Goal: Task Accomplishment & Management: Complete application form

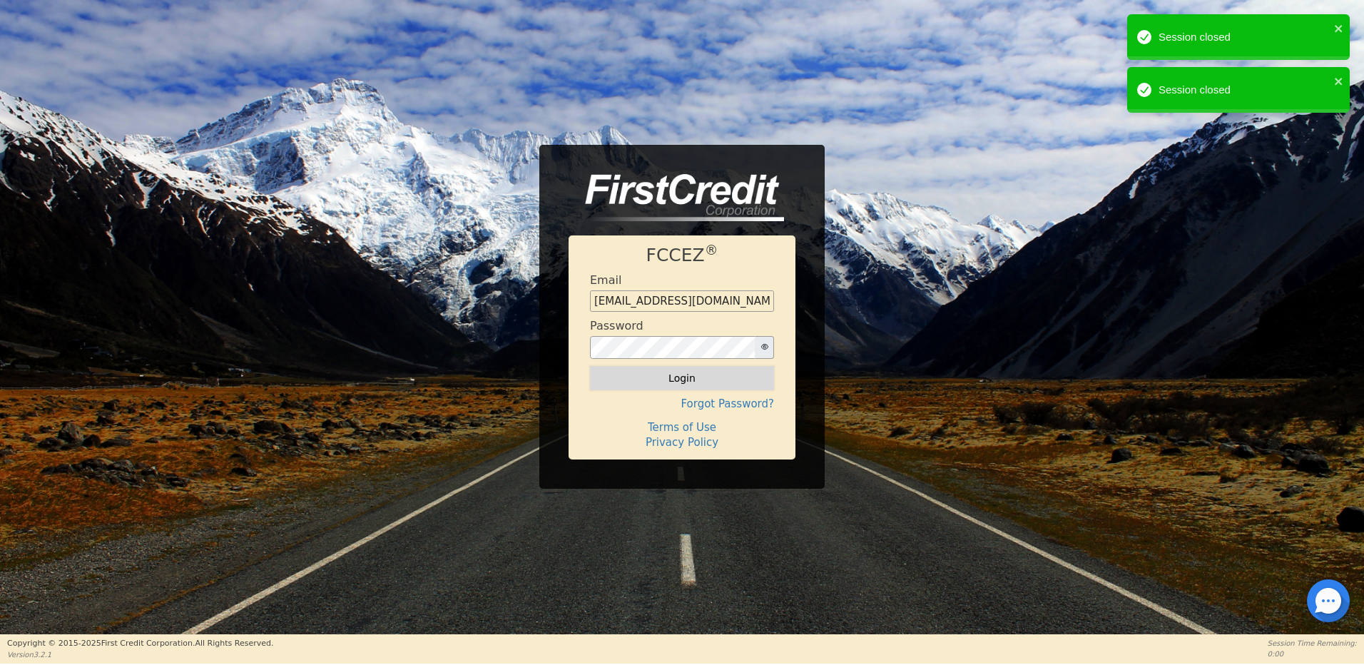
click at [674, 381] on button "Login" at bounding box center [682, 378] width 184 height 24
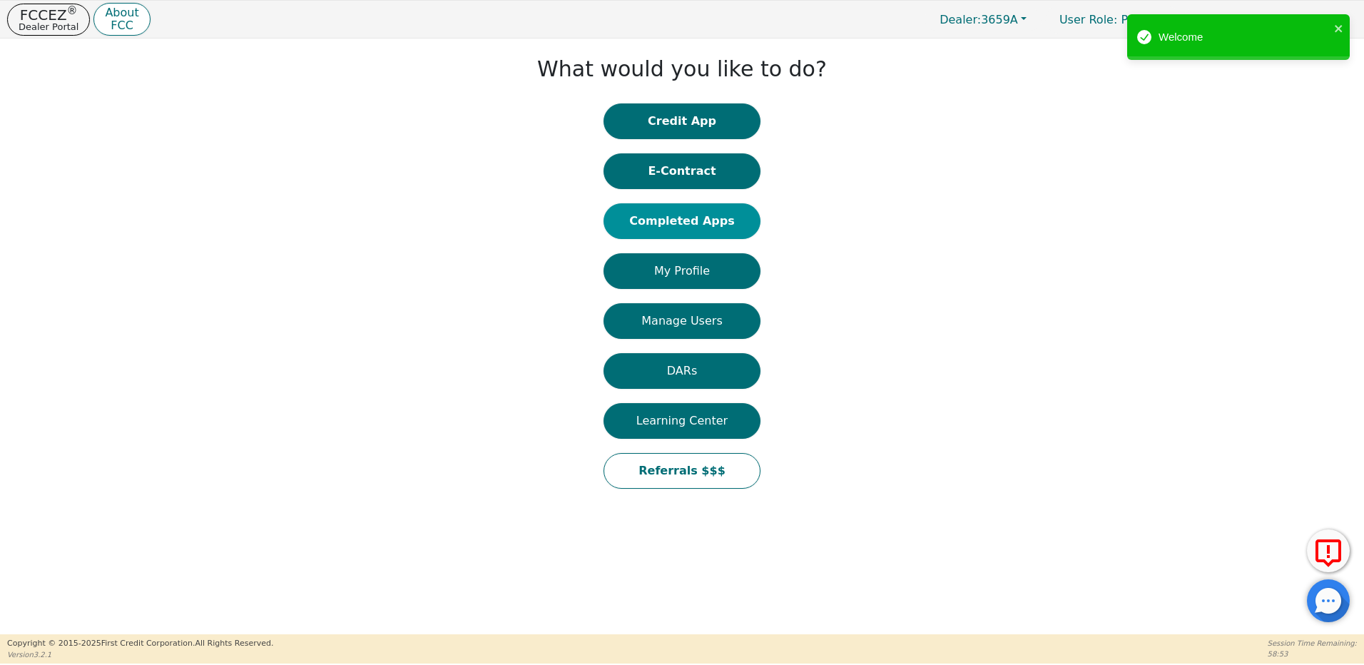
click at [703, 219] on button "Completed Apps" at bounding box center [682, 221] width 157 height 36
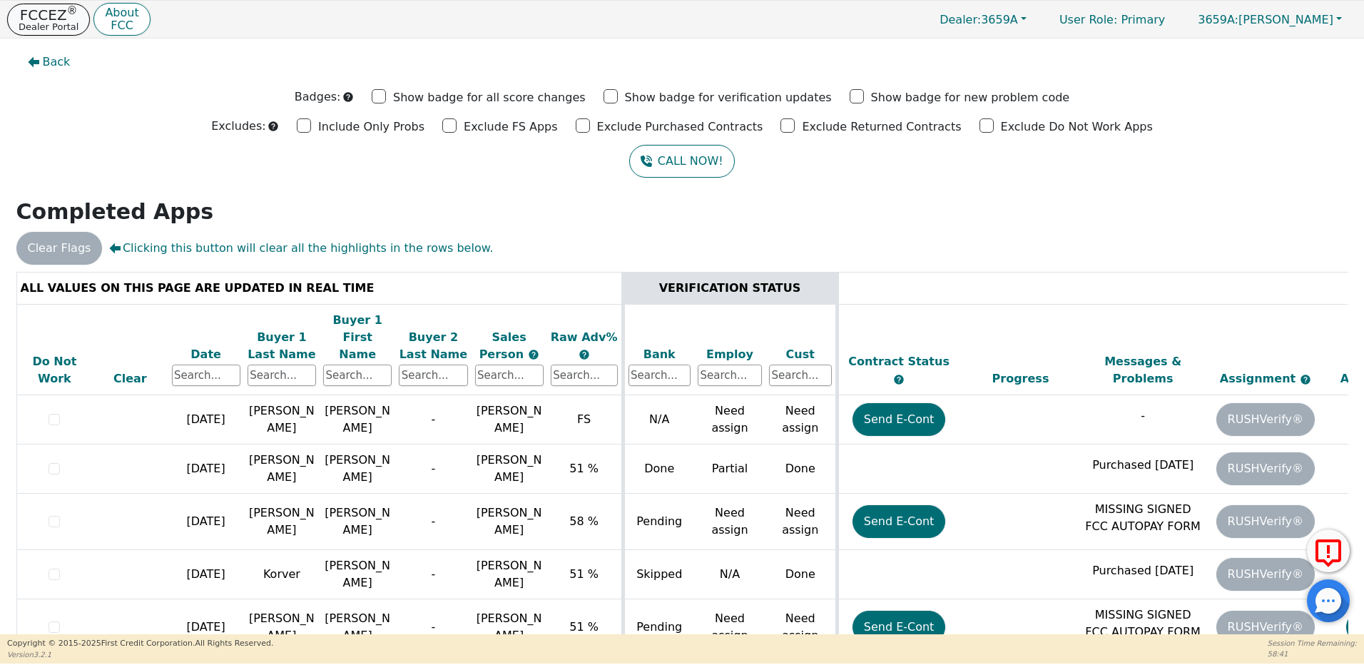
click at [29, 23] on p "Dealer Portal" at bounding box center [49, 26] width 60 height 9
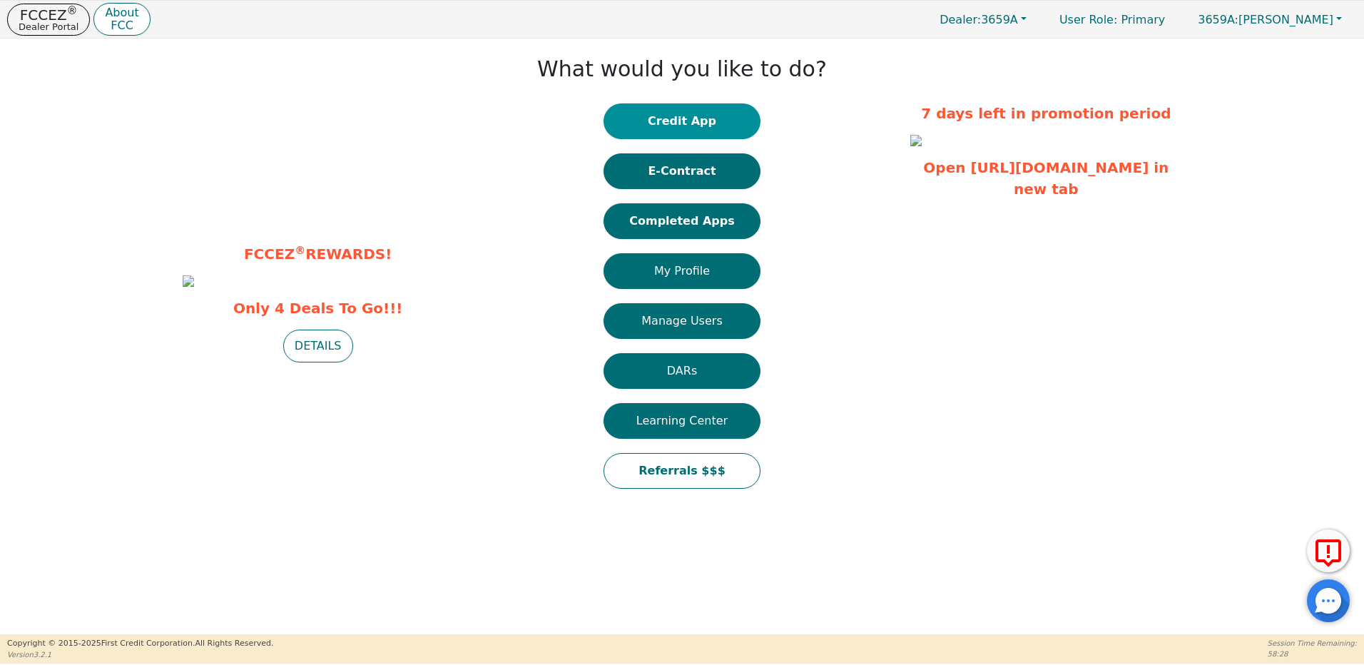
click at [647, 120] on button "Credit App" at bounding box center [682, 121] width 157 height 36
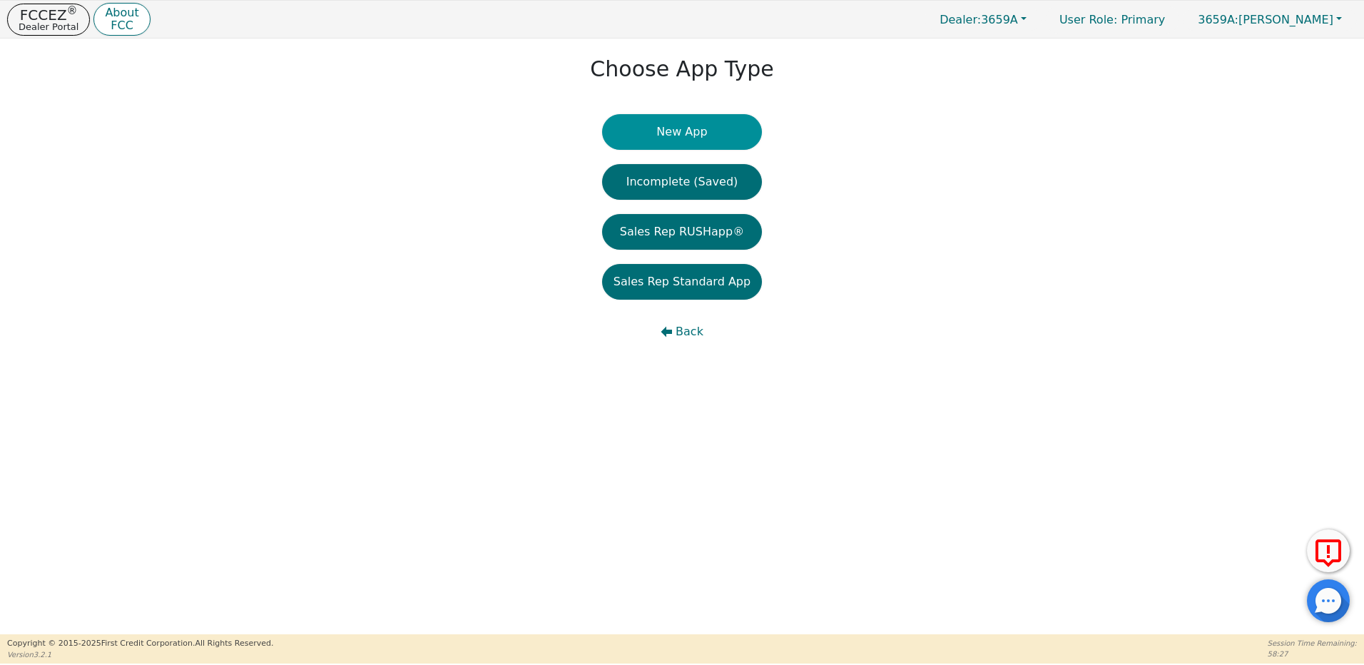
click at [662, 128] on button "New App" at bounding box center [682, 132] width 160 height 36
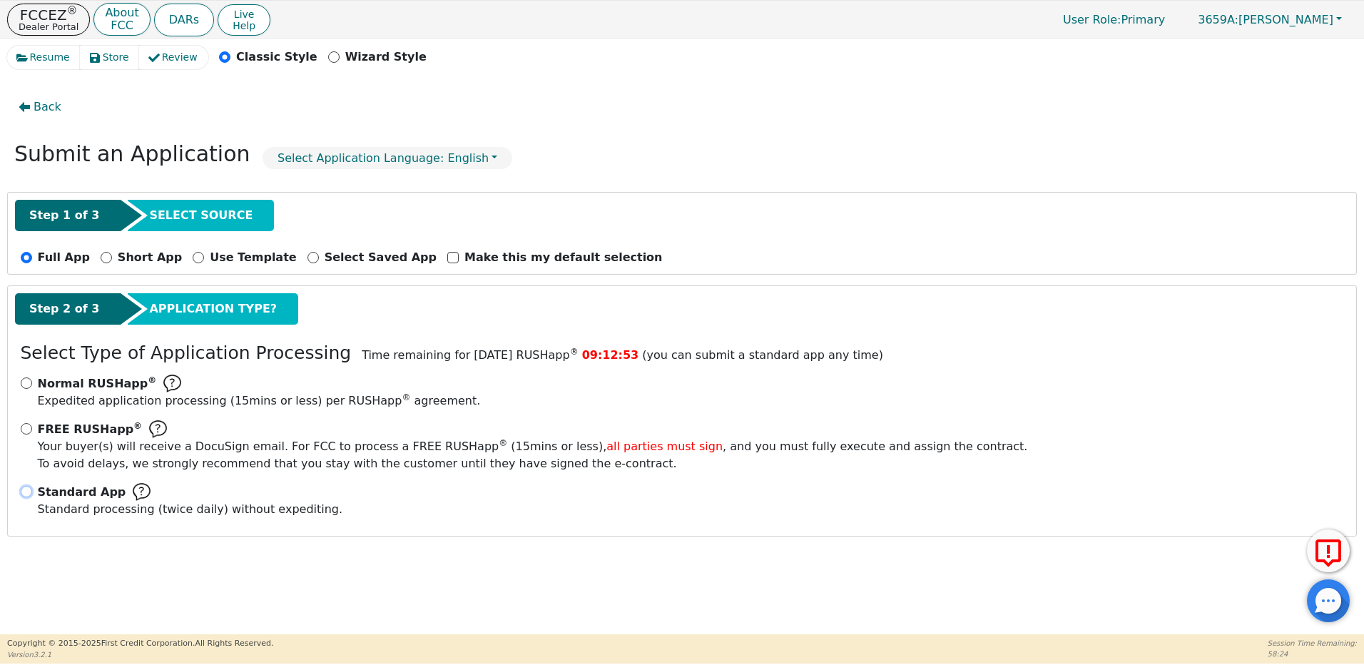
click at [30, 491] on input "Standard App Standard processing (twice daily) without expediting." at bounding box center [26, 491] width 11 height 11
radio input "true"
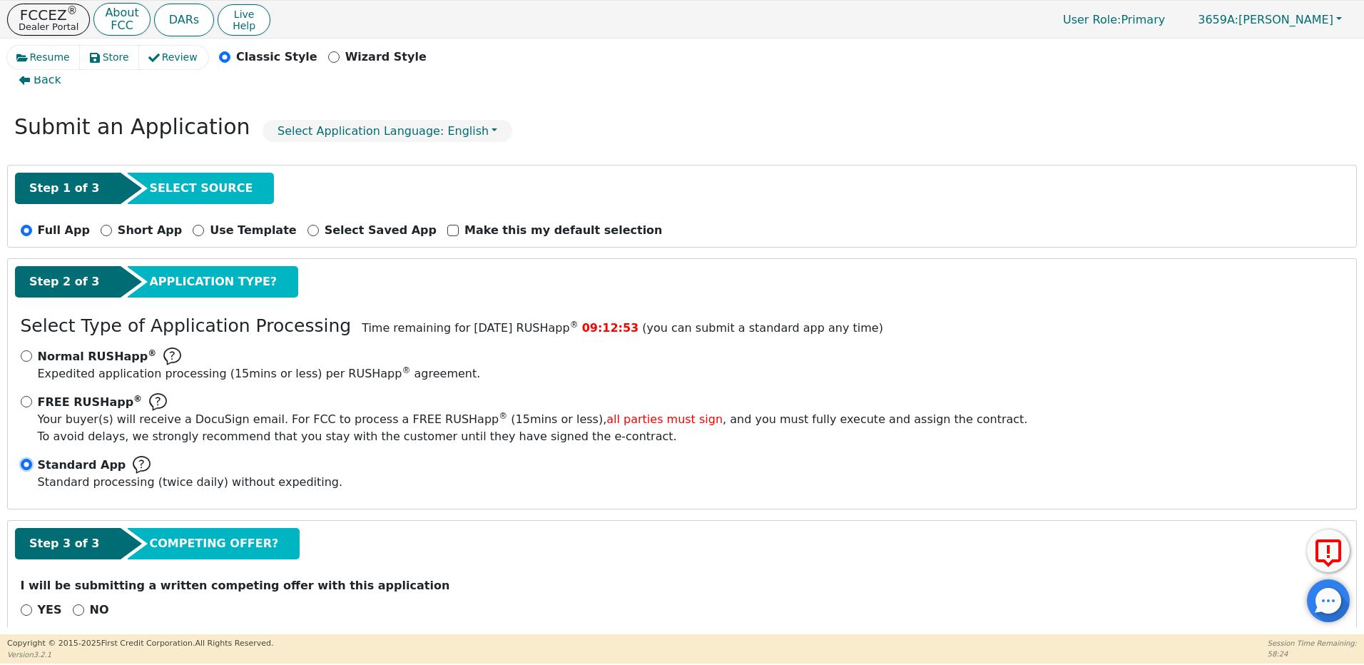
scroll to position [49, 0]
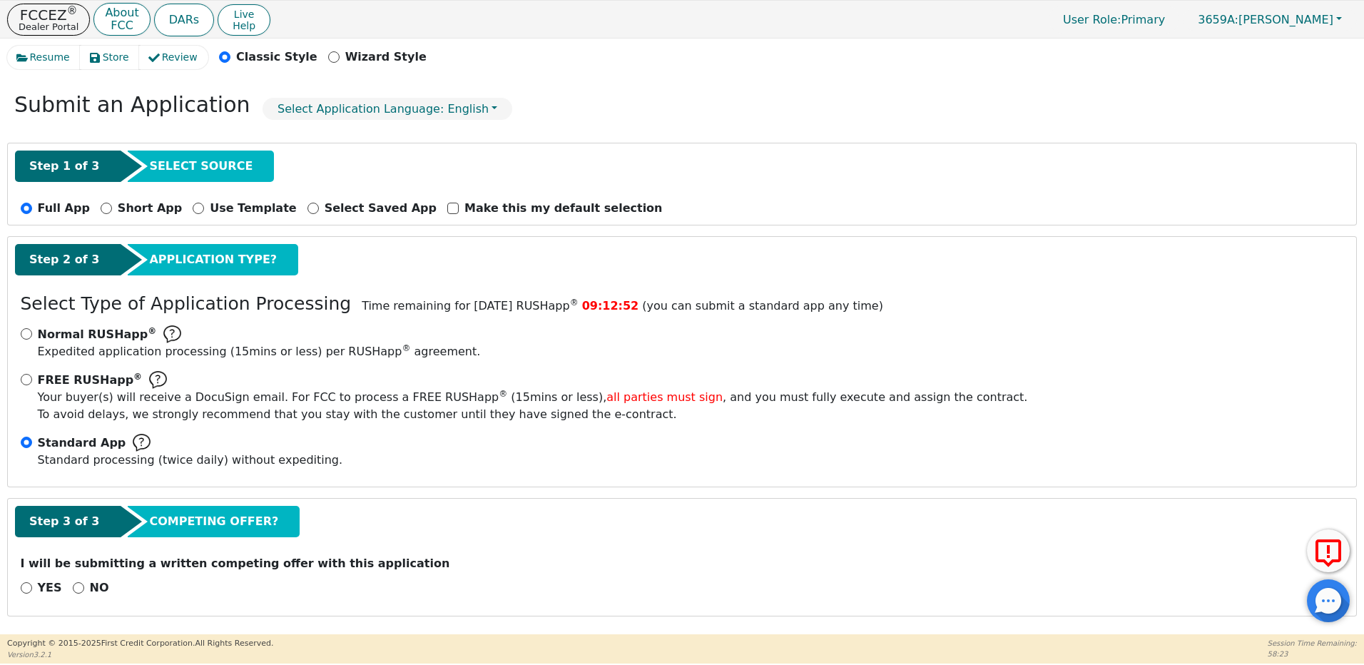
click at [75, 586] on div "NO" at bounding box center [91, 587] width 36 height 17
click at [75, 586] on input "NO" at bounding box center [78, 587] width 11 height 11
radio input "true"
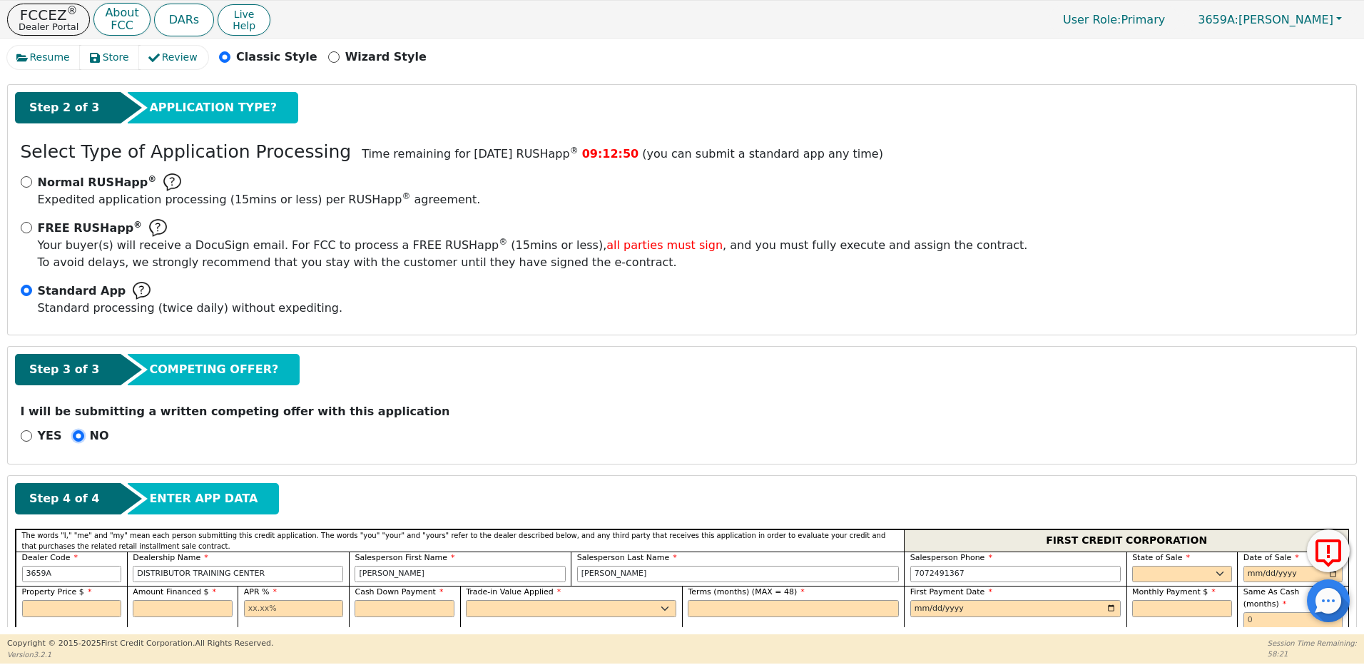
scroll to position [406, 0]
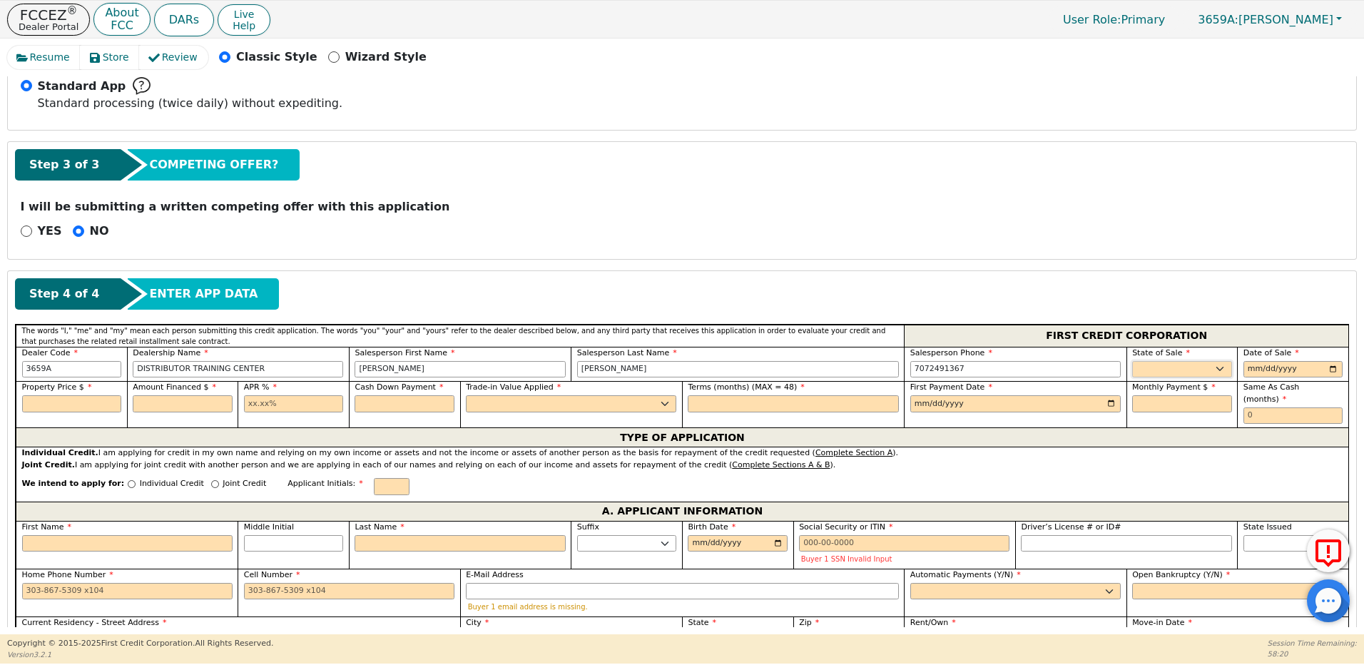
click at [1183, 366] on select "AK AL AR AZ CA CO CT DC DE FL [GEOGRAPHIC_DATA] HI IA ID IL IN KS [GEOGRAPHIC_D…" at bounding box center [1182, 369] width 100 height 17
select select "NM"
click at [1132, 361] on select "AK AL AR AZ CA CO CT DC DE FL [GEOGRAPHIC_DATA] HI IA ID IL IN KS [GEOGRAPHIC_D…" at bounding box center [1182, 369] width 100 height 17
click at [1247, 366] on input "date" at bounding box center [1293, 369] width 100 height 17
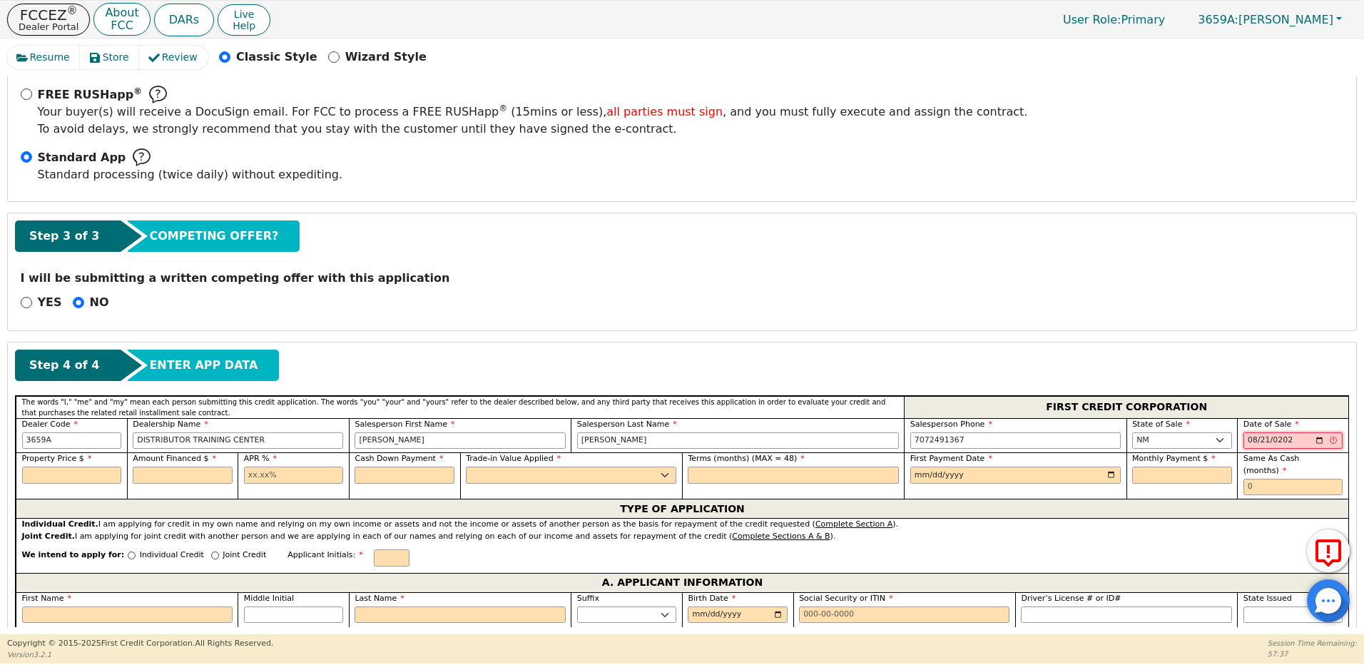
type input "[DATE]"
click at [73, 478] on input "text" at bounding box center [72, 475] width 100 height 17
type input "2958.55"
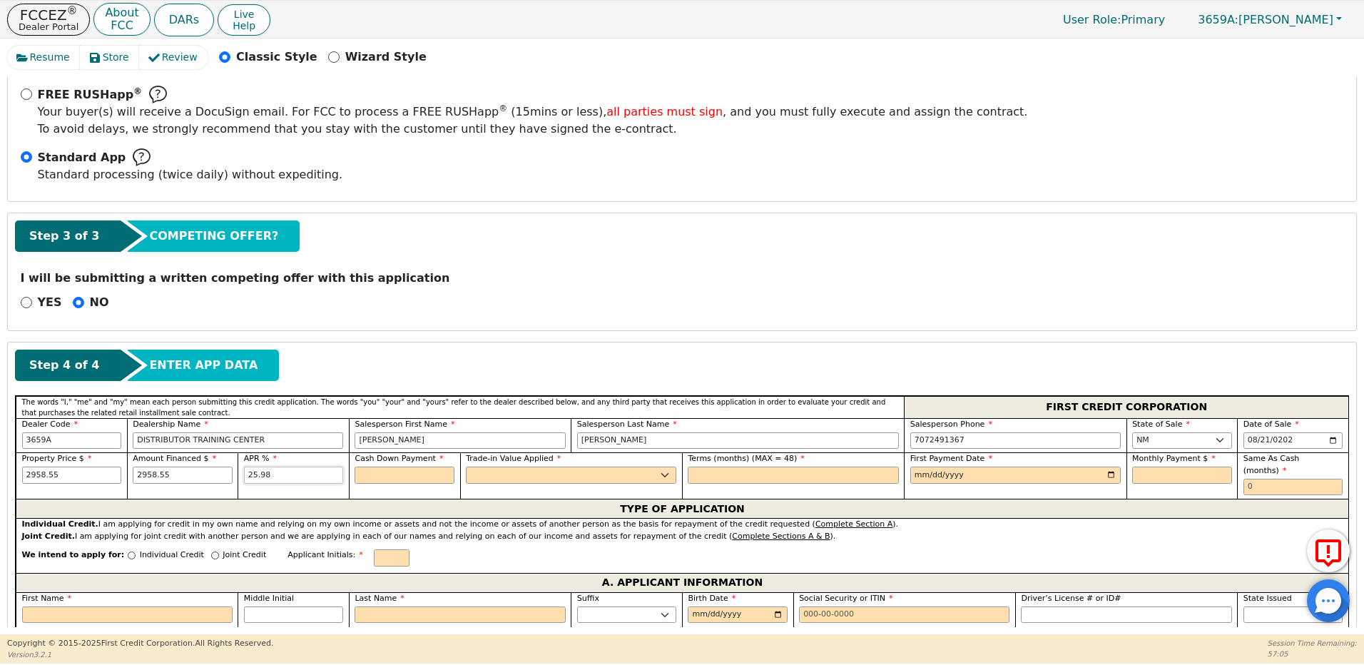
type input "25.98"
type input "0.00"
click at [532, 479] on select "Yes No" at bounding box center [571, 475] width 210 height 17
select select "n"
click at [466, 467] on select "Yes No" at bounding box center [571, 475] width 210 height 17
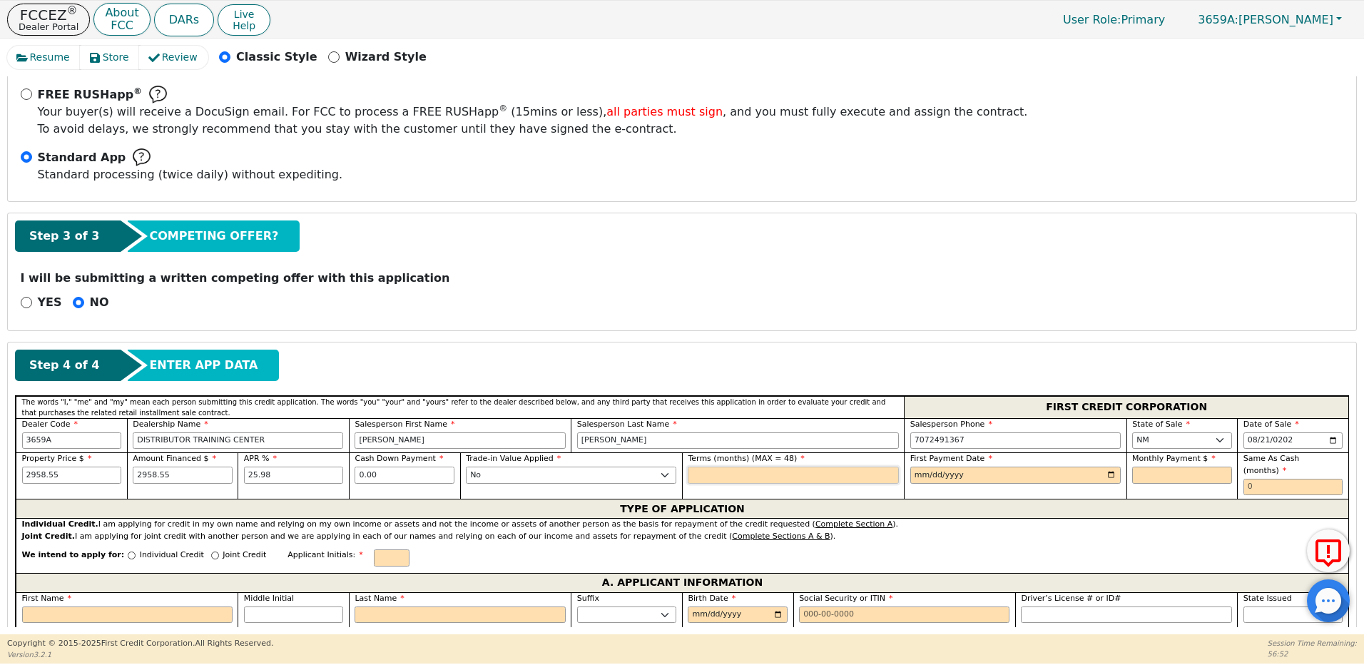
click at [705, 473] on input "text" at bounding box center [793, 475] width 210 height 17
click at [697, 477] on input "text" at bounding box center [793, 475] width 210 height 17
type input "48"
type input "0001-10-05"
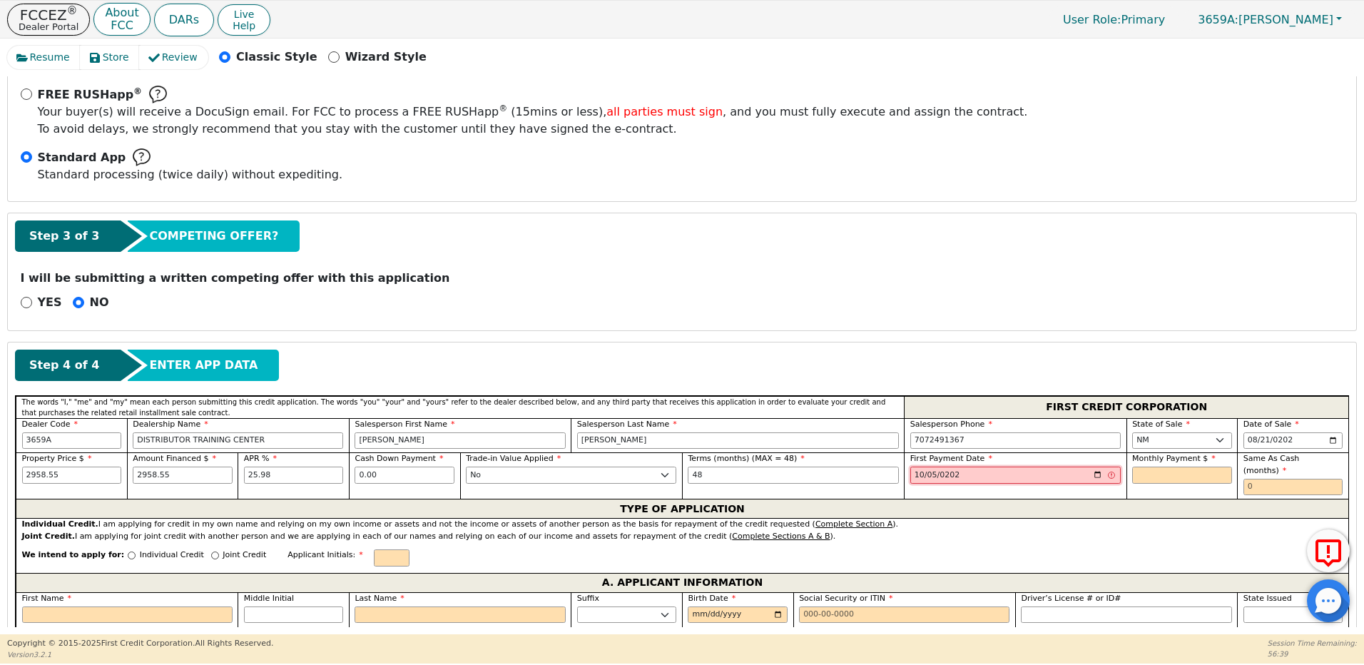
type input "[DATE]"
click at [1161, 477] on input "text" at bounding box center [1182, 475] width 100 height 17
type input "99.72"
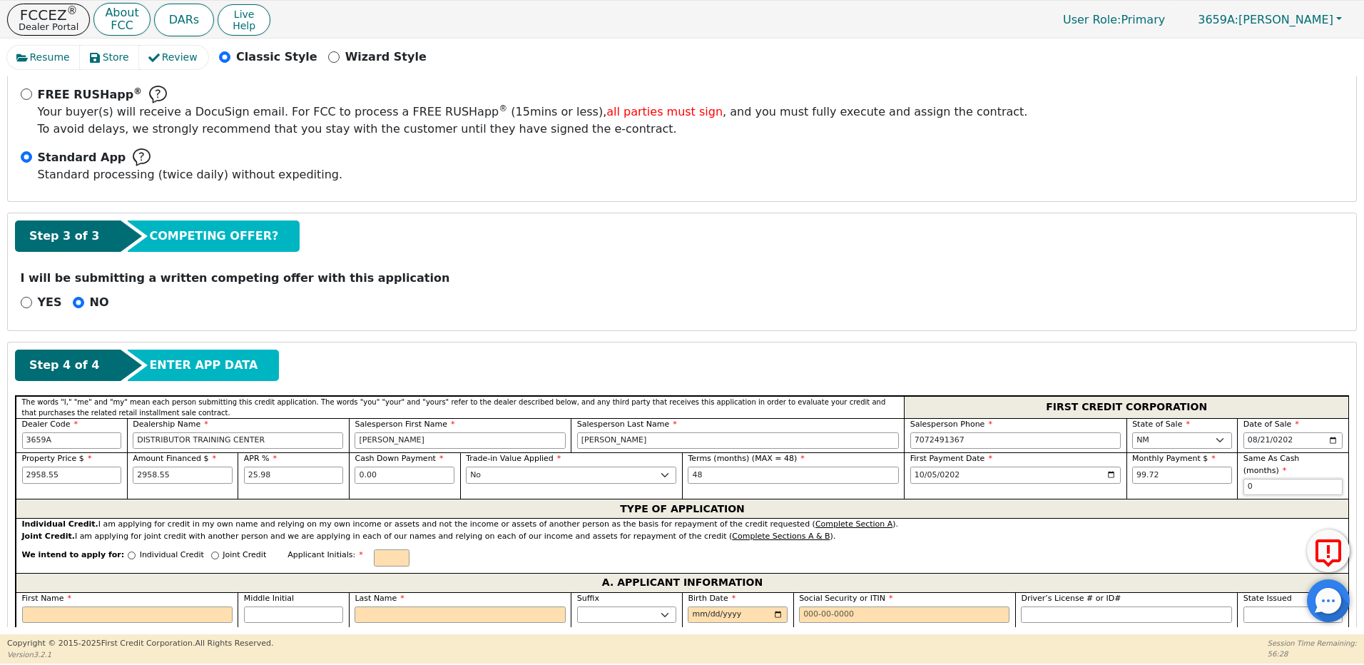
type input "0"
click at [128, 551] on input "Individual Credit" at bounding box center [132, 555] width 8 height 8
radio input "true"
click at [88, 606] on input "First Name" at bounding box center [127, 614] width 210 height 17
type input "J"
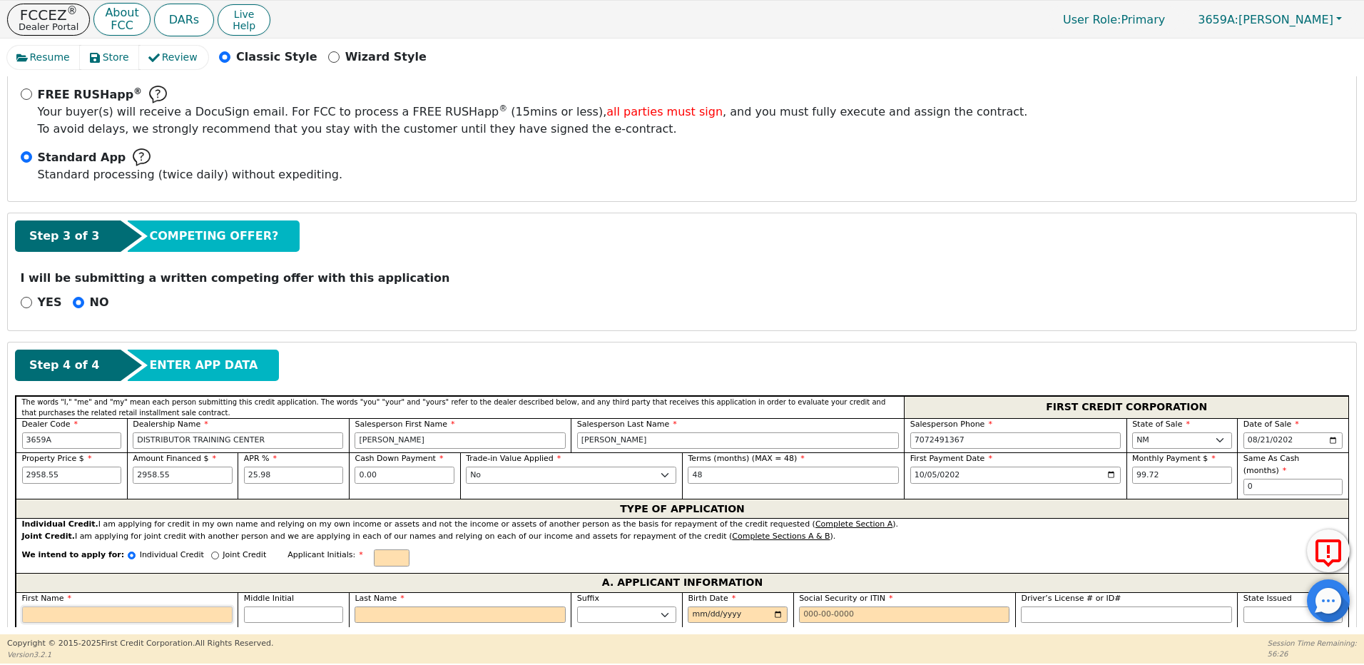
type input "J"
type input "Jo"
type input "[PERSON_NAME]"
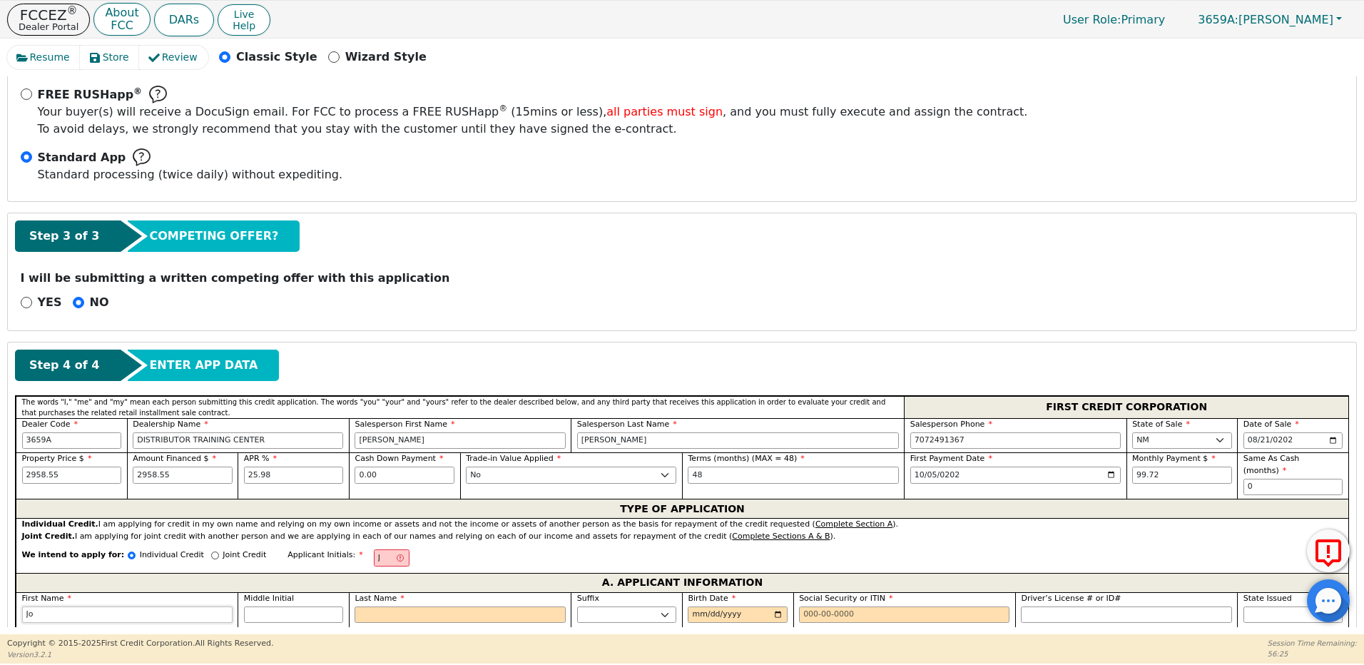
type input "[PERSON_NAME]"
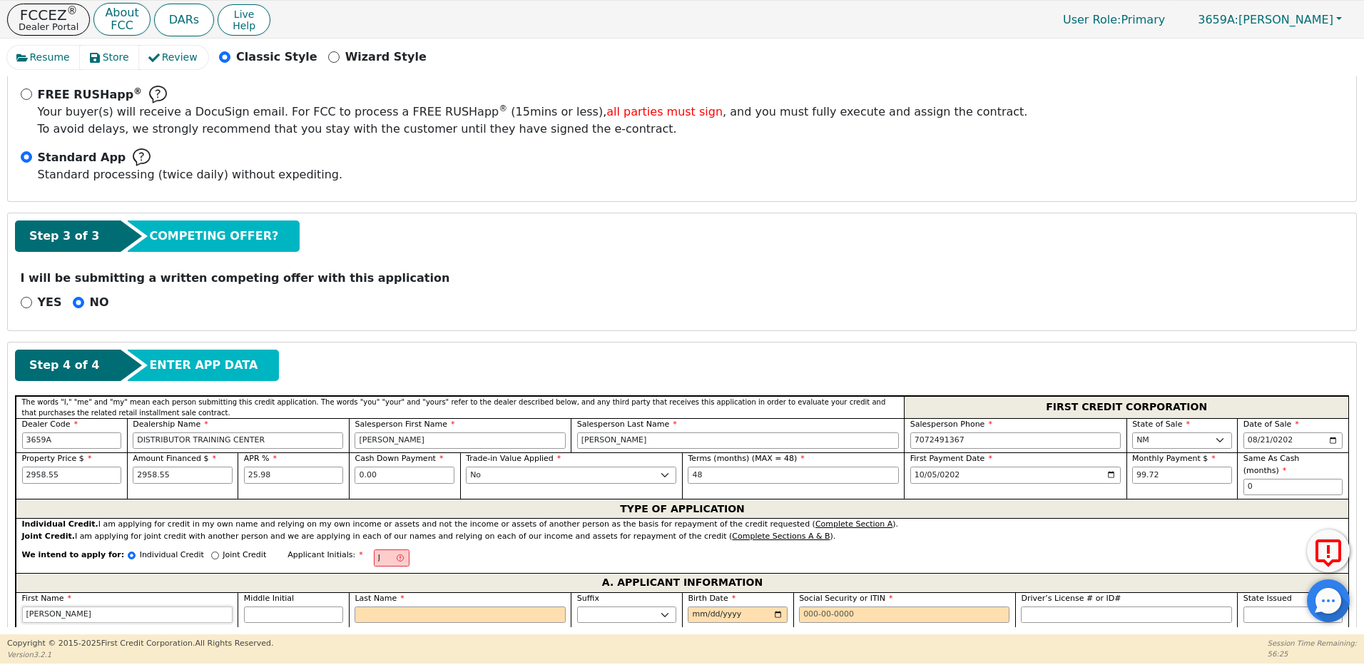
type input "[PERSON_NAME]"
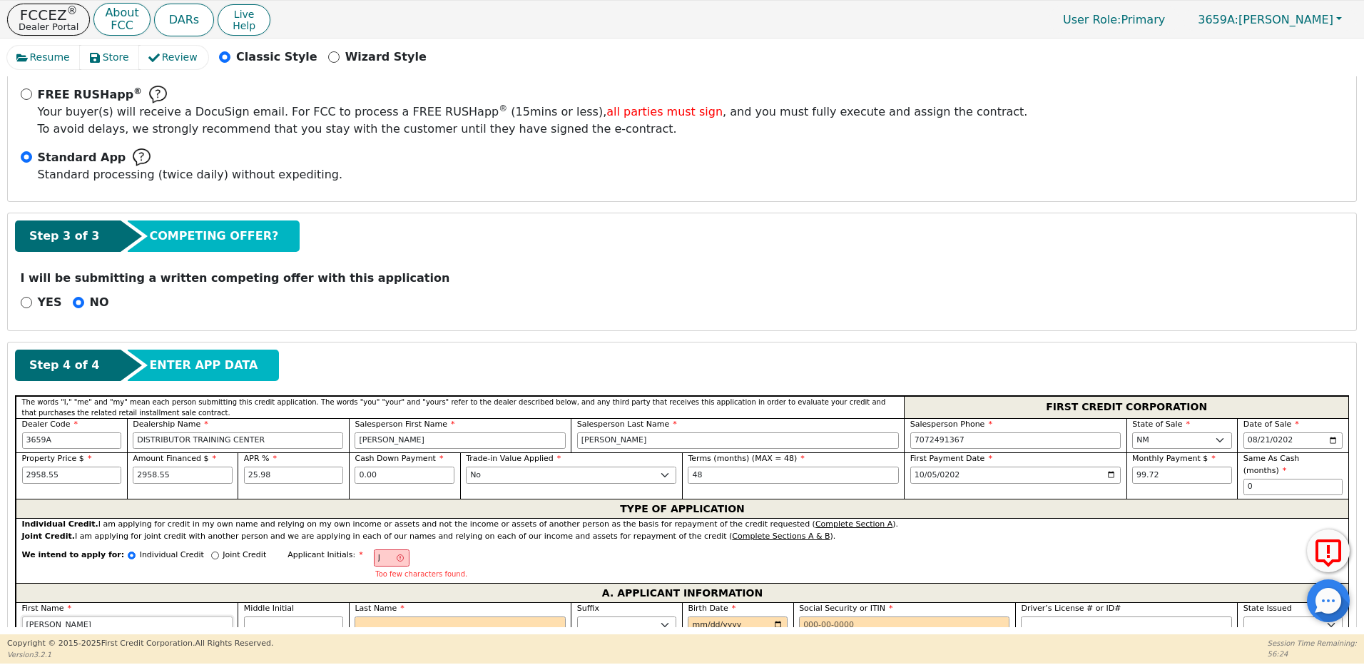
type input "[PERSON_NAME]"
type input "JE"
type input "E"
type input "[PERSON_NAME]"
type input "Es"
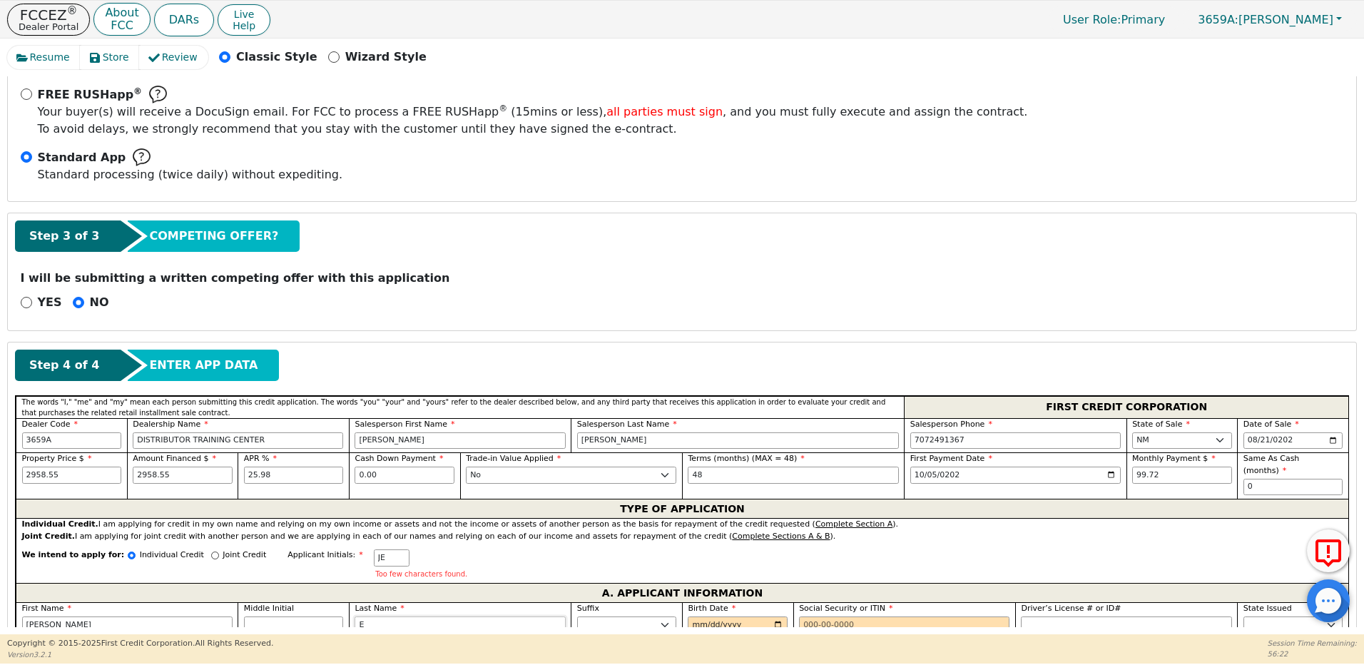
type input "[PERSON_NAME]"
type input "Esc"
type input "[PERSON_NAME]"
type input "Esca"
type input "[PERSON_NAME]"
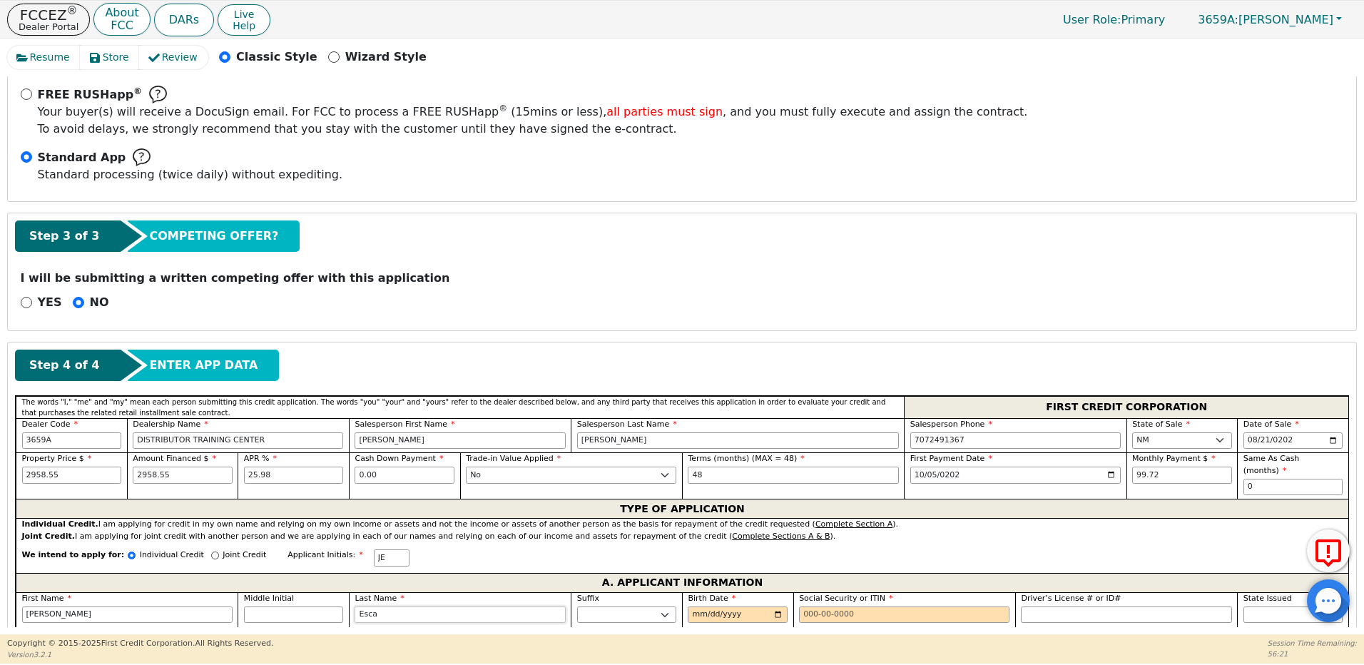
type input "Escam"
type input "[PERSON_NAME]"
type input "Escami"
type input "[PERSON_NAME]"
type input "Escamil"
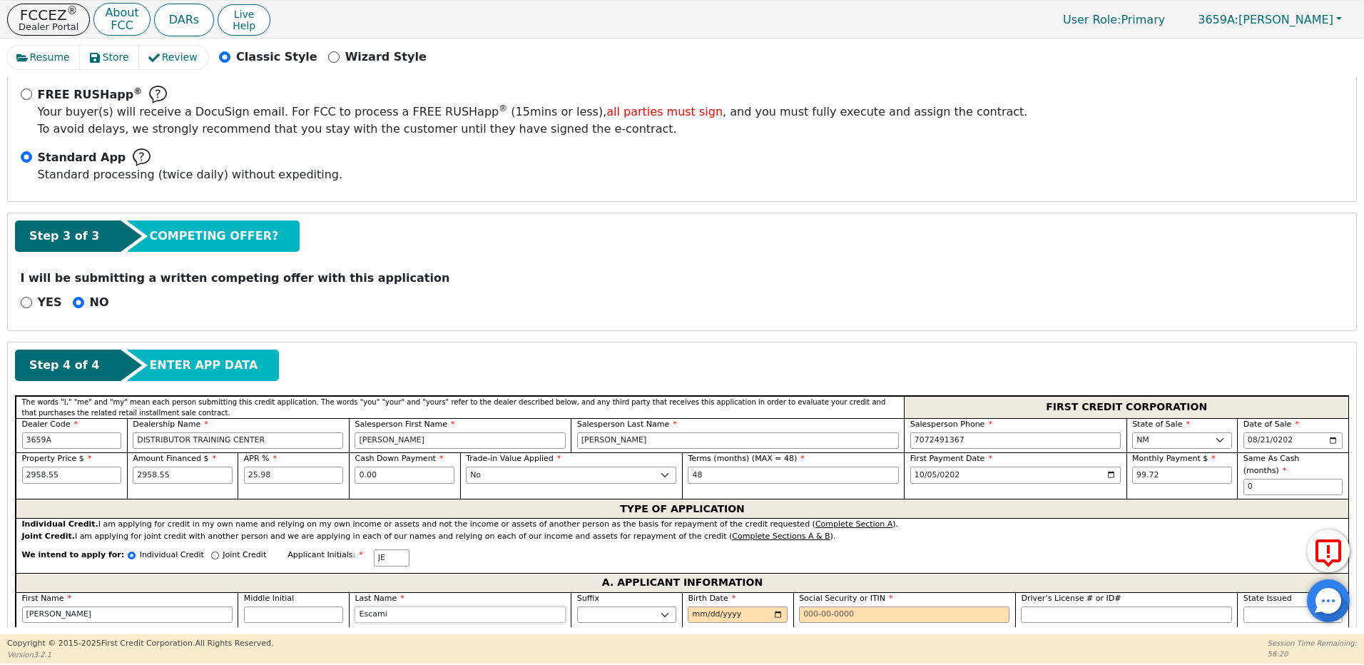
type input "[PERSON_NAME]"
type input "Escamill"
type input "[PERSON_NAME]"
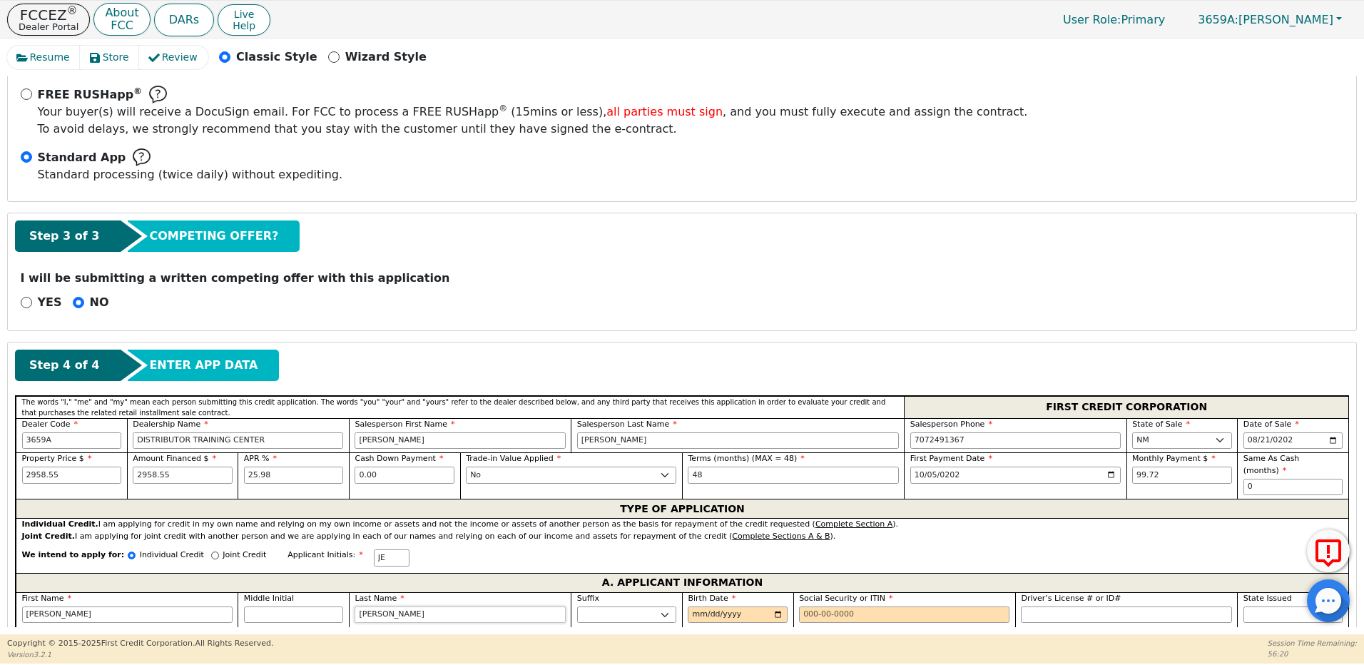
type input "[PERSON_NAME]"
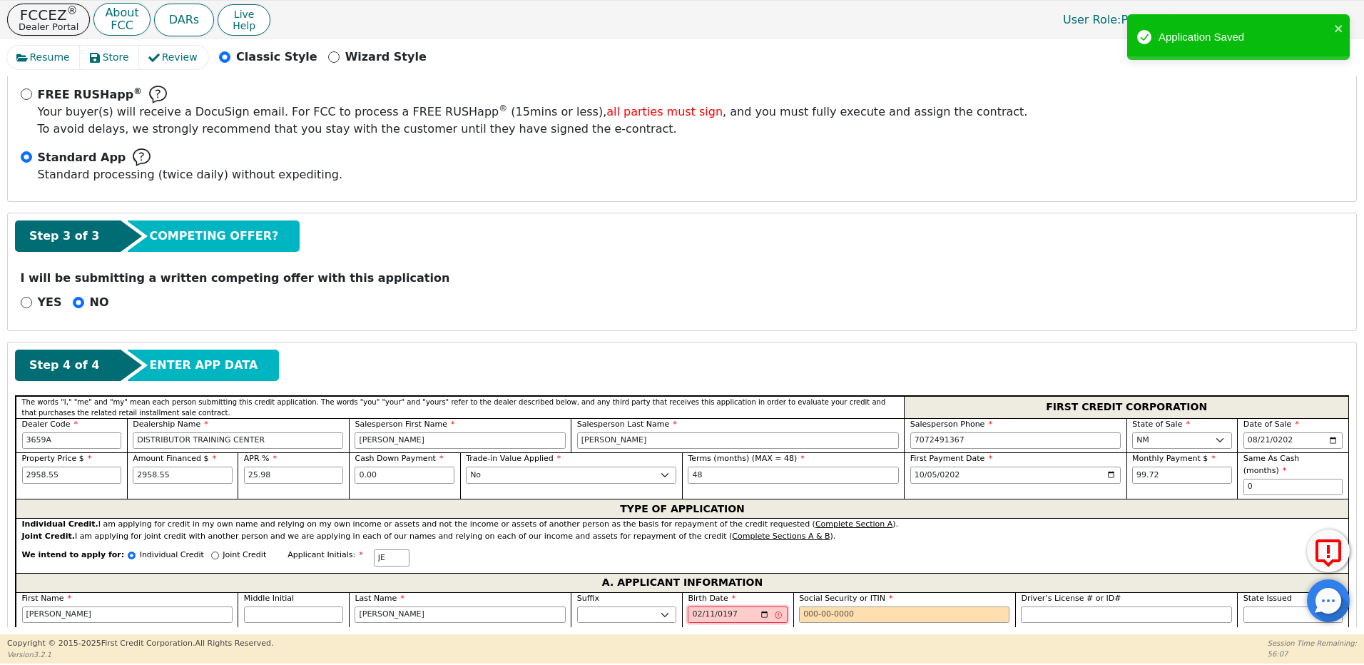
type input "[DATE]"
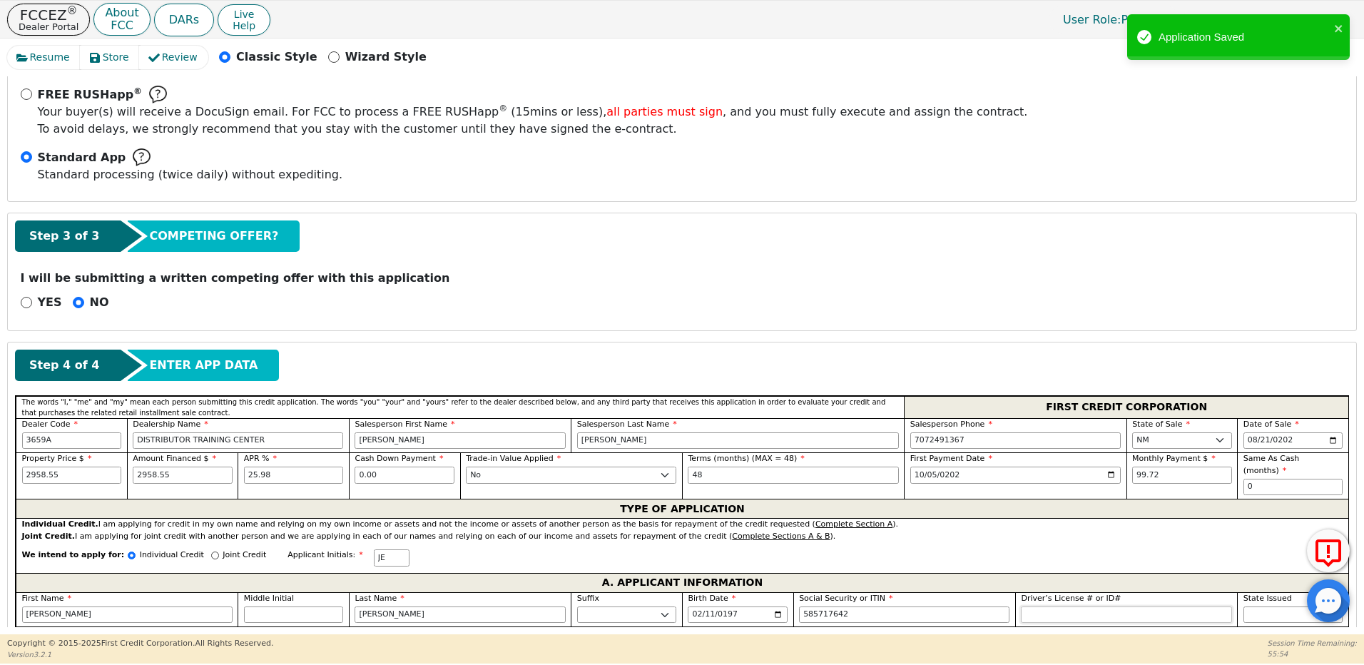
type input "***-**-7642"
type input "********"
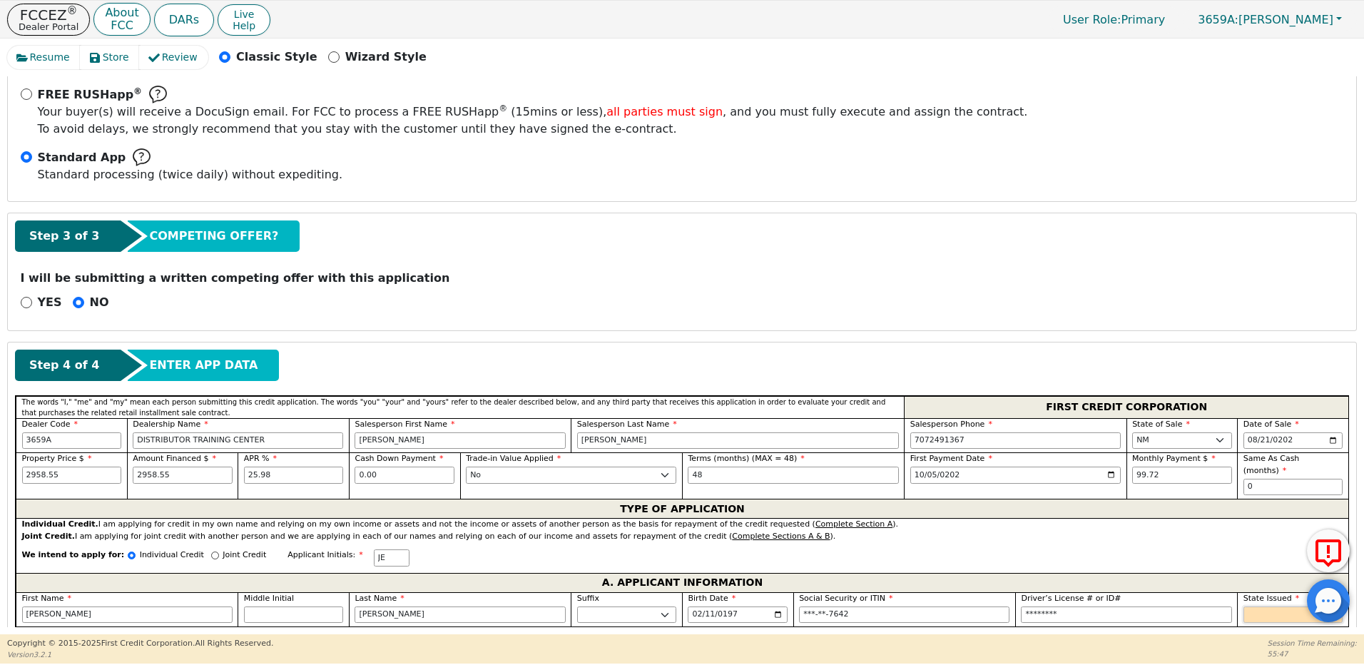
click at [1258, 606] on select "AK AL AR AZ CA CO CT DC DE FL [GEOGRAPHIC_DATA] HI IA ID IL IN KS [GEOGRAPHIC_D…" at bounding box center [1293, 614] width 100 height 17
select select "NM"
click at [1243, 606] on select "AK AL AR AZ CA CO CT DC DE FL [GEOGRAPHIC_DATA] HI IA ID IL IN KS [GEOGRAPHIC_D…" at bounding box center [1293, 614] width 100 height 17
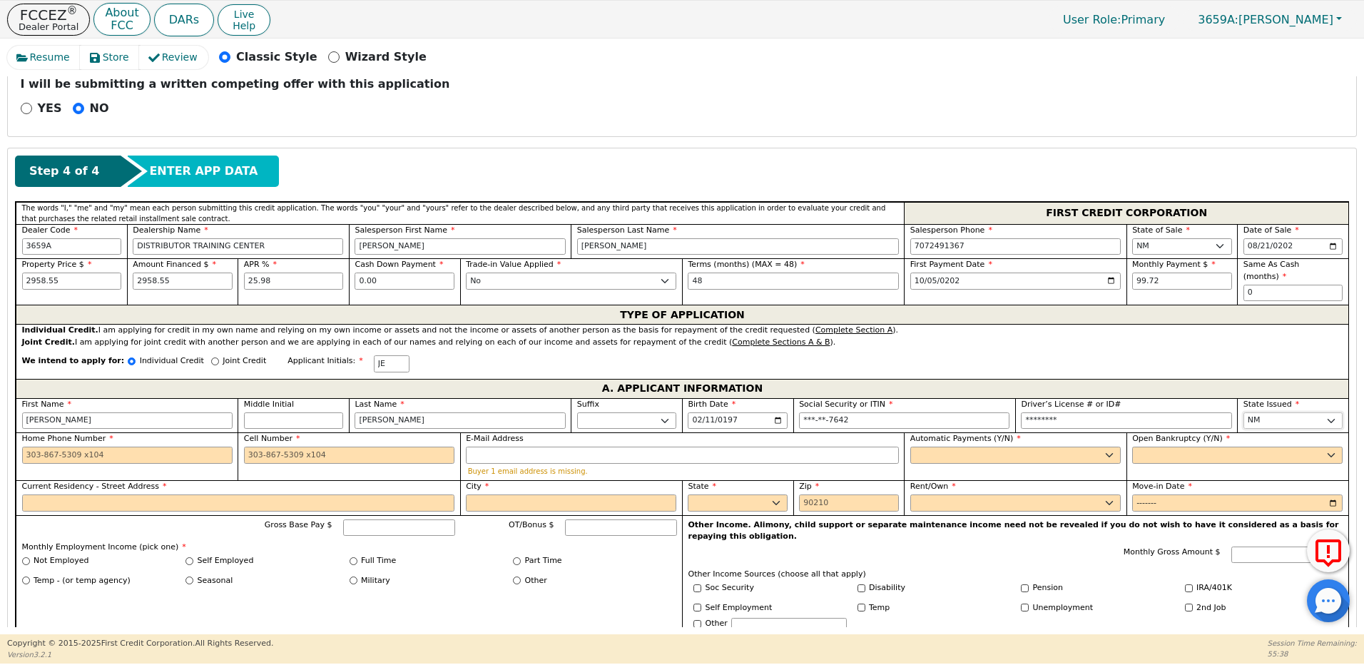
scroll to position [549, 0]
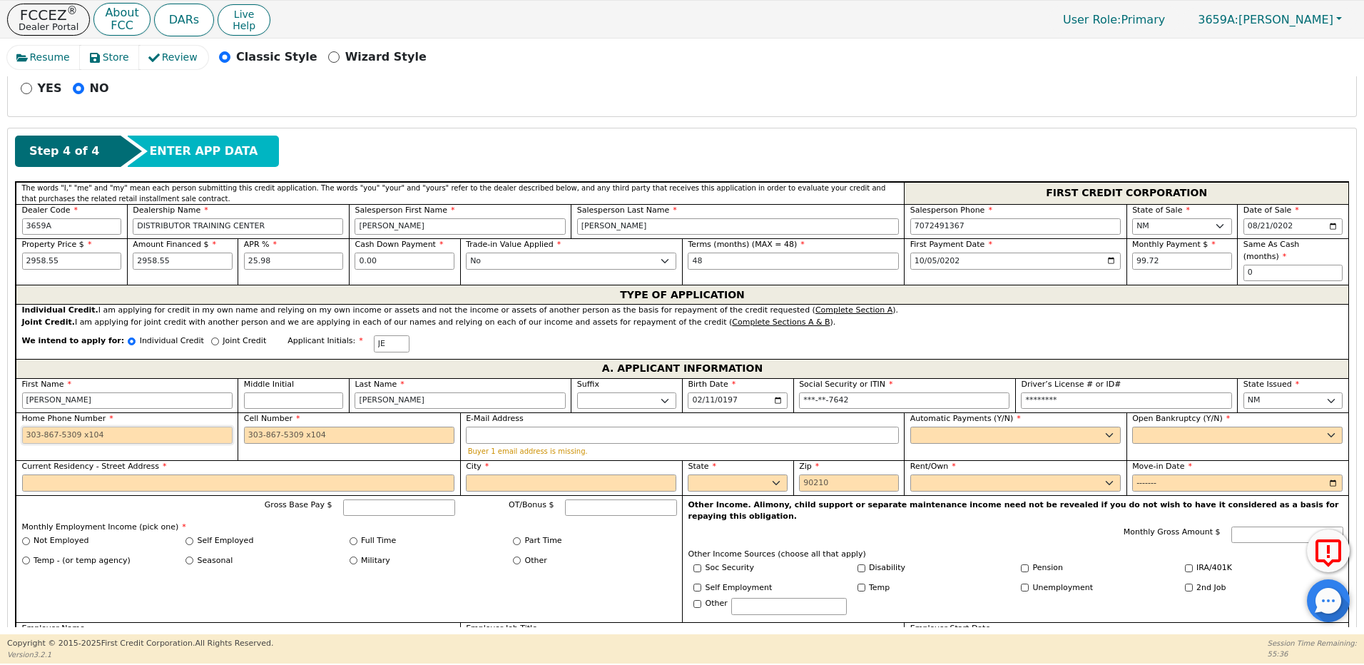
click at [97, 427] on input "Home Phone Number" at bounding box center [127, 435] width 210 height 17
type input "[PHONE_NUMBER]"
click at [526, 427] on input "E-Mail Address" at bounding box center [682, 435] width 433 height 17
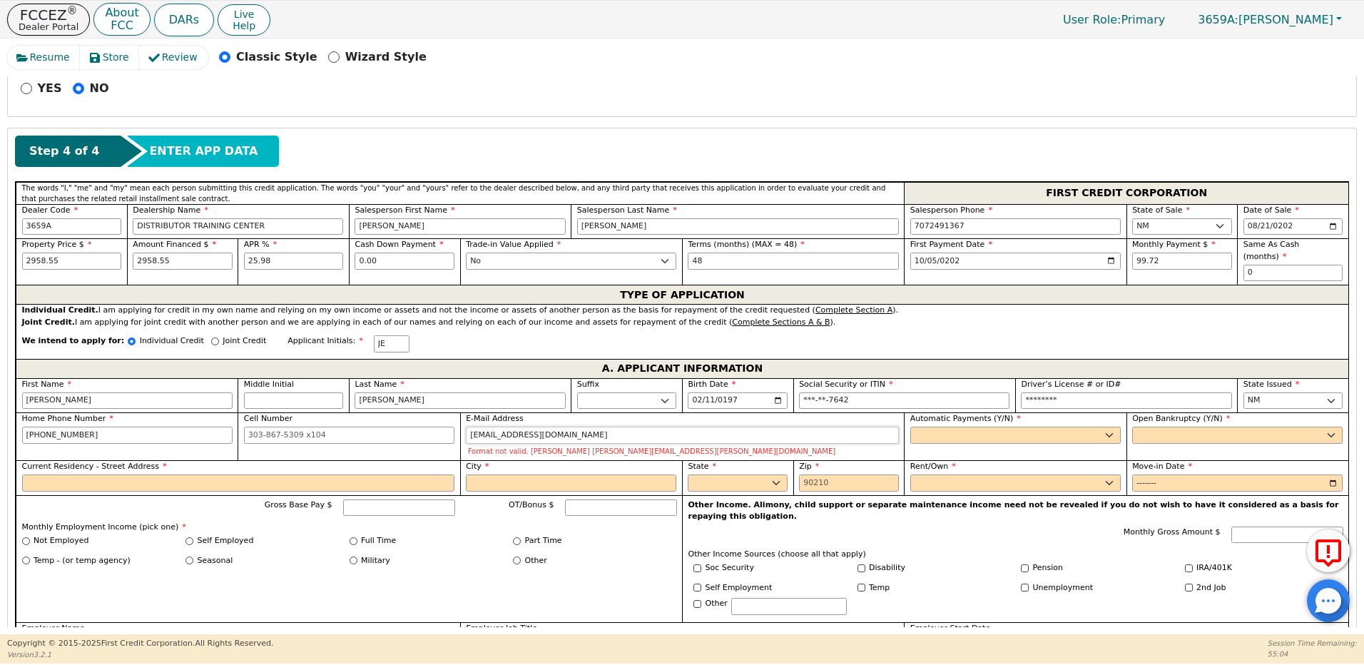
type input "[EMAIL_ADDRESS][DOMAIN_NAME]"
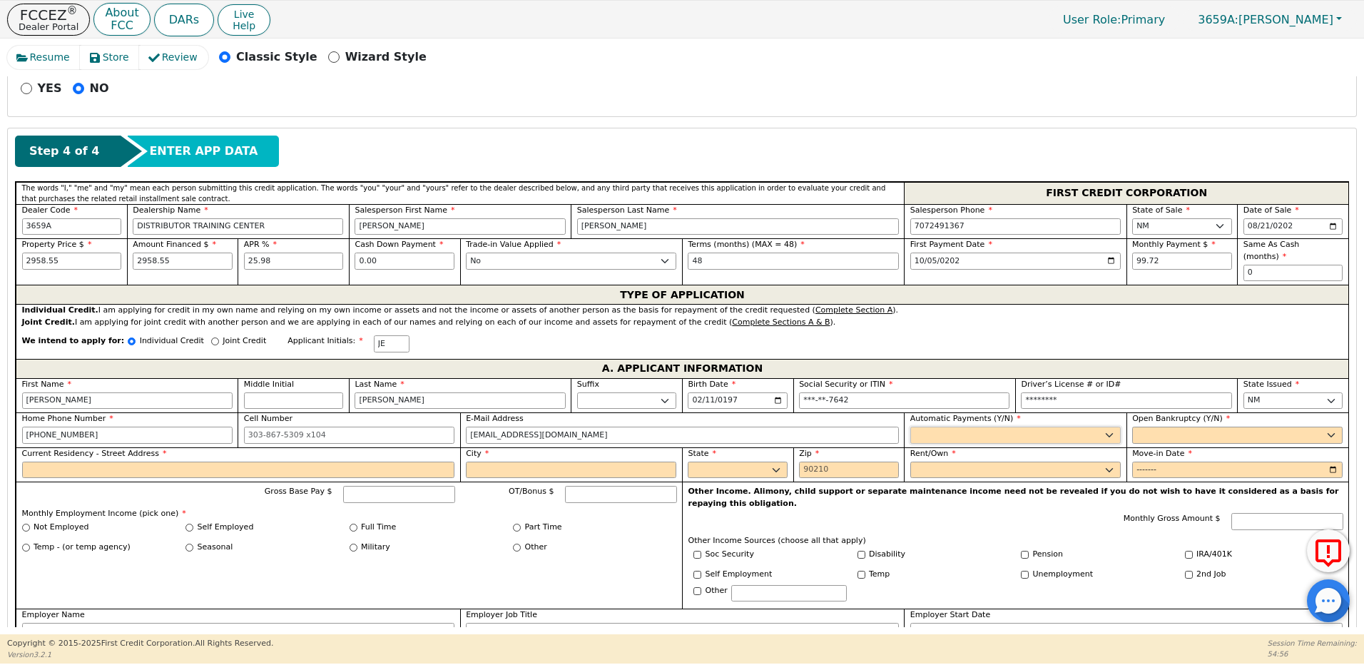
click at [953, 427] on select "Yes No" at bounding box center [1015, 435] width 210 height 17
select select "n"
click at [910, 427] on select "Yes No" at bounding box center [1015, 435] width 210 height 17
click at [1146, 427] on select "Yes No" at bounding box center [1237, 435] width 210 height 17
select select "n"
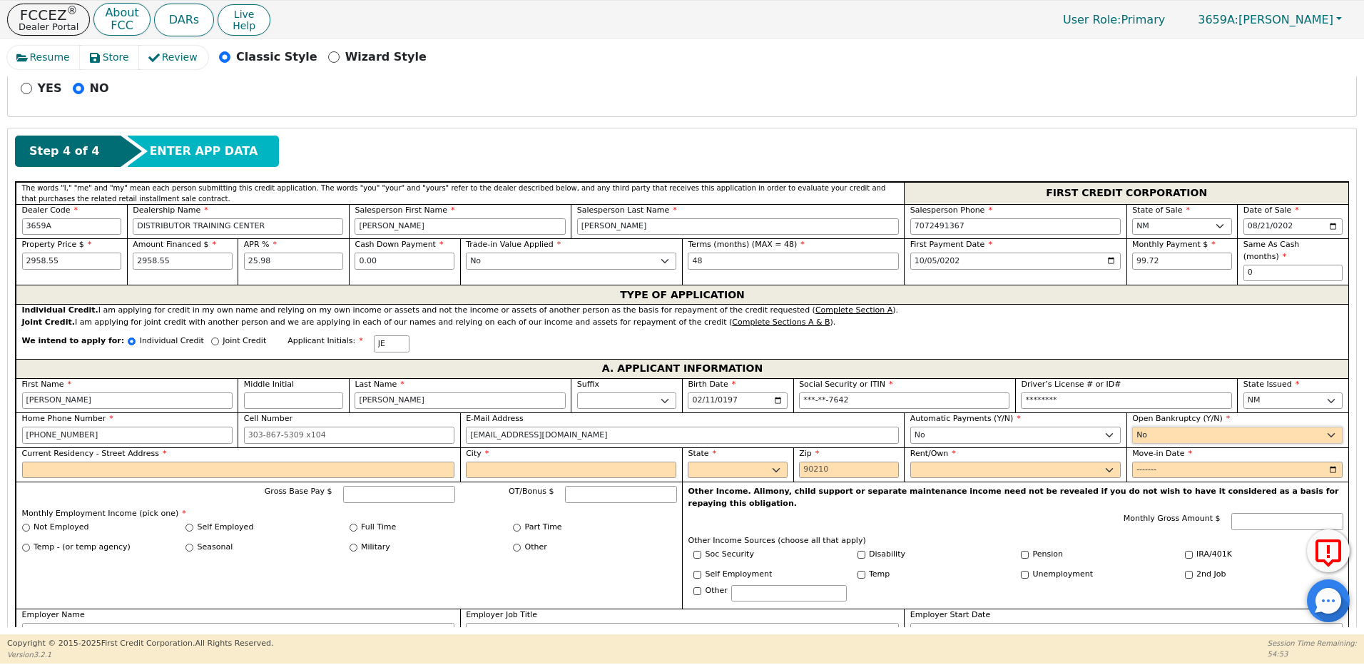
click at [1132, 427] on select "Yes No" at bounding box center [1237, 435] width 210 height 17
click at [965, 427] on select "Yes No" at bounding box center [1015, 435] width 210 height 17
select select "y"
click at [910, 427] on select "Yes No" at bounding box center [1015, 435] width 210 height 17
type input "[PERSON_NAME]"
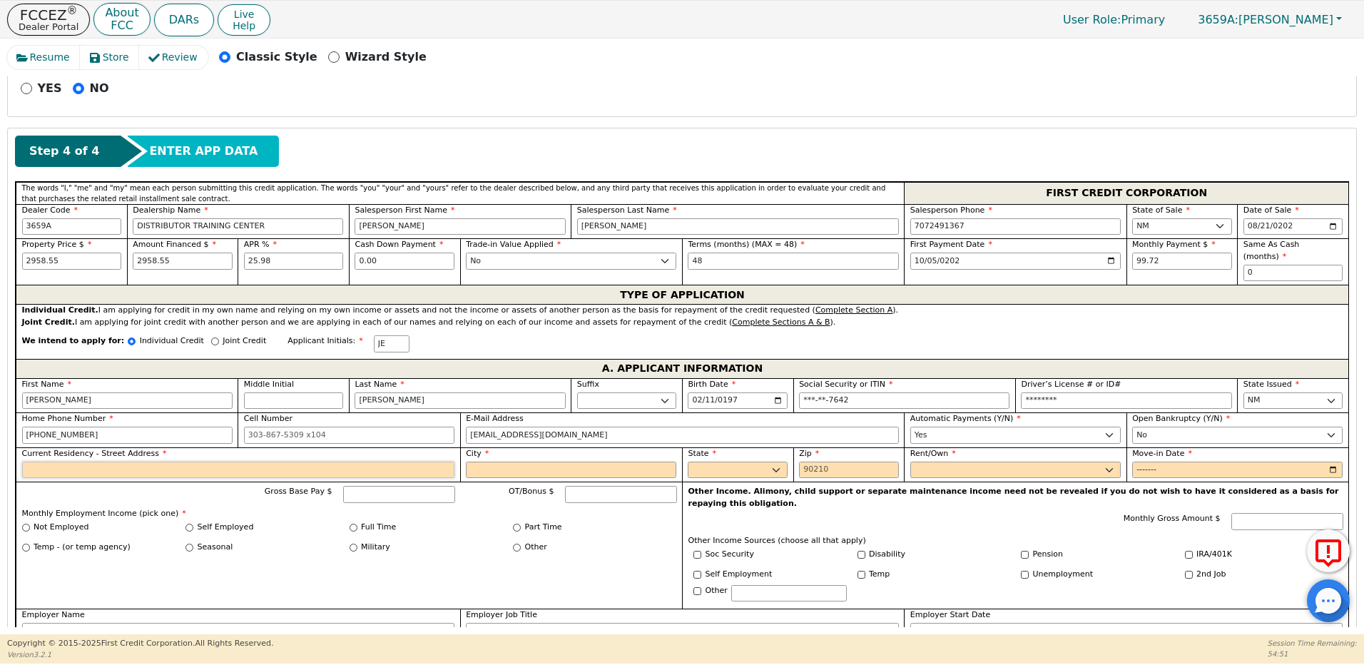
click at [181, 462] on input "Current Residency - Street Address" at bounding box center [238, 470] width 433 height 17
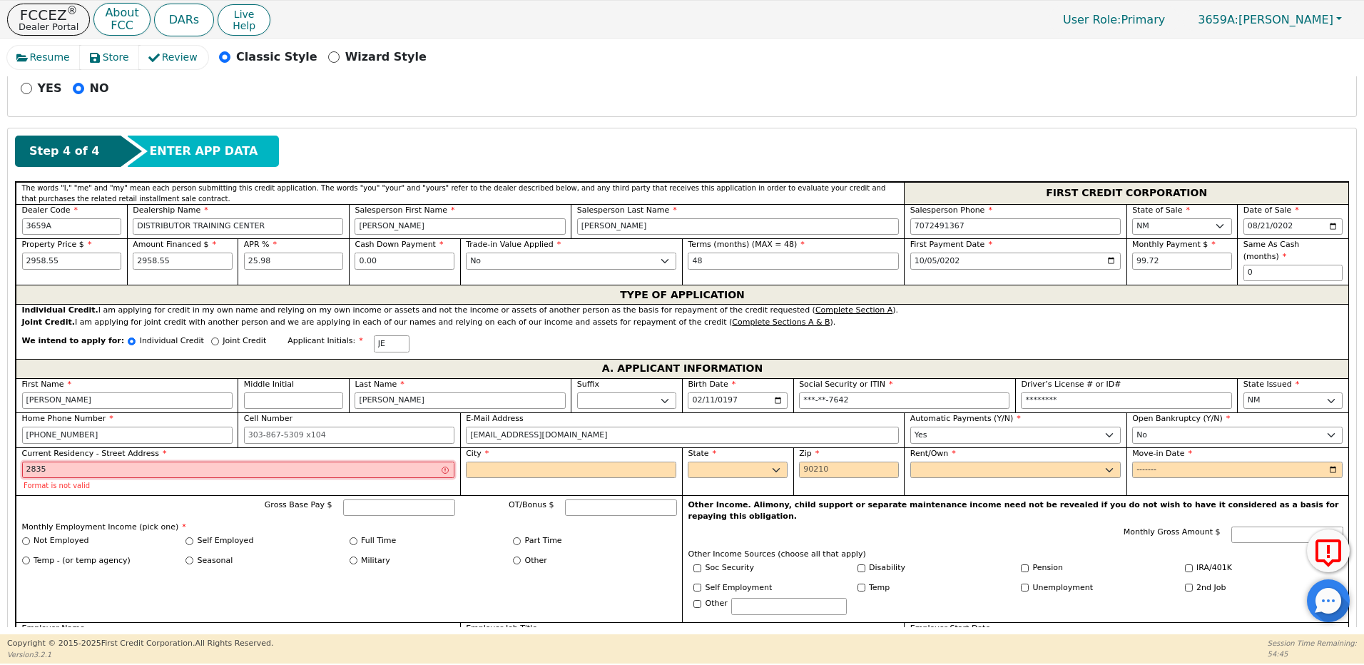
type input "[STREET_ADDRESS][PERSON_NAME]"
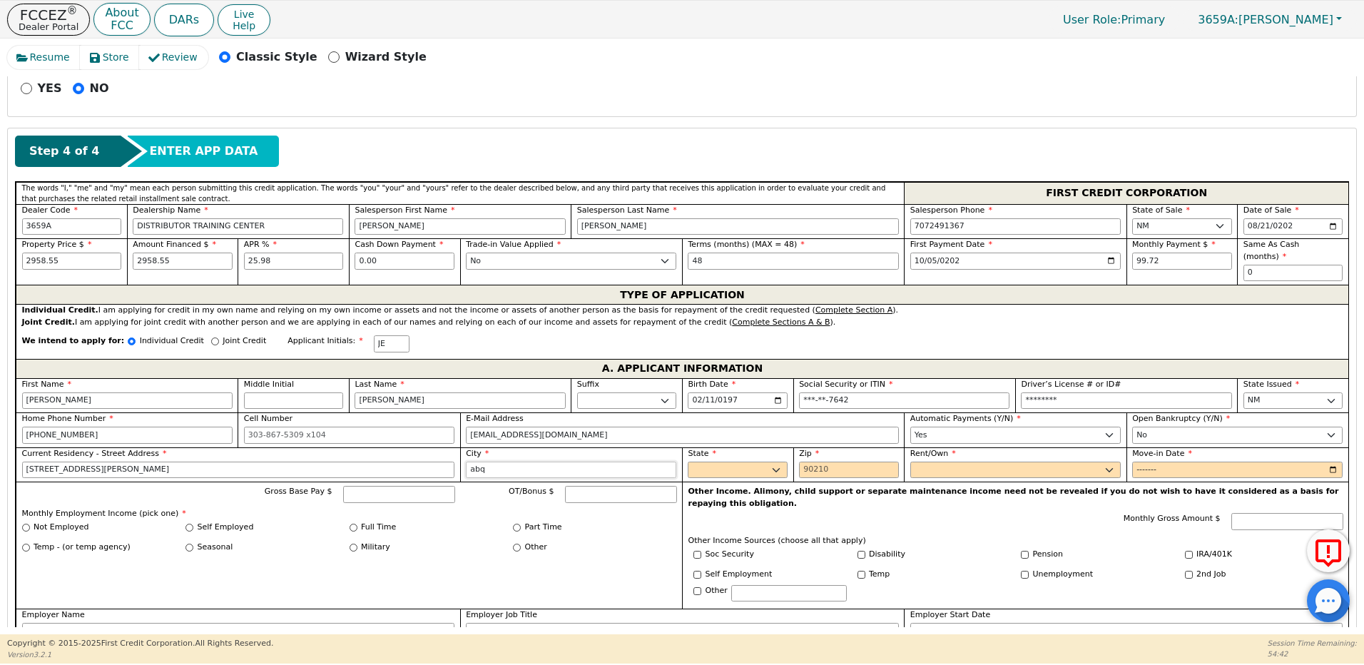
type input "abq"
select select "NM"
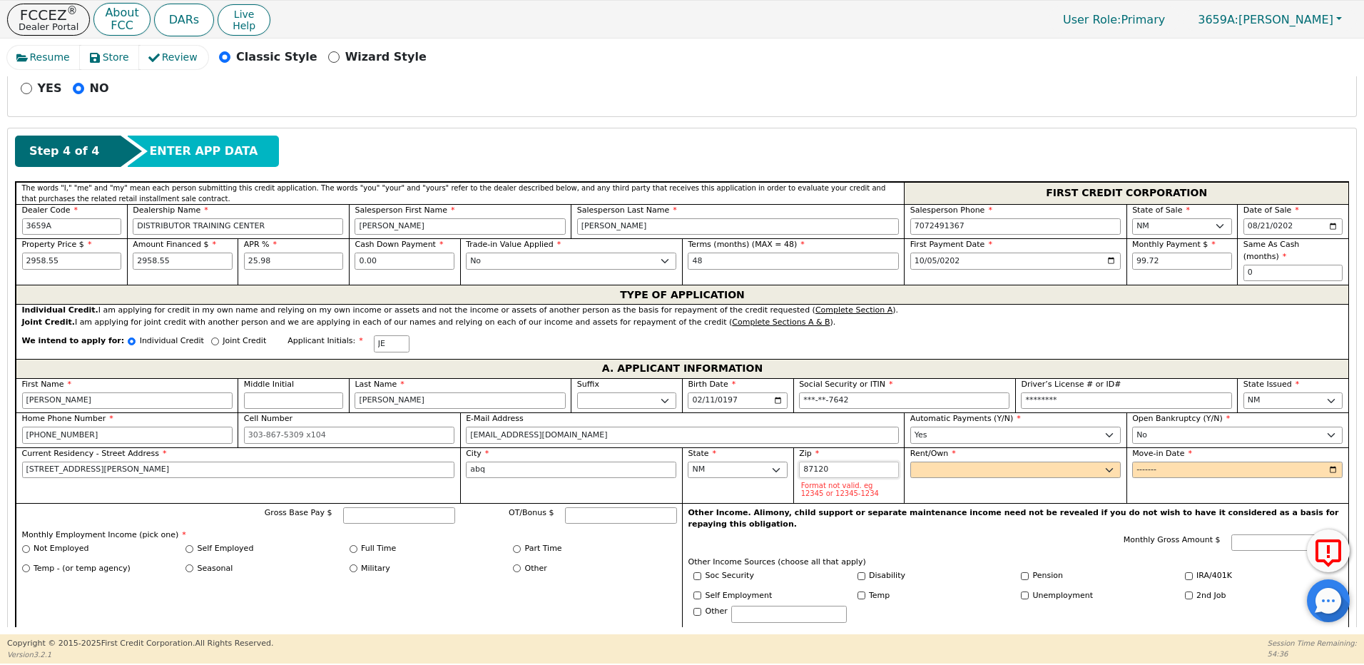
type input "87120"
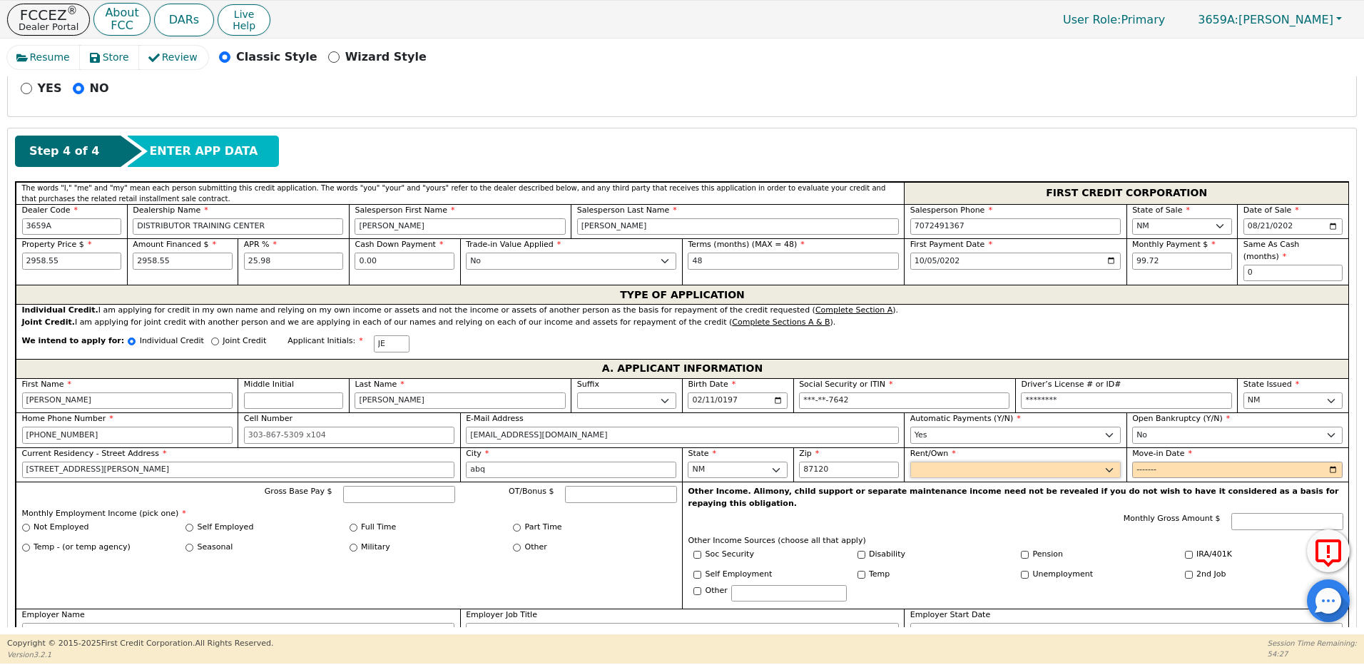
click at [927, 462] on select "Rent Own" at bounding box center [1015, 470] width 210 height 17
select select "Rent"
click at [910, 462] on select "Rent Own" at bounding box center [1015, 470] width 210 height 17
click at [1137, 462] on input "Move-in Date" at bounding box center [1237, 470] width 210 height 17
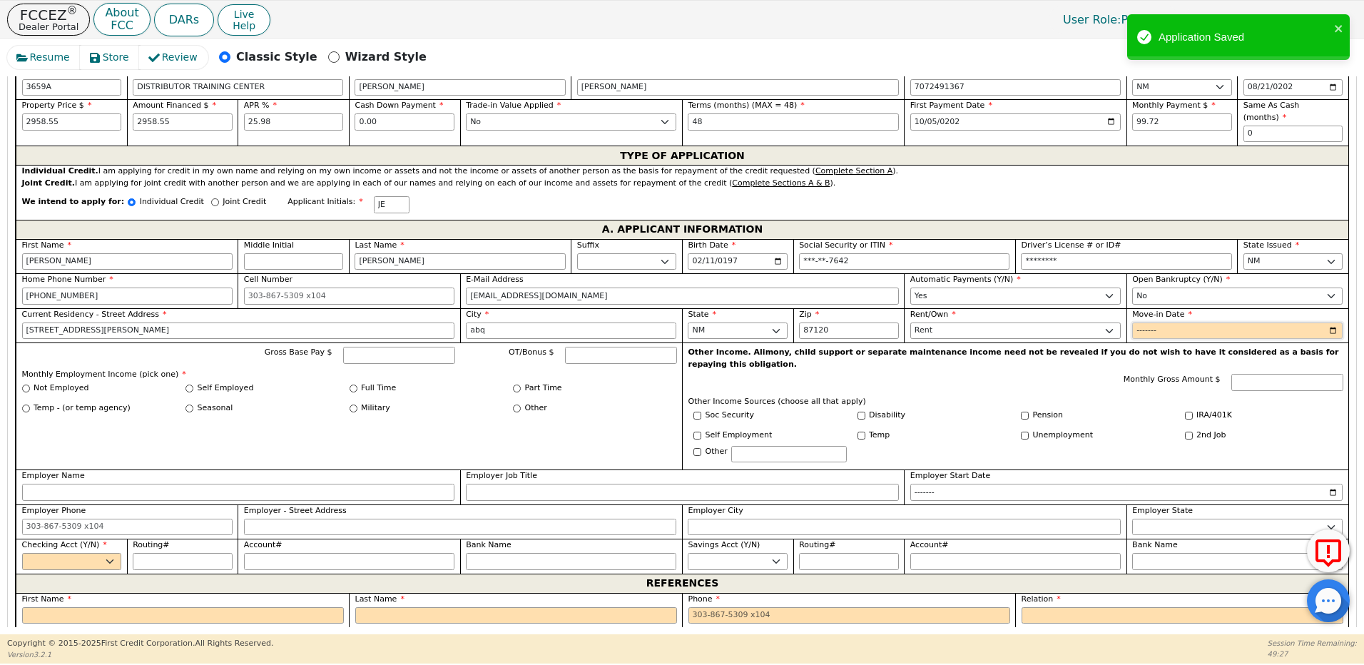
scroll to position [691, 0]
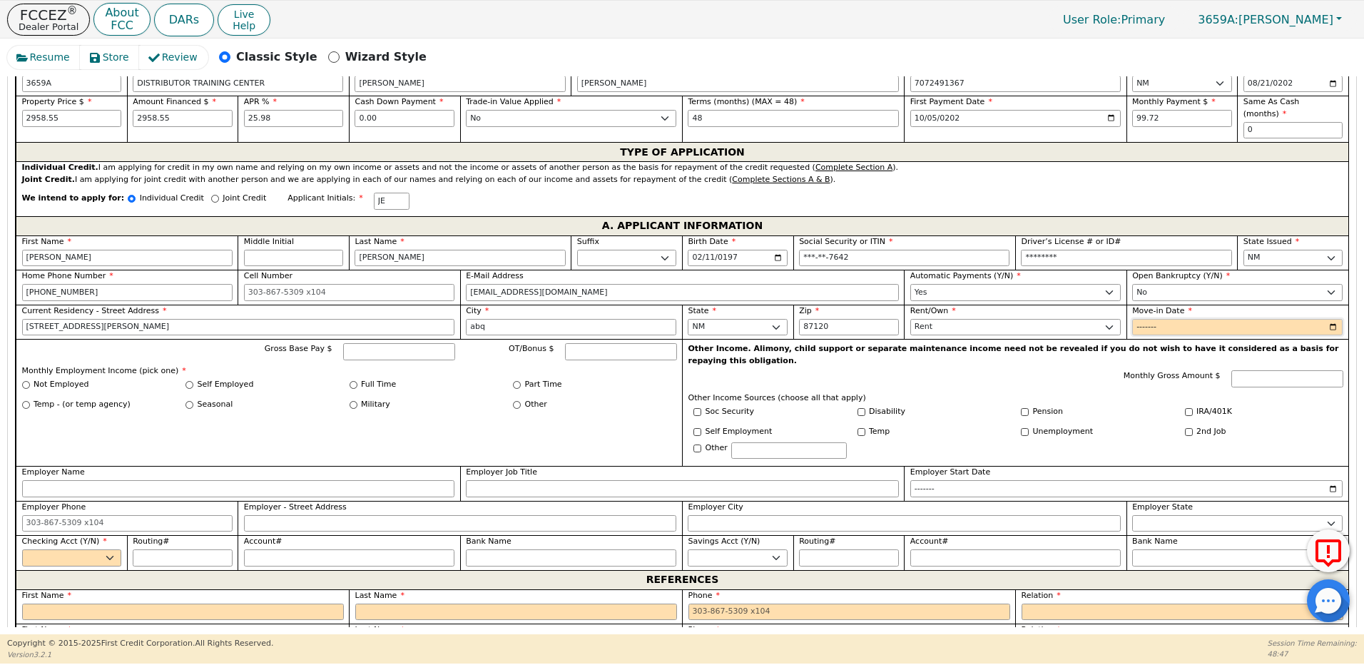
click at [1171, 319] on input "Move-in Date" at bounding box center [1237, 327] width 210 height 17
type input "2020-08"
click at [371, 343] on input "Gross Base Pay $" at bounding box center [399, 351] width 112 height 17
type input "6250.00"
click at [353, 381] on input "Full Time" at bounding box center [354, 385] width 8 height 8
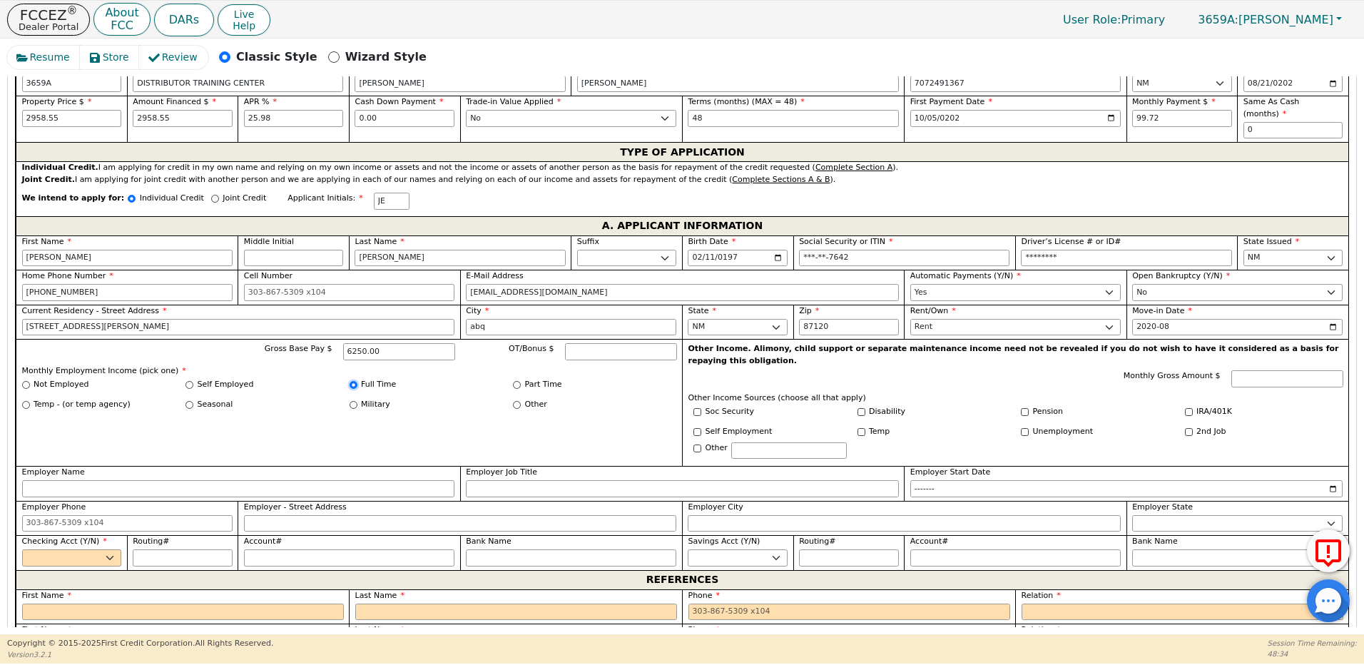
radio input "true"
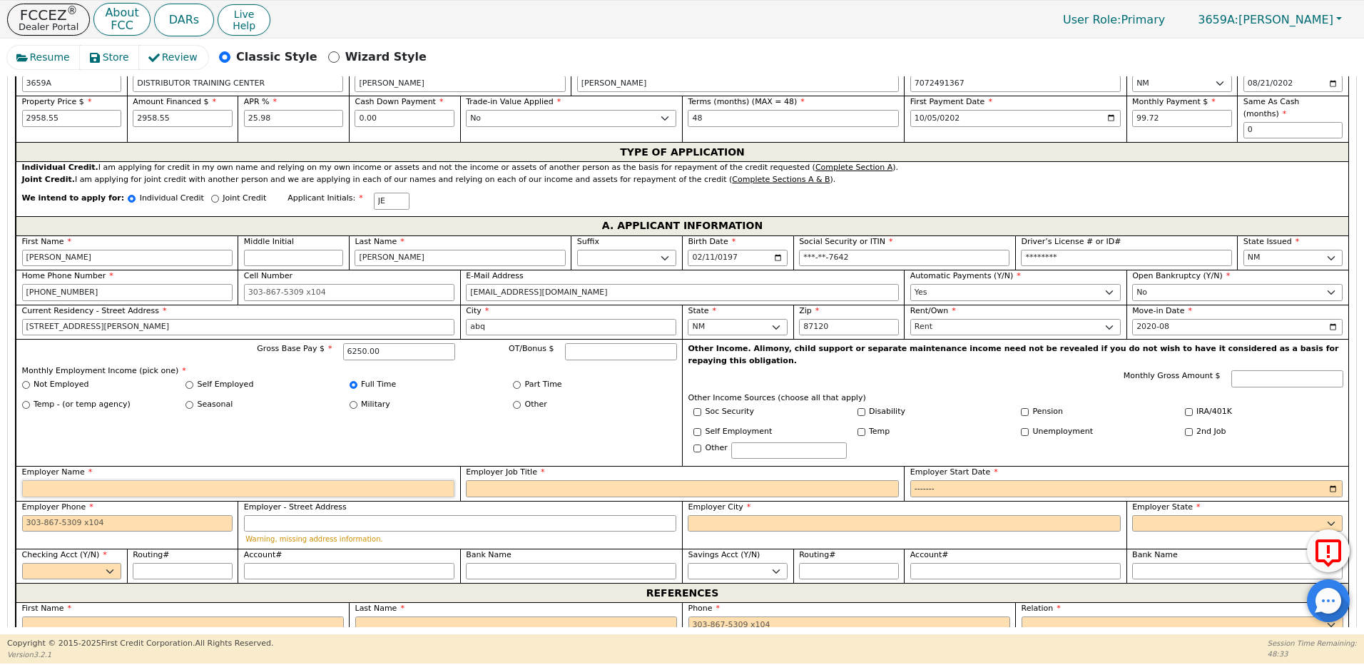
click at [161, 480] on input "Employer Name" at bounding box center [238, 488] width 433 height 17
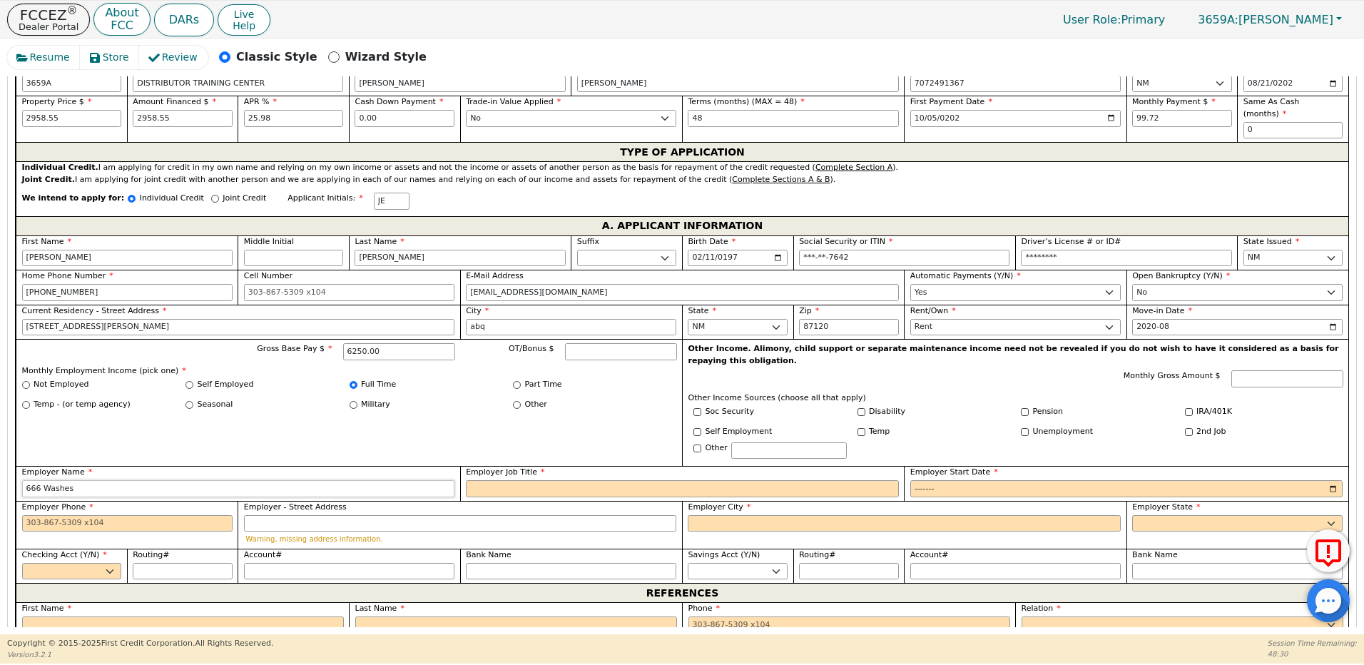
type input "666 Washes"
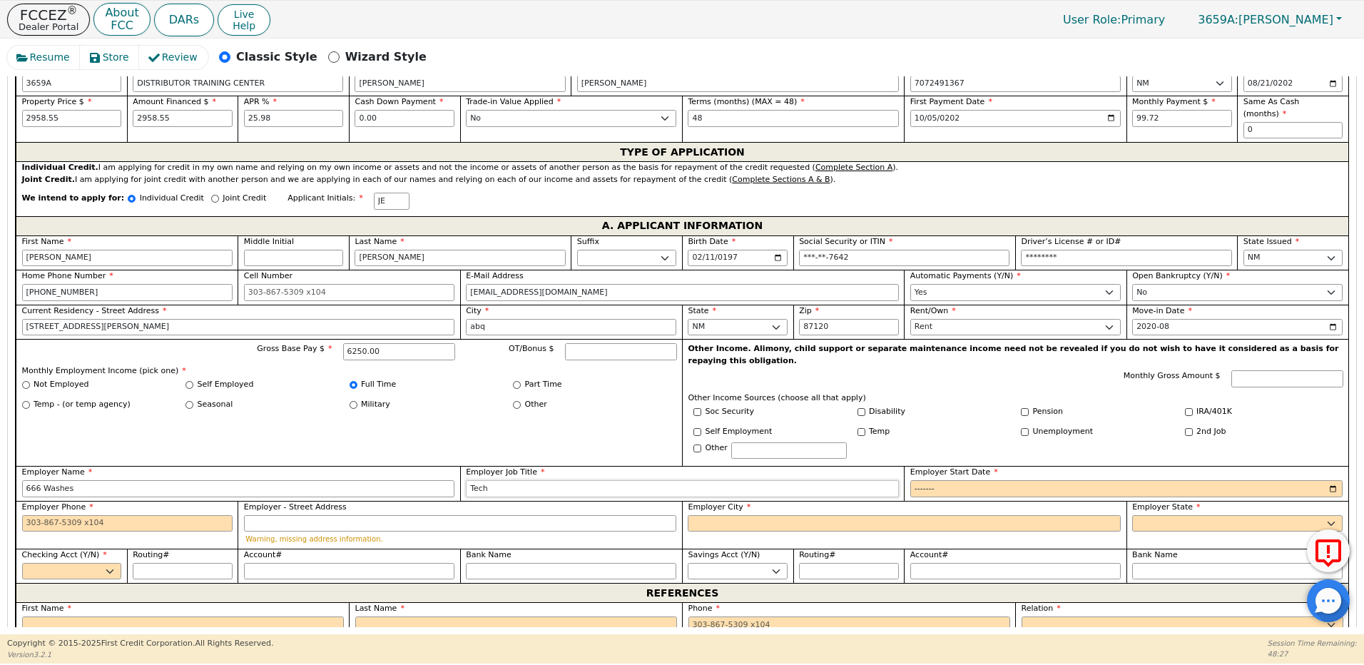
type input "technician"
click at [945, 480] on input "Employer Start Date" at bounding box center [1126, 488] width 433 height 17
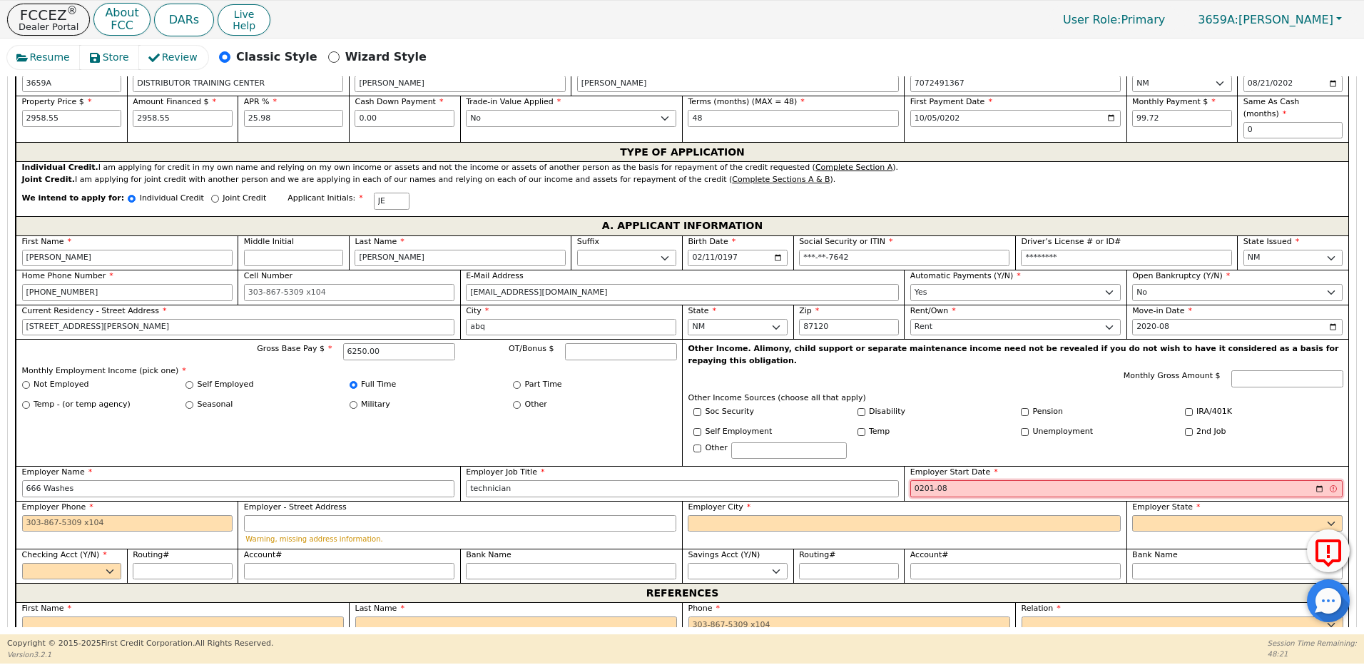
type input "2015-08"
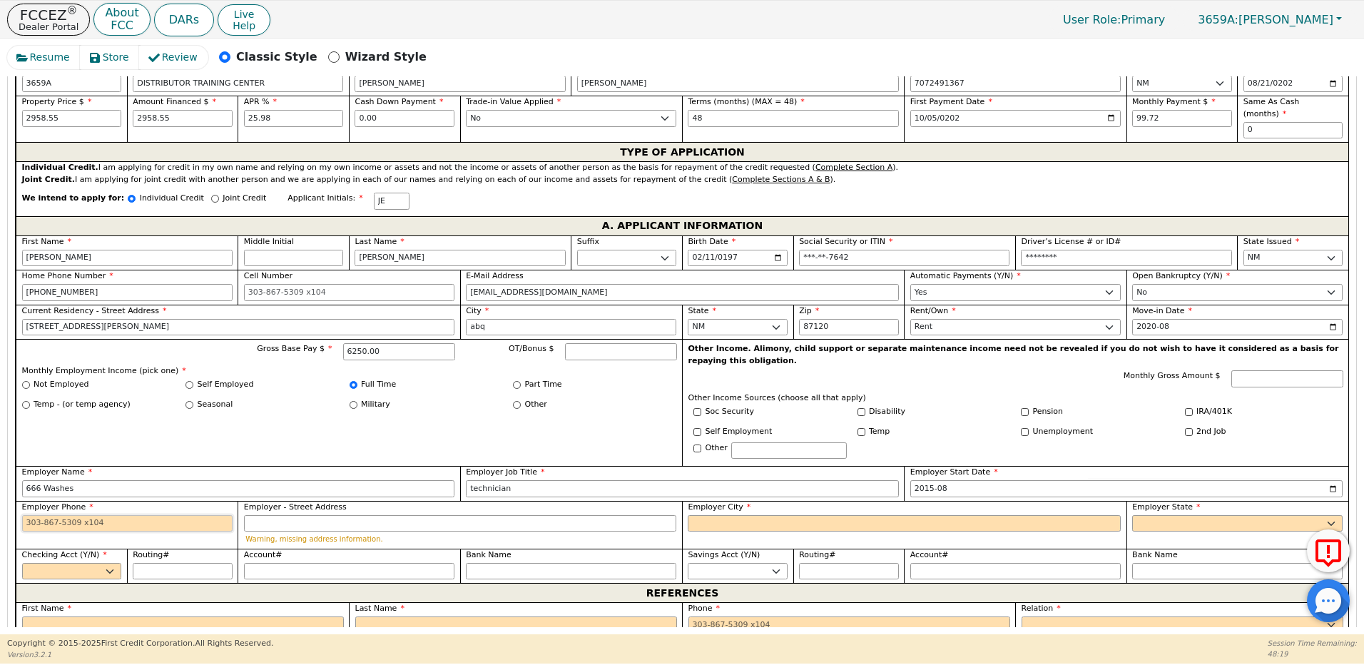
click at [55, 515] on input "Employer Phone" at bounding box center [127, 523] width 210 height 17
drag, startPoint x: 328, startPoint y: 457, endPoint x: 11, endPoint y: 469, distance: 317.7
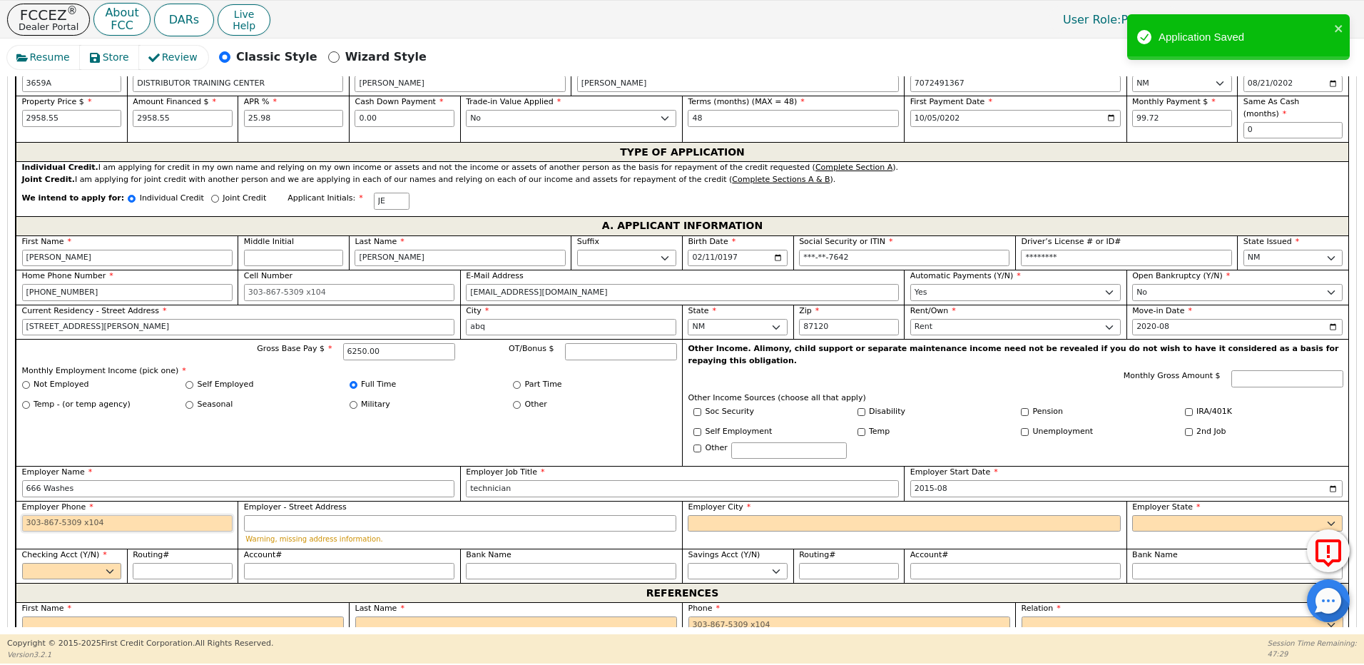
click at [33, 515] on input "Employer Phone" at bounding box center [127, 523] width 210 height 17
paste input "[PHONE_NUMBER]"
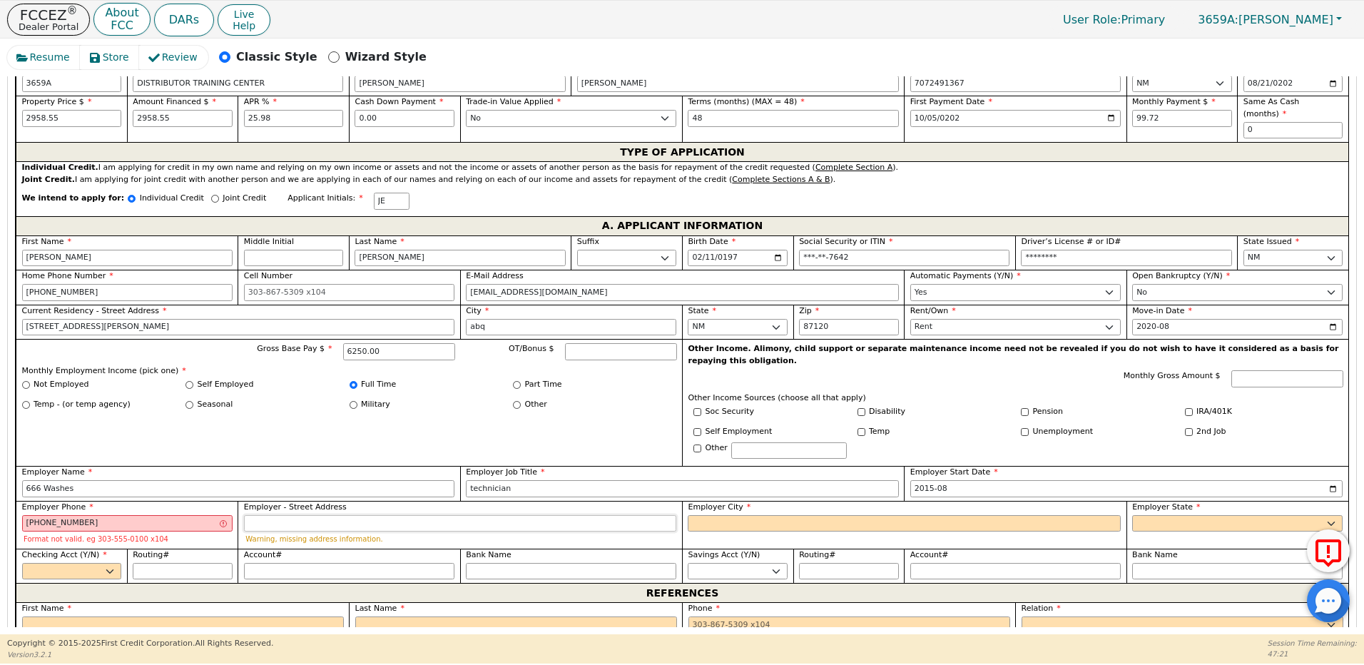
type input "[PHONE_NUMBER]"
click at [531, 515] on input "Employer - Street Address" at bounding box center [460, 523] width 433 height 17
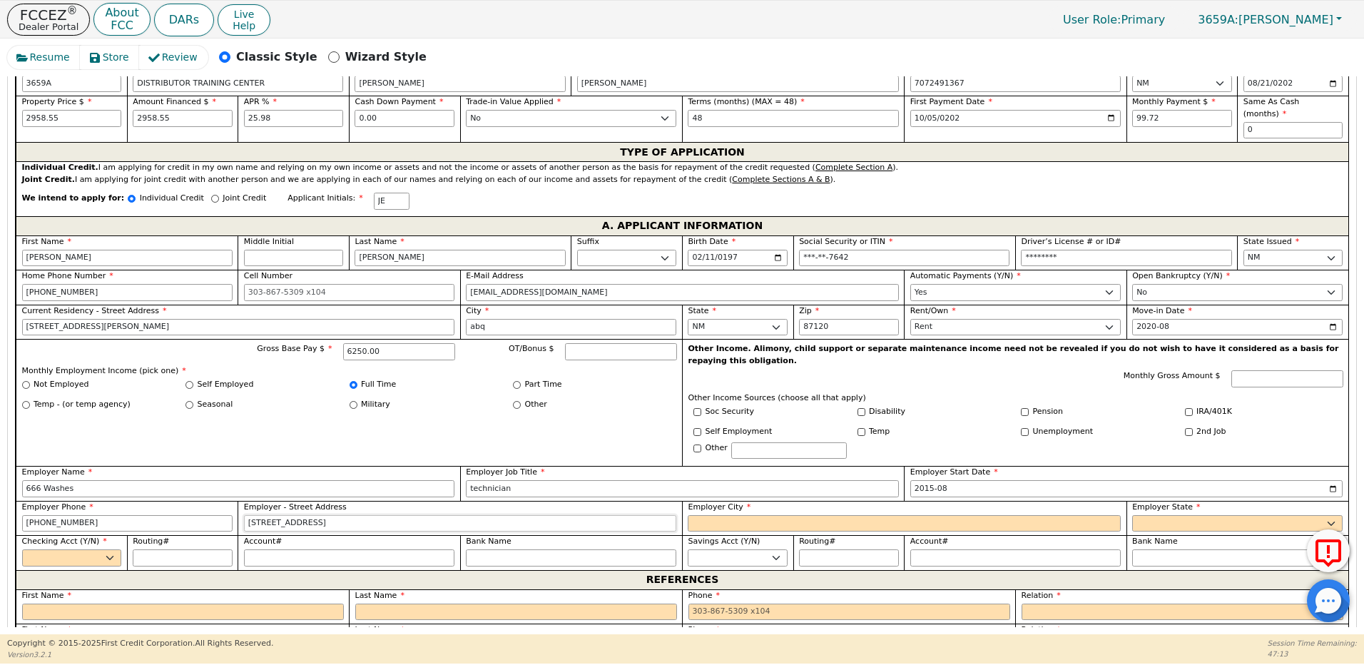
type input "[STREET_ADDRESS]"
type input "abq"
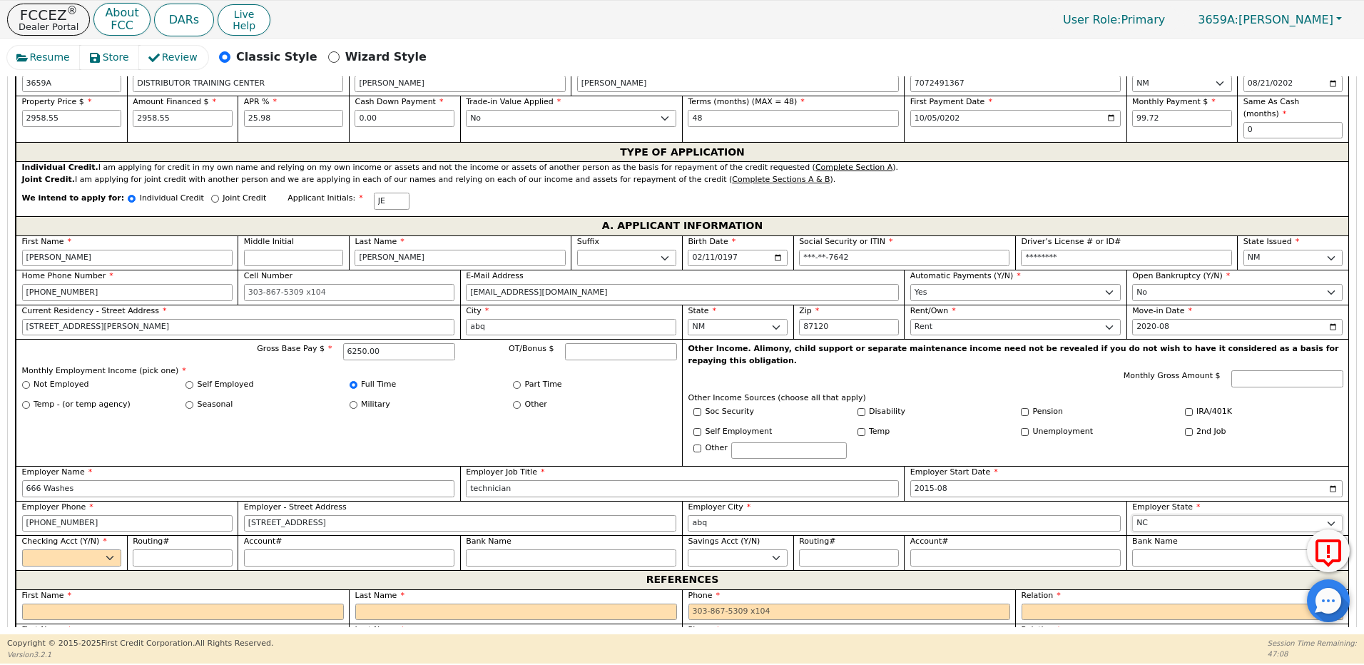
select select "NM"
click at [73, 549] on select "Yes No" at bounding box center [72, 557] width 100 height 17
select select "y"
click at [22, 549] on select "Yes No" at bounding box center [72, 557] width 100 height 17
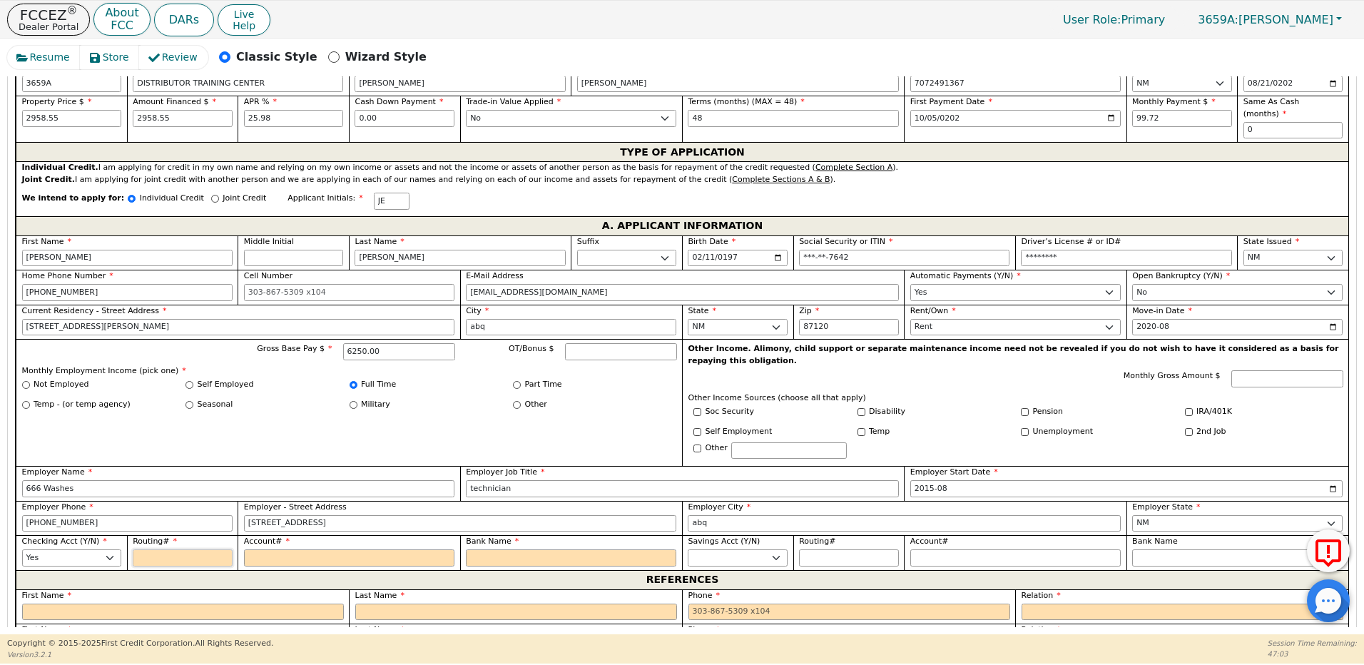
click at [163, 549] on input "Routing#" at bounding box center [183, 557] width 100 height 17
type input "0"
type input "*"
type input "03"
type input "**"
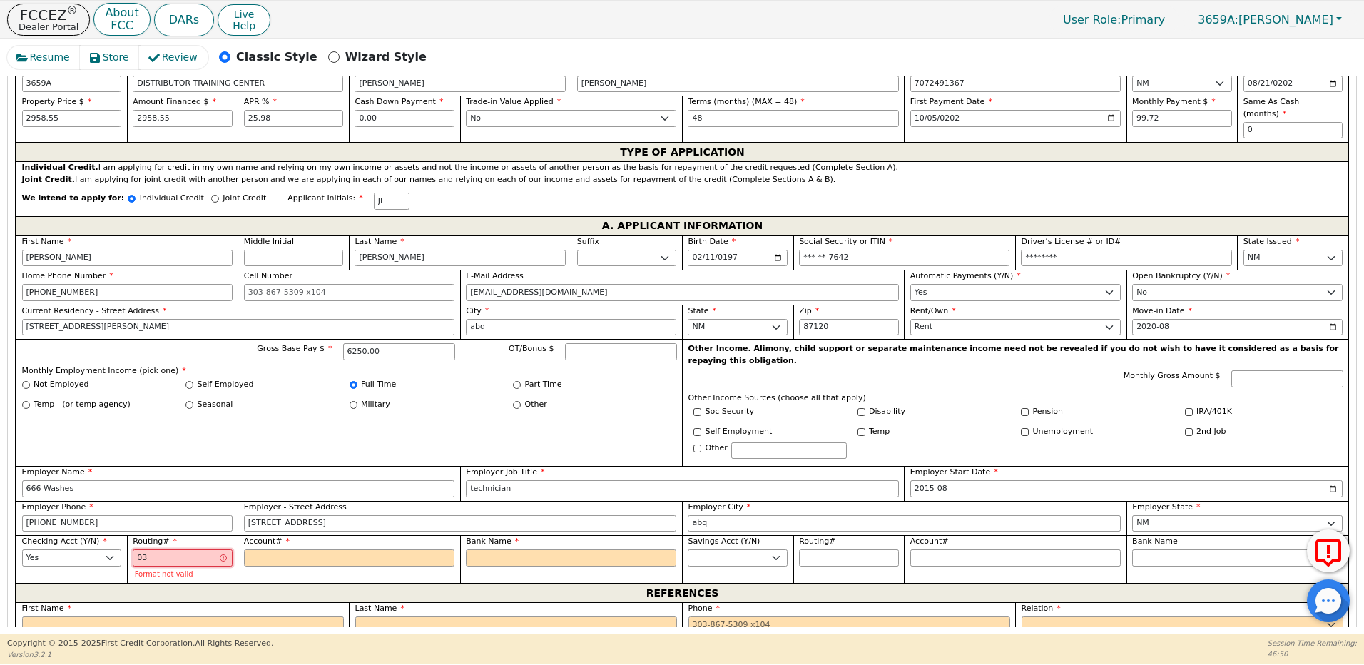
type input "031"
type input "***"
type input "0311"
type input "****"
type input "03110"
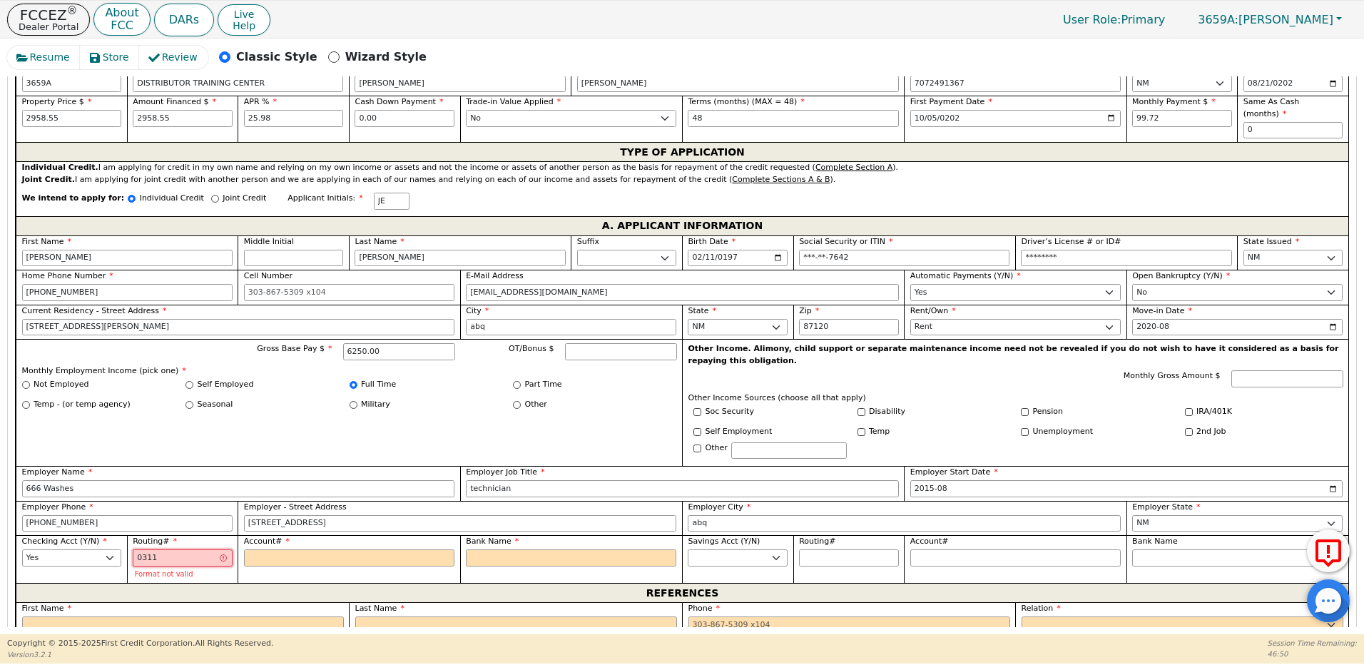
type input "*****"
type input "031101"
type input "******"
type input "0311012"
type input "*******"
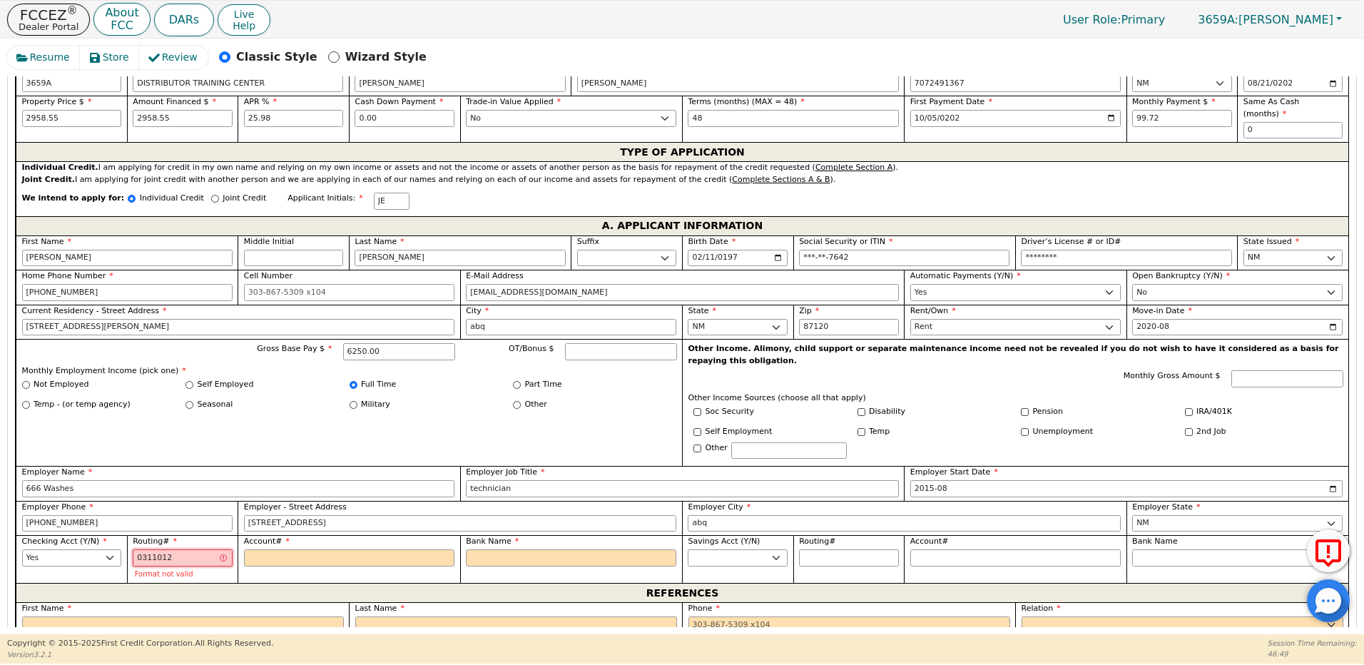
type input "03110127"
type input "********"
type input "031101279"
type input "*********"
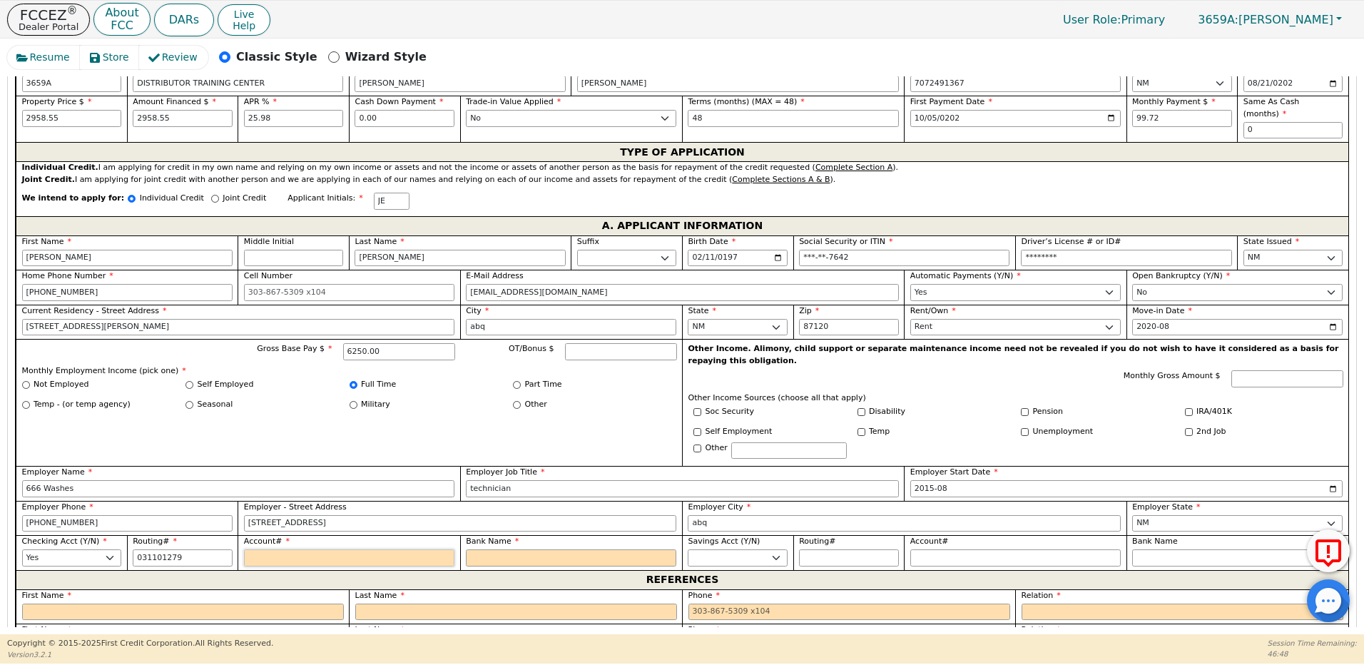
type input "*********"
type input "1"
type input "*"
type input "16"
type input "**"
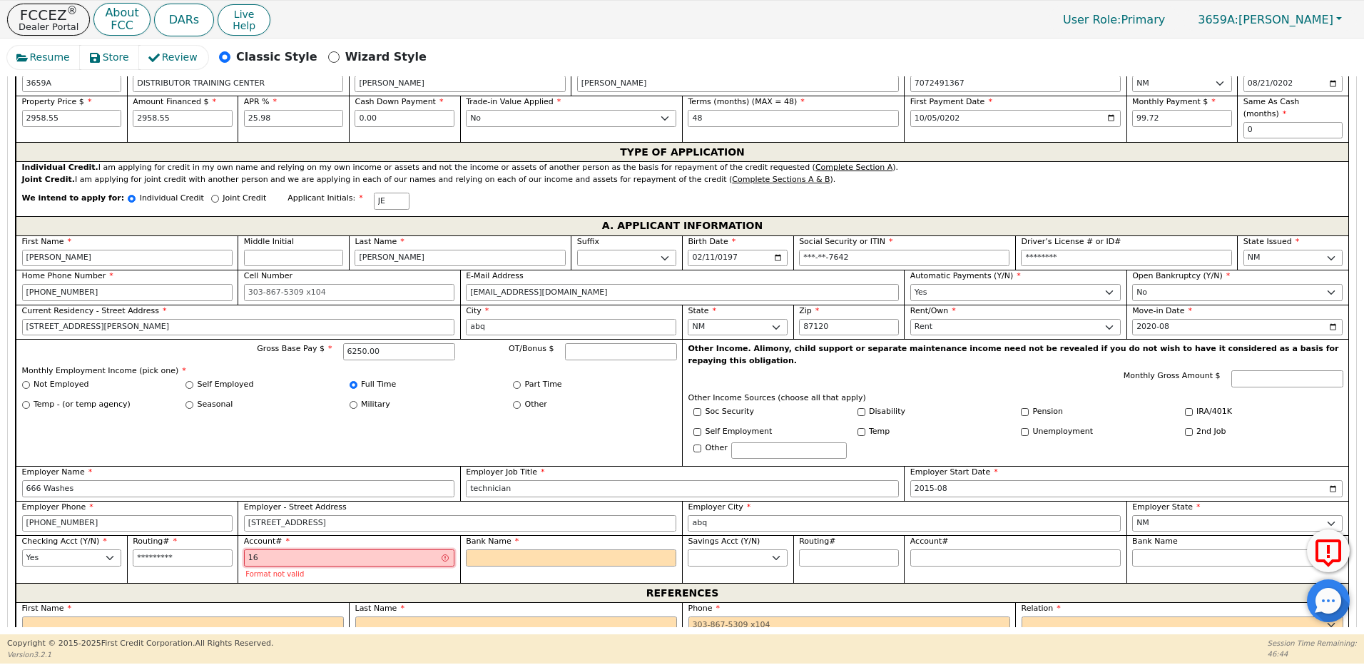
type input "169"
type input "***"
type input "1691"
type input "****"
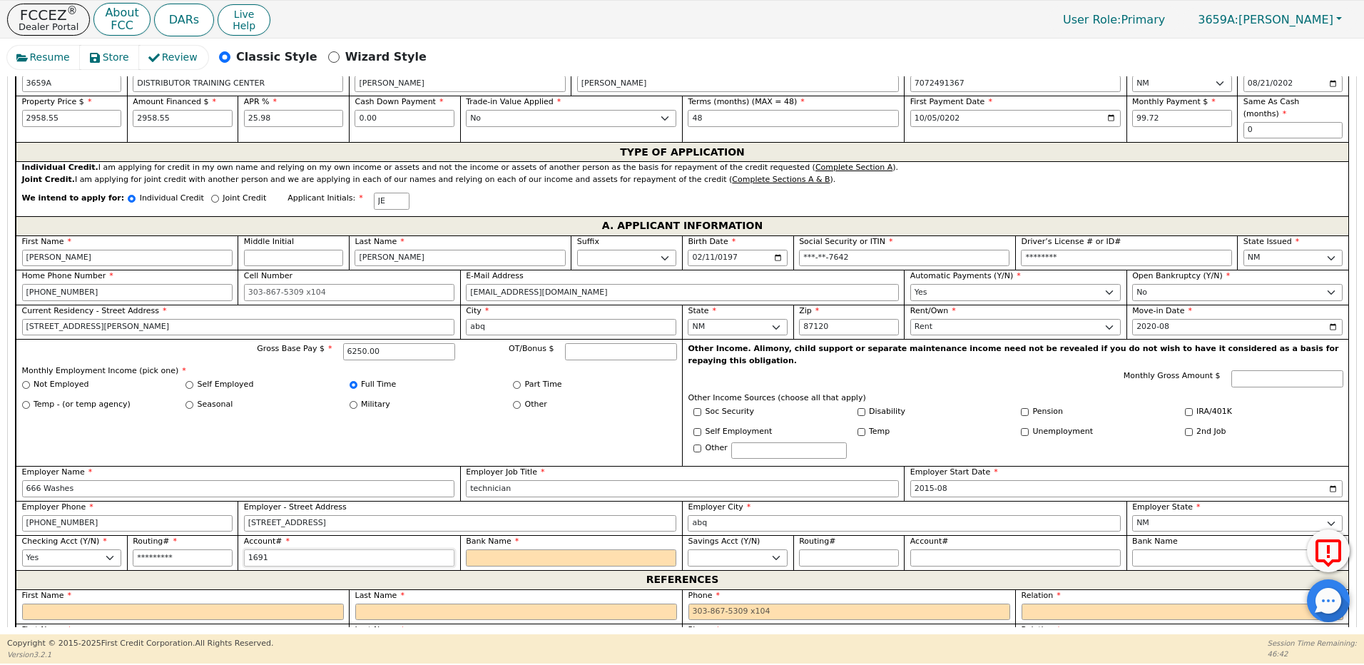
type input "16916"
type input "*****"
type input "169163"
type input "******"
type input "1691637"
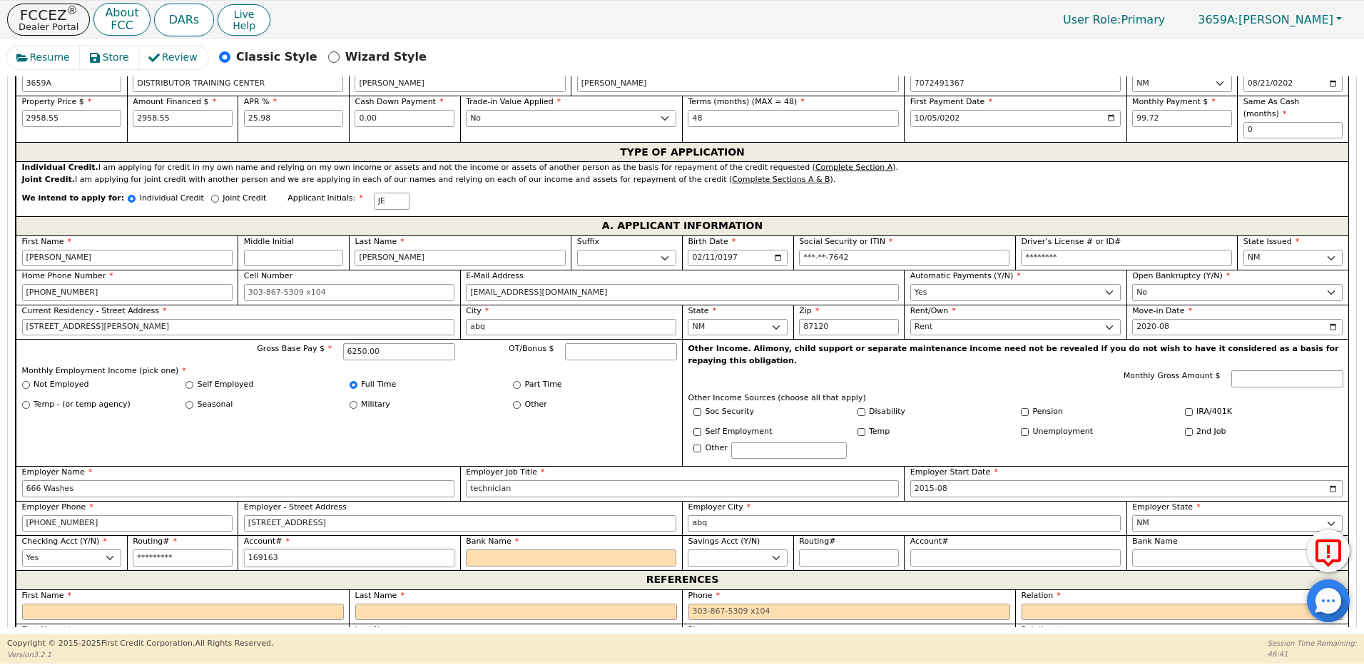
type input "*******"
type input "16916370"
type input "********"
type input "169163708"
type input "*********"
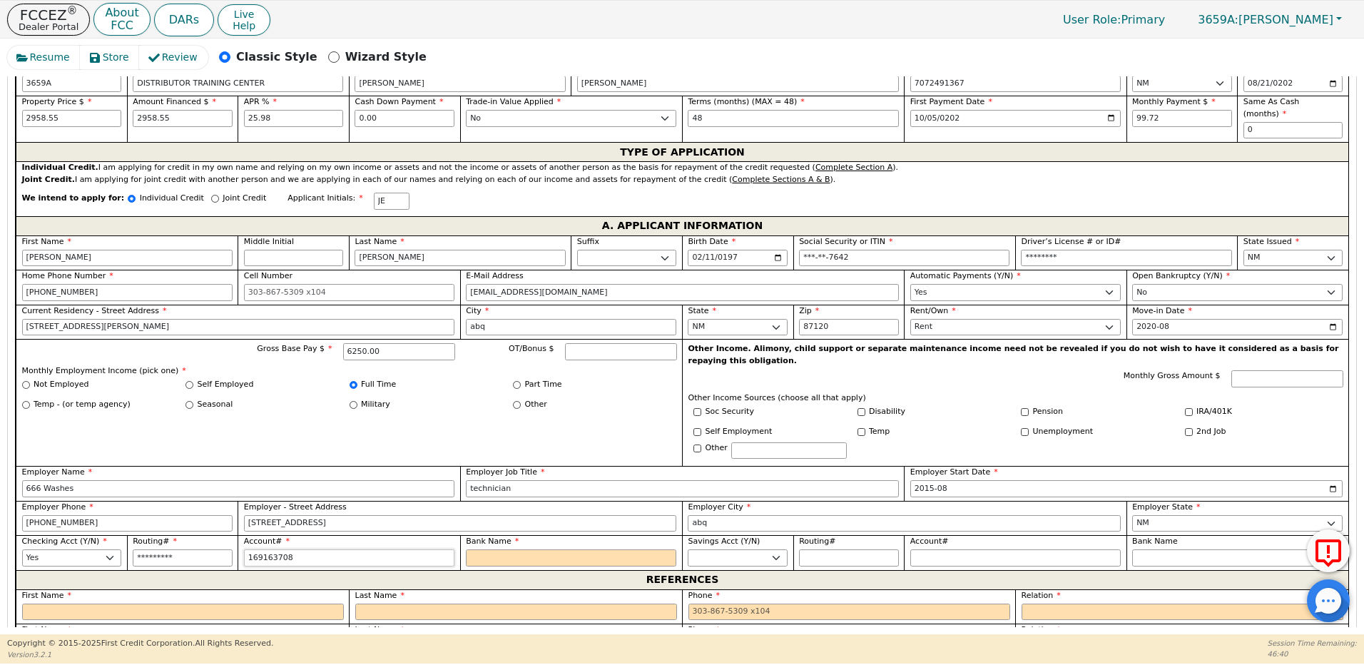
type input "1691637080"
type input "**********"
type input "16916370802"
type input "**********"
type input "169163708020"
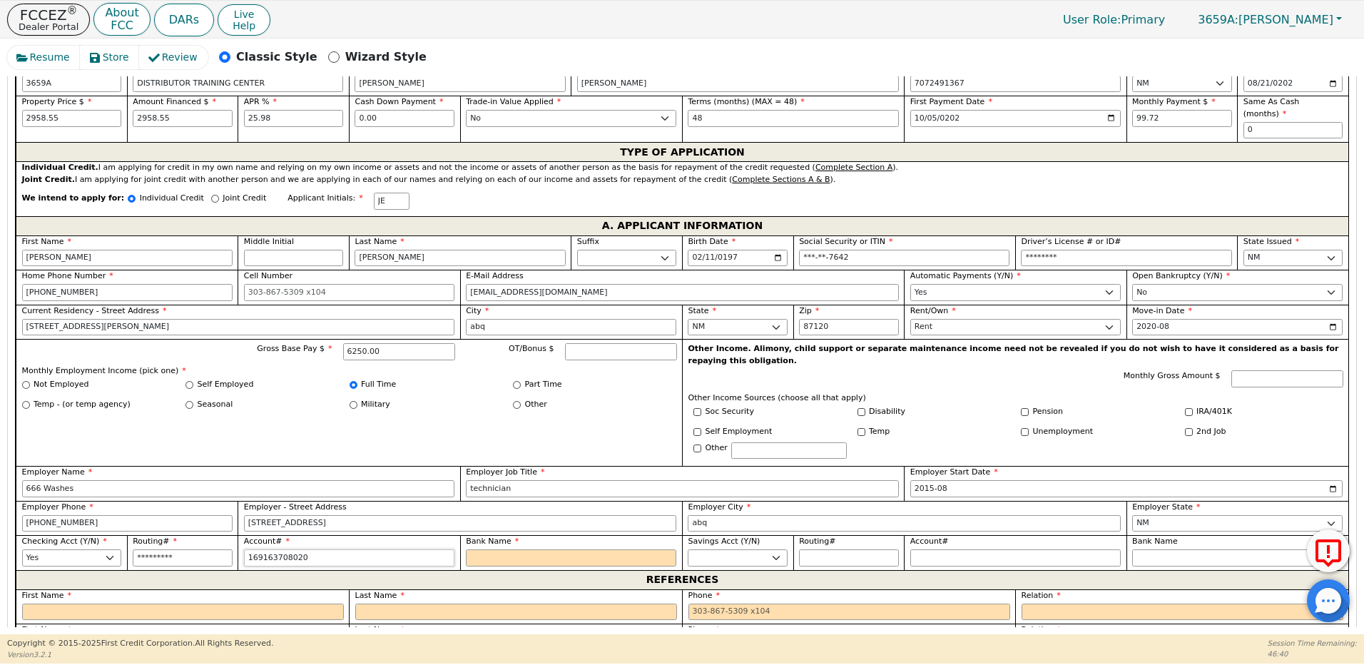
type input "**********"
type input "C"
type input "Ch"
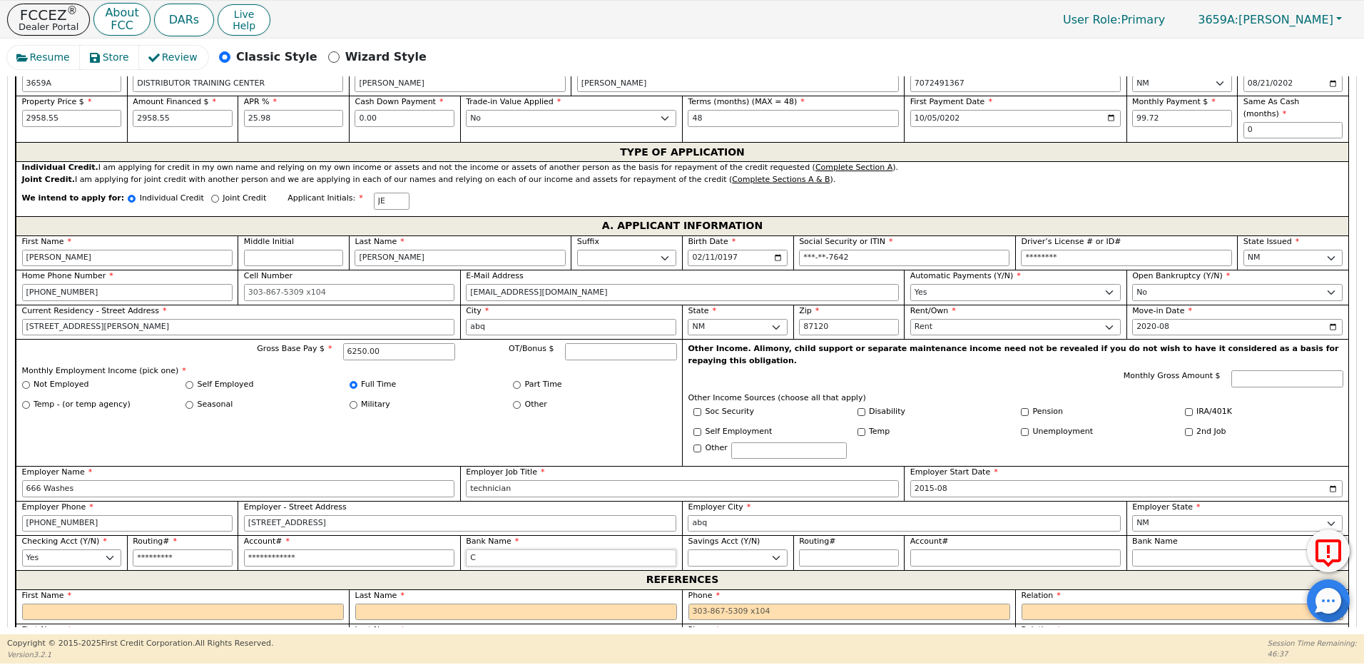
type input "Ch"
type input "Chi"
type input "Chim"
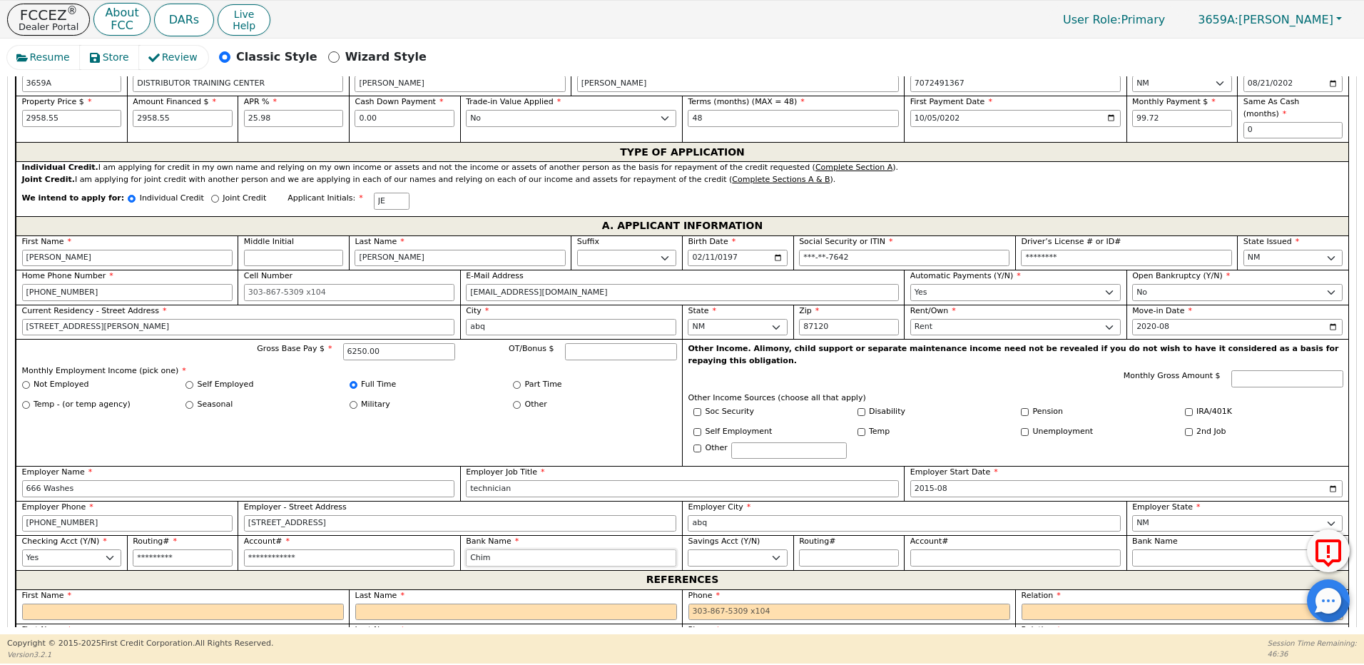
type input "Chime"
click at [57, 604] on input "text" at bounding box center [183, 612] width 322 height 17
type input "please"
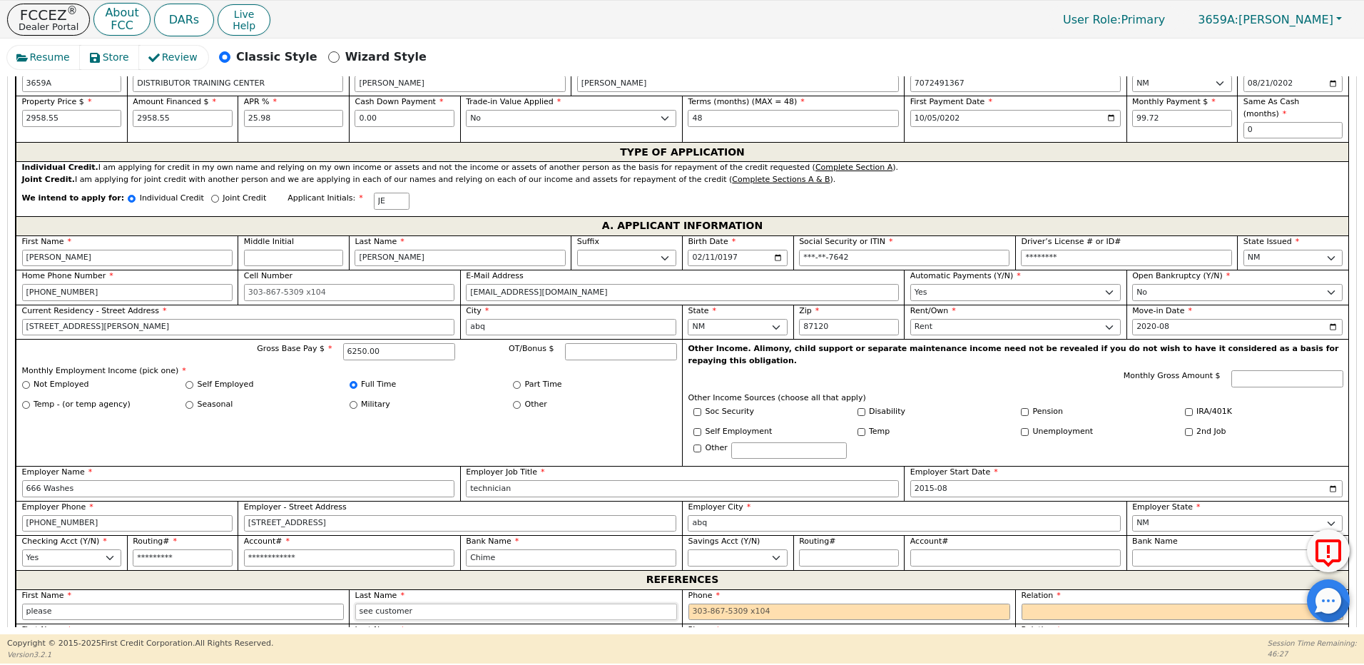
type input "see customer"
type input "[PHONE_NUMBER]"
click at [1036, 604] on select "FATHER MOTHER SISTER BROTHER DAUGHTER SON CO-WORKER NEIGHBOR FRIEND COUSIN G-MO…" at bounding box center [1183, 612] width 322 height 17
select select "FATHER"
click at [1022, 604] on select "FATHER MOTHER SISTER BROTHER DAUGHTER SON CO-WORKER NEIGHBOR FRIEND COUSIN G-MO…" at bounding box center [1183, 612] width 322 height 17
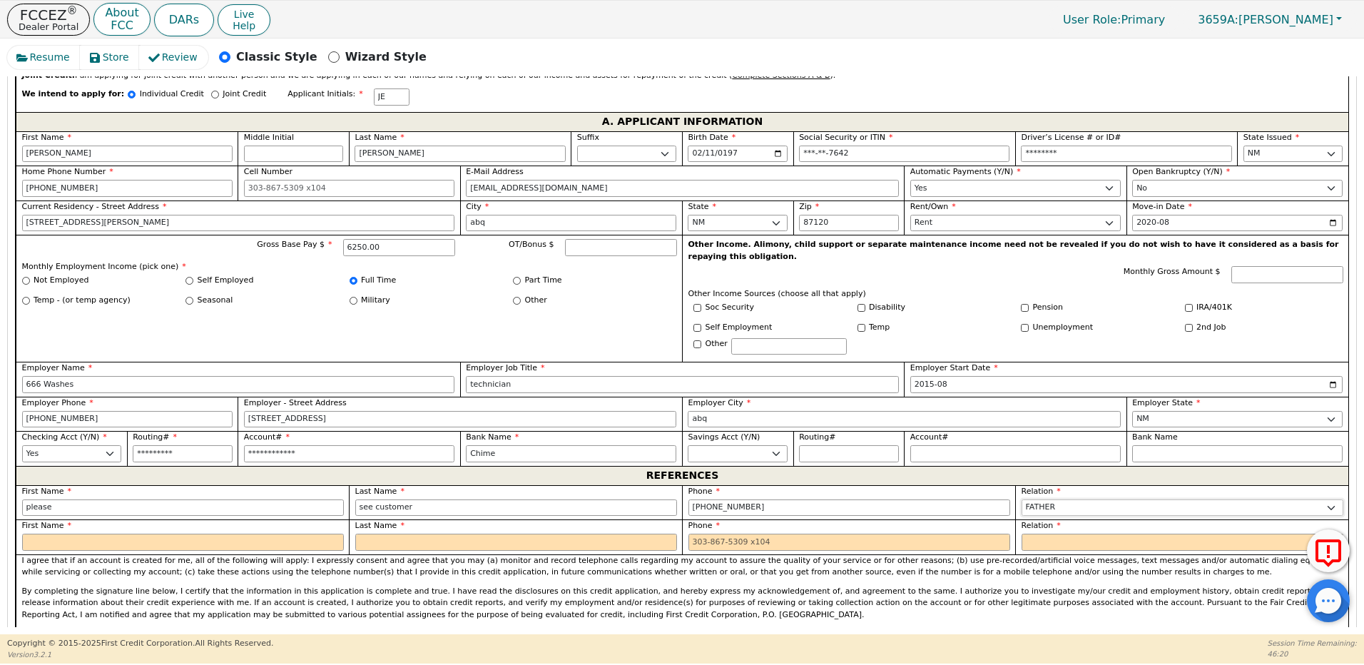
scroll to position [905, 0]
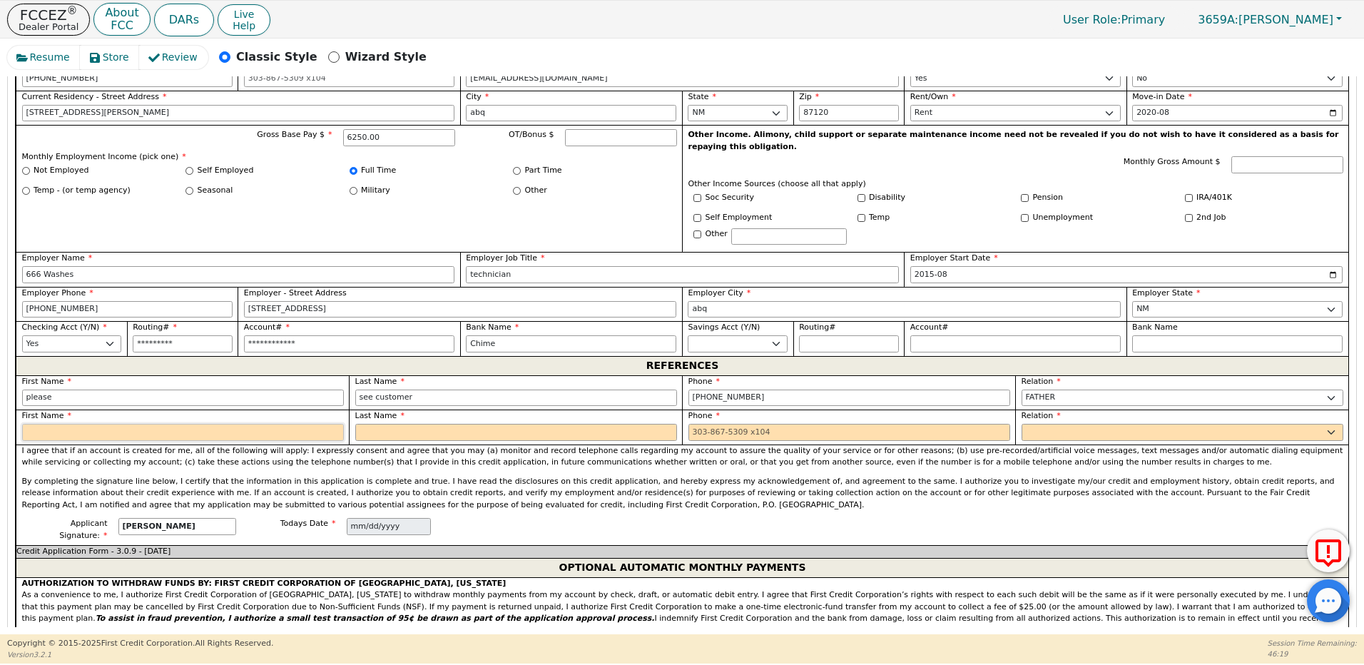
click at [144, 424] on input "text" at bounding box center [183, 432] width 322 height 17
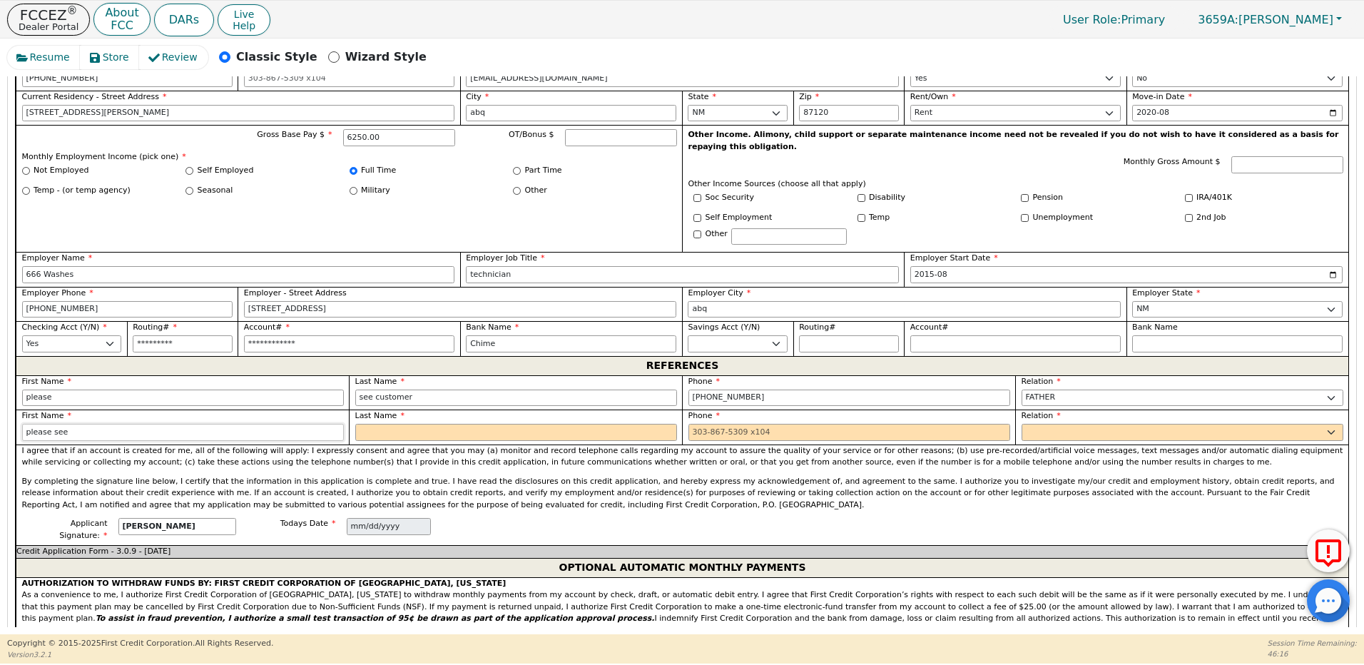
type input "please see"
type input "customer"
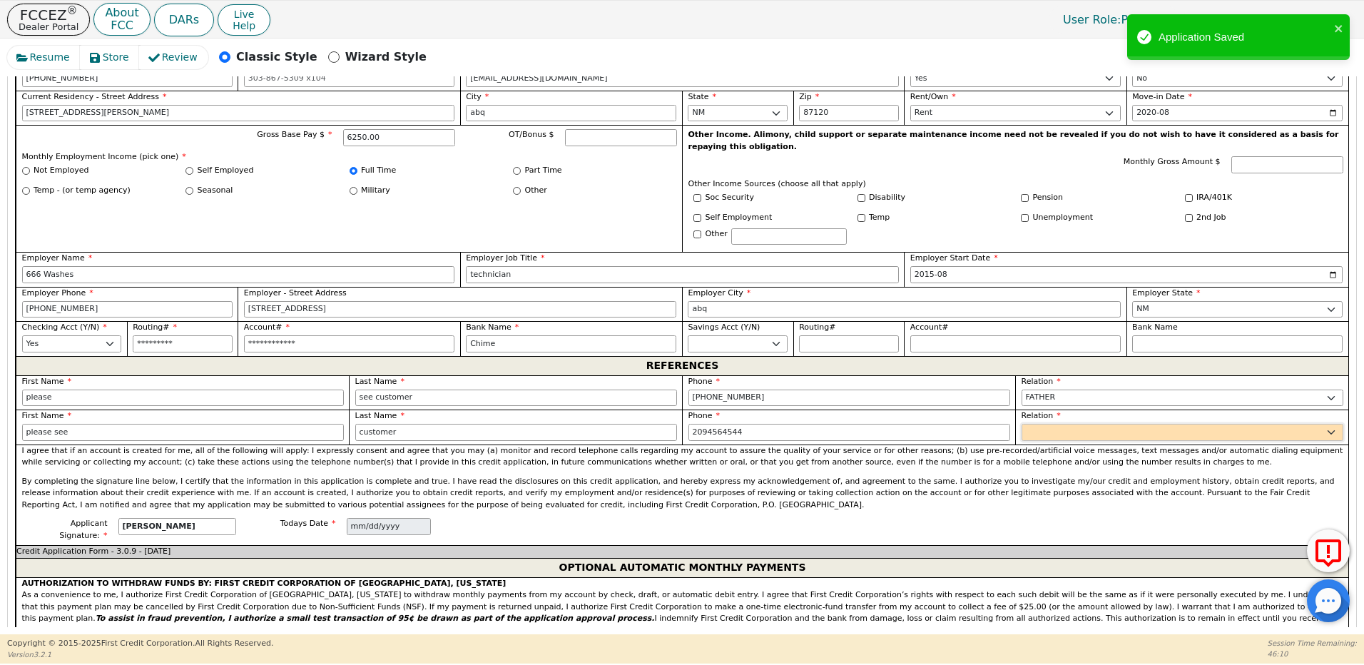
type input "[PHONE_NUMBER]"
click at [1036, 424] on select "FATHER MOTHER SISTER BROTHER DAUGHTER SON CO-WORKER NEIGHBOR FRIEND COUSIN G-MO…" at bounding box center [1183, 432] width 322 height 17
select select "MOTHER"
click at [1022, 424] on select "FATHER MOTHER SISTER BROTHER DAUGHTER SON CO-WORKER NEIGHBOR FRIEND COUSIN G-MO…" at bounding box center [1183, 432] width 322 height 17
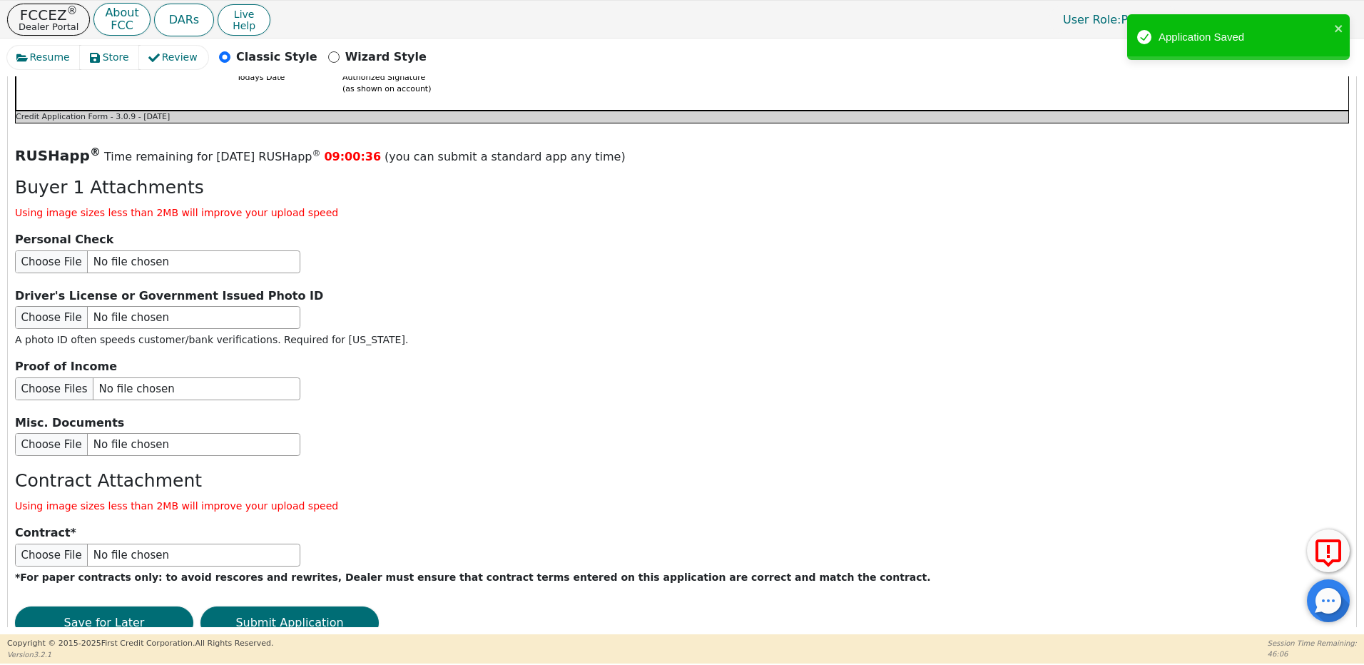
scroll to position [1594, 0]
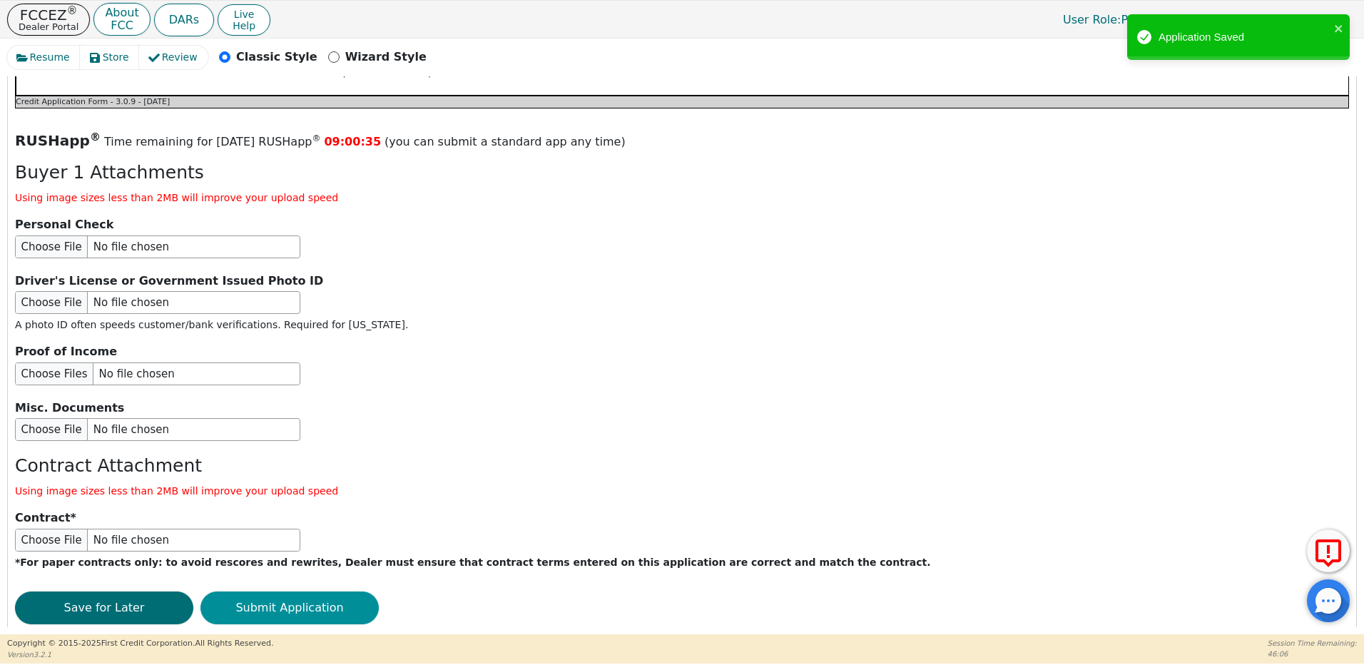
click at [298, 591] on button "Submit Application" at bounding box center [289, 607] width 178 height 33
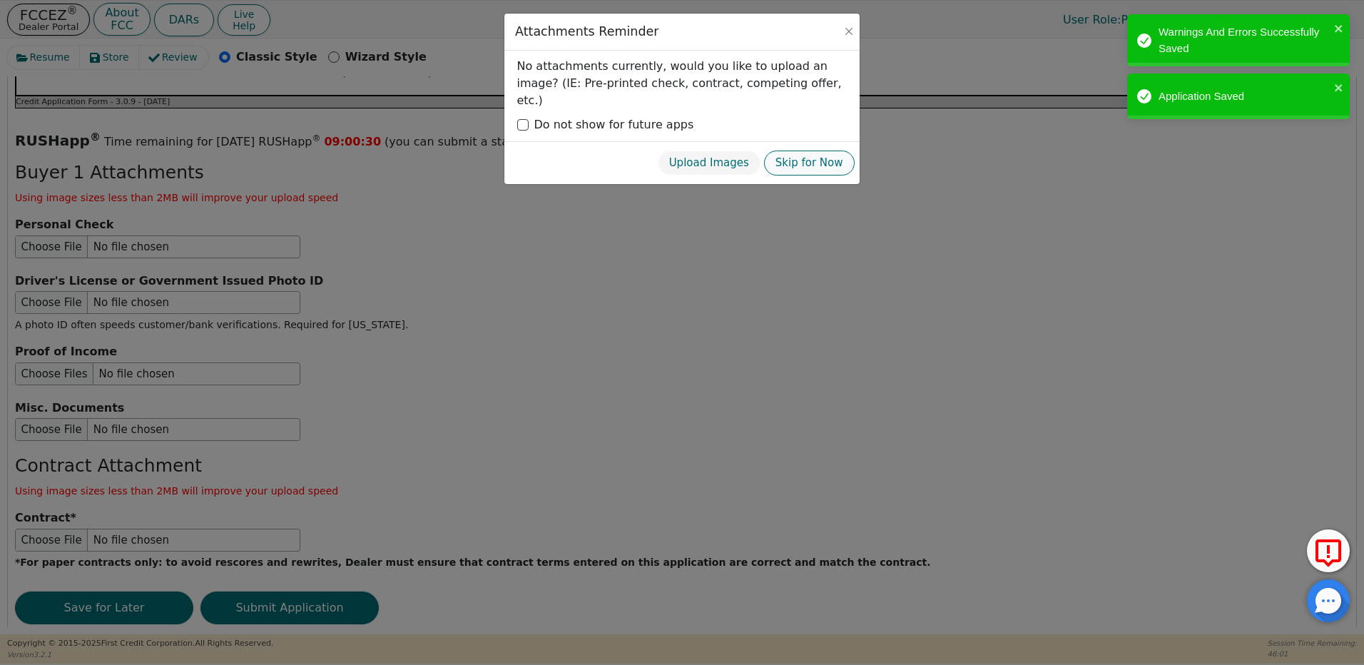
click at [815, 151] on button "Skip for Now" at bounding box center [809, 163] width 91 height 25
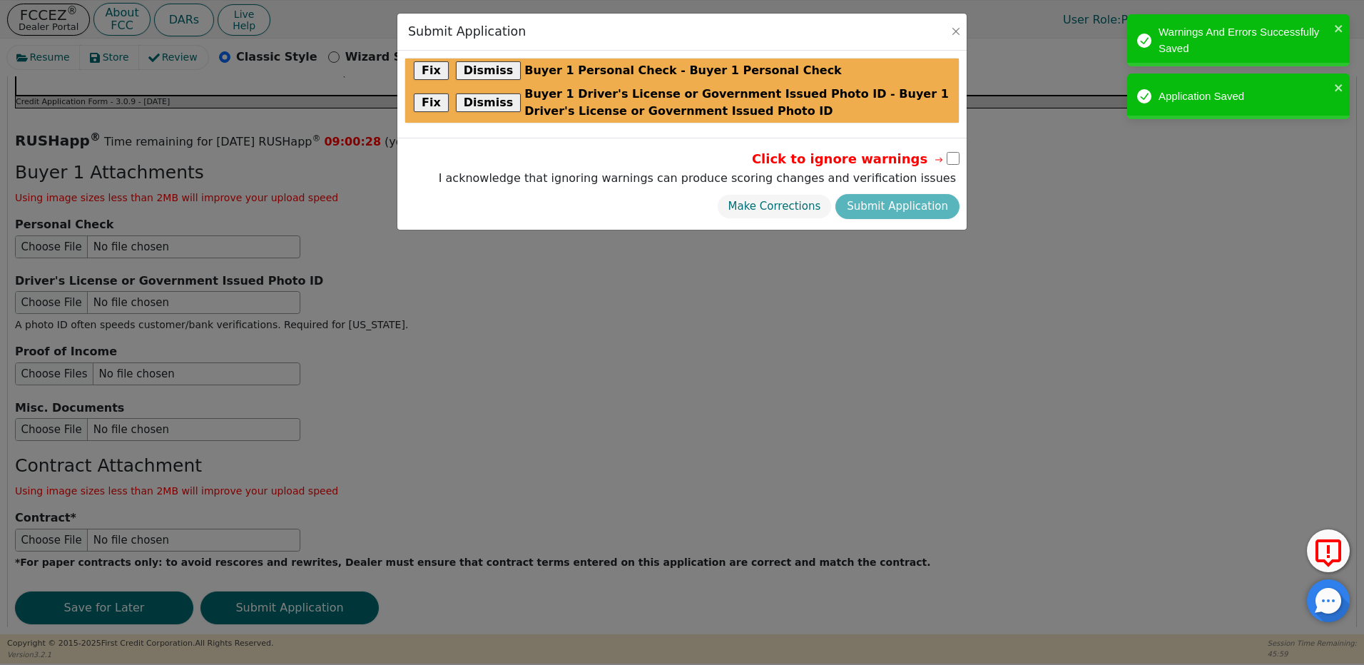
click at [949, 157] on input "checkbox" at bounding box center [953, 158] width 13 height 13
checkbox input "true"
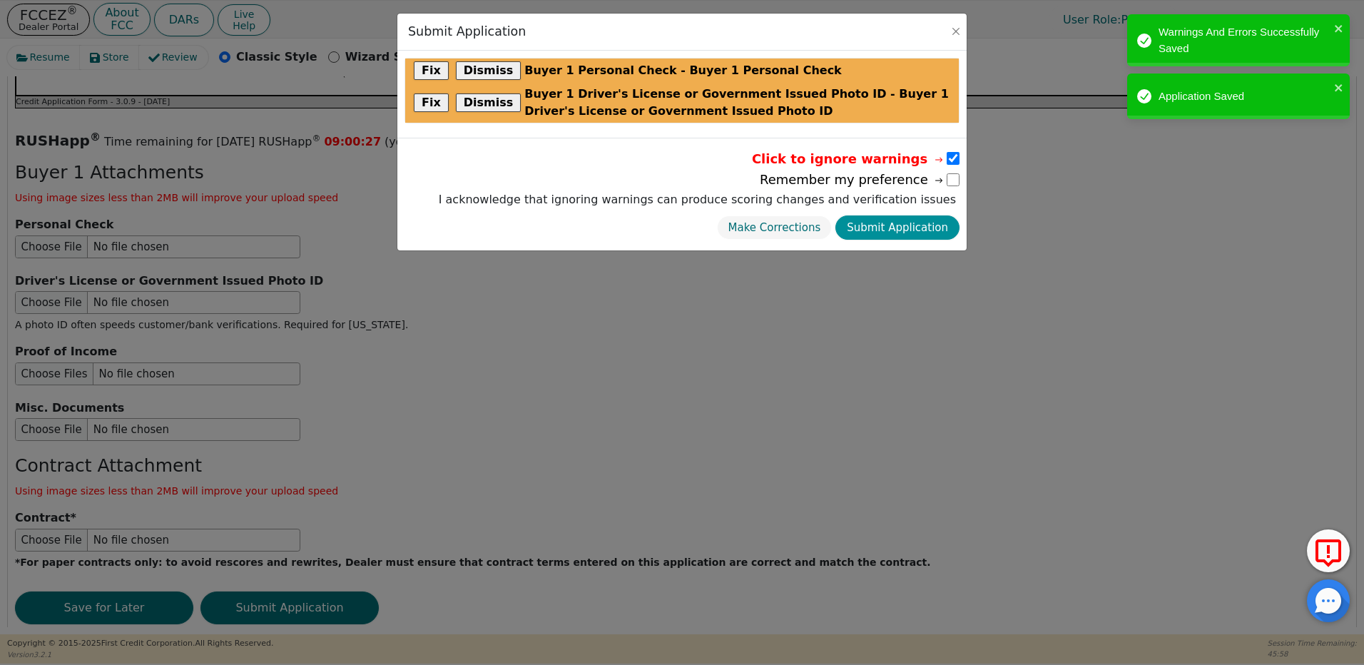
click at [928, 228] on button "Submit Application" at bounding box center [897, 227] width 124 height 25
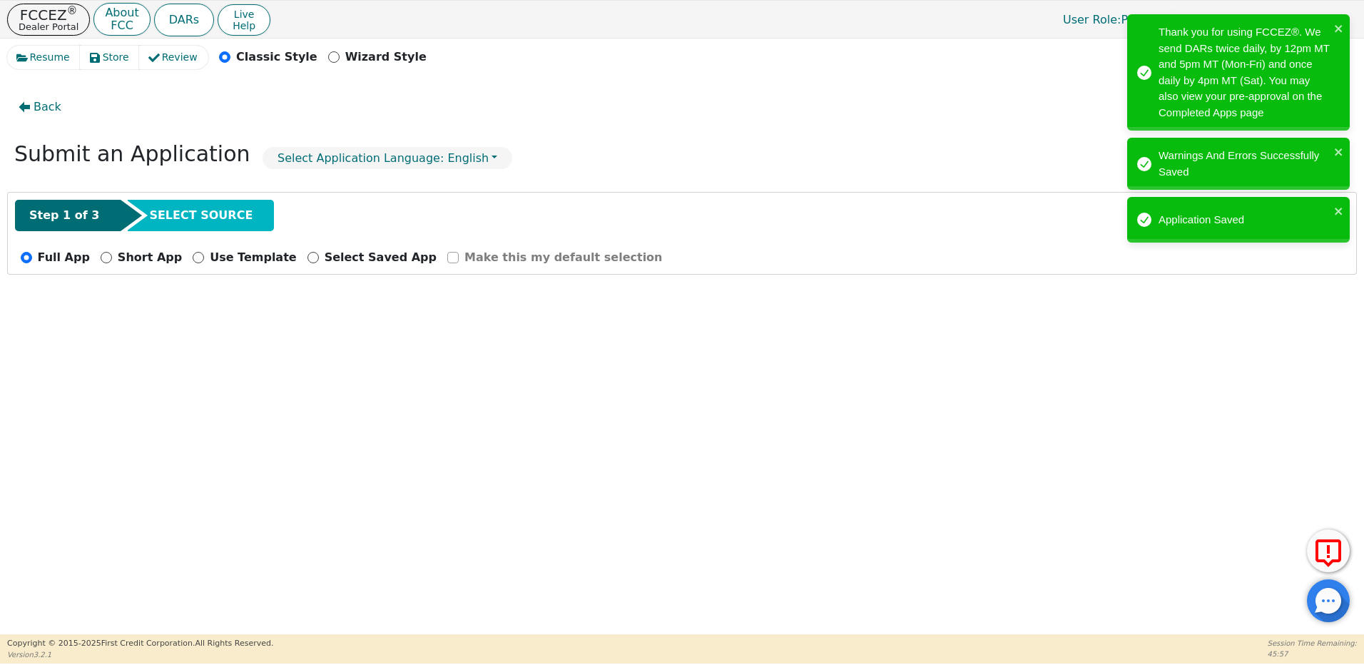
radio input "false"
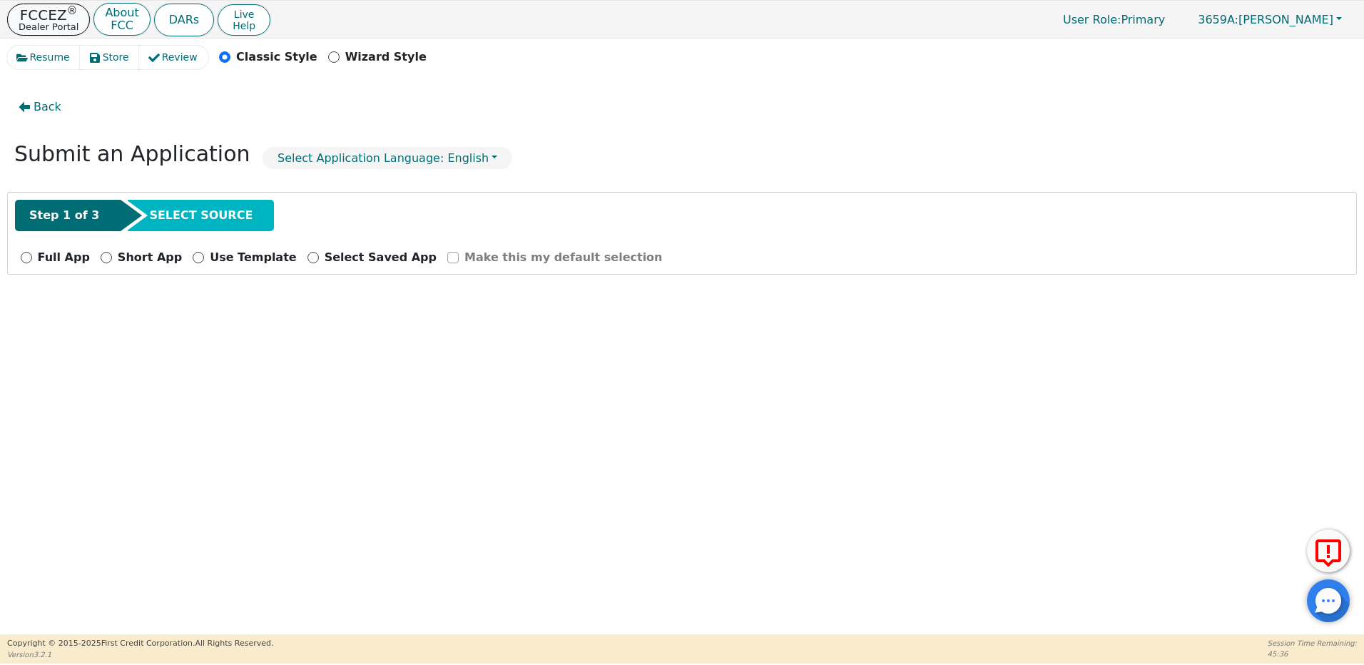
click at [39, 20] on button "FCCEZ ® Dealer Portal" at bounding box center [48, 20] width 83 height 32
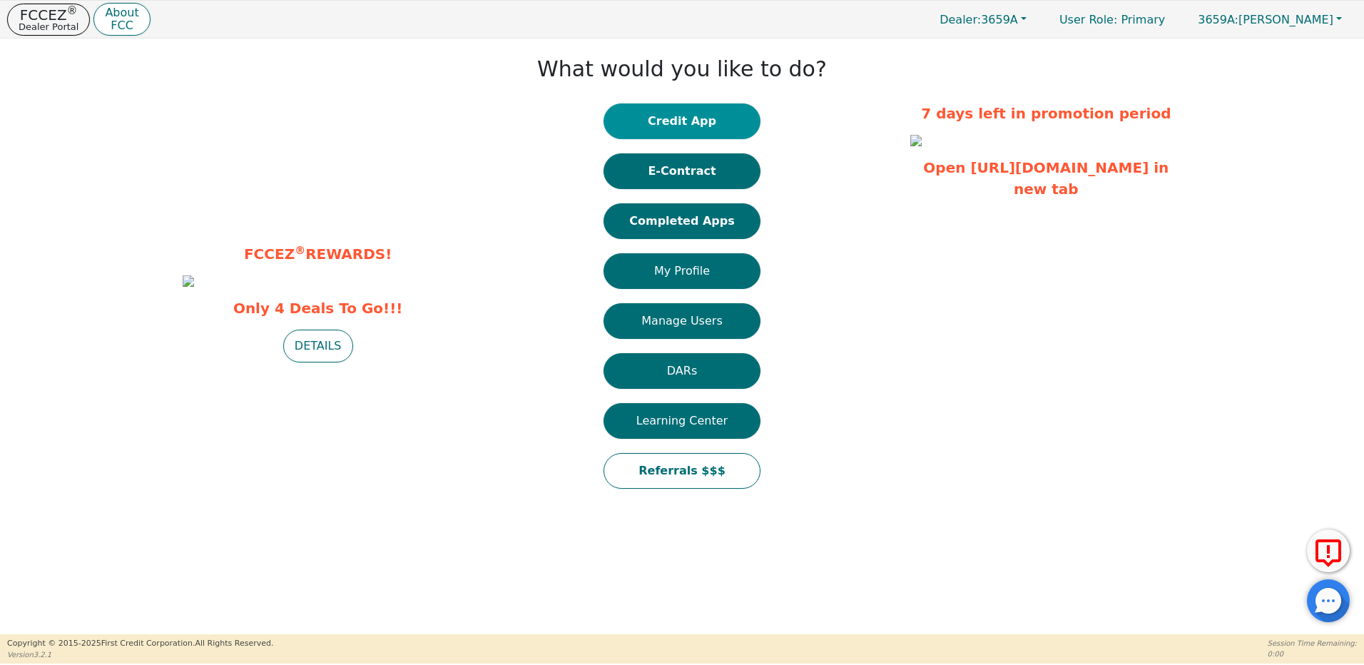
click at [699, 126] on button "Credit App" at bounding box center [682, 121] width 157 height 36
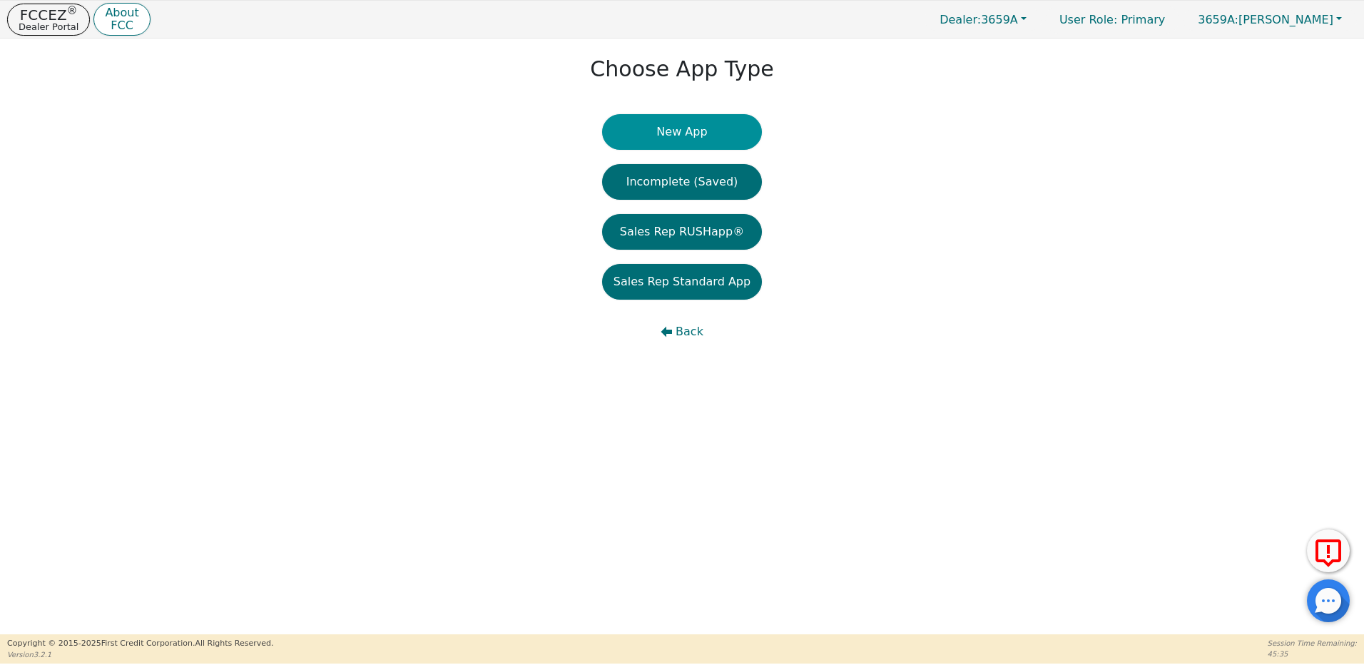
click at [703, 134] on button "New App" at bounding box center [682, 132] width 160 height 36
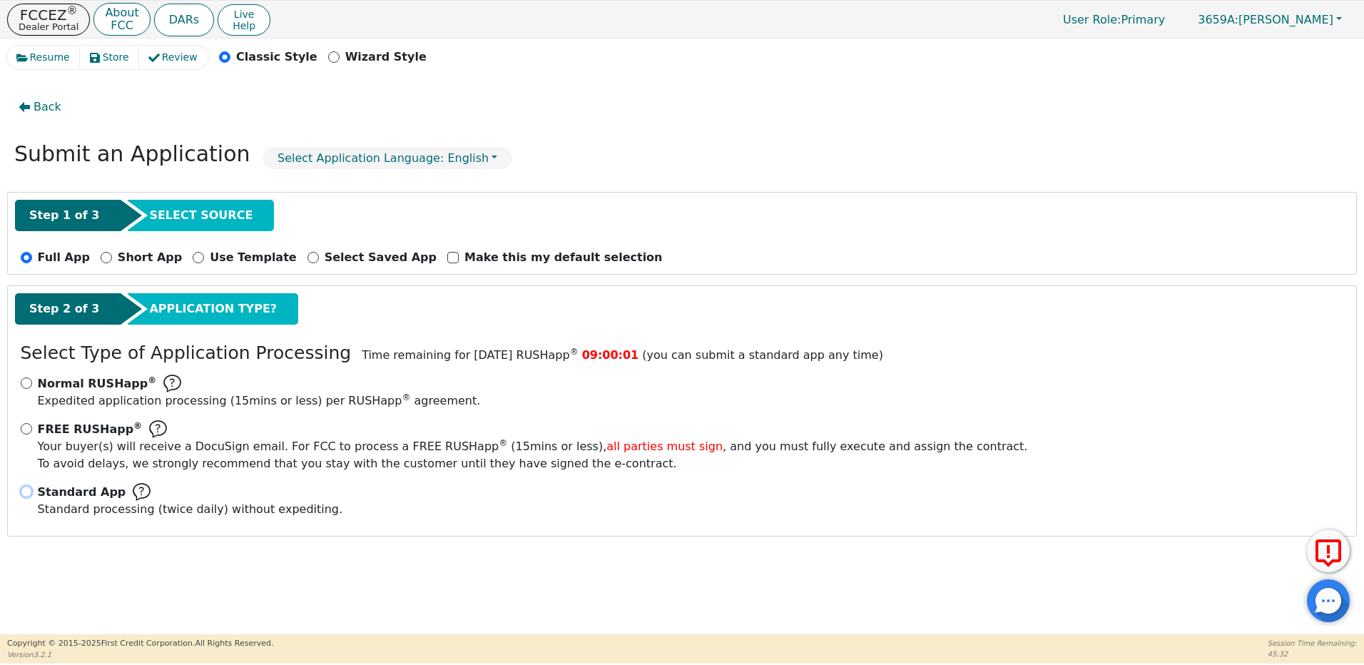
click at [29, 489] on input "Standard App Standard processing (twice daily) without expediting." at bounding box center [26, 491] width 11 height 11
radio input "true"
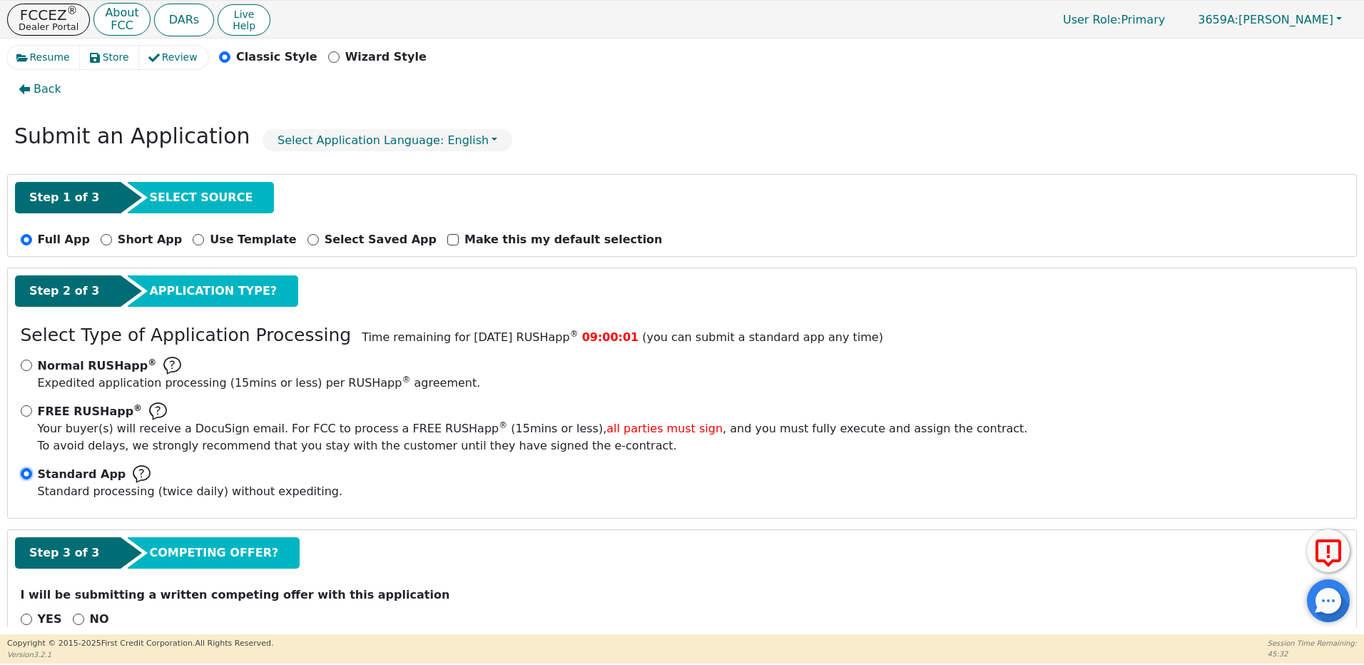
scroll to position [49, 0]
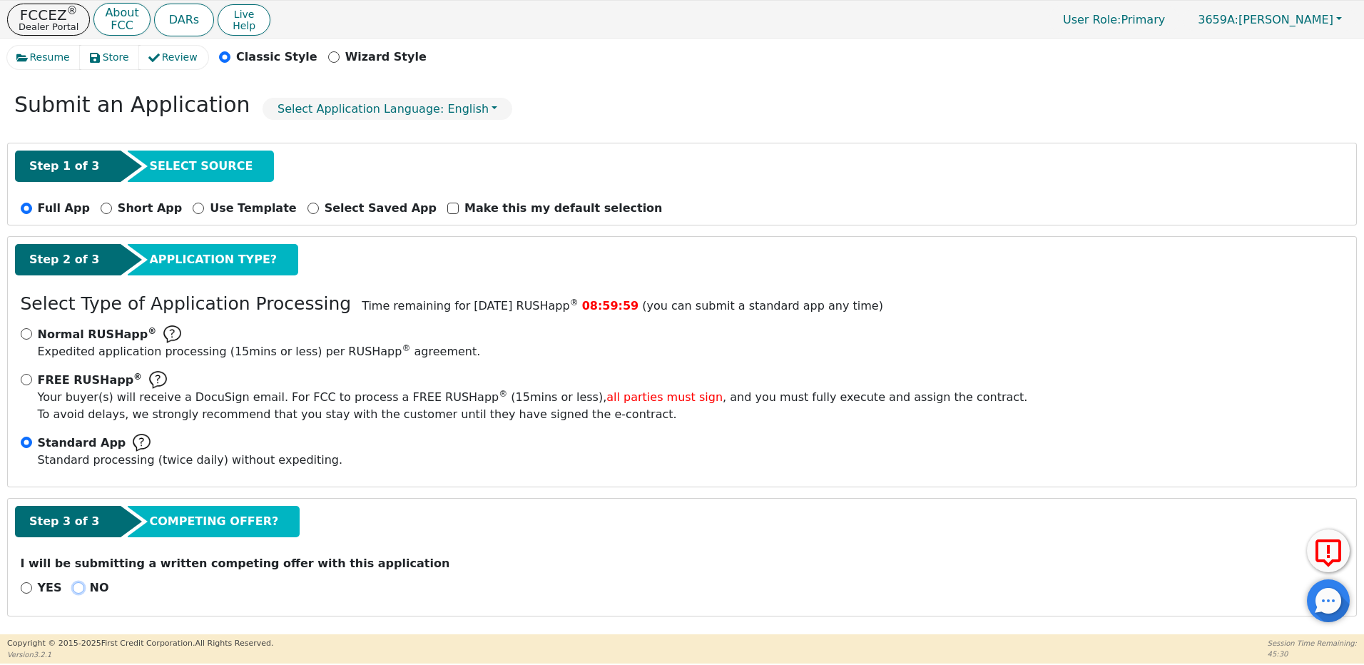
click at [74, 583] on input "NO" at bounding box center [78, 587] width 11 height 11
radio input "true"
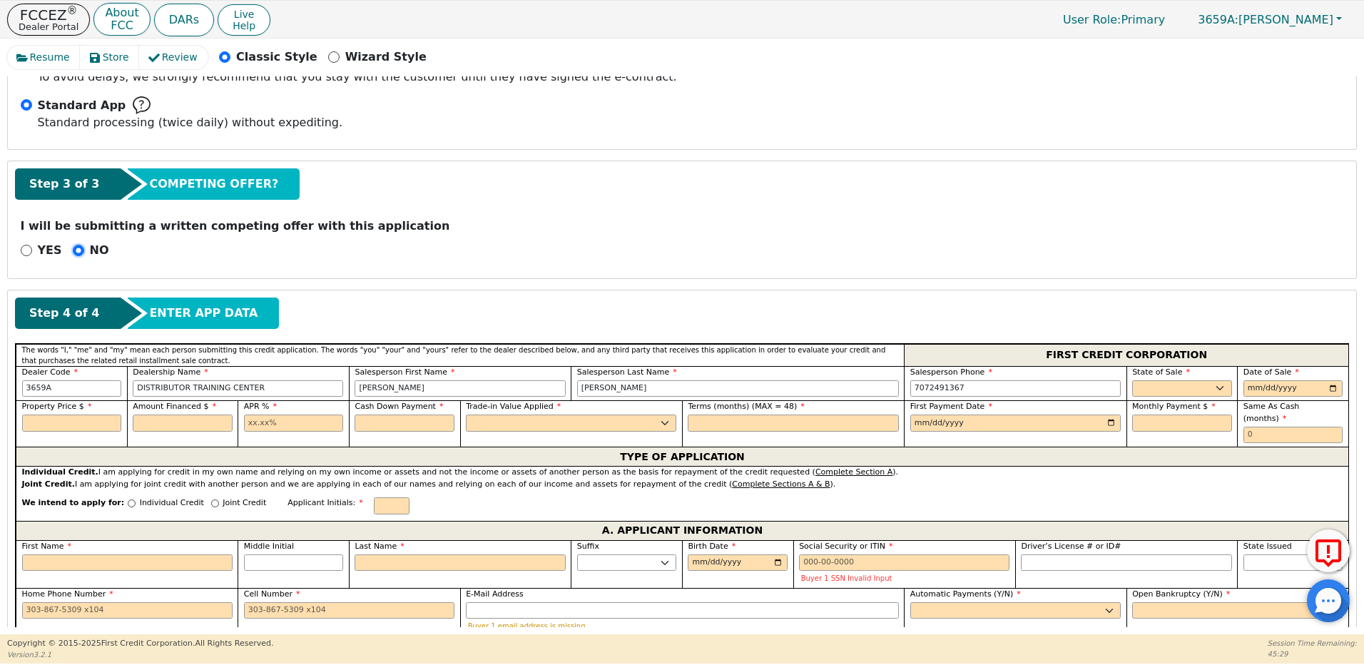
scroll to position [406, 0]
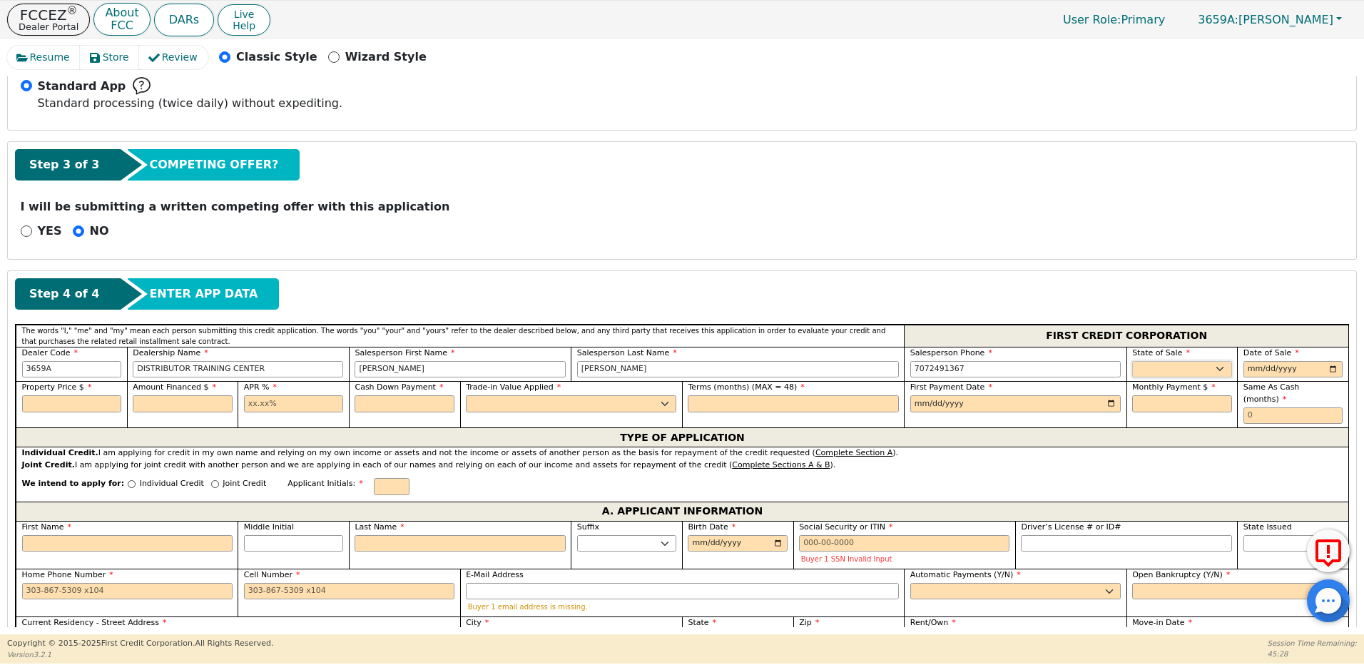
click at [1177, 367] on select "AK AL AR AZ CA CO CT DC DE FL [GEOGRAPHIC_DATA] HI IA ID IL IN KS [GEOGRAPHIC_D…" at bounding box center [1182, 369] width 100 height 17
select select "NM"
click at [1132, 361] on select "AK AL AR AZ CA CO CT DC DE FL [GEOGRAPHIC_DATA] HI IA ID IL IN KS [GEOGRAPHIC_D…" at bounding box center [1182, 369] width 100 height 17
click at [1251, 360] on div "Date of Sale" at bounding box center [1293, 362] width 100 height 31
type input "[DATE]"
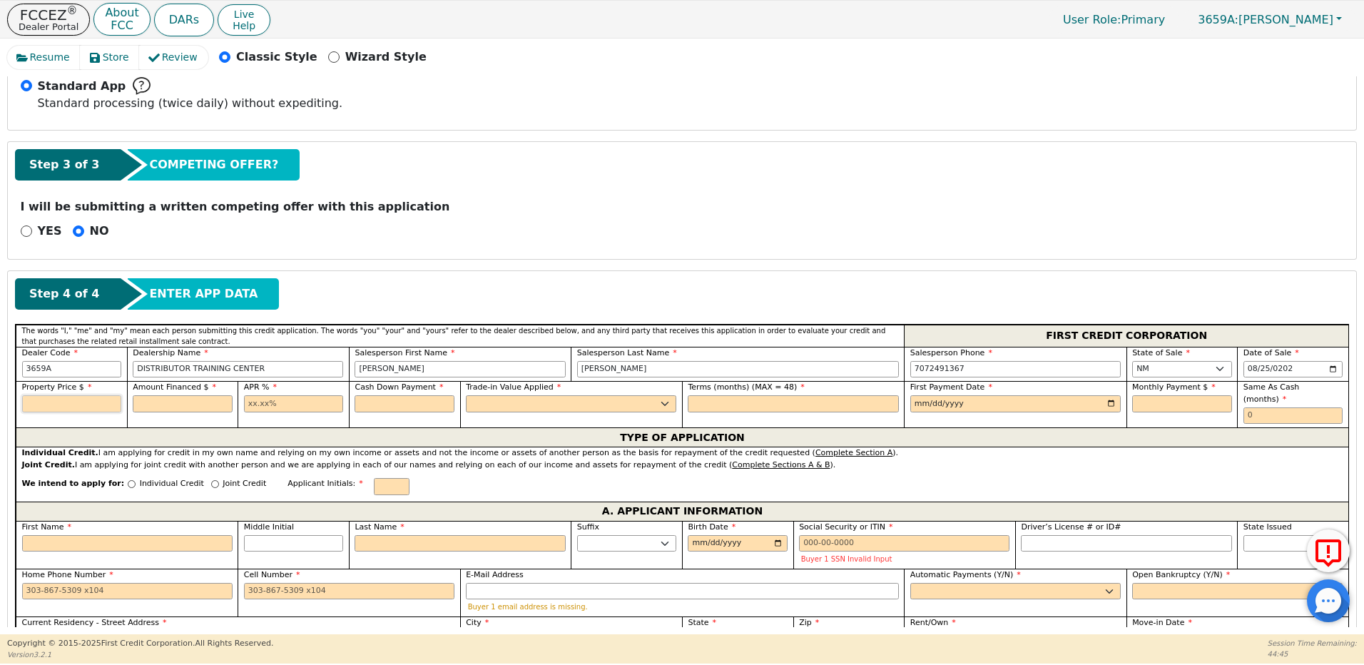
click at [97, 402] on input "text" at bounding box center [72, 403] width 100 height 17
type input "2500.00"
drag, startPoint x: 289, startPoint y: 407, endPoint x: 243, endPoint y: 409, distance: 45.7
click at [244, 409] on input "21.98" at bounding box center [294, 403] width 100 height 17
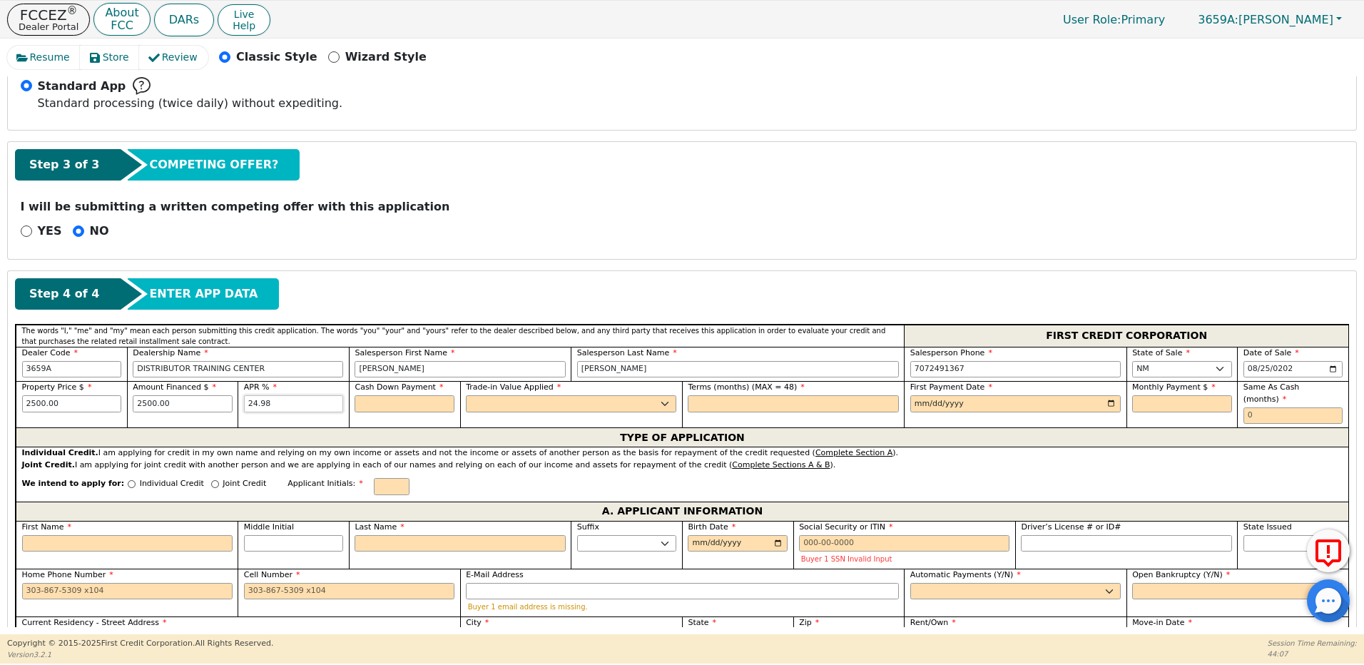
type input "24.98"
type input "0.00"
click at [509, 403] on select "Yes No" at bounding box center [571, 403] width 210 height 17
select select "n"
click at [466, 395] on select "Yes No" at bounding box center [571, 403] width 210 height 17
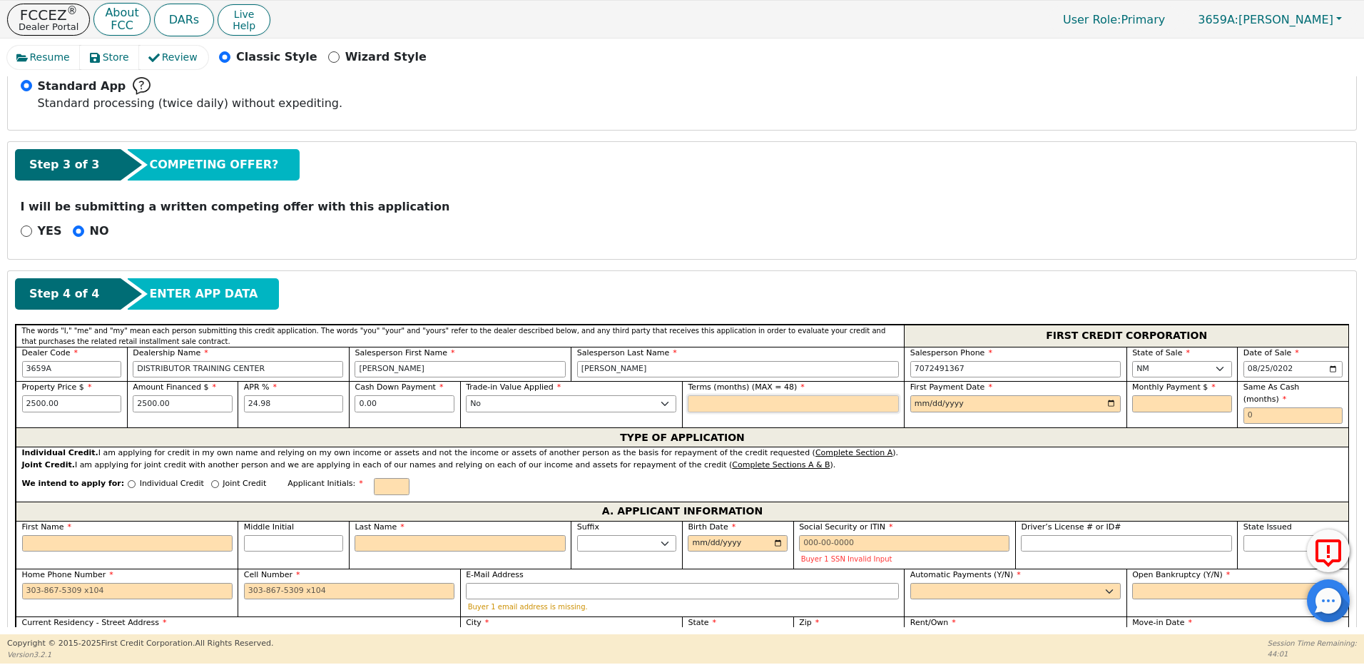
click at [703, 406] on input "text" at bounding box center [793, 403] width 210 height 17
type input "36"
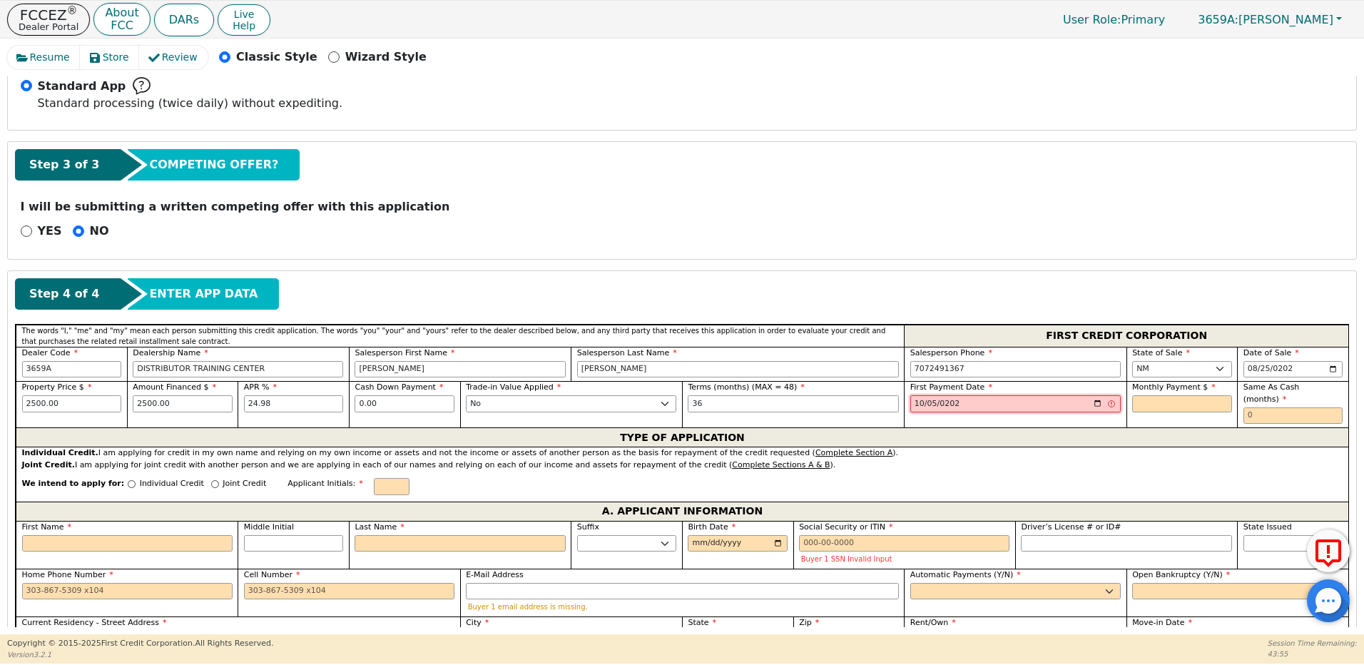
type input "[DATE]"
click at [1141, 400] on input "text" at bounding box center [1182, 403] width 100 height 17
type input "99.37"
click at [1261, 407] on input "text" at bounding box center [1293, 415] width 100 height 17
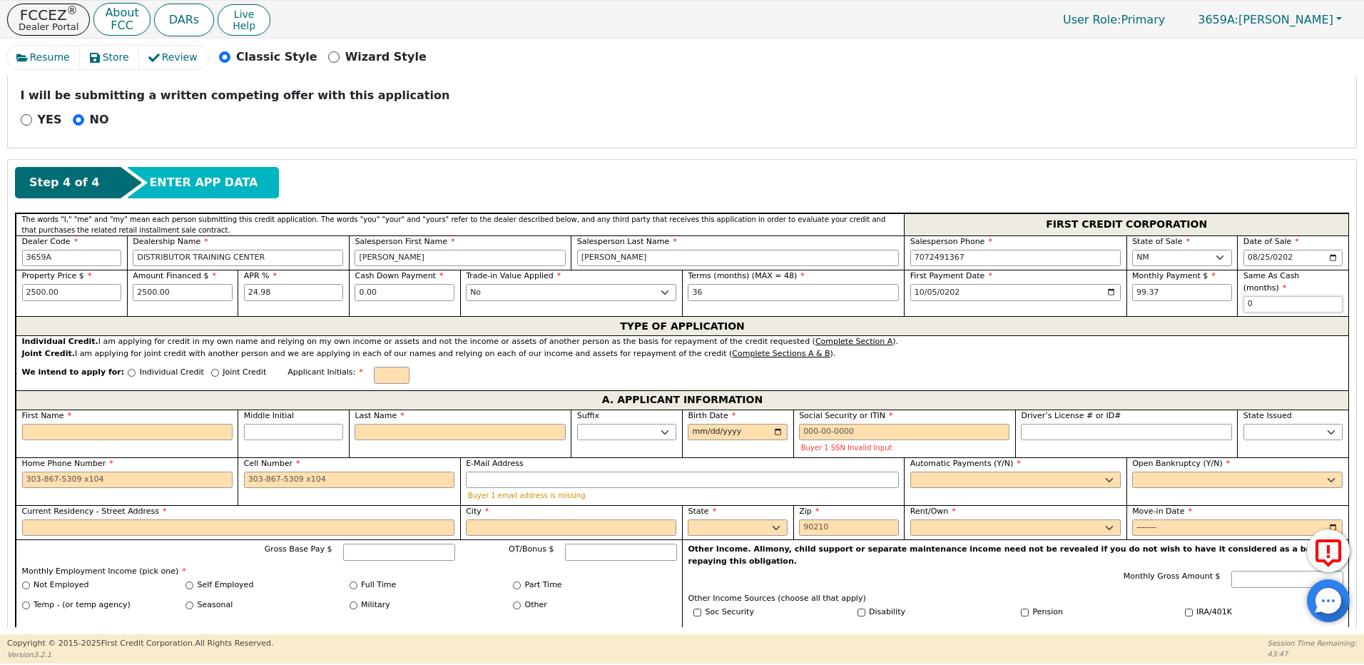
scroll to position [620, 0]
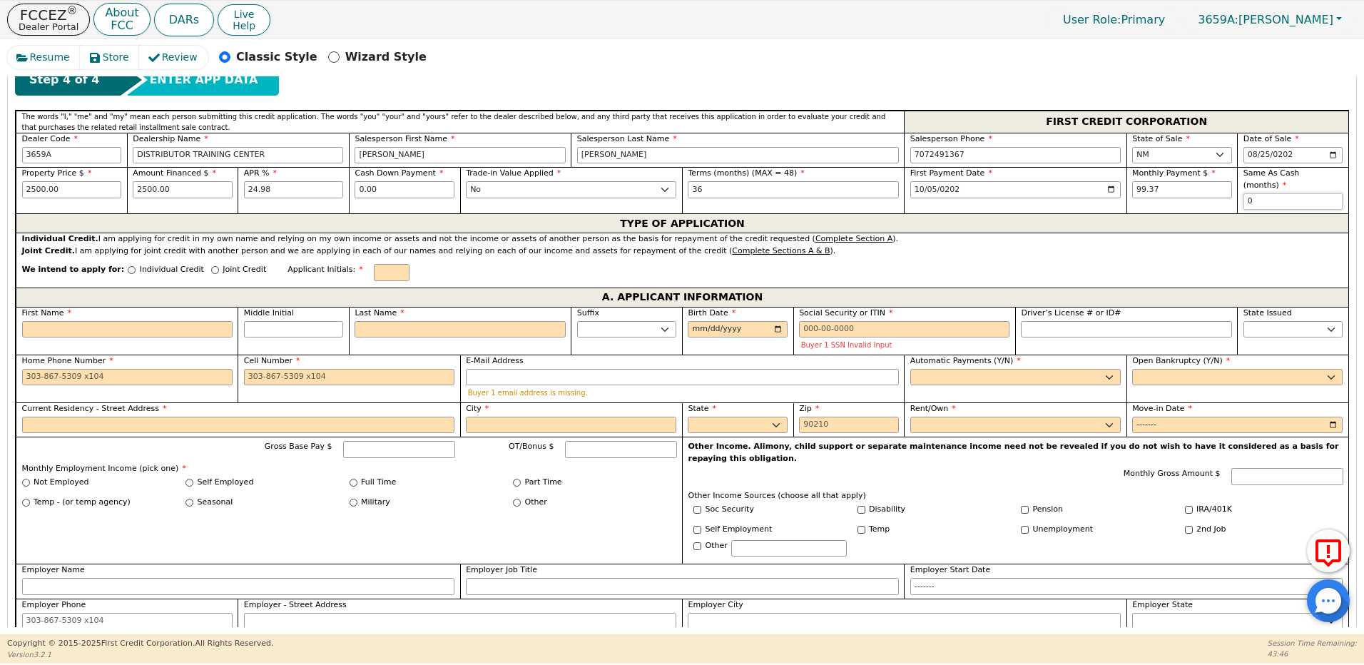
type input "0"
click at [128, 266] on input "Individual Credit" at bounding box center [132, 270] width 8 height 8
radio input "true"
click at [101, 321] on input "First Name" at bounding box center [127, 329] width 210 height 17
type input "C"
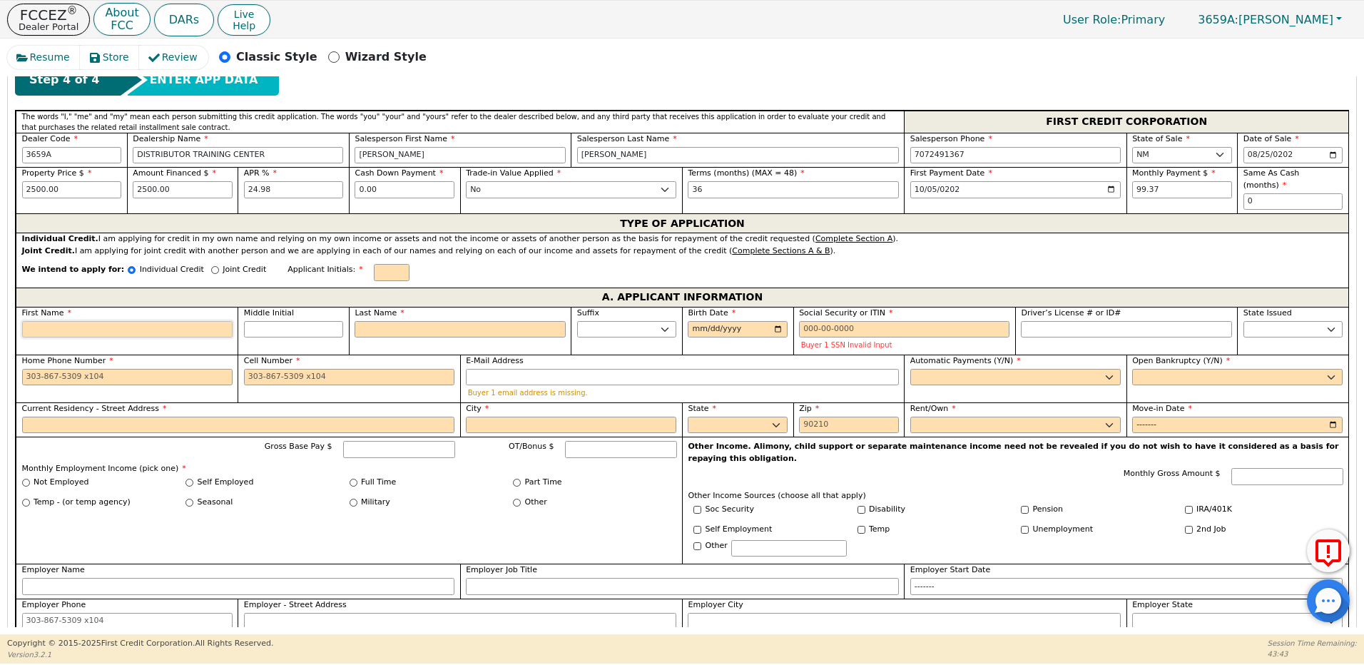
type input "C"
type input "Cas"
type input "[PERSON_NAME]"
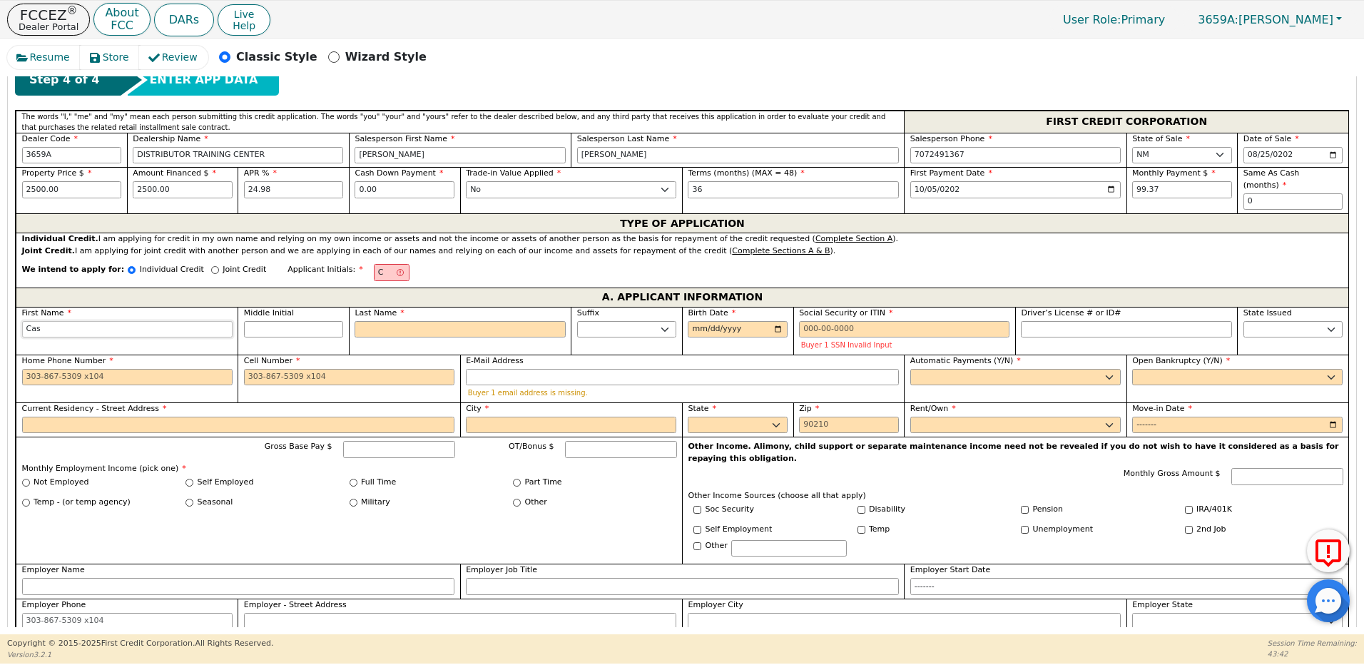
type input "[PERSON_NAME]"
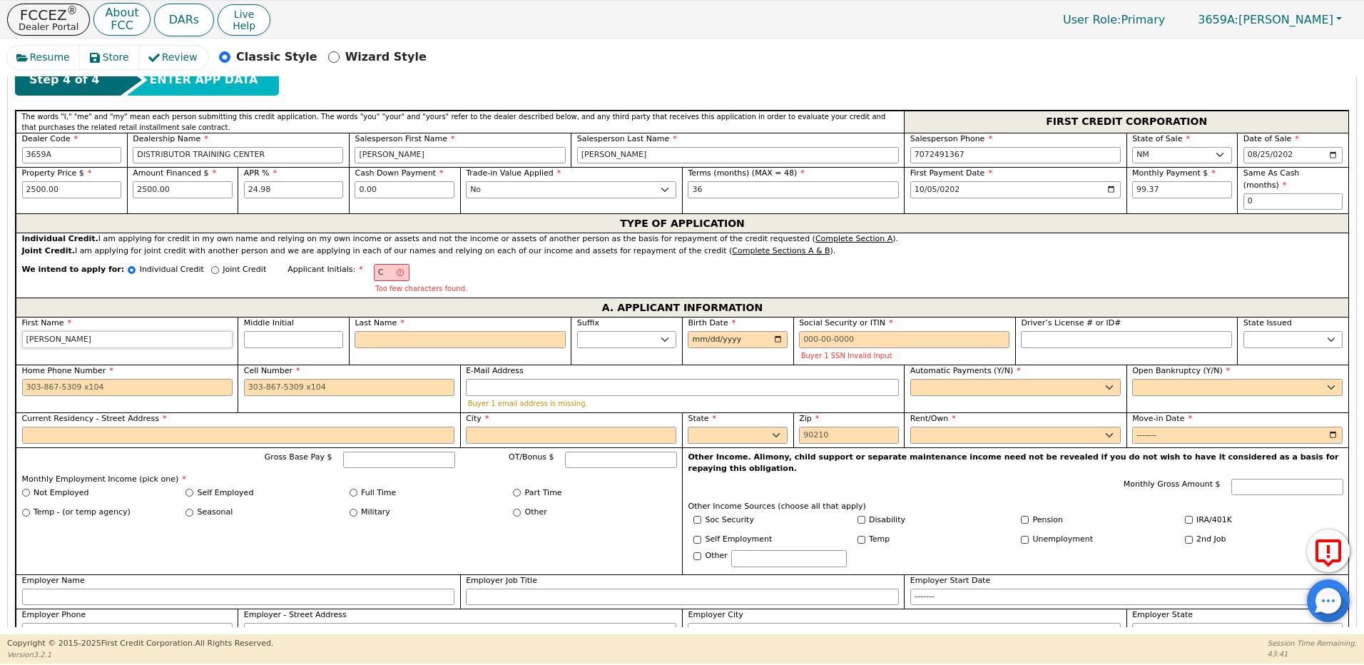
type input "Cassa"
type input "Cassan"
type input "Cassand"
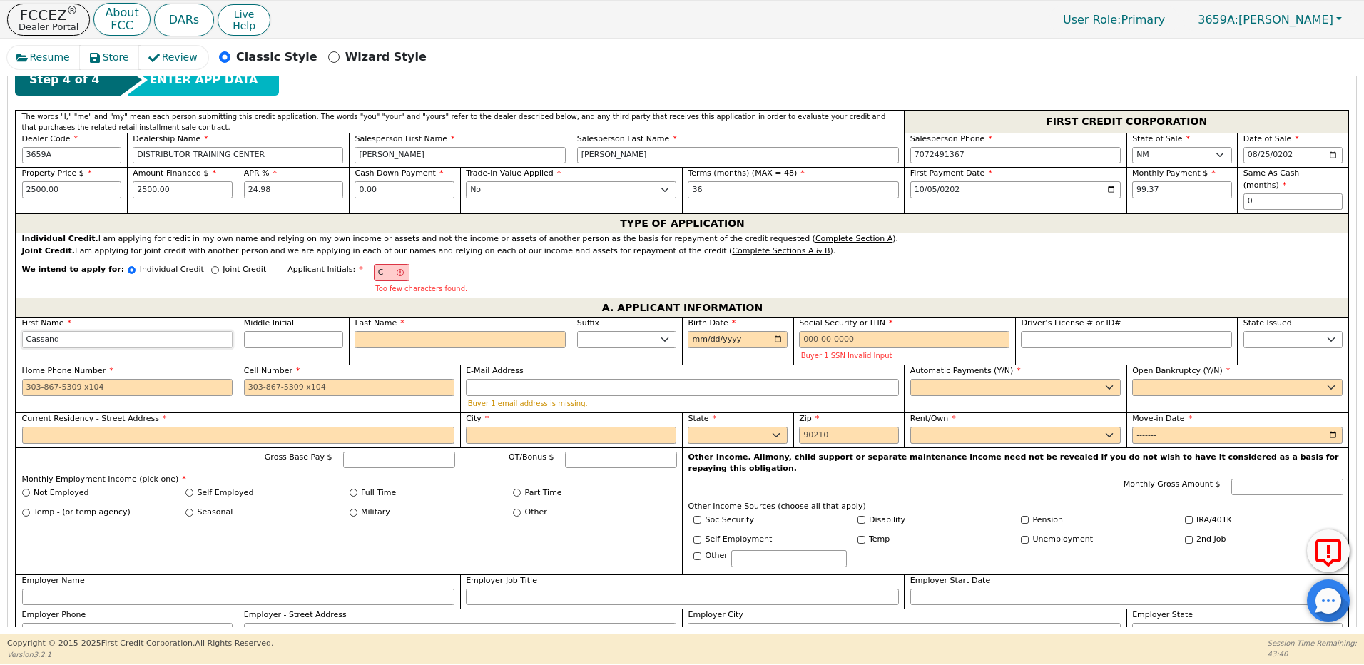
type input "Cassand"
type input "[PERSON_NAME]"
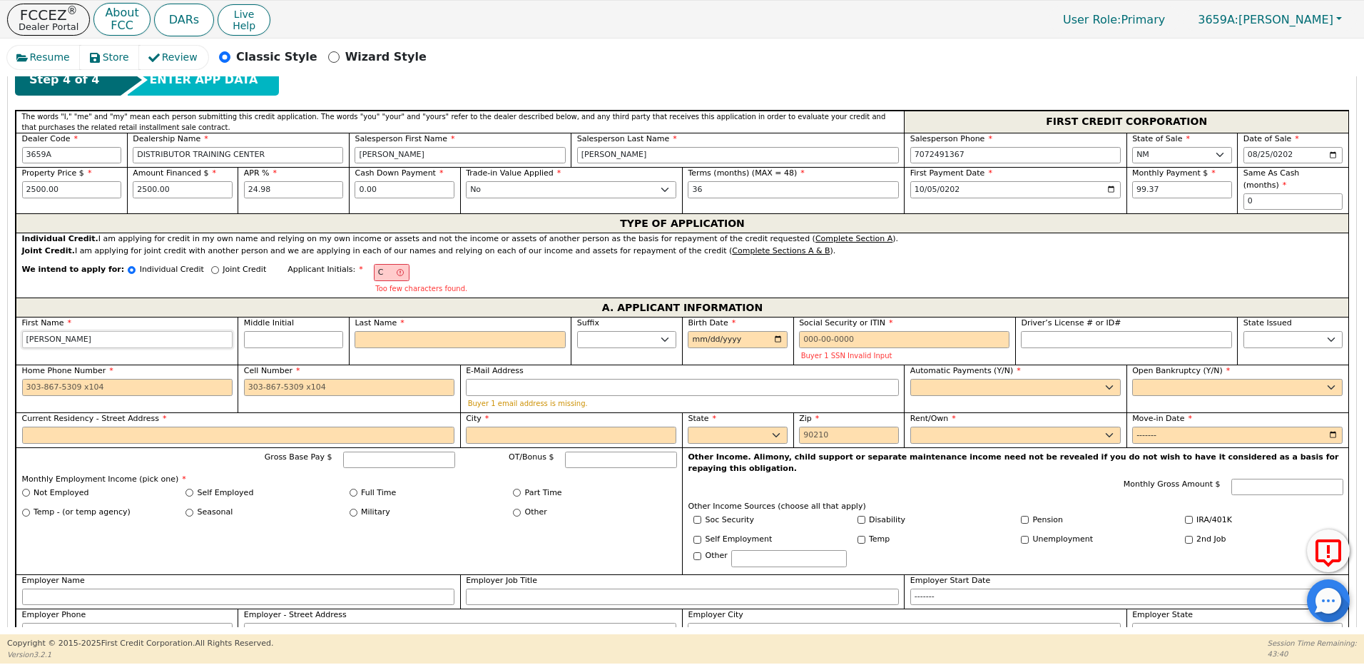
type input "[PERSON_NAME]"
type input "CE"
type input "E"
type input "[PERSON_NAME]"
type input "En"
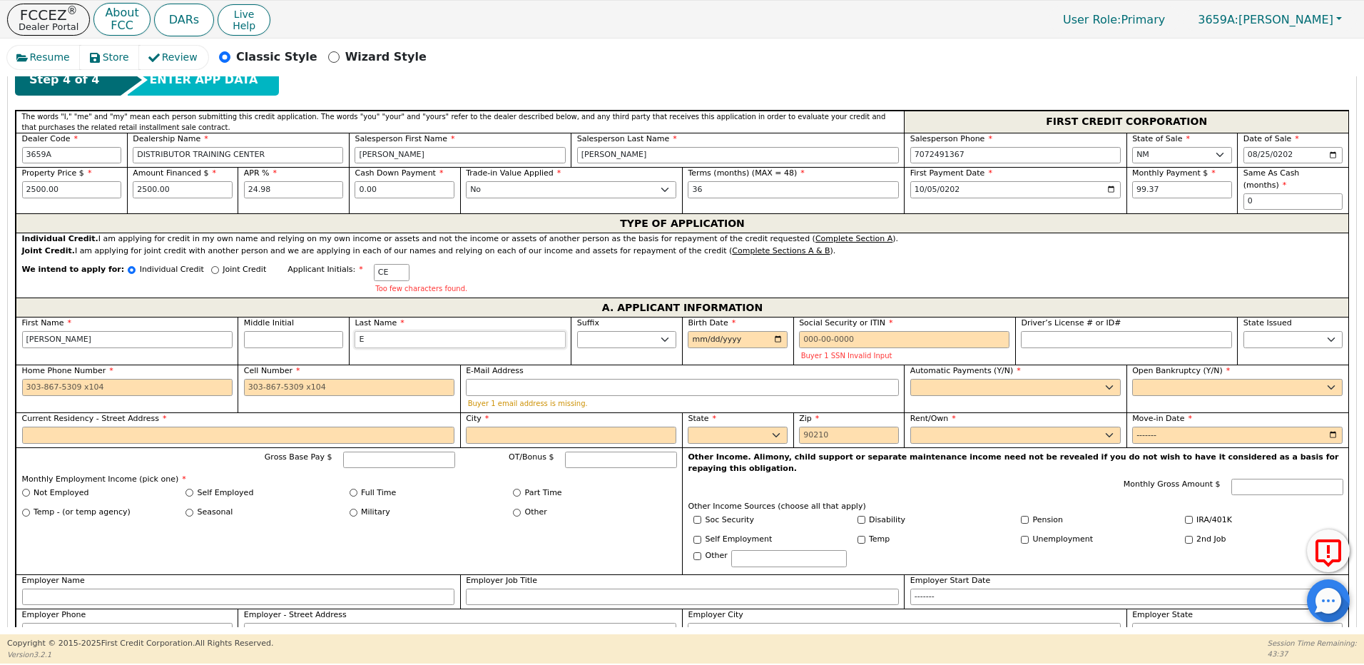
type input "[PERSON_NAME] En"
type input "Enc"
type input "[PERSON_NAME]"
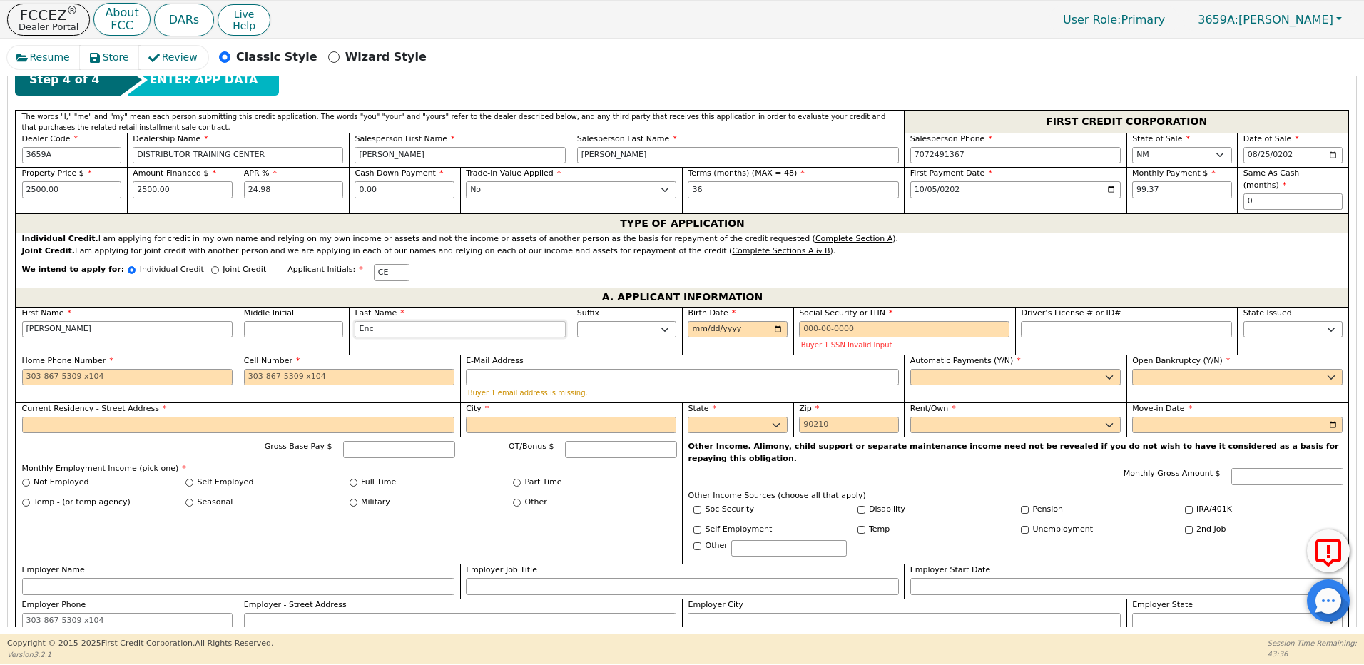
type input "Enci"
type input "[PERSON_NAME]"
type input "Encin"
type input "[PERSON_NAME]"
type input "Encina"
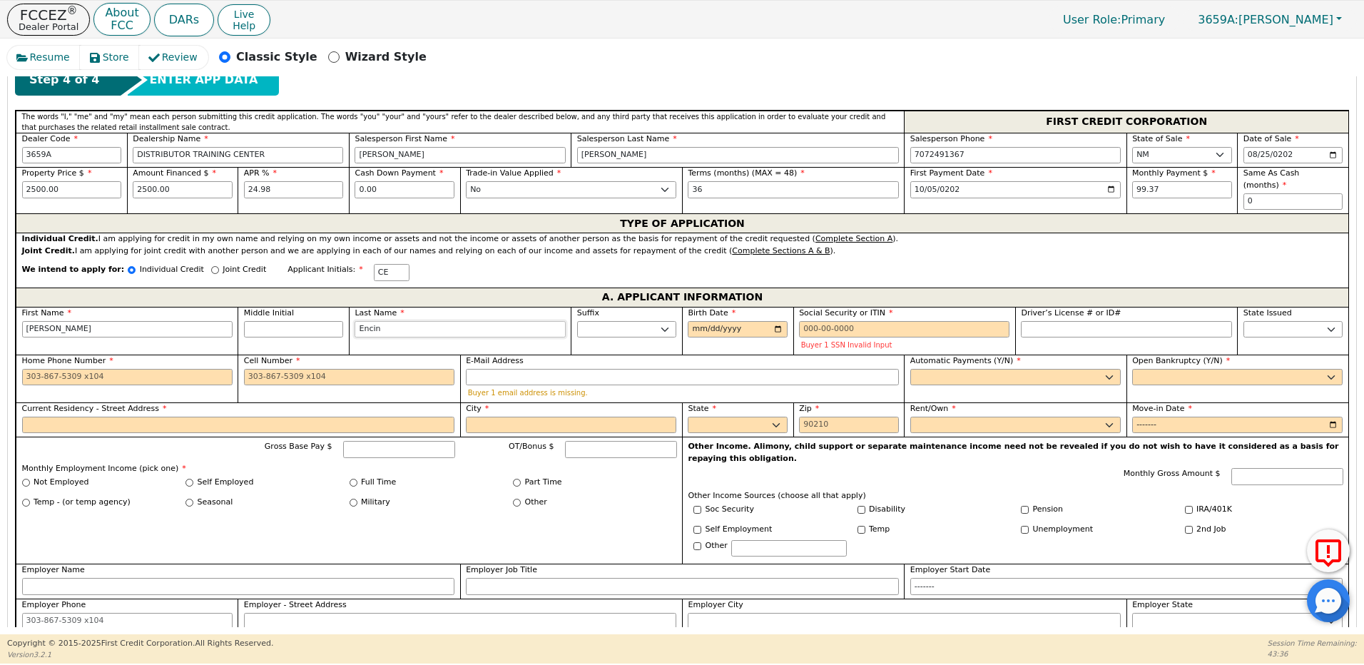
type input "[PERSON_NAME]"
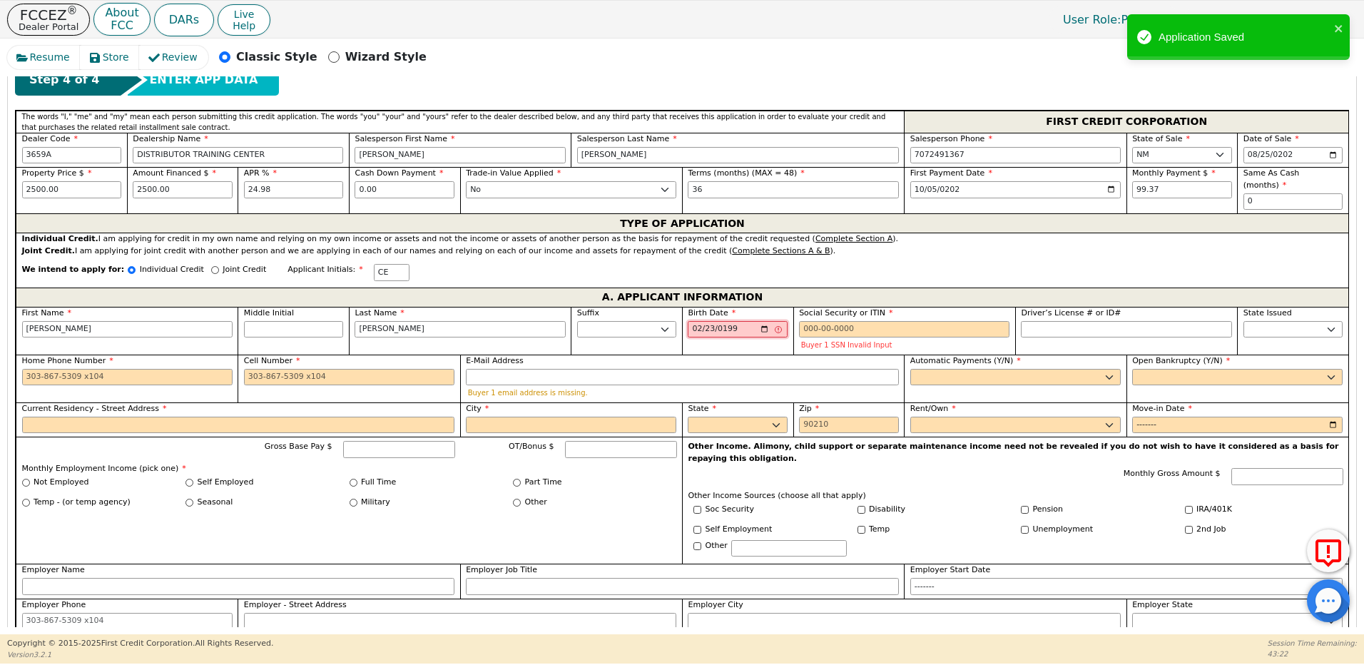
type input "[DATE]"
click at [802, 322] on input "Social Security or ITIN" at bounding box center [904, 329] width 210 height 17
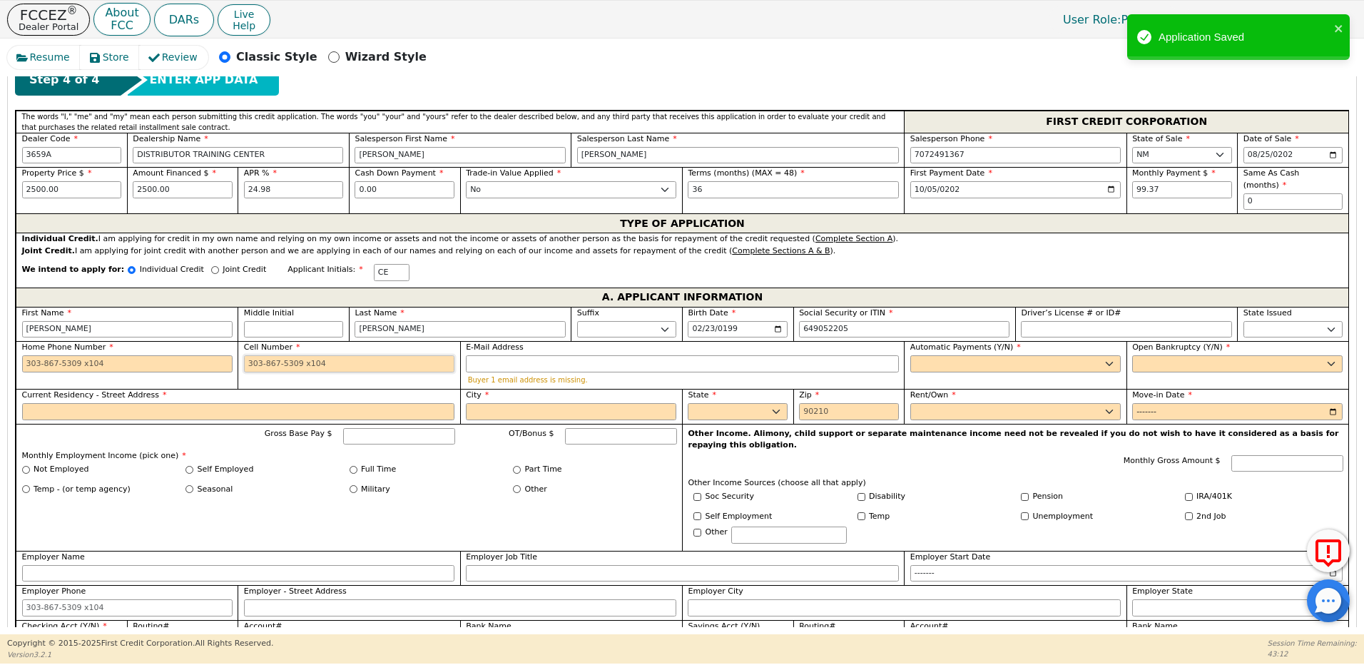
type input "***-**-2205"
click at [258, 355] on input "Cell Number" at bounding box center [349, 363] width 210 height 17
click at [81, 355] on input "Home Phone Number" at bounding box center [127, 363] width 210 height 17
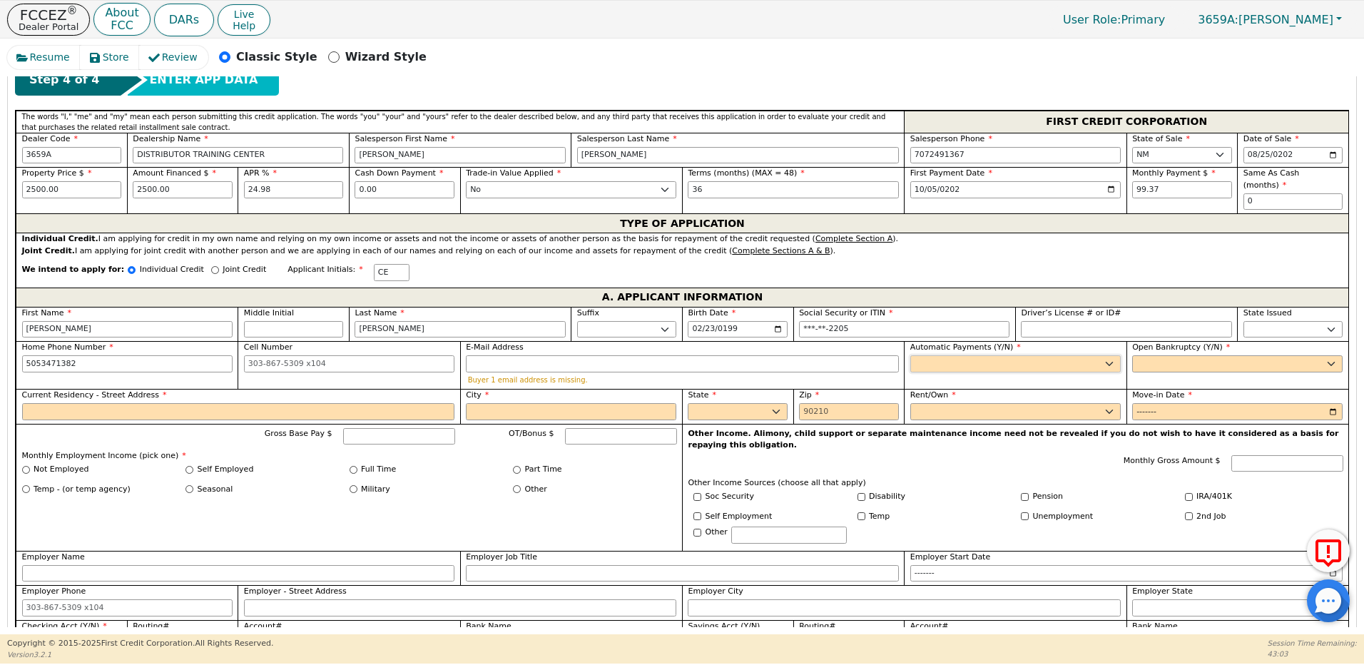
type input "[PHONE_NUMBER]"
click at [927, 355] on select "Yes No" at bounding box center [1015, 363] width 210 height 17
select select "y"
click at [910, 355] on select "Yes No" at bounding box center [1015, 363] width 210 height 17
type input "[PERSON_NAME]"
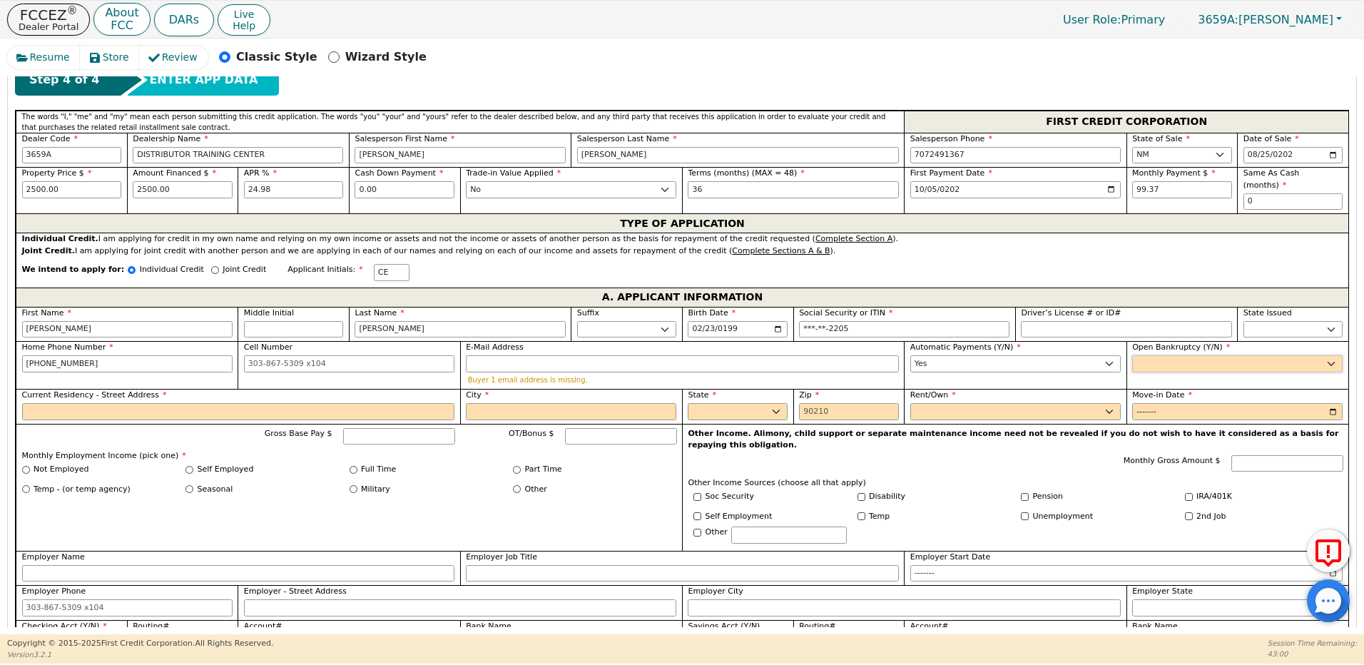
click at [1167, 355] on select "Yes No" at bounding box center [1237, 363] width 210 height 17
select select "n"
click at [1132, 355] on select "Yes No" at bounding box center [1237, 363] width 210 height 17
click at [55, 404] on input "Current Residency - Street Address" at bounding box center [238, 411] width 433 height 17
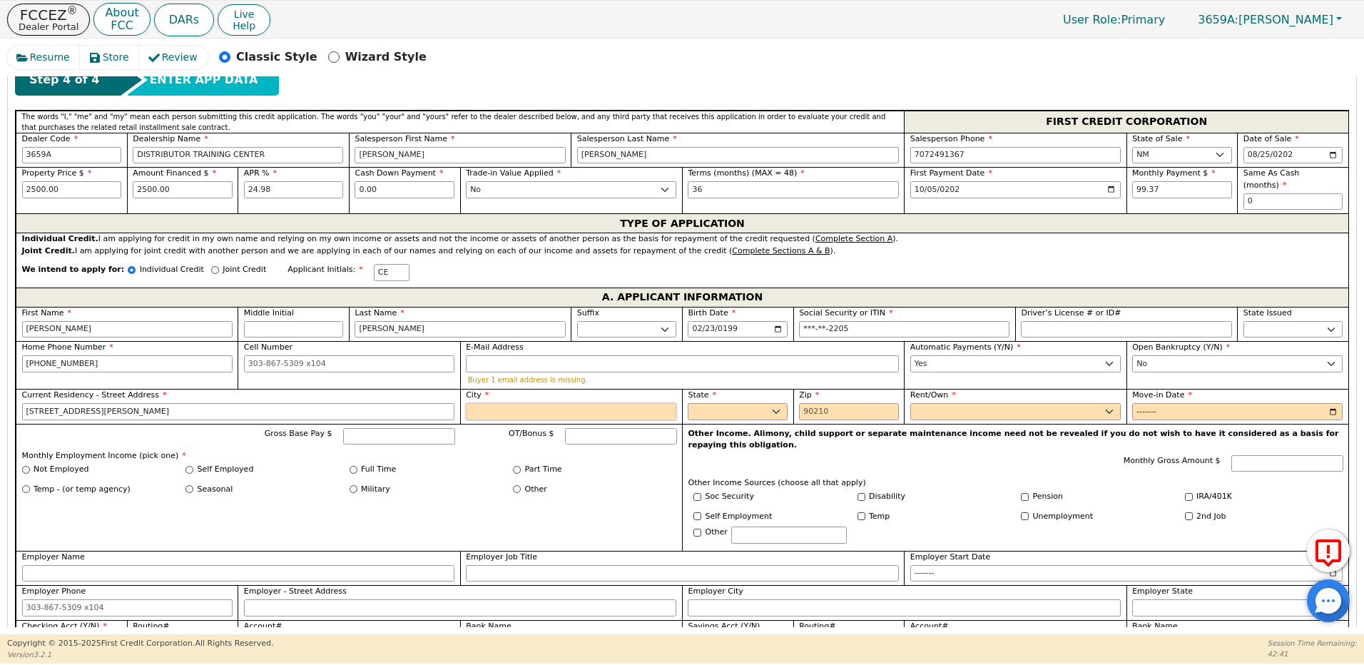
type input "[STREET_ADDRESS][PERSON_NAME]"
type input "abq"
select select "NM"
type input "87120"
click at [918, 403] on select "Rent Own" at bounding box center [1015, 411] width 210 height 17
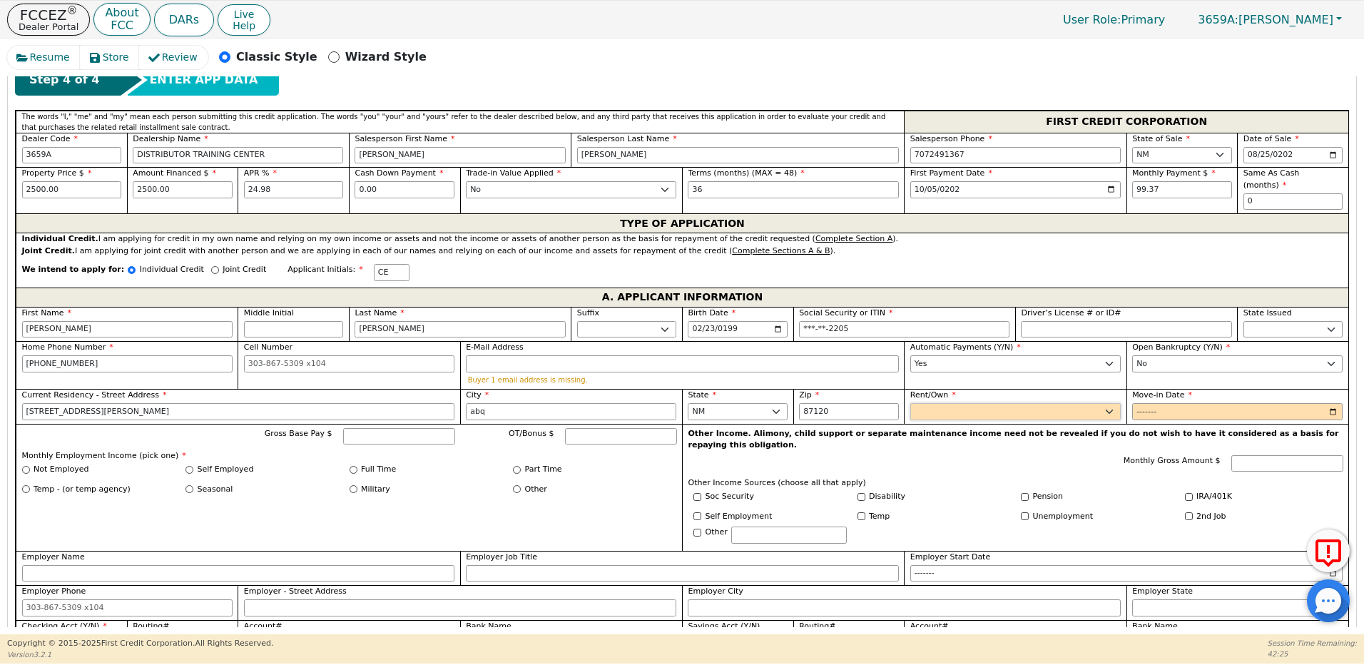
select select "Rent"
click at [910, 403] on select "Rent Own" at bounding box center [1015, 411] width 210 height 17
click at [1150, 403] on input "Move-in Date" at bounding box center [1237, 411] width 210 height 17
click at [1168, 403] on input "Move-in Date" at bounding box center [1237, 411] width 210 height 17
type input "2022-01"
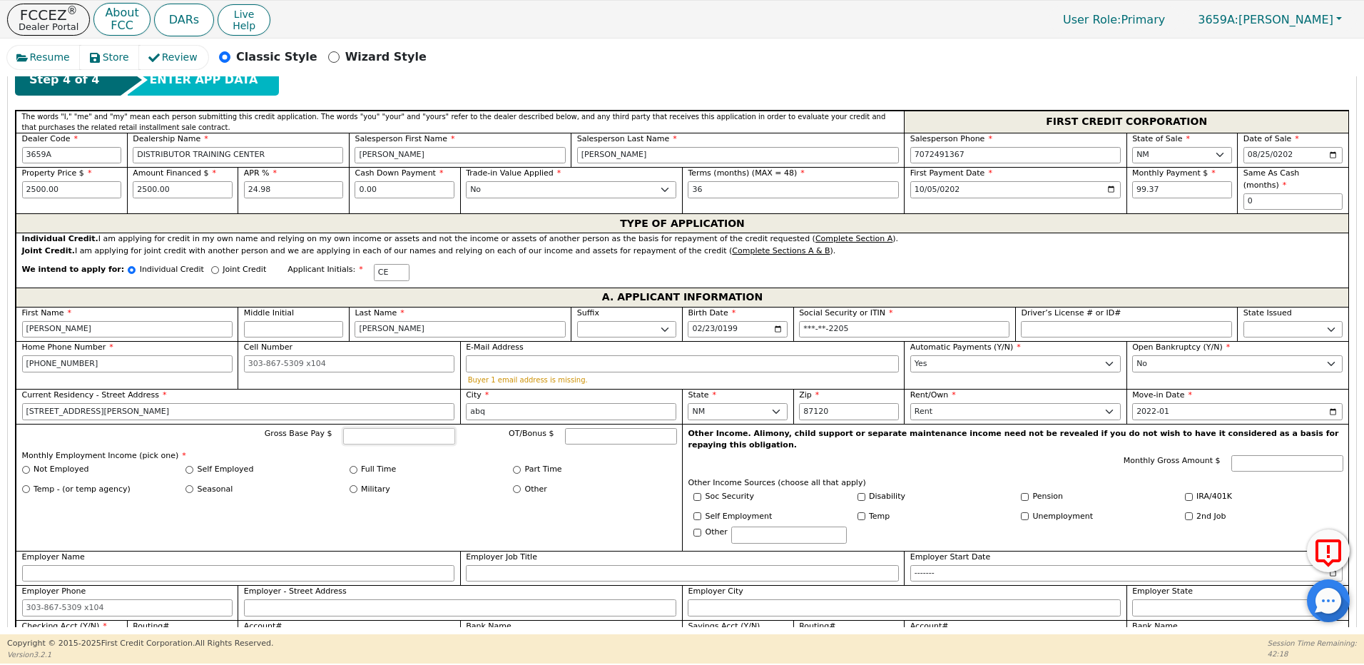
click at [369, 428] on input "Gross Base Pay $" at bounding box center [399, 436] width 112 height 17
click at [353, 466] on input "Full Time" at bounding box center [354, 470] width 8 height 8
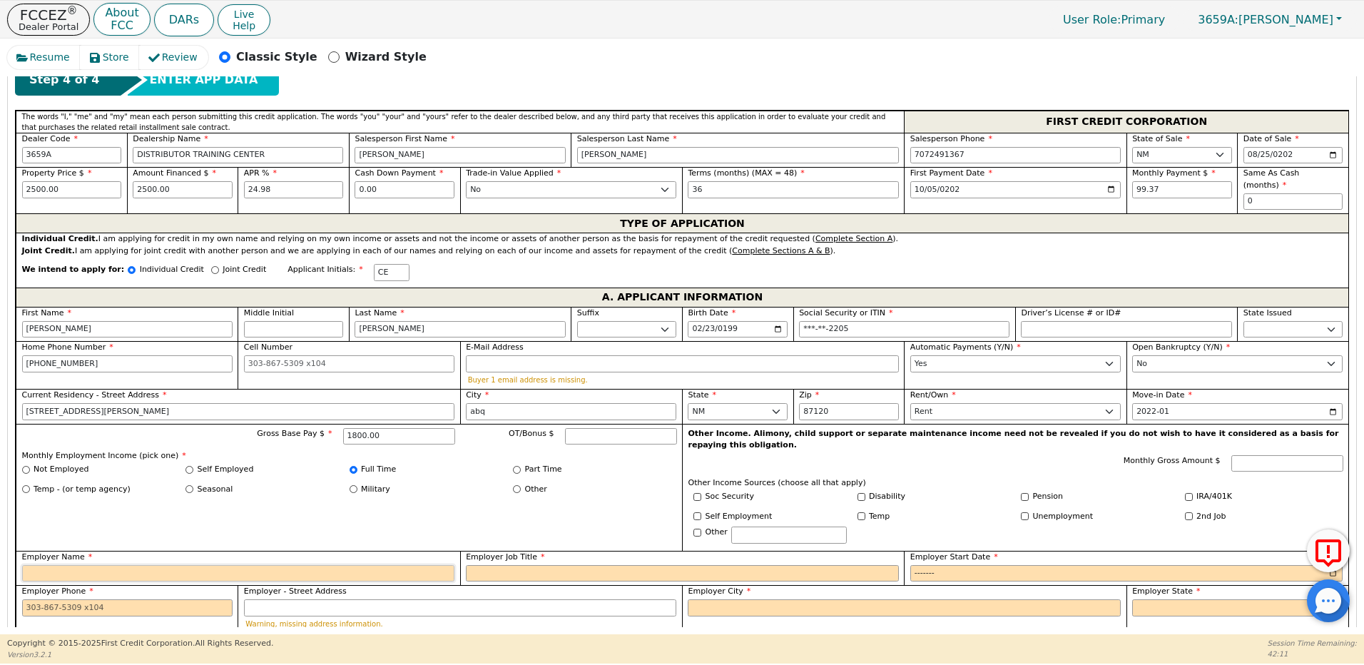
click at [122, 565] on input "Employer Name" at bounding box center [238, 573] width 433 height 17
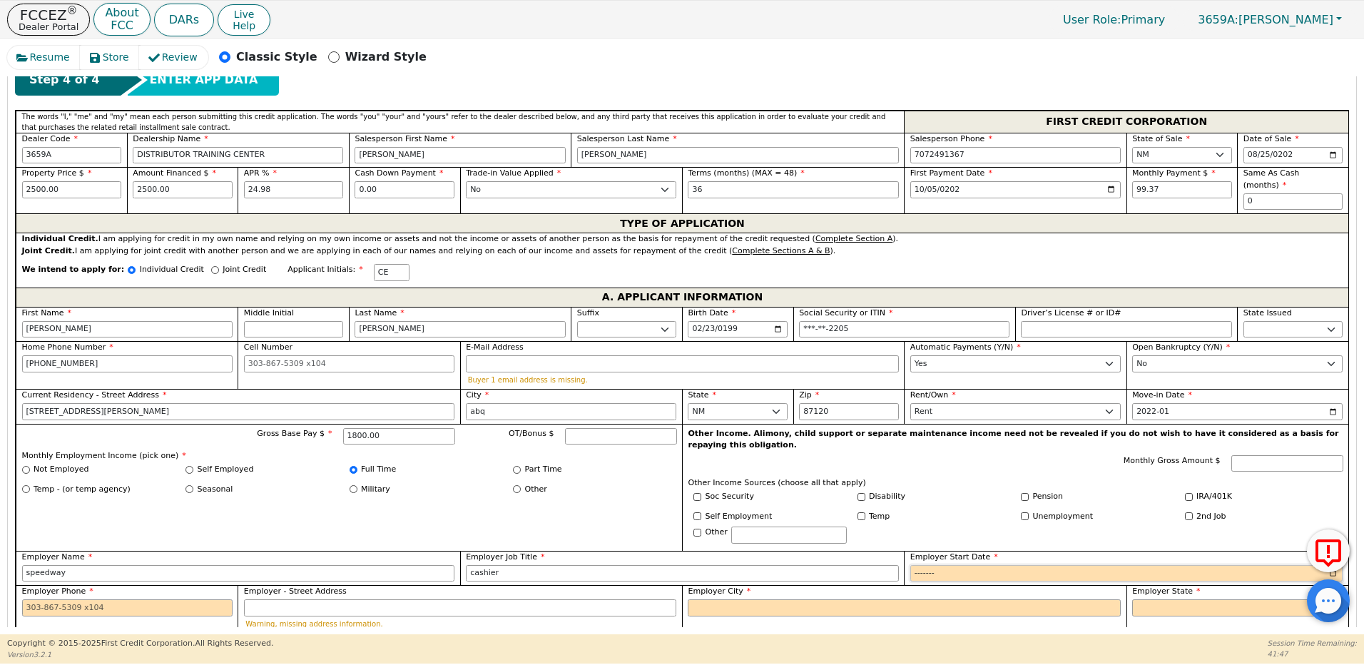
drag, startPoint x: 930, startPoint y: 548, endPoint x: 941, endPoint y: 548, distance: 11.4
click at [935, 565] on input "Employer Start Date" at bounding box center [1126, 573] width 433 height 17
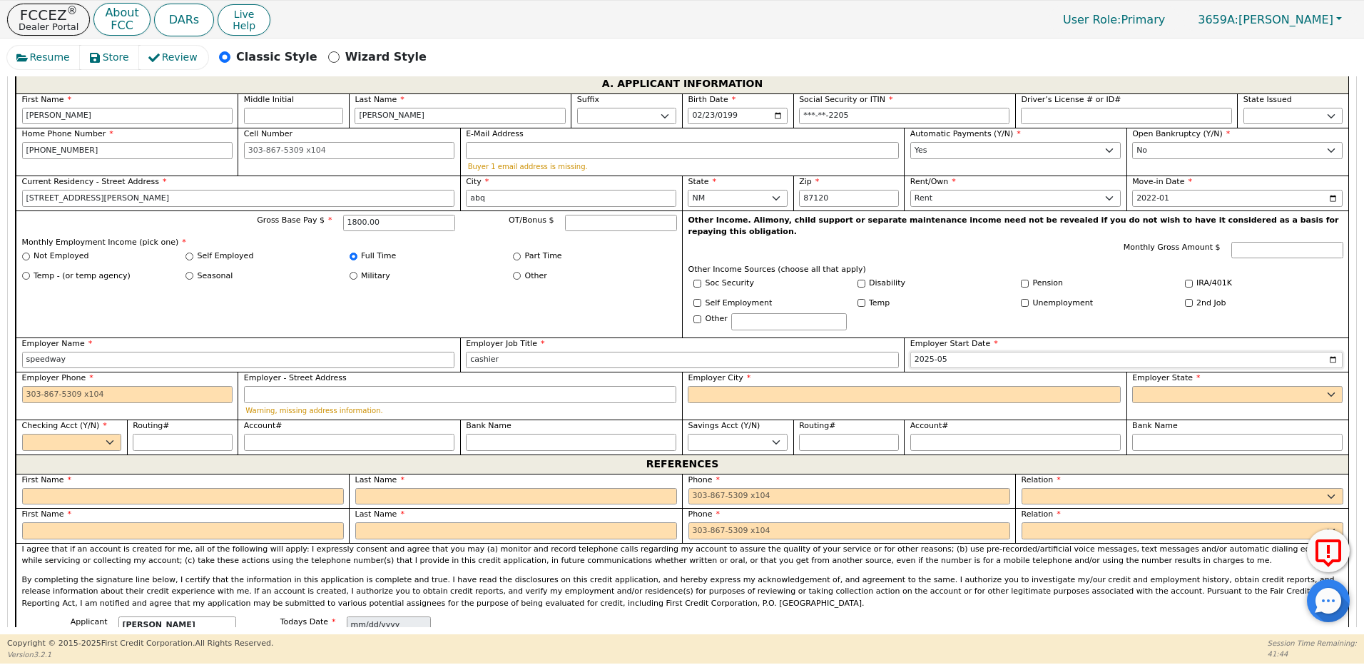
scroll to position [834, 0]
click at [39, 385] on input "Employer Phone" at bounding box center [127, 393] width 210 height 17
click at [324, 385] on input "Employer - Street Address" at bounding box center [460, 393] width 433 height 17
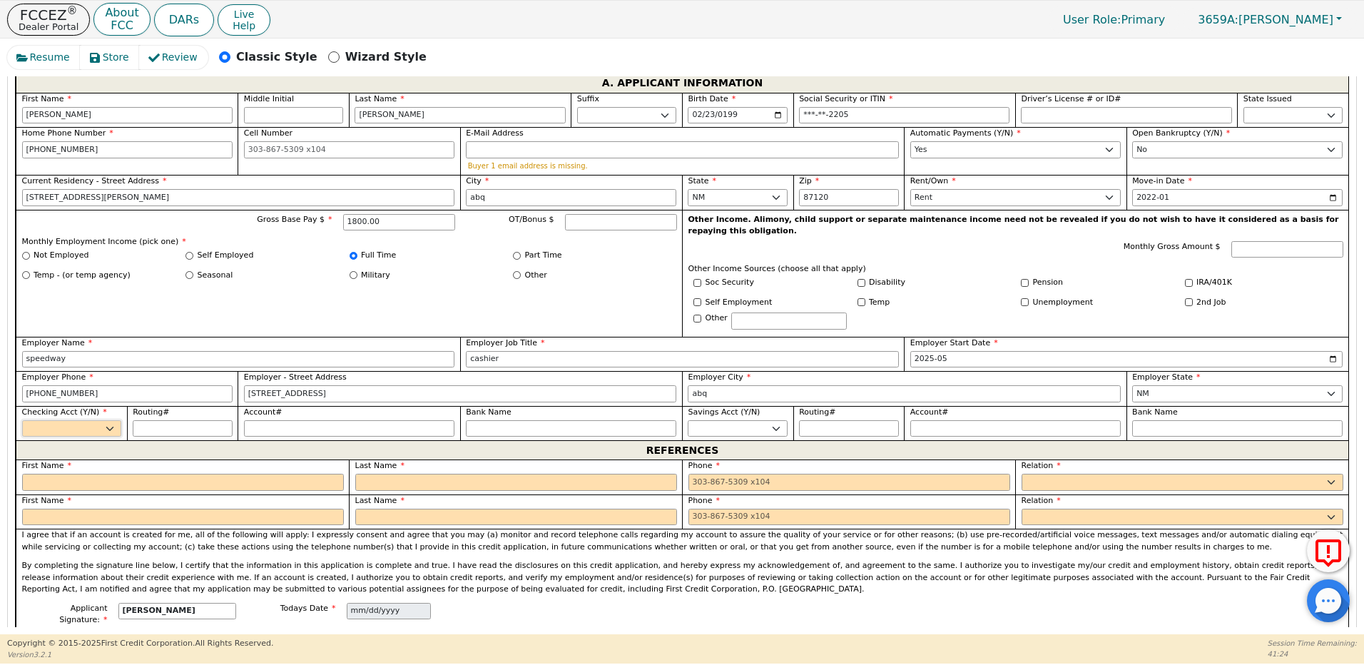
click at [105, 420] on select "Yes No" at bounding box center [72, 428] width 100 height 17
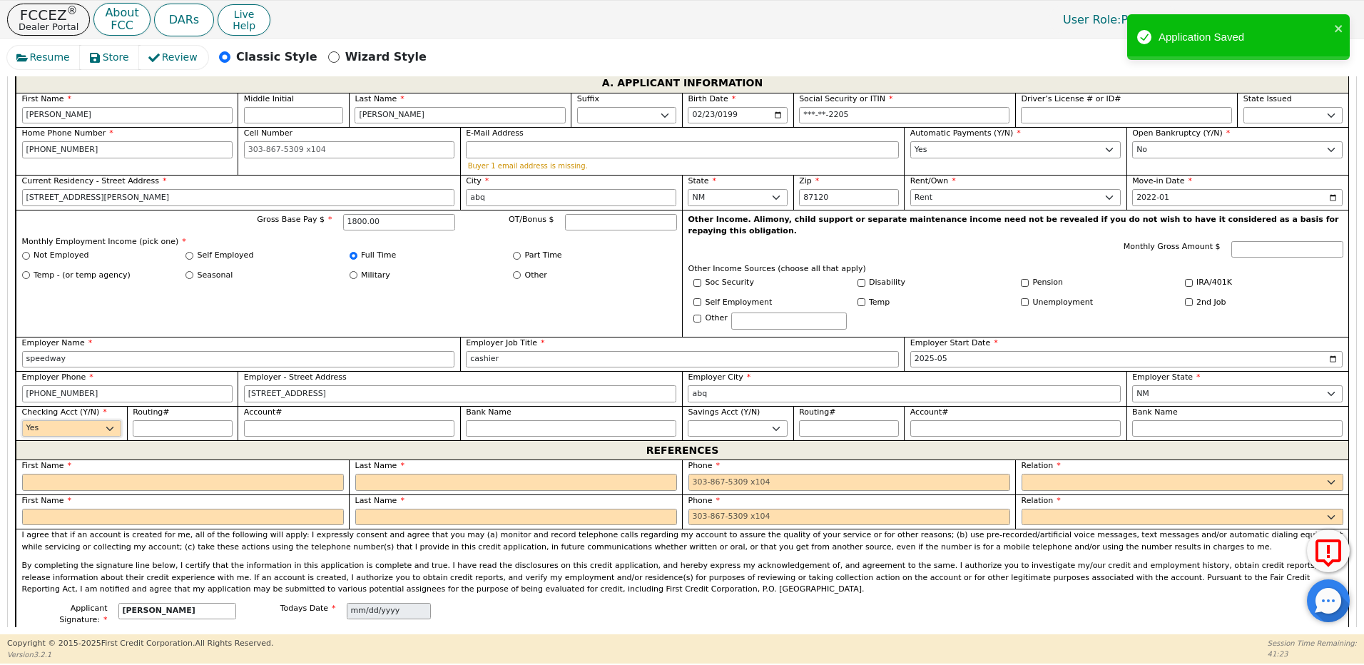
click at [22, 420] on select "Yes No" at bounding box center [72, 428] width 100 height 17
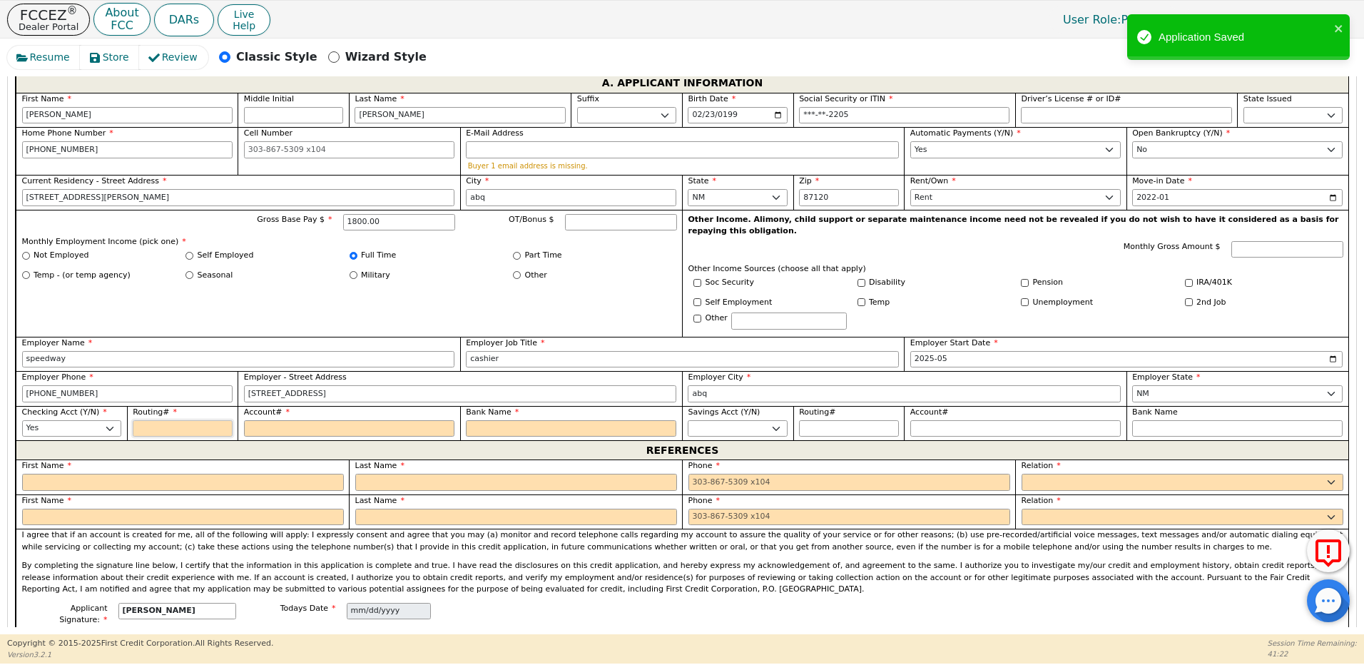
click at [150, 420] on input "Routing#" at bounding box center [183, 428] width 100 height 17
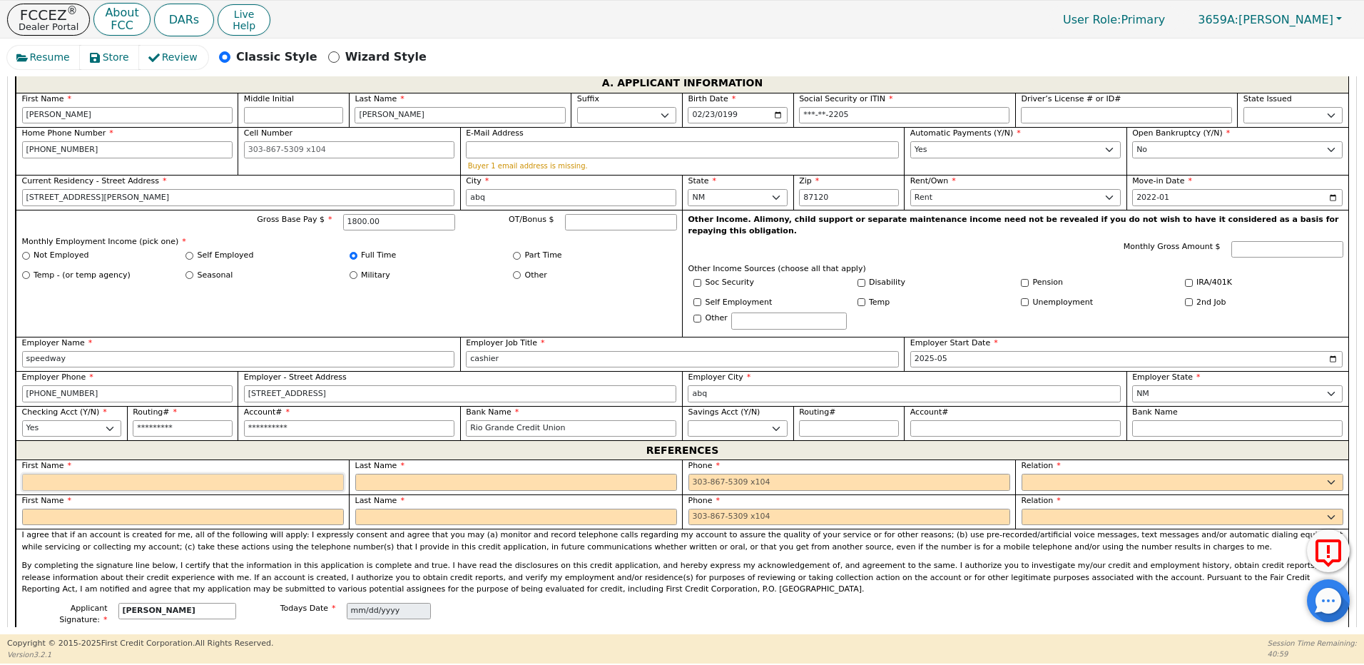
click at [70, 474] on input "text" at bounding box center [183, 482] width 322 height 17
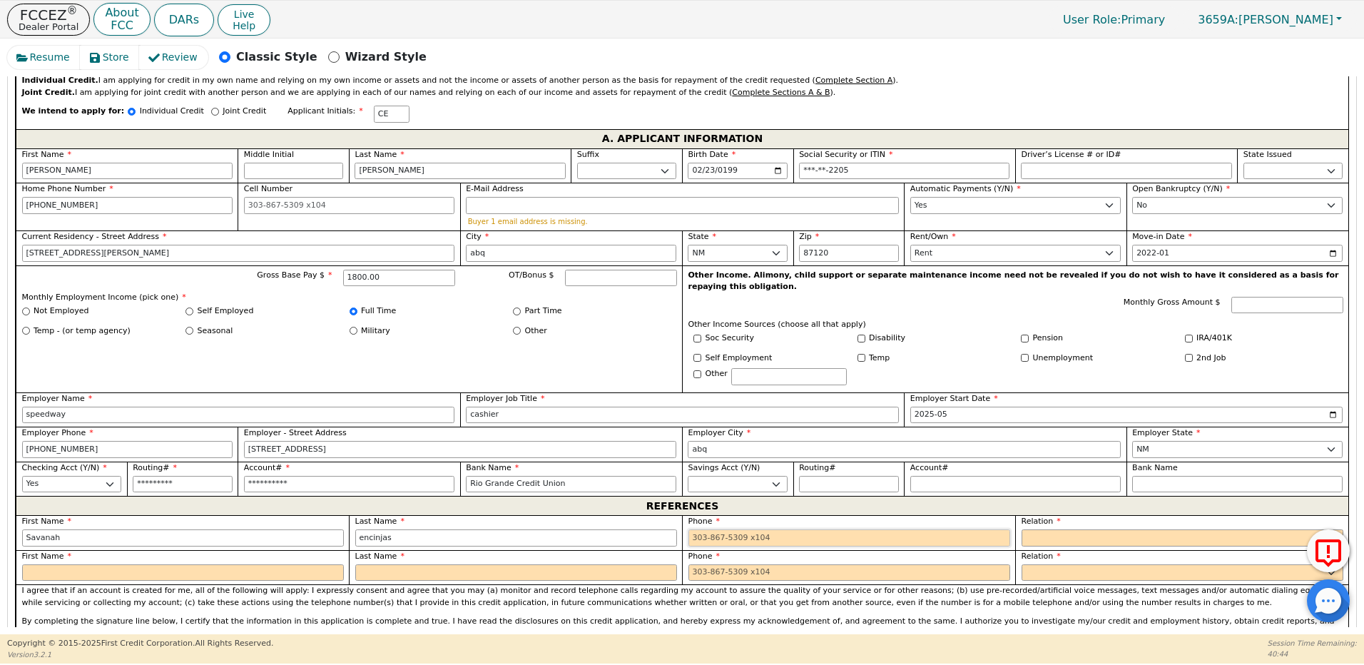
scroll to position [763, 0]
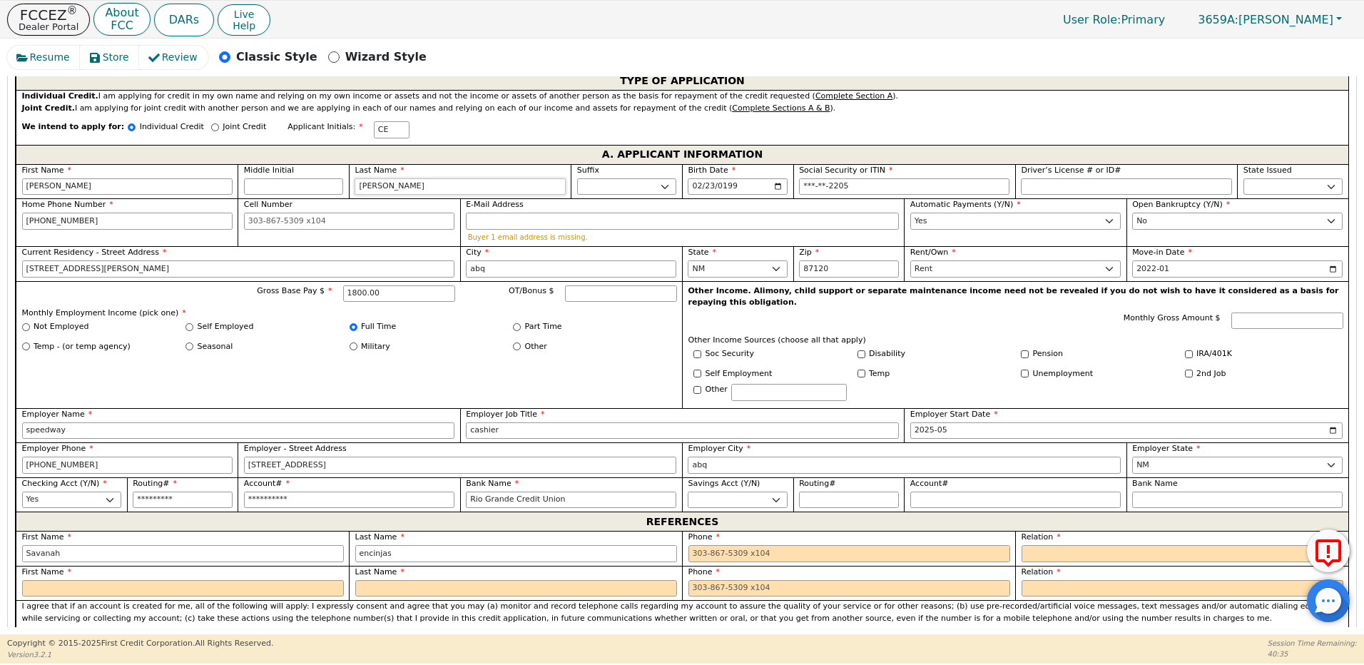
click at [377, 178] on input "[PERSON_NAME]" at bounding box center [460, 186] width 210 height 17
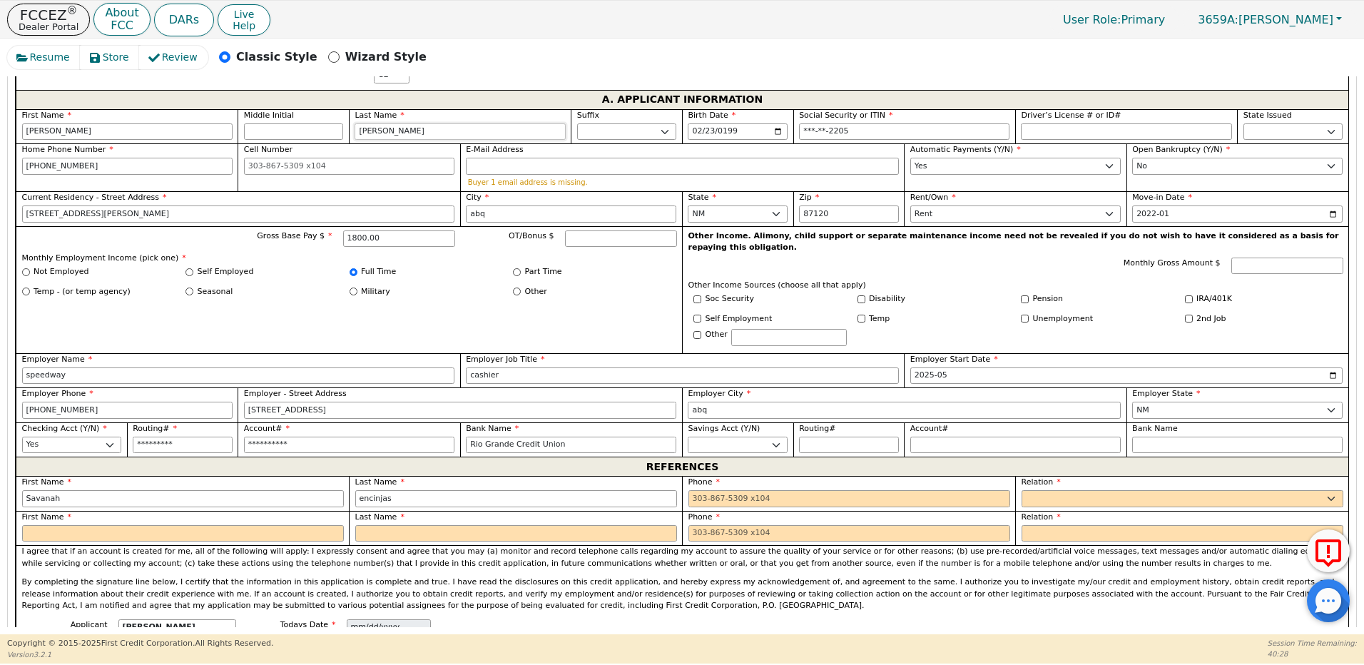
scroll to position [977, 0]
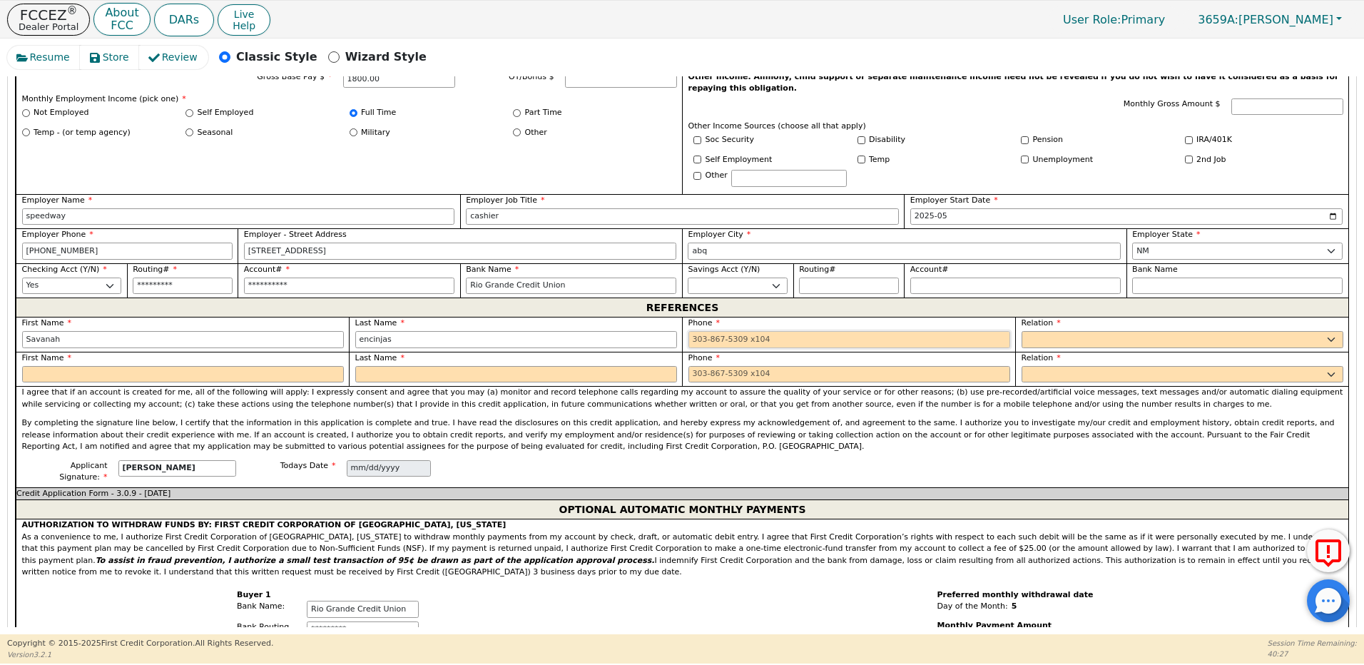
click at [701, 331] on input "tel" at bounding box center [849, 339] width 322 height 17
click at [1063, 331] on select "FATHER MOTHER SISTER BROTHER DAUGHTER SON CO-WORKER NEIGHBOR FRIEND COUSIN G-MO…" at bounding box center [1183, 339] width 322 height 17
click at [1022, 331] on select "FATHER MOTHER SISTER BROTHER DAUGHTER SON CO-WORKER NEIGHBOR FRIEND COUSIN G-MO…" at bounding box center [1183, 339] width 322 height 17
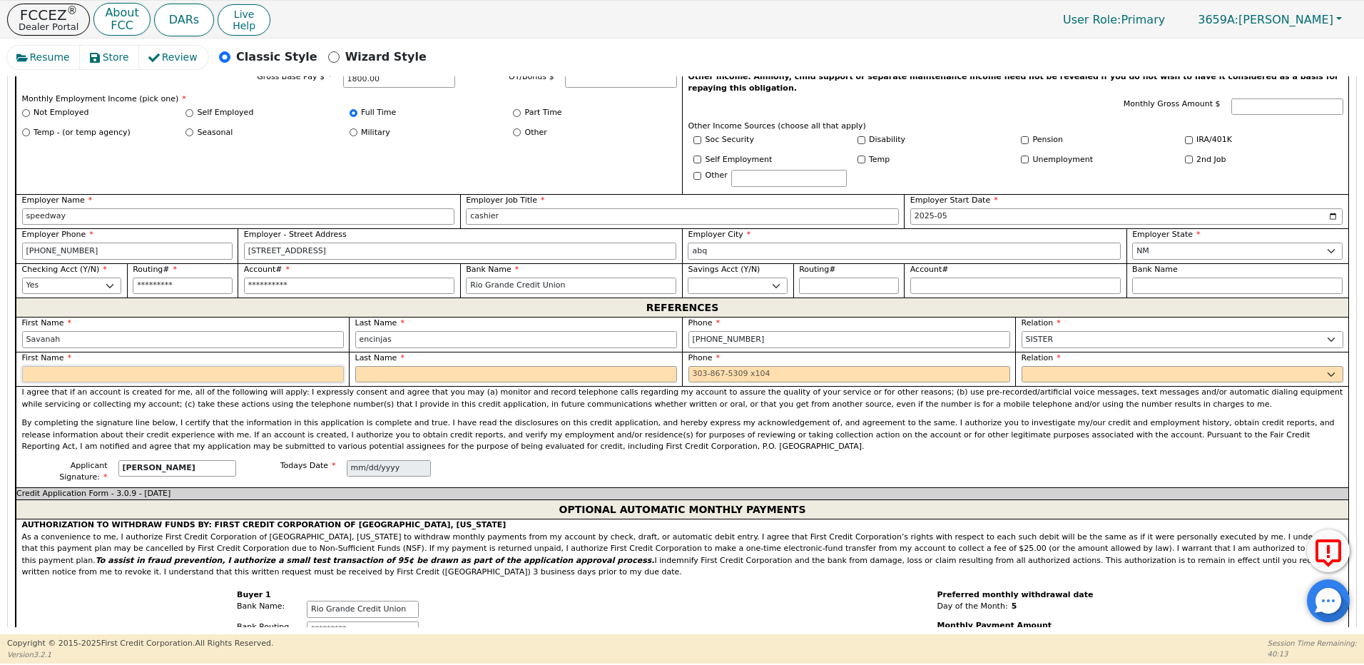
click at [245, 366] on input "text" at bounding box center [183, 374] width 322 height 17
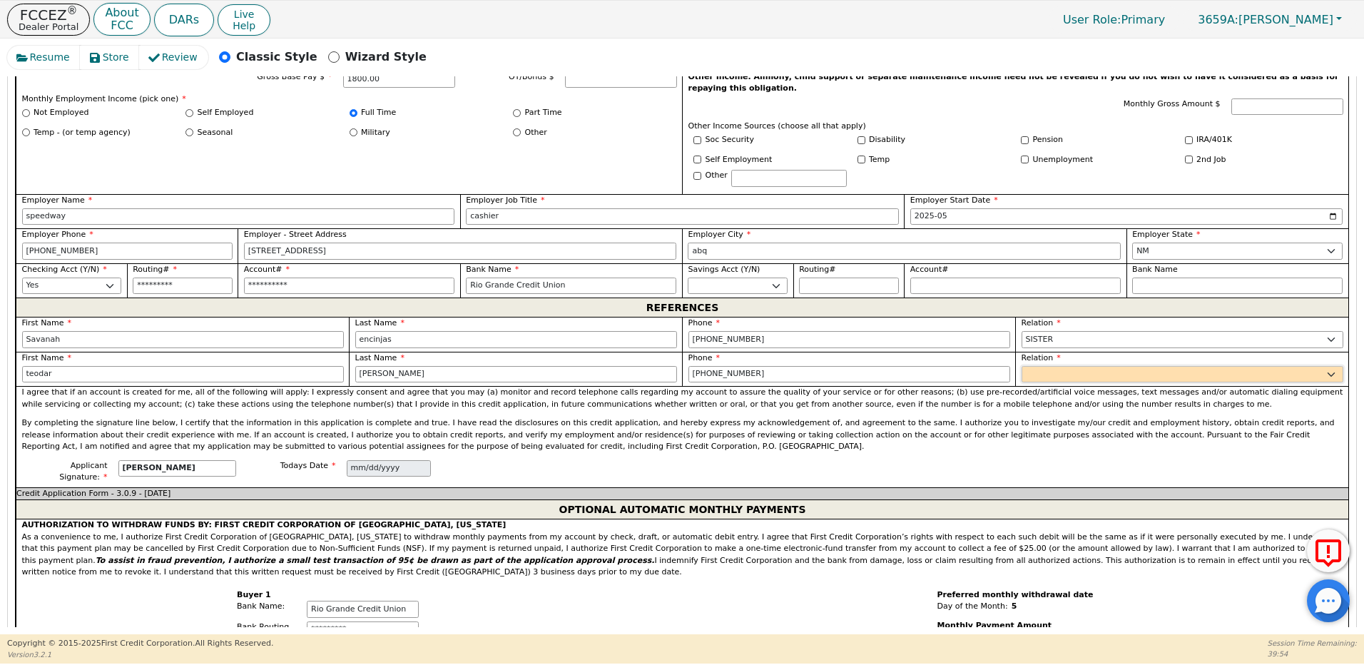
click at [1045, 366] on select "FATHER MOTHER SISTER BROTHER DAUGHTER SON CO-WORKER NEIGHBOR FRIEND COUSIN G-MO…" at bounding box center [1183, 374] width 322 height 17
click at [1022, 366] on select "FATHER MOTHER SISTER BROTHER DAUGHTER SON CO-WORKER NEIGHBOR FRIEND COUSIN G-MO…" at bounding box center [1183, 374] width 322 height 17
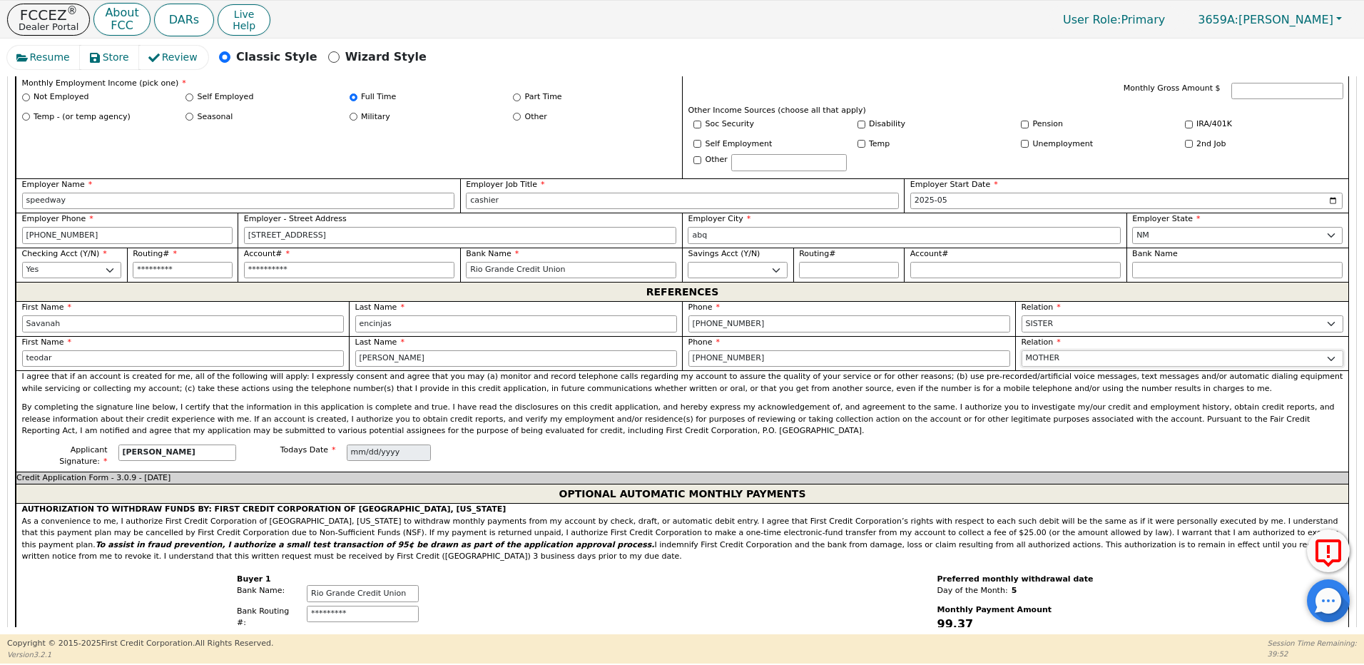
scroll to position [1607, 0]
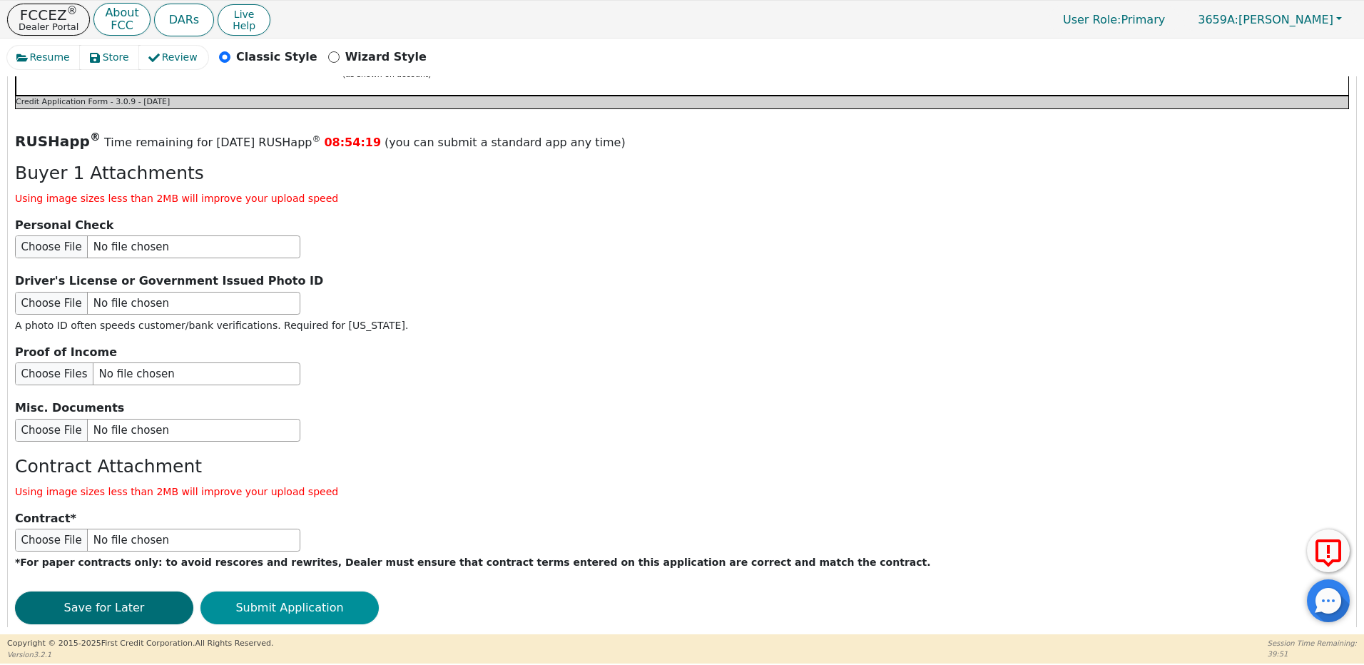
click at [307, 591] on button "Submit Application" at bounding box center [289, 607] width 178 height 33
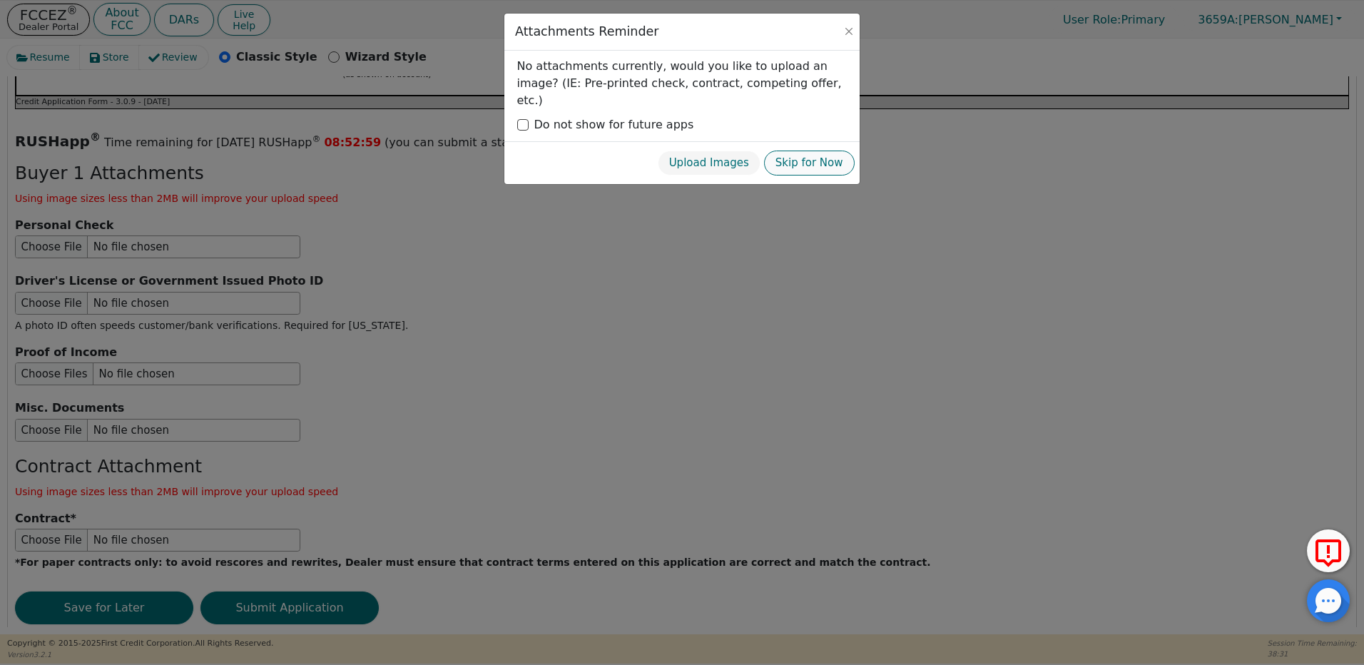
click at [797, 151] on button "Skip for Now" at bounding box center [809, 163] width 91 height 25
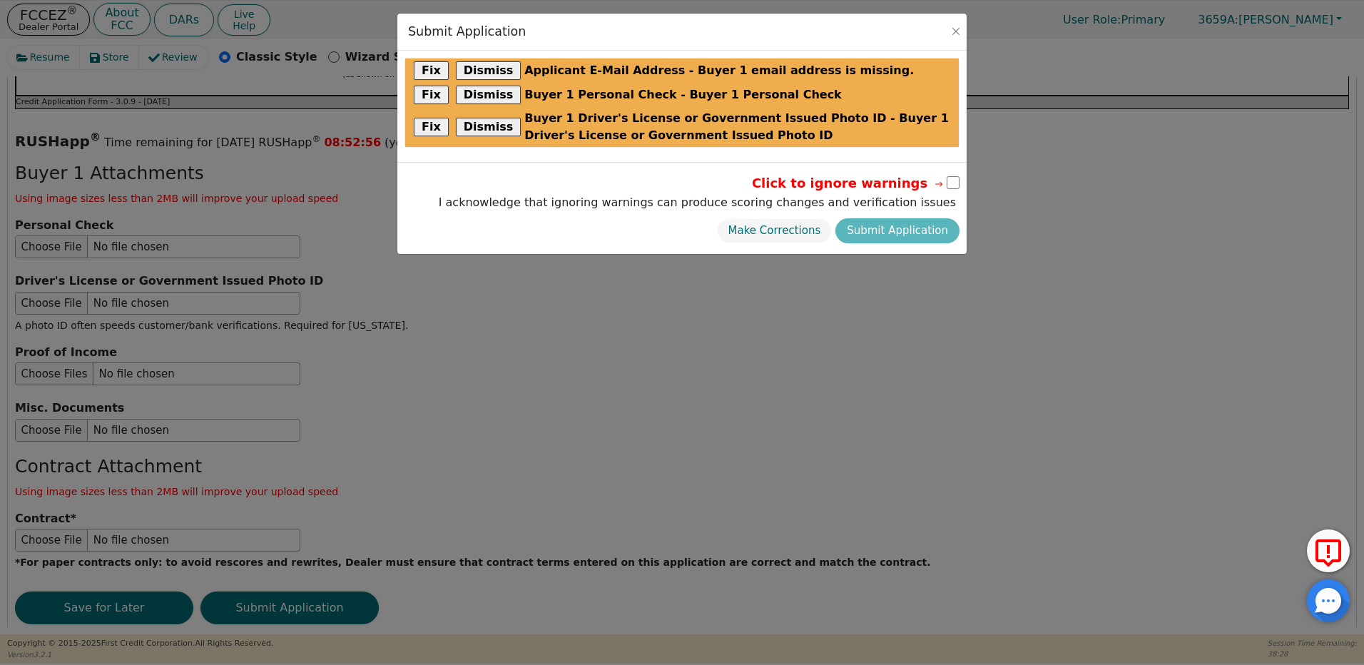
click at [953, 183] on input "checkbox" at bounding box center [953, 182] width 13 height 13
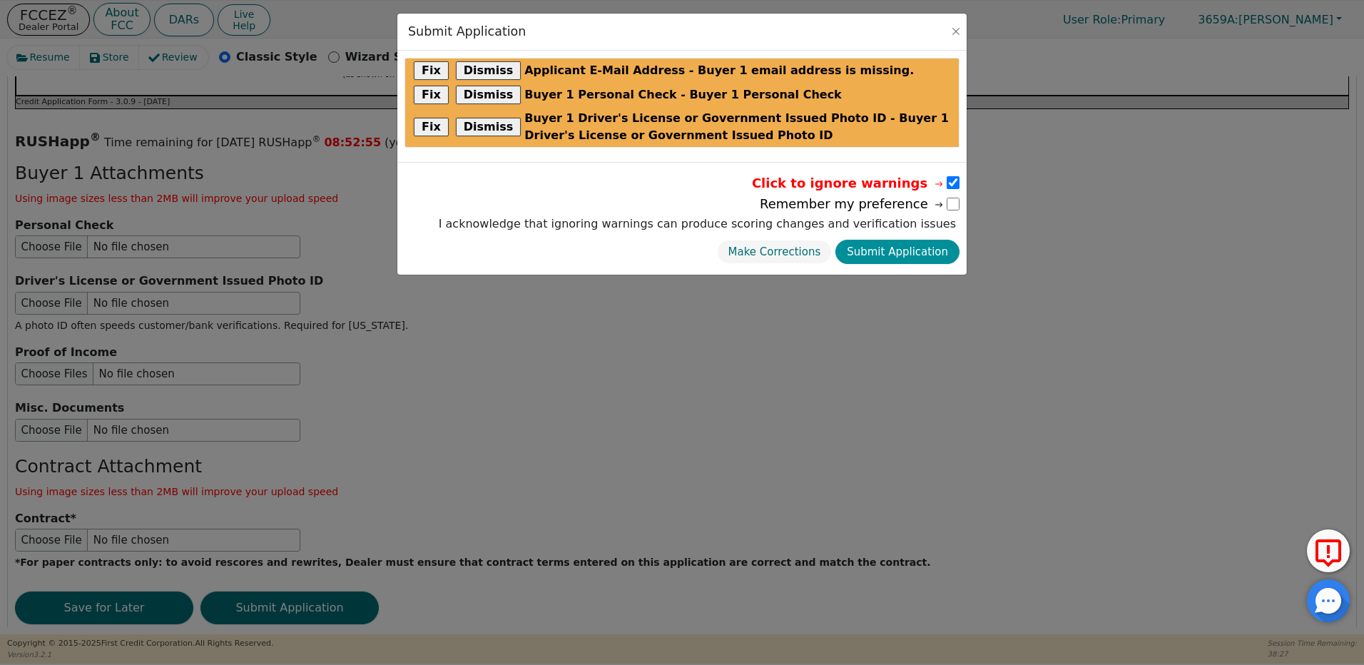
click at [915, 252] on button "Submit Application" at bounding box center [897, 252] width 124 height 25
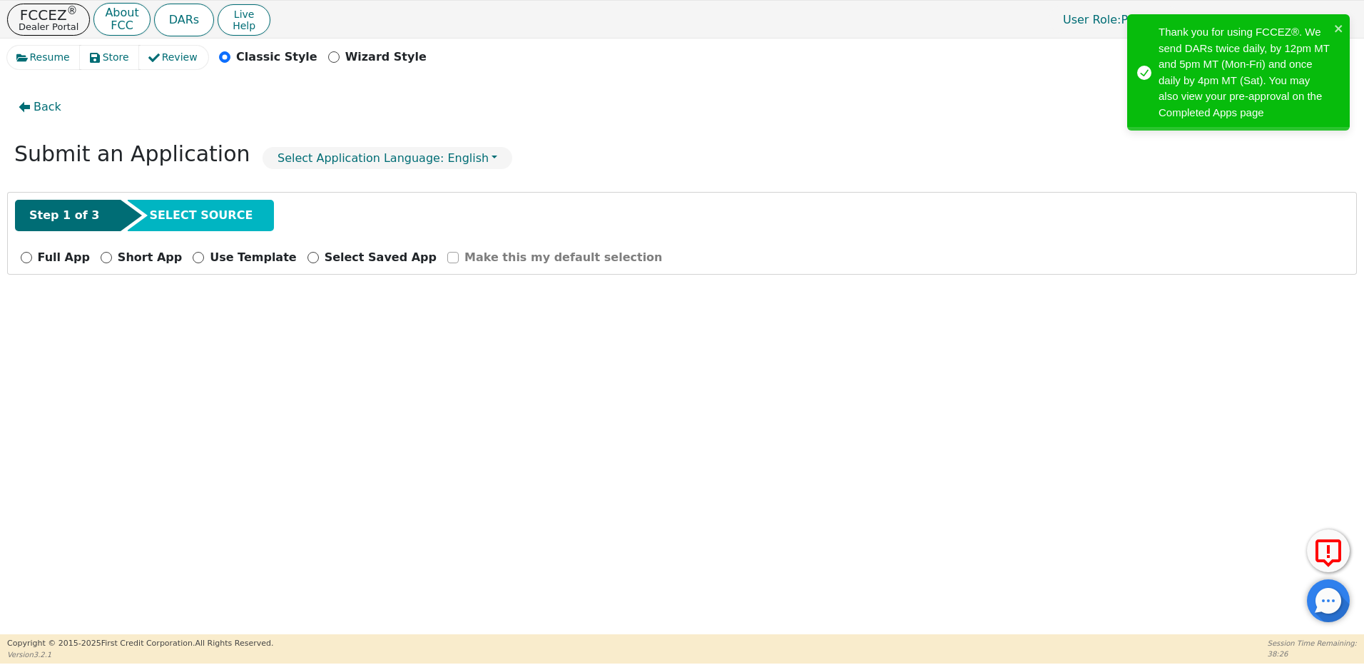
scroll to position [0, 0]
click at [21, 256] on input "Full App" at bounding box center [26, 257] width 11 height 11
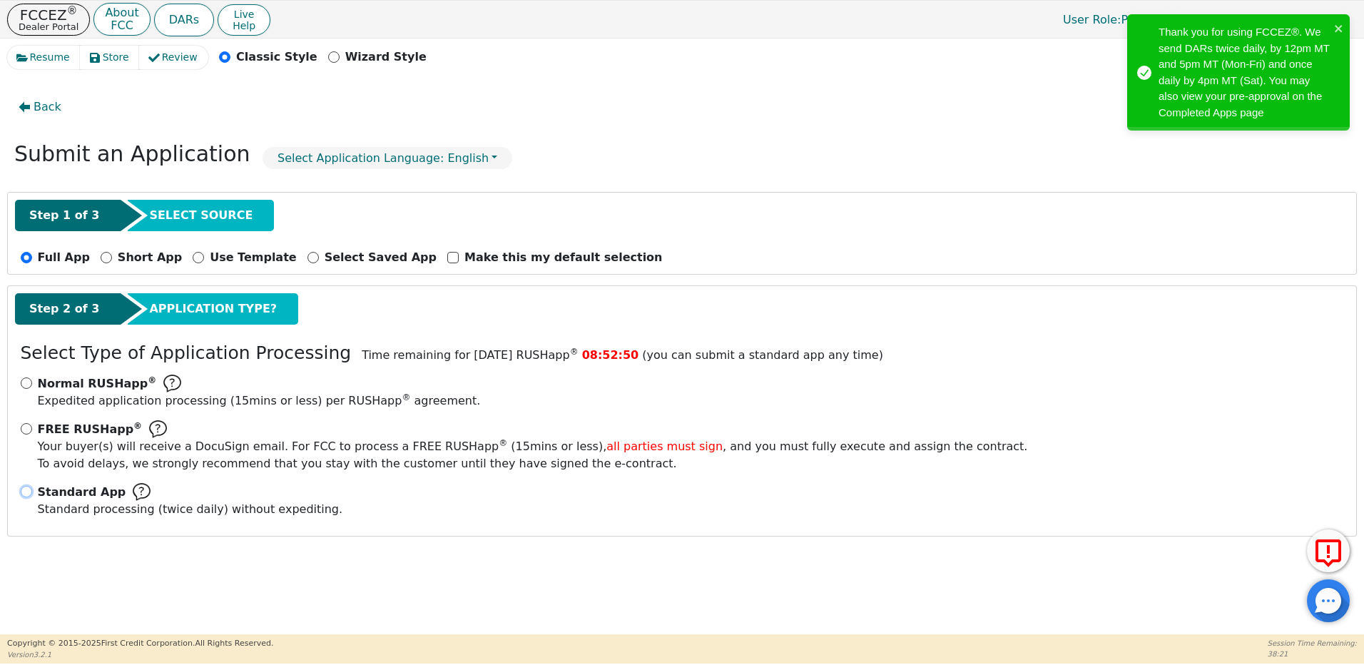
click at [25, 491] on input "Standard App Standard processing (twice daily) without expediting." at bounding box center [26, 491] width 11 height 11
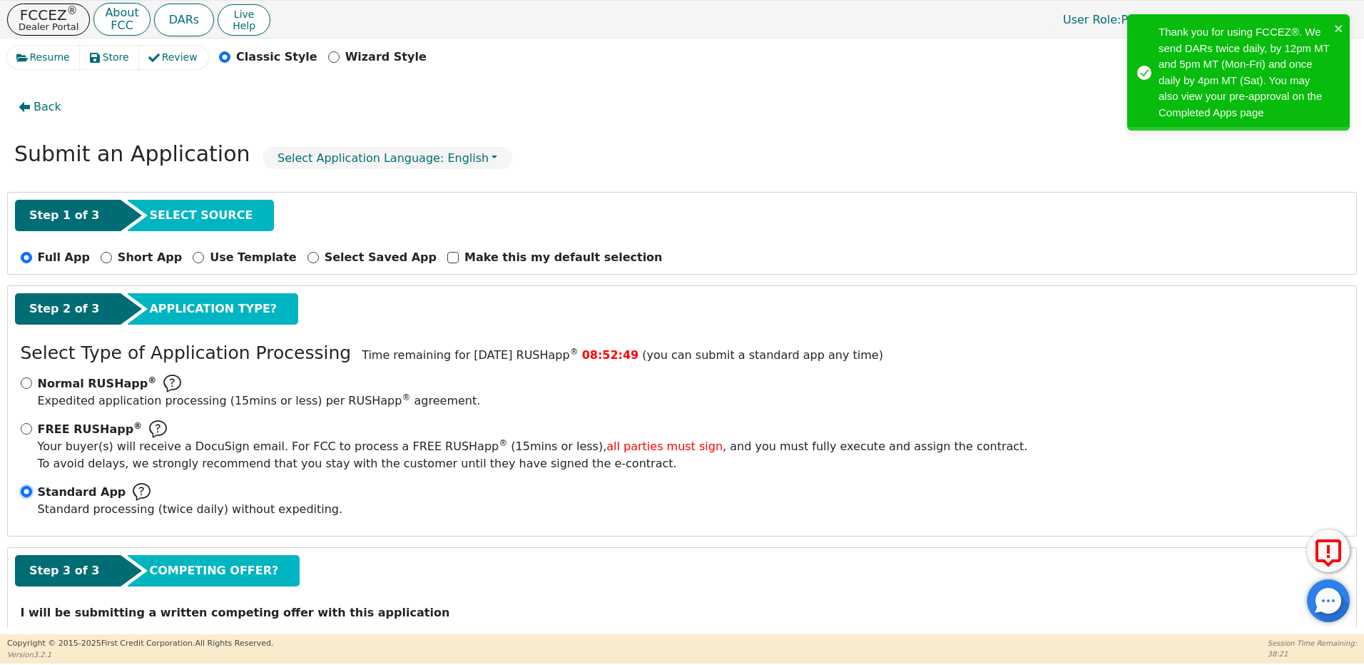
scroll to position [49, 0]
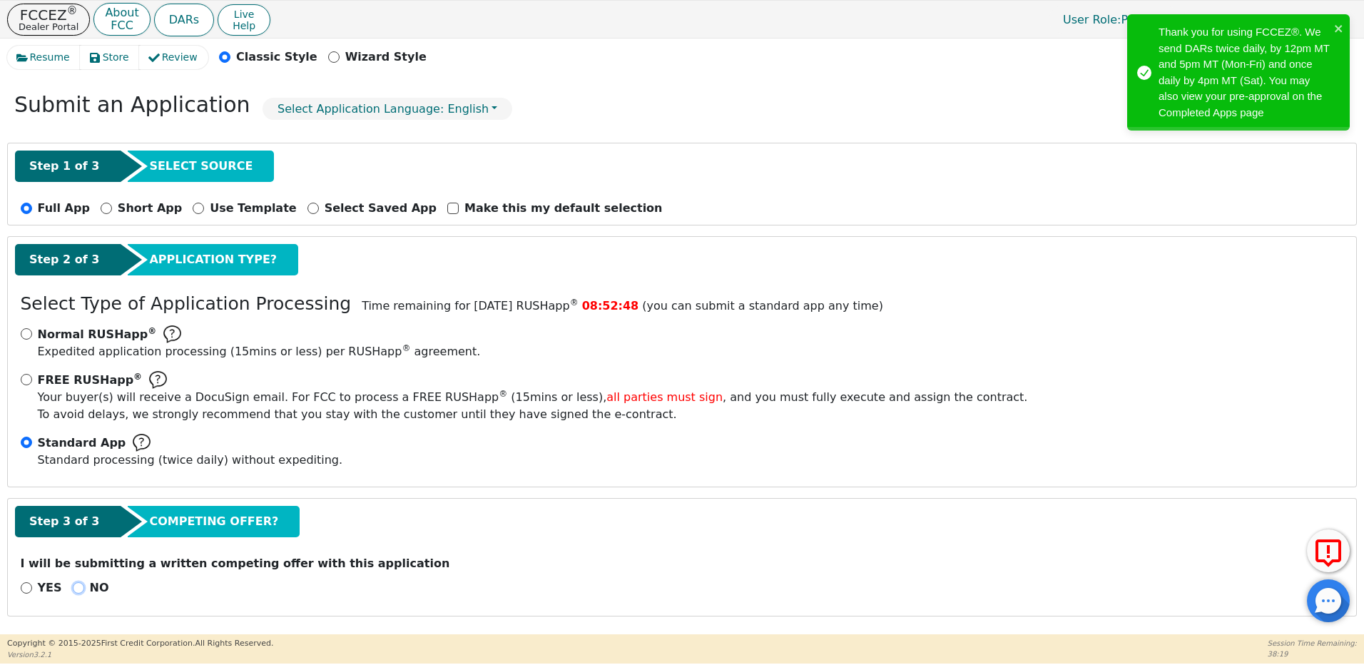
drag, startPoint x: 71, startPoint y: 586, endPoint x: 103, endPoint y: 572, distance: 35.1
click at [73, 588] on input "NO" at bounding box center [78, 587] width 11 height 11
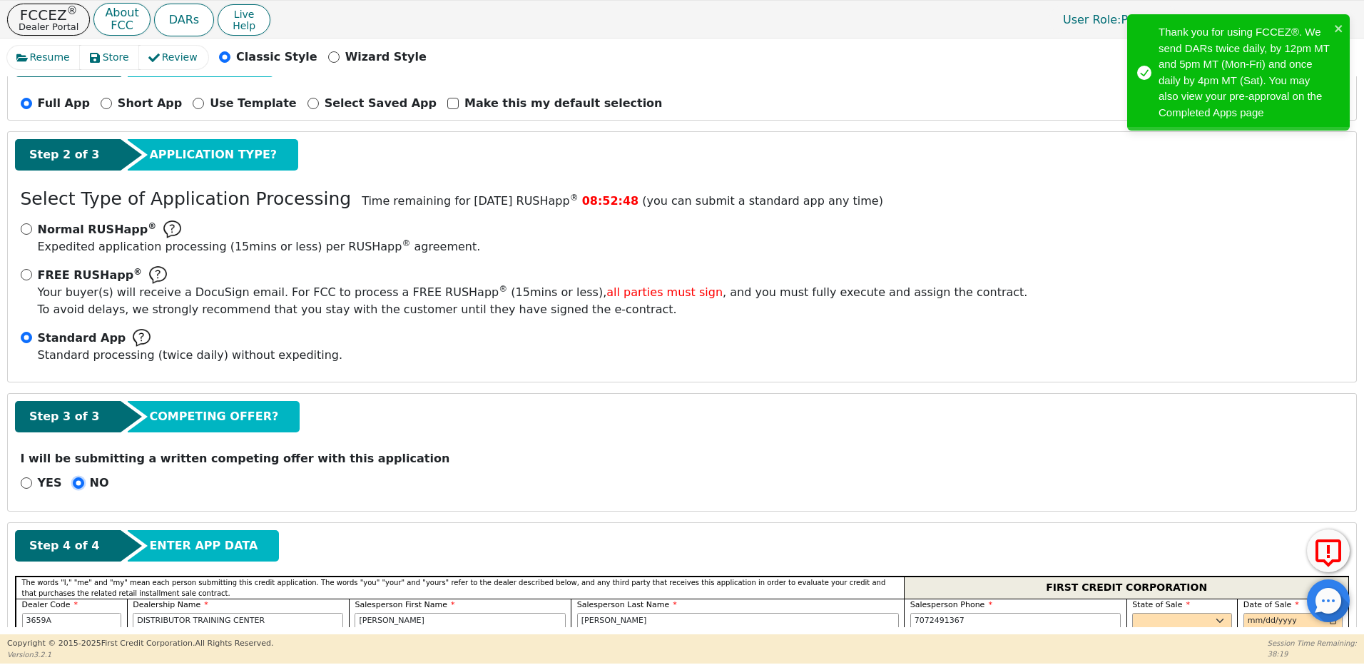
scroll to position [335, 0]
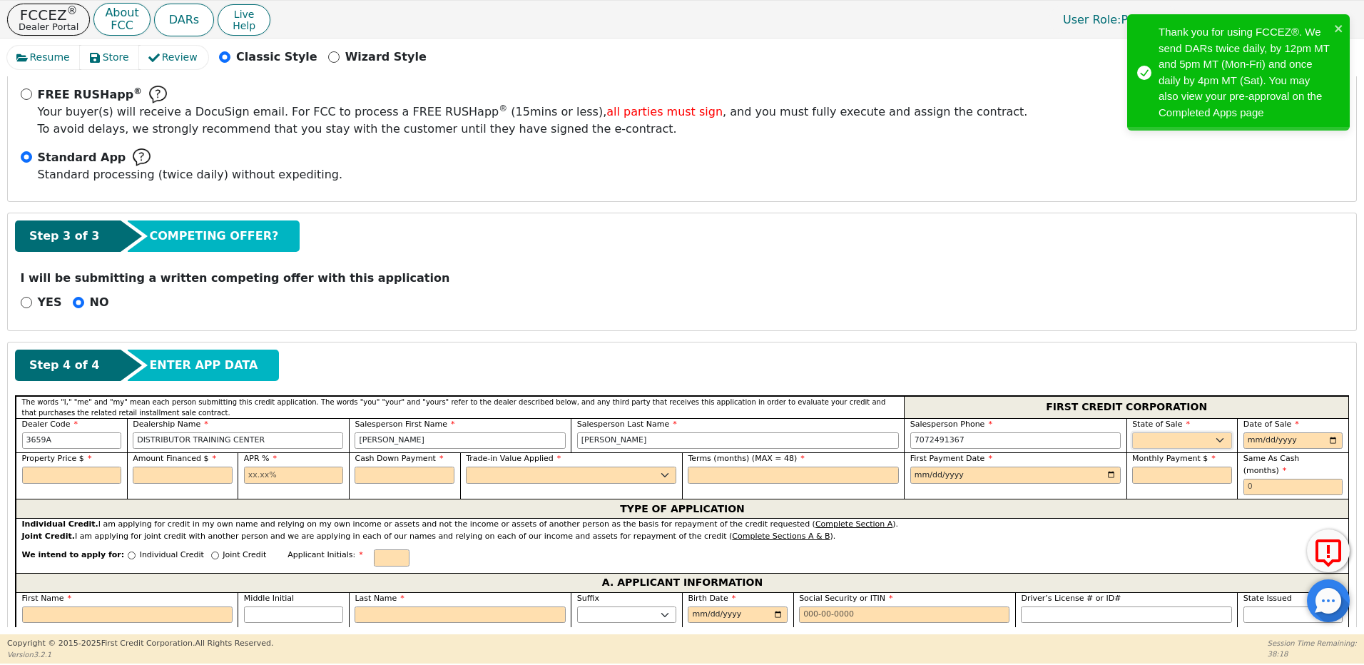
click at [1173, 435] on select "AK AL AR AZ CA CO CT DC DE FL [GEOGRAPHIC_DATA] HI IA ID IL IN KS [GEOGRAPHIC_D…" at bounding box center [1182, 440] width 100 height 17
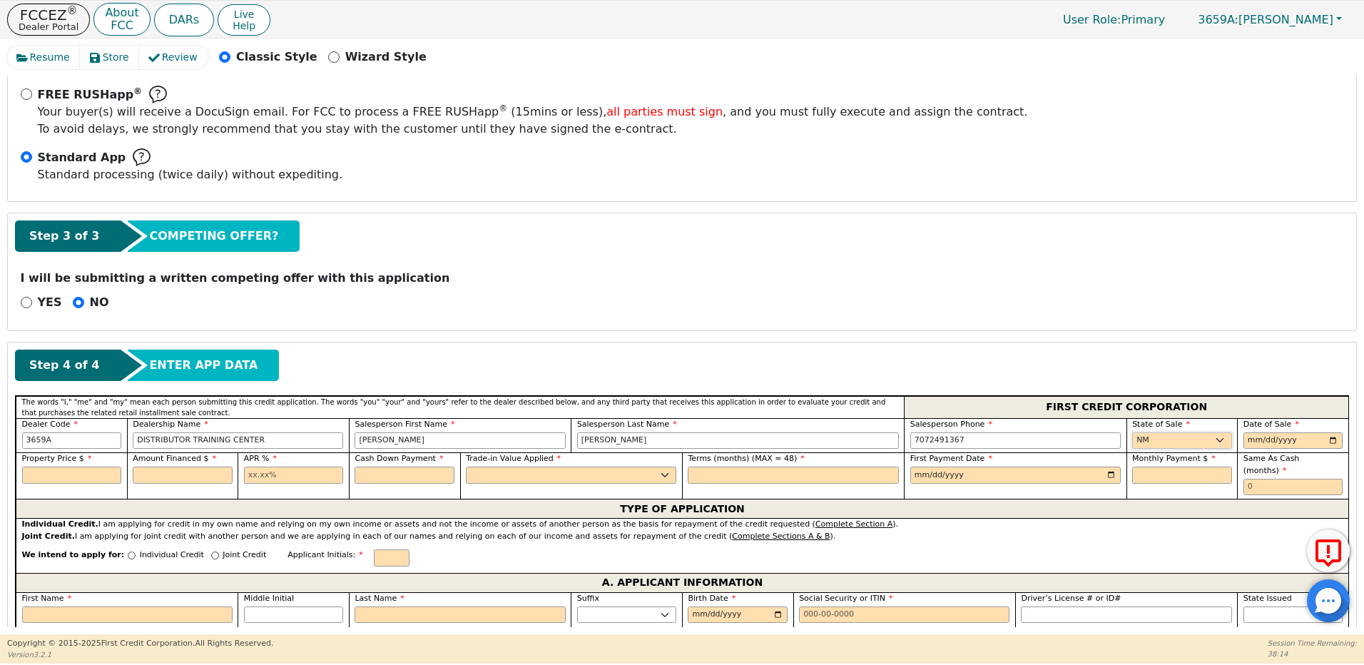
click at [1132, 432] on select "AK AL AR AZ CA CO CT DC DE FL [GEOGRAPHIC_DATA] HI IA ID IL IN KS [GEOGRAPHIC_D…" at bounding box center [1182, 440] width 100 height 17
click at [1243, 433] on input "date" at bounding box center [1293, 440] width 100 height 17
click at [76, 477] on input "text" at bounding box center [72, 475] width 100 height 17
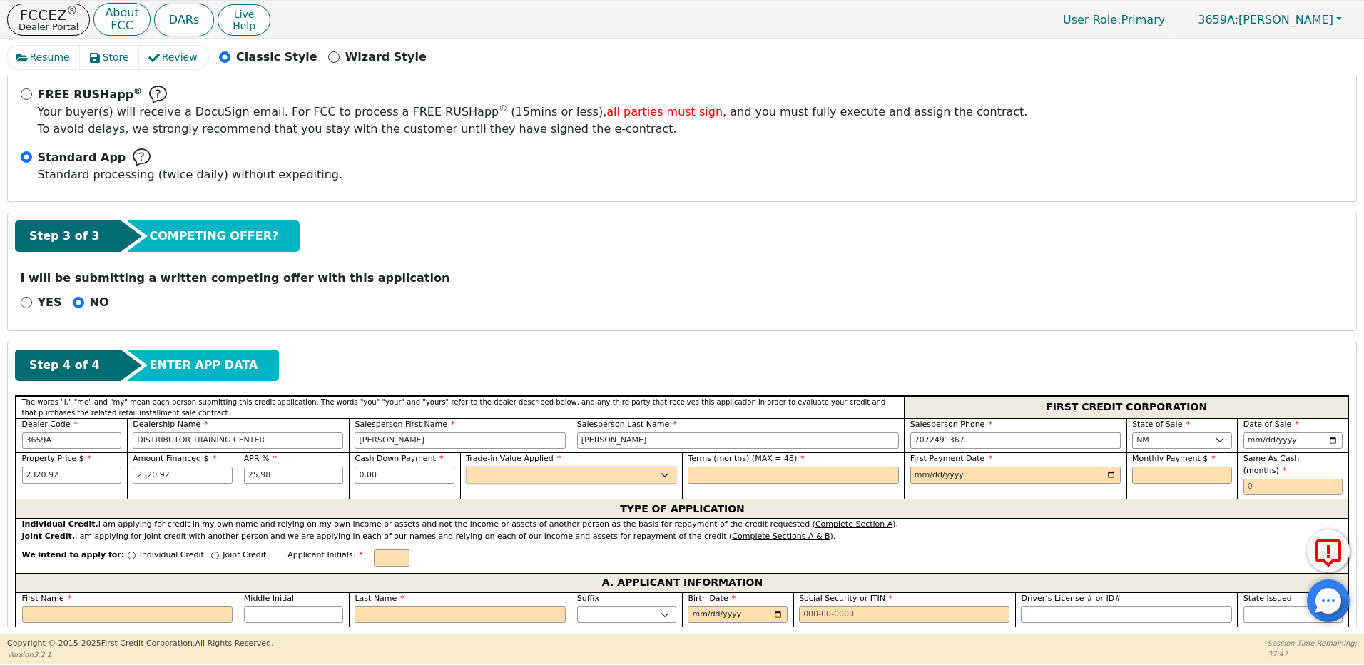
click at [666, 472] on select "Yes No" at bounding box center [571, 475] width 210 height 17
click at [466, 467] on select "Yes No" at bounding box center [571, 475] width 210 height 17
click at [749, 476] on input "text" at bounding box center [793, 475] width 210 height 17
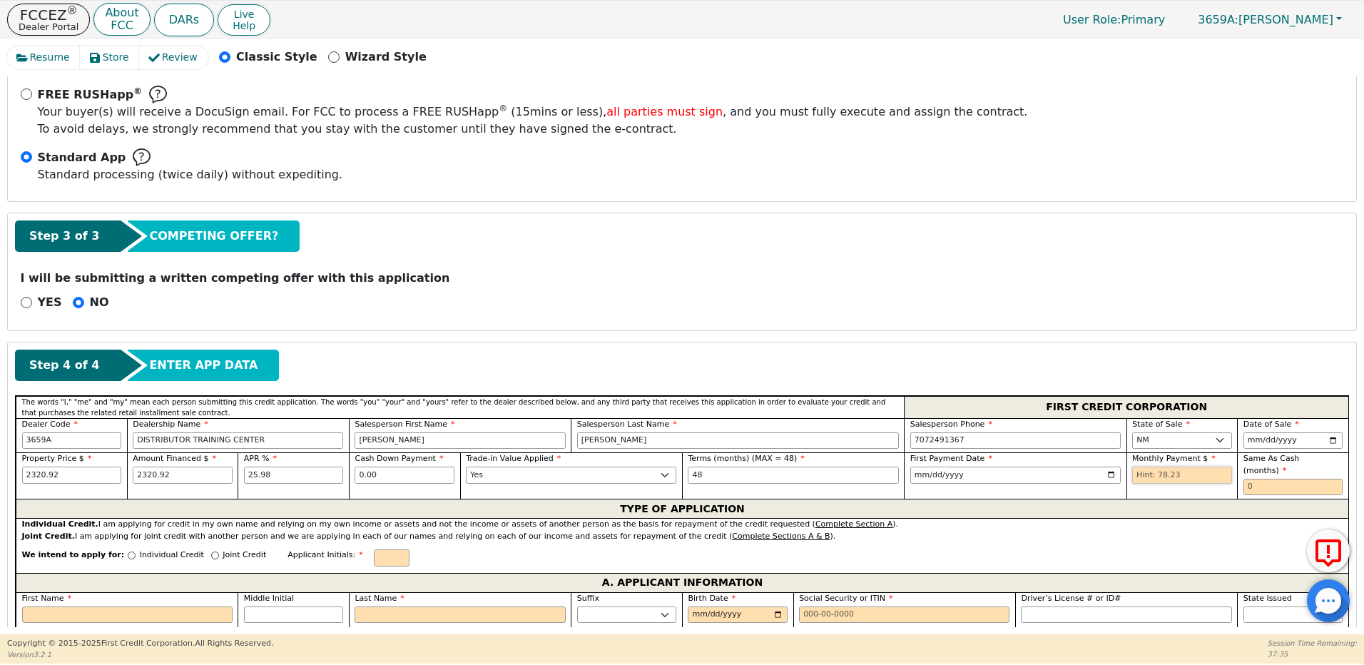
click at [1186, 474] on input "text" at bounding box center [1182, 475] width 100 height 17
click at [128, 551] on input "Individual Credit" at bounding box center [132, 555] width 8 height 8
click at [51, 606] on input "First Name" at bounding box center [127, 614] width 210 height 17
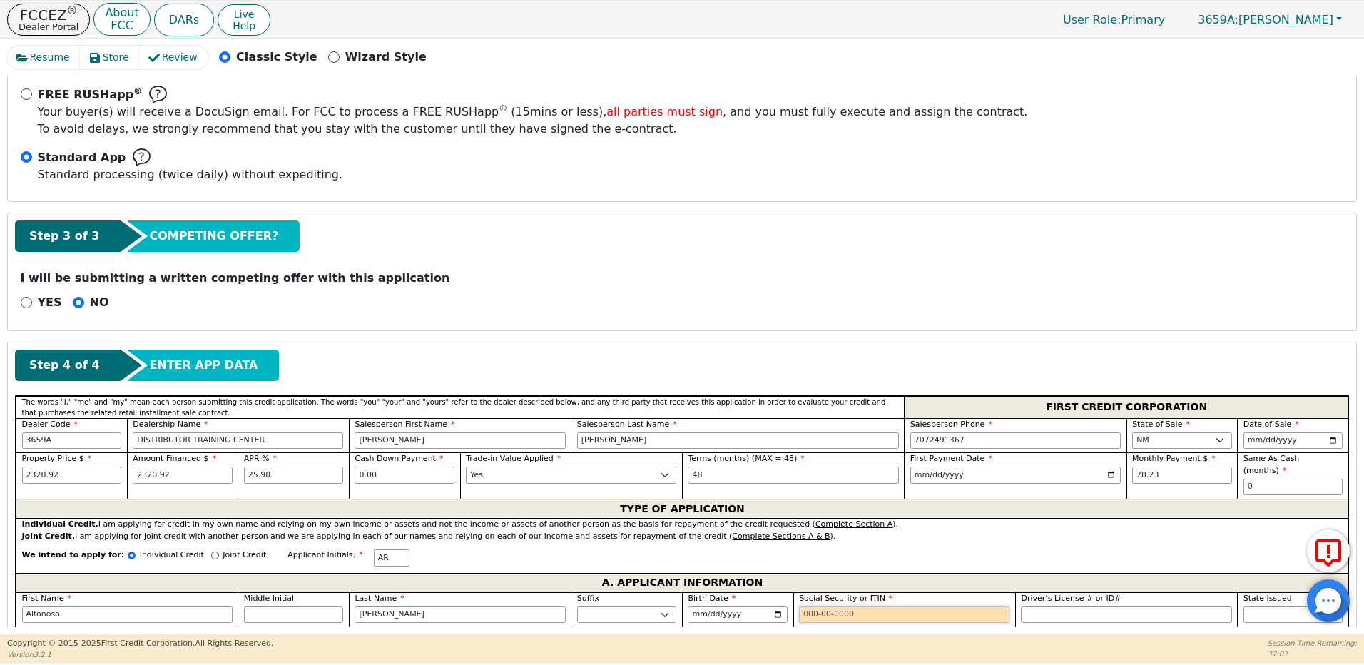
click at [805, 606] on input "Social Security or ITIN" at bounding box center [904, 614] width 210 height 17
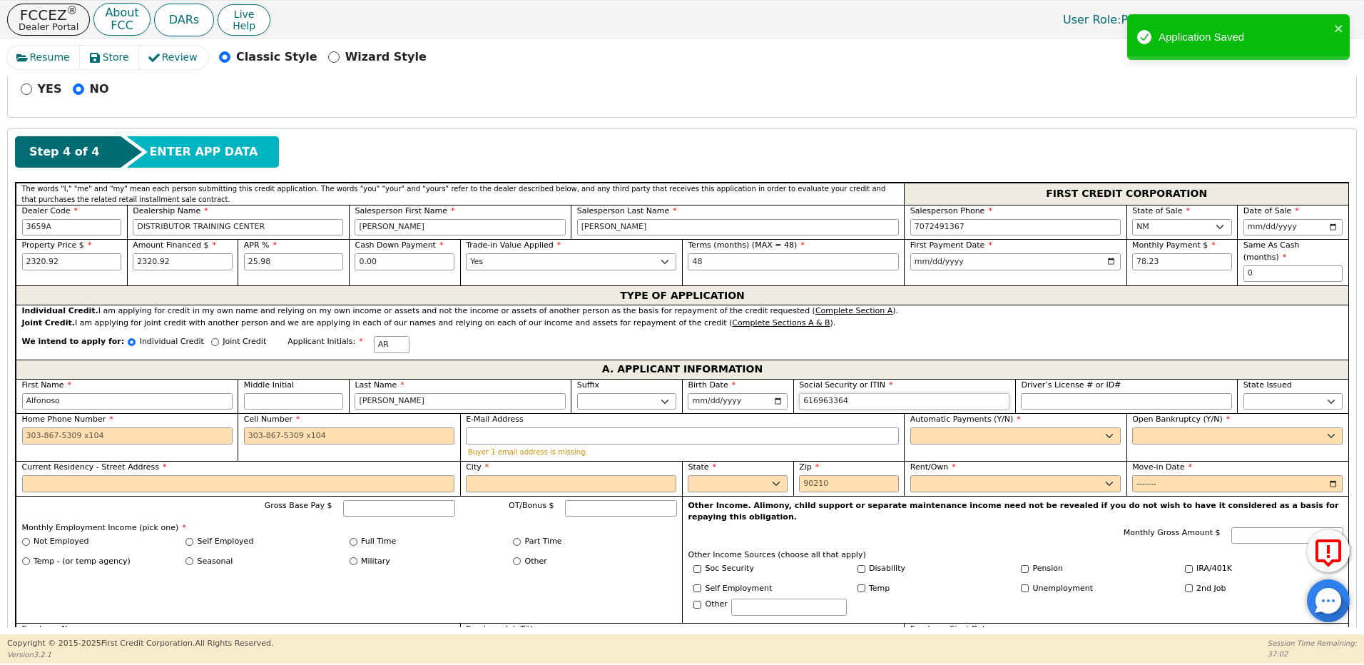
scroll to position [549, 0]
click at [141, 427] on input "Home Phone Number" at bounding box center [127, 435] width 210 height 17
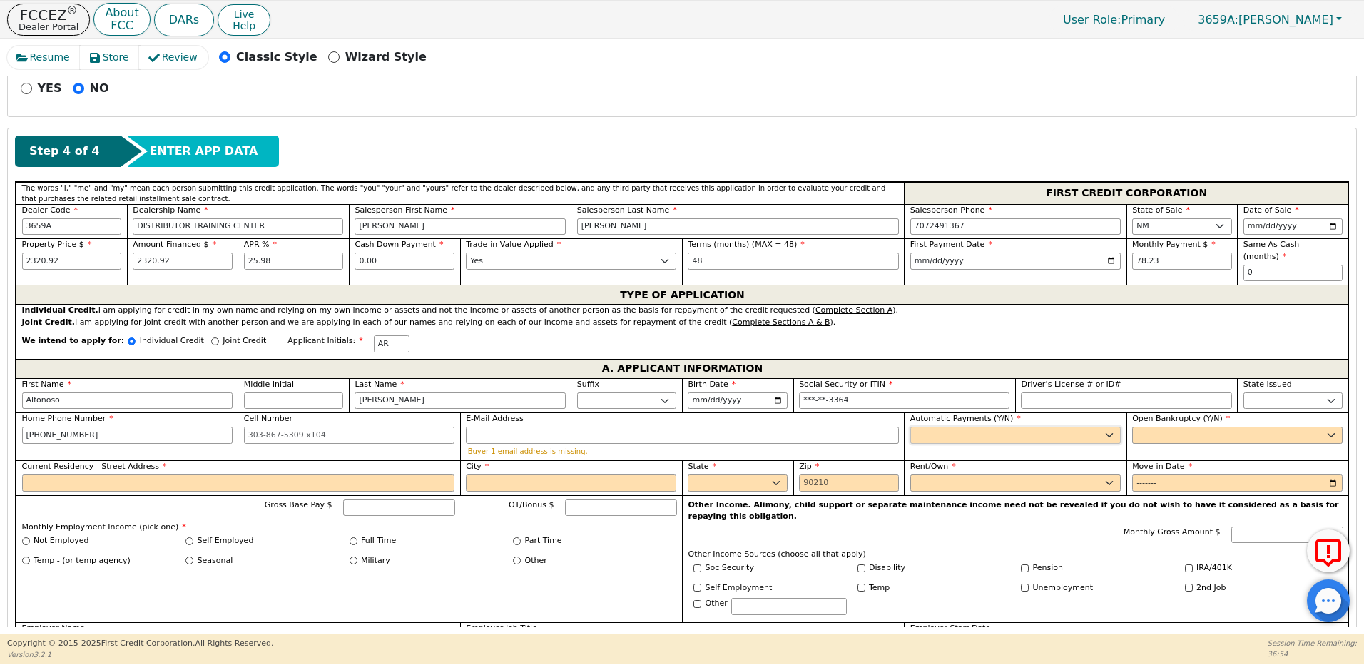
click at [931, 427] on select "Yes No" at bounding box center [1015, 435] width 210 height 17
click at [910, 427] on select "Yes No" at bounding box center [1015, 435] width 210 height 17
click at [1149, 429] on select "Yes No" at bounding box center [1237, 435] width 210 height 17
click at [1132, 427] on select "Yes No" at bounding box center [1237, 435] width 210 height 17
click at [58, 474] on input "Current Residency - Street Address" at bounding box center [238, 482] width 433 height 17
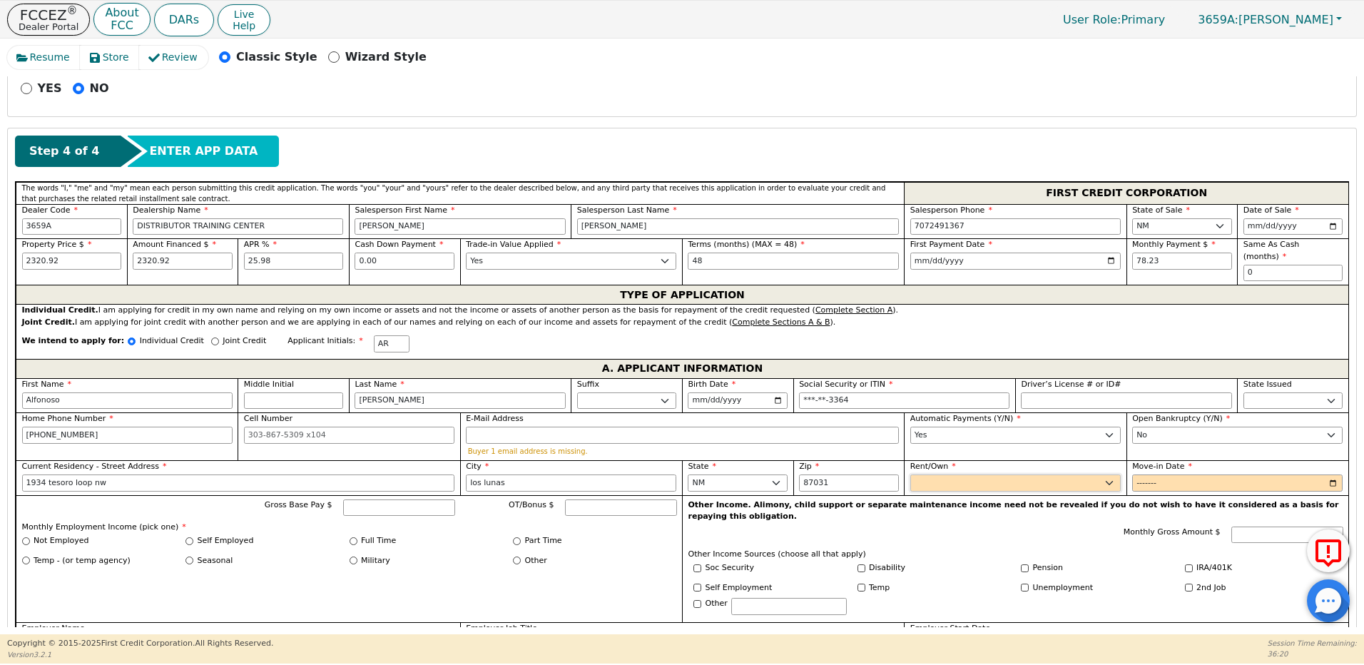
click at [922, 474] on select "Rent Own" at bounding box center [1015, 482] width 210 height 17
click at [910, 474] on select "Rent Own" at bounding box center [1015, 482] width 210 height 17
click at [1139, 474] on input "Move-in Date" at bounding box center [1237, 482] width 210 height 17
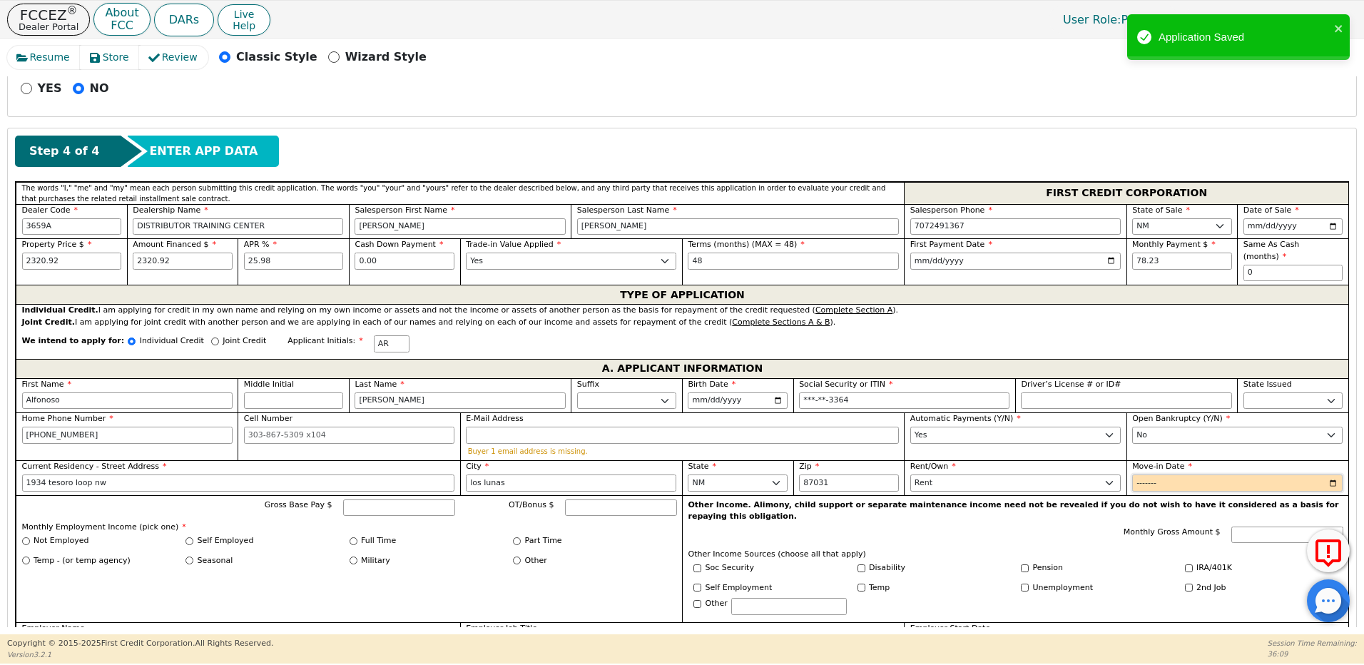
click at [1169, 474] on input "Move-in Date" at bounding box center [1237, 482] width 210 height 17
click at [381, 499] on input "Gross Base Pay $" at bounding box center [399, 507] width 112 height 17
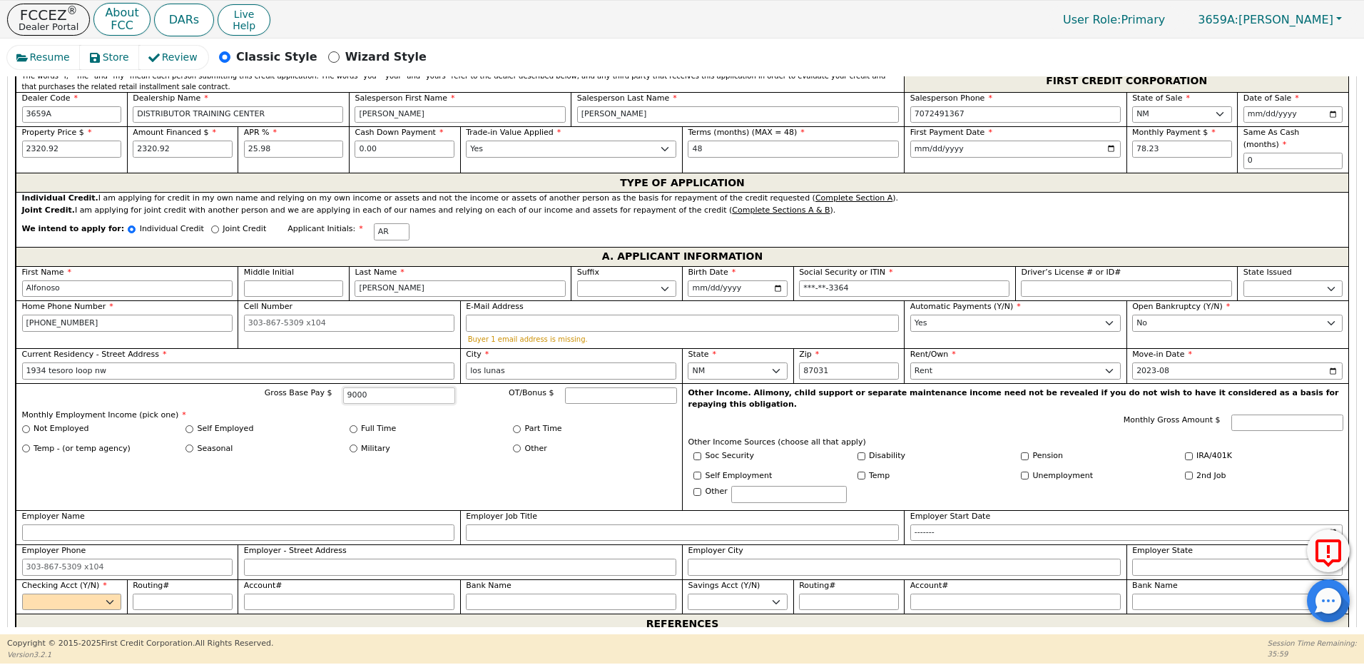
scroll to position [691, 0]
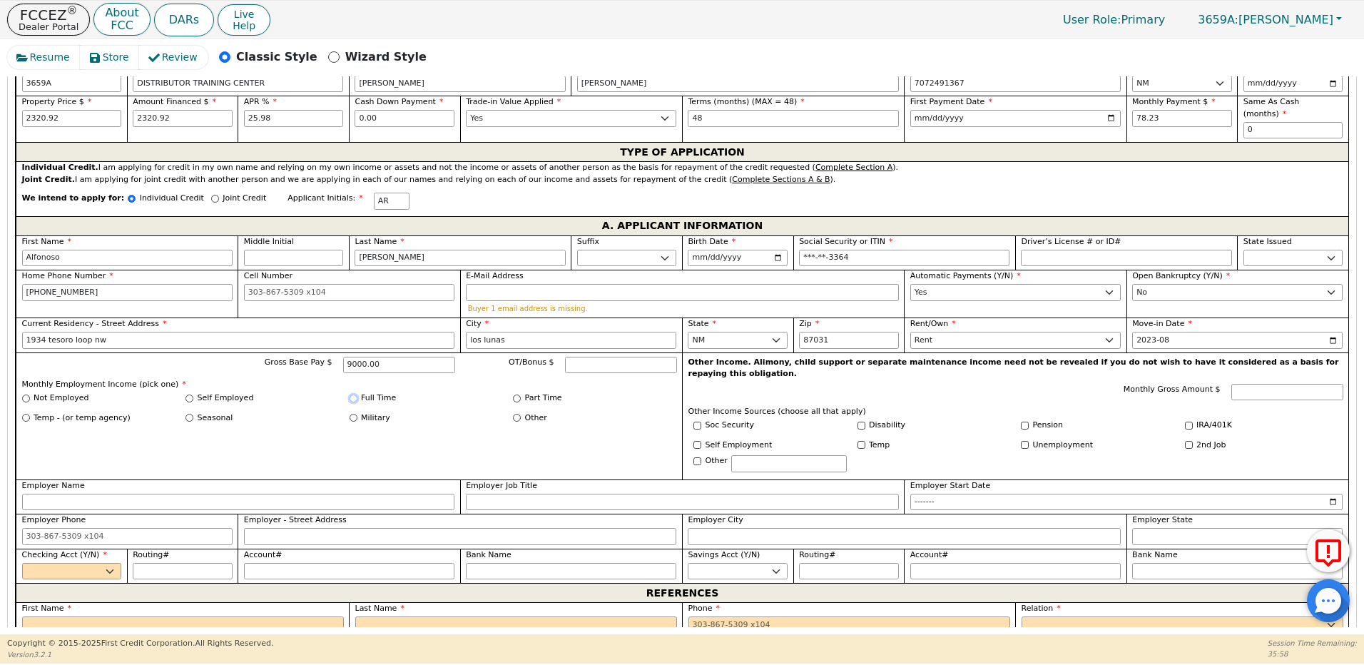
click at [353, 394] on input "Full Time" at bounding box center [354, 398] width 8 height 8
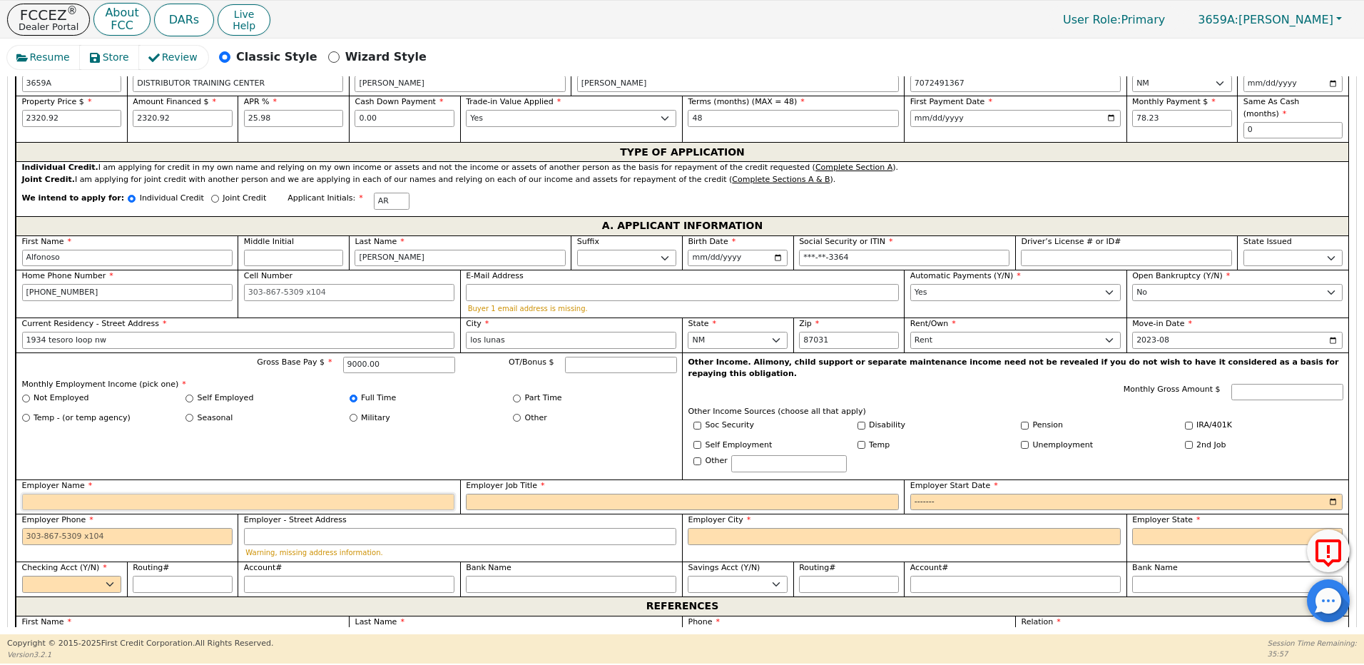
click at [88, 494] on input "Employer Name" at bounding box center [238, 502] width 433 height 17
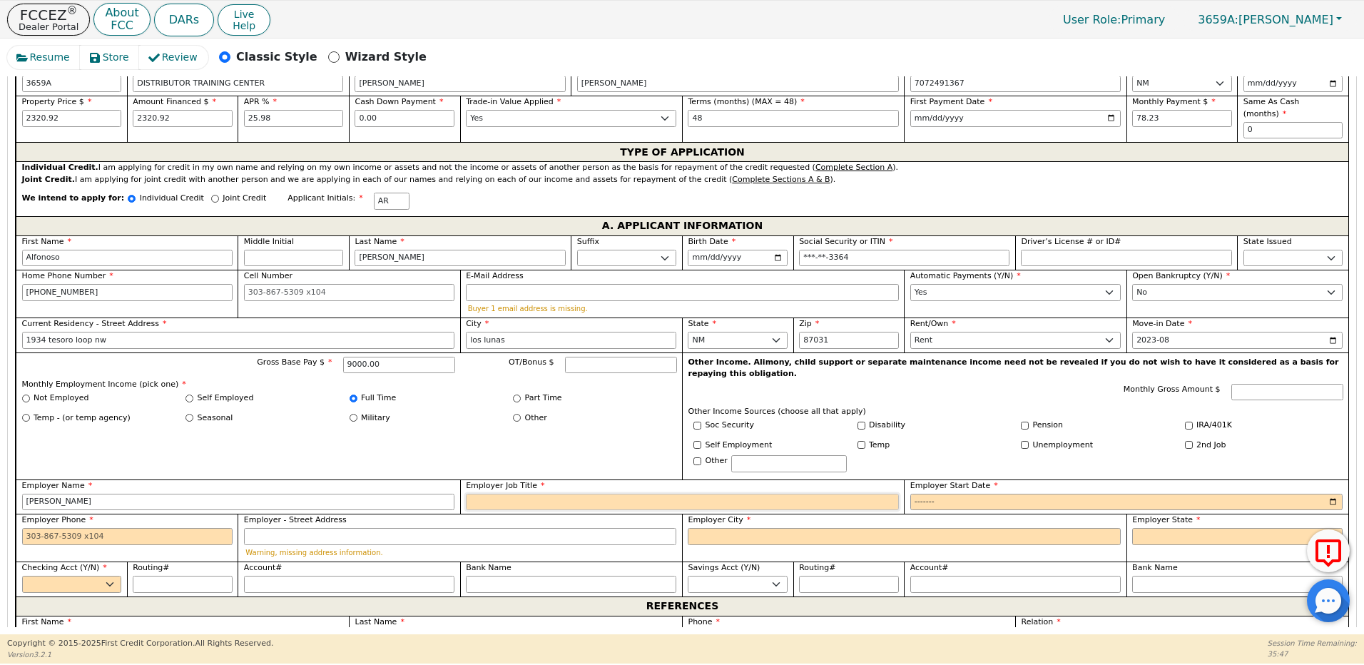
click at [482, 494] on input "Employer Job Title" at bounding box center [682, 502] width 433 height 17
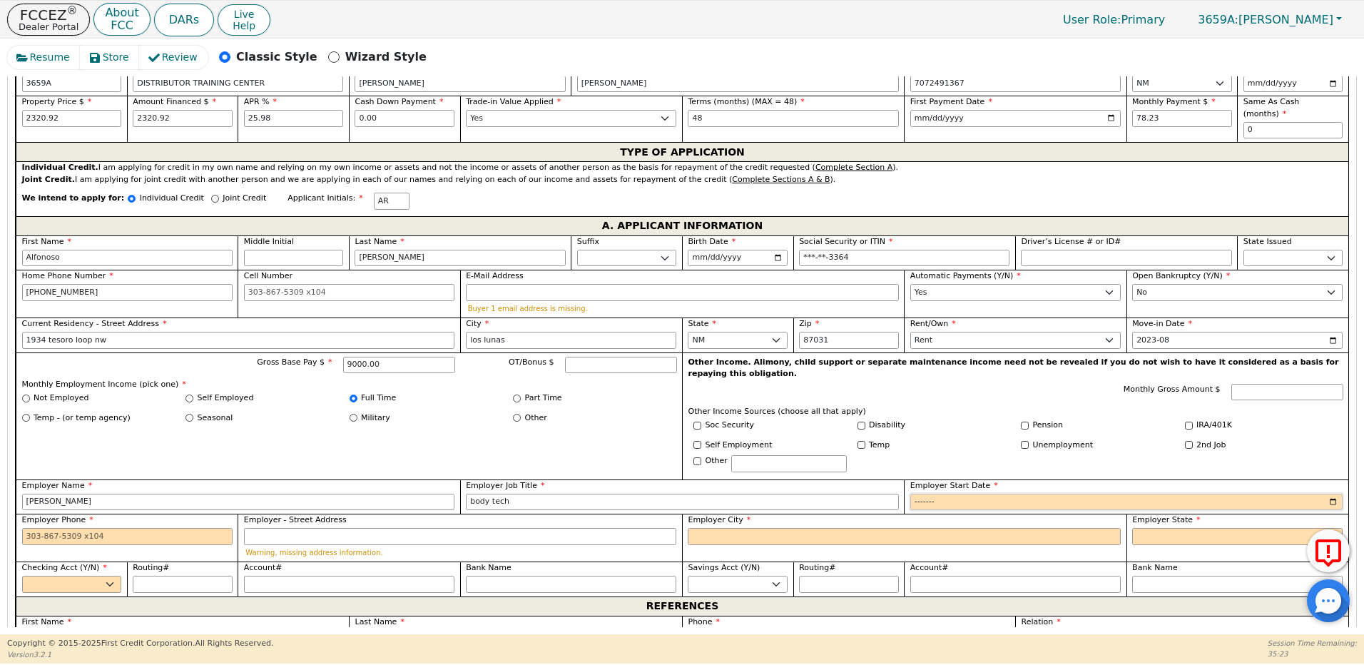
click at [950, 494] on input "Employer Start Date" at bounding box center [1126, 502] width 433 height 17
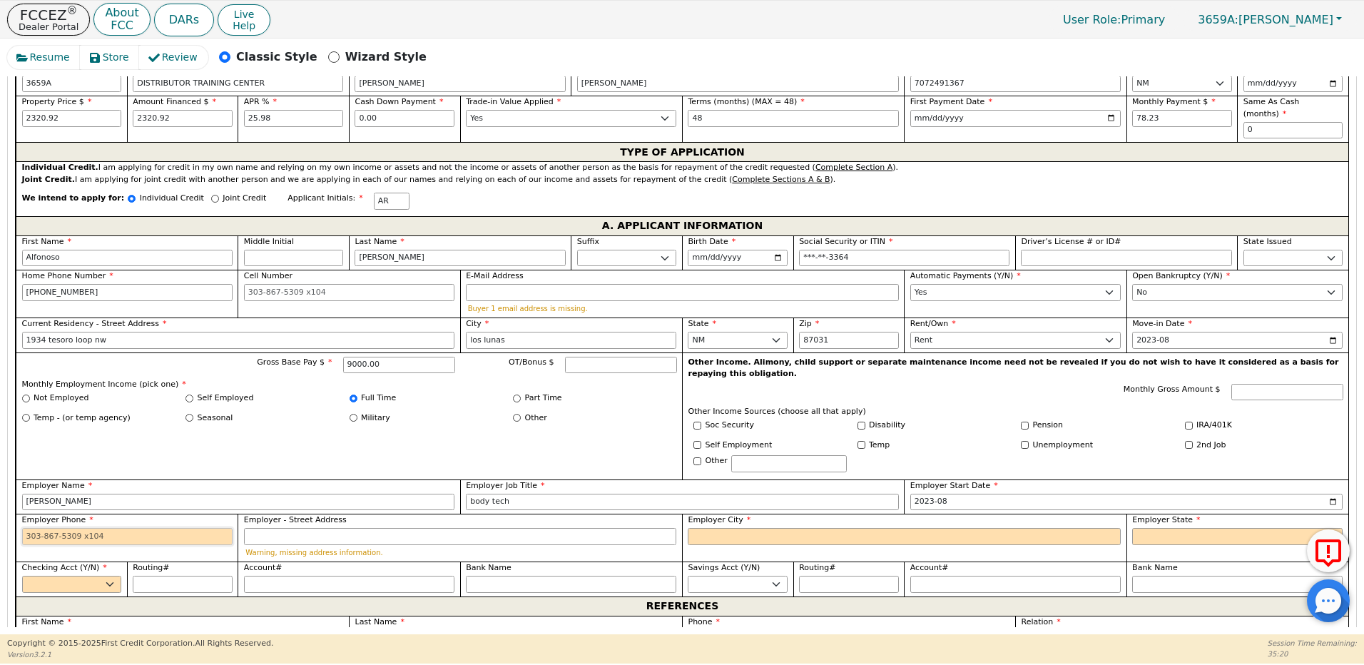
click at [30, 528] on input "Employer Phone" at bounding box center [127, 536] width 210 height 17
click at [541, 528] on input "Employer - Street Address" at bounding box center [460, 536] width 433 height 17
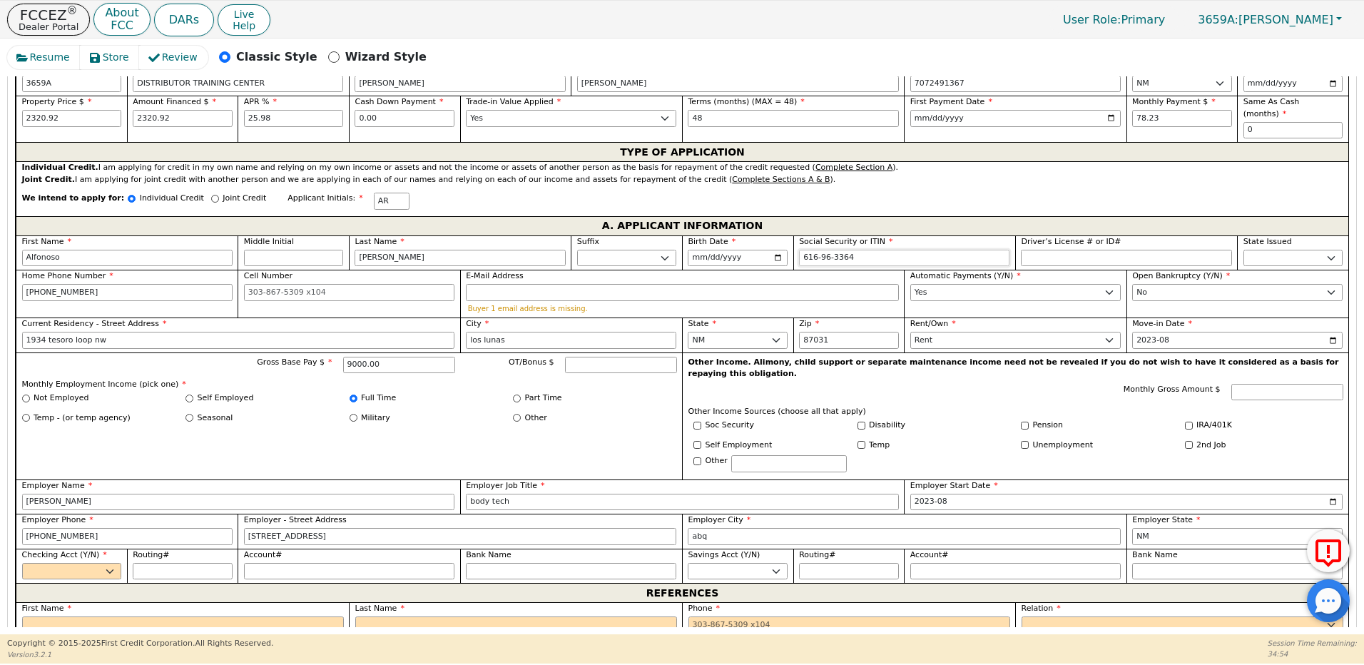
drag, startPoint x: 854, startPoint y: 244, endPoint x: 750, endPoint y: 241, distance: 103.5
click at [750, 241] on div "First Name [PERSON_NAME] Middle Initial Last Name [PERSON_NAME] Sr. II III IV B…" at bounding box center [682, 409] width 1333 height 348
click at [54, 563] on select "Yes No" at bounding box center [72, 571] width 100 height 17
click at [22, 563] on select "Yes No" at bounding box center [72, 571] width 100 height 17
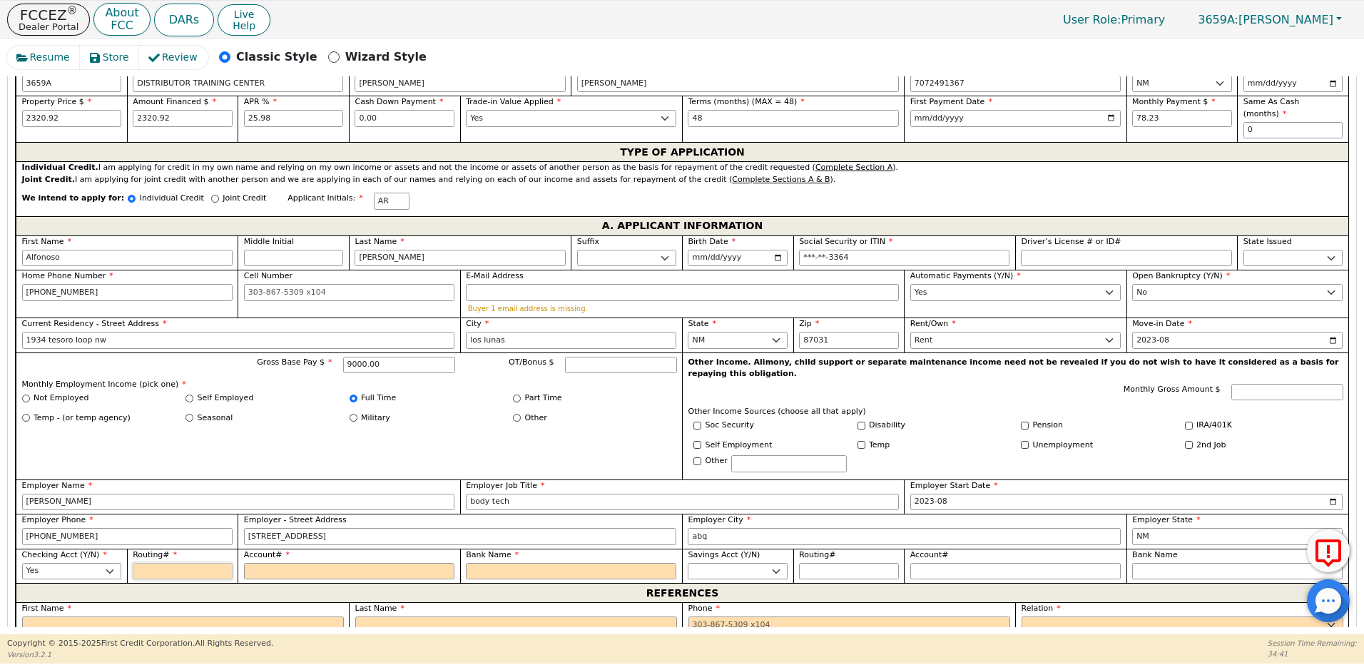
click at [156, 563] on input "Routing#" at bounding box center [183, 571] width 100 height 17
click at [276, 563] on input "Account#" at bounding box center [349, 571] width 210 height 17
click at [498, 563] on input "Bank Name" at bounding box center [571, 571] width 210 height 17
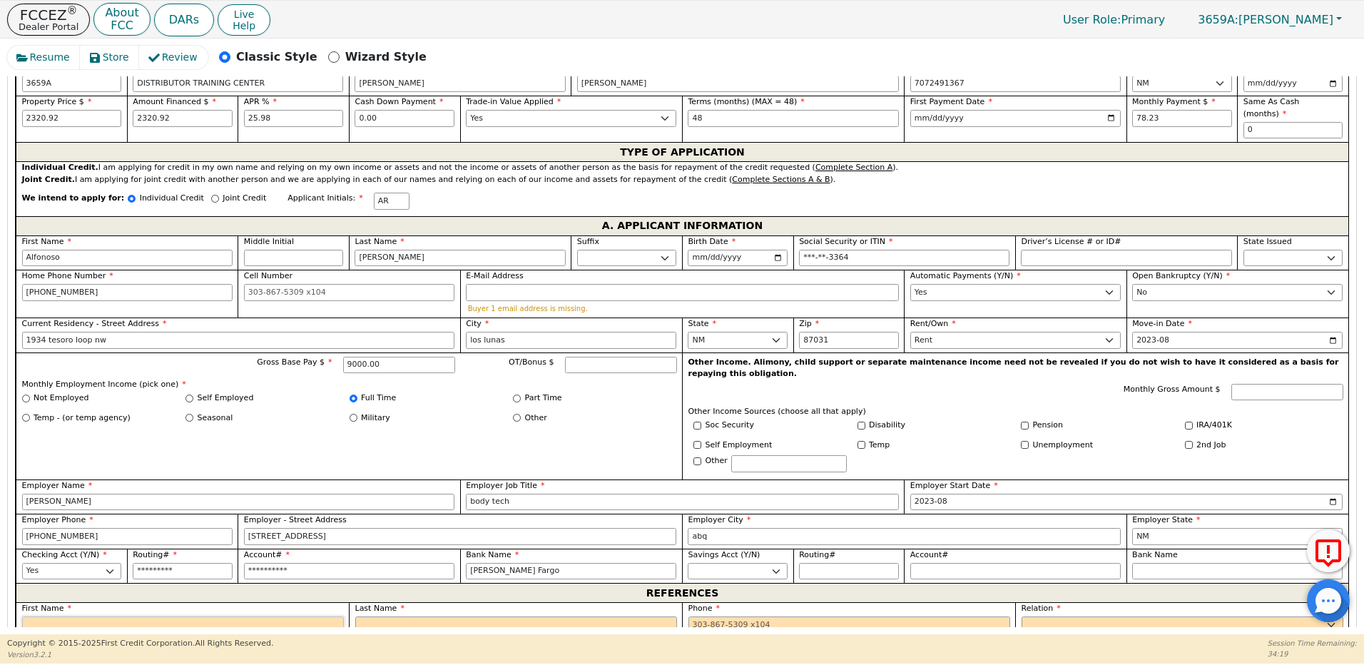
click at [35, 616] on input "text" at bounding box center [183, 624] width 322 height 17
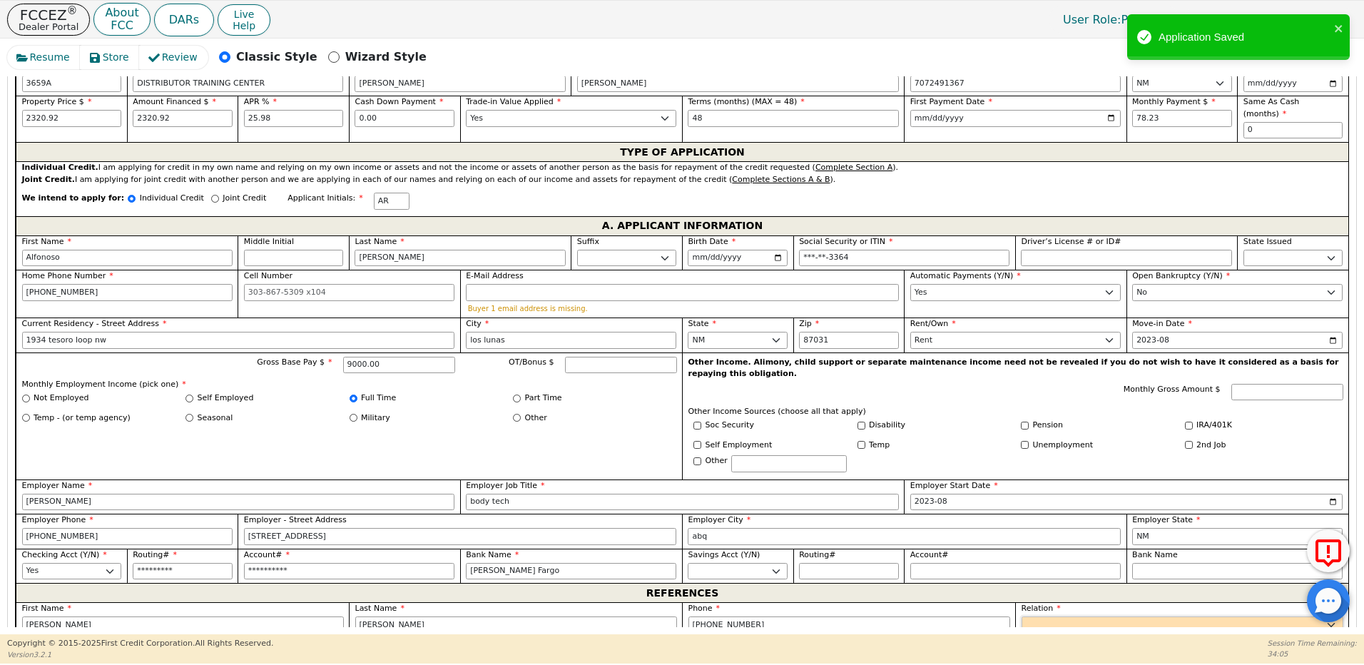
click at [1039, 616] on select "FATHER MOTHER SISTER BROTHER DAUGHTER SON CO-WORKER NEIGHBOR FRIEND COUSIN G-MO…" at bounding box center [1183, 624] width 322 height 17
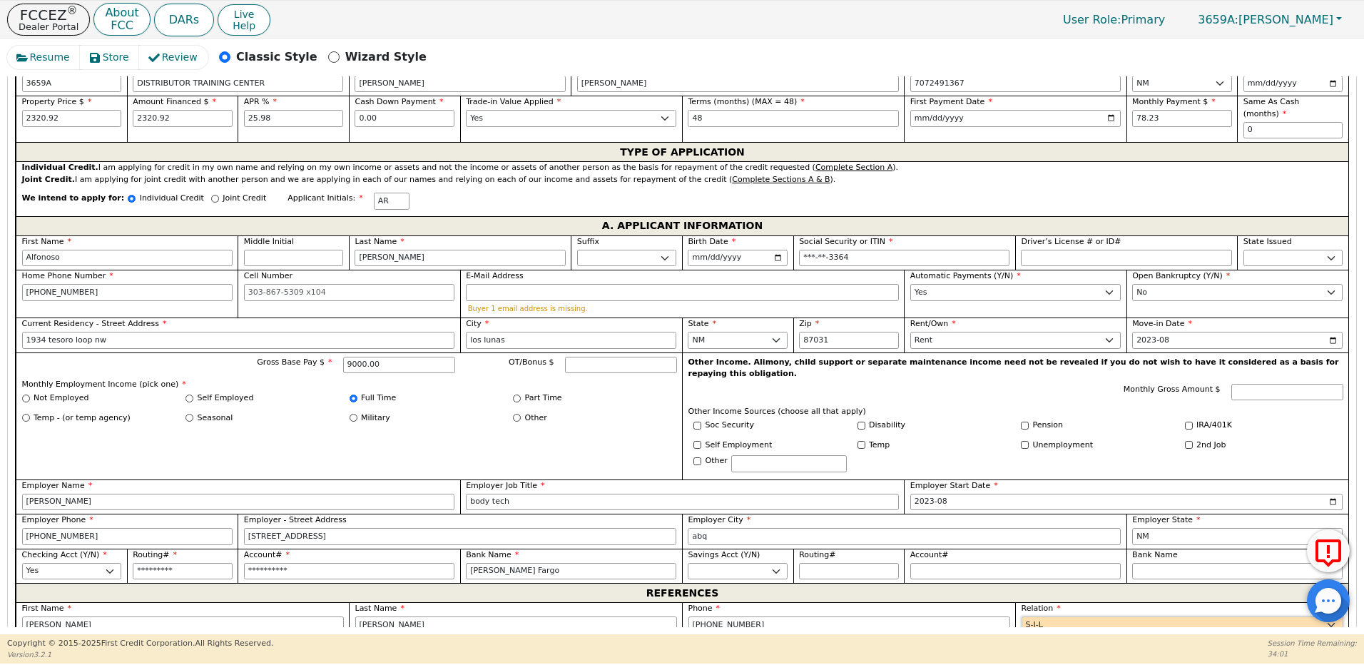
click at [1022, 616] on select "FATHER MOTHER SISTER BROTHER DAUGHTER SON CO-WORKER NEIGHBOR FRIEND COUSIN G-MO…" at bounding box center [1183, 624] width 322 height 17
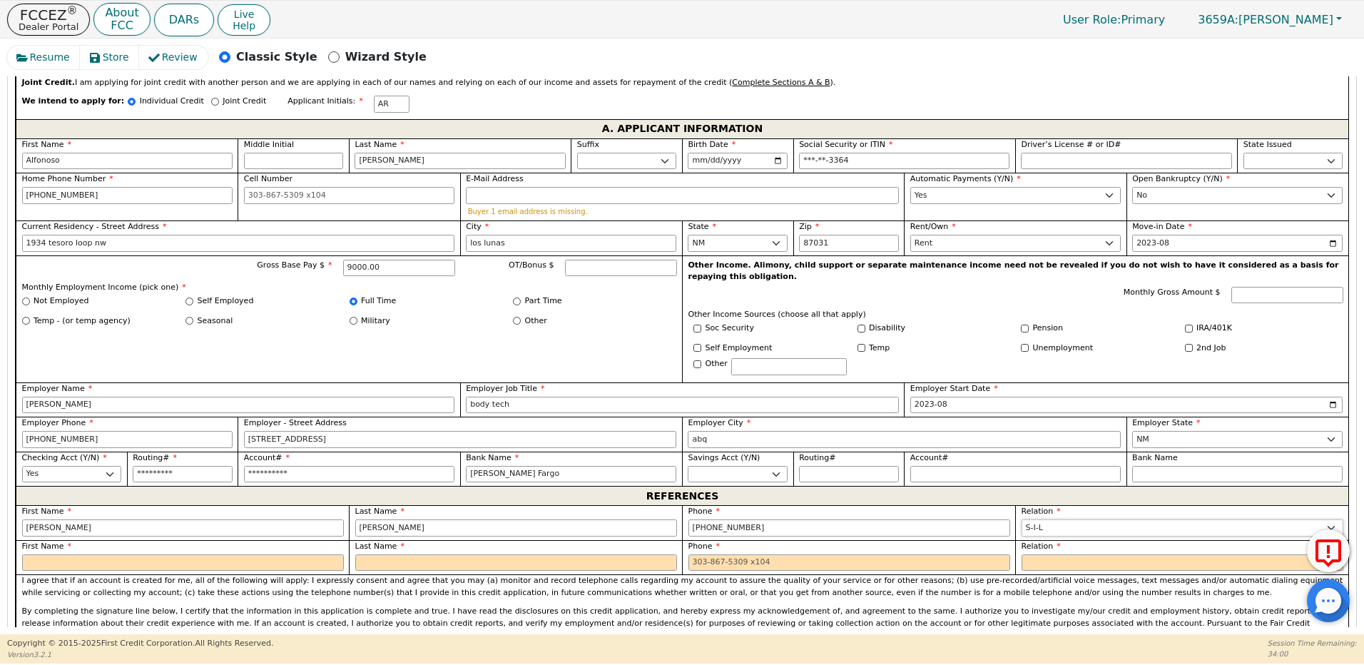
scroll to position [905, 0]
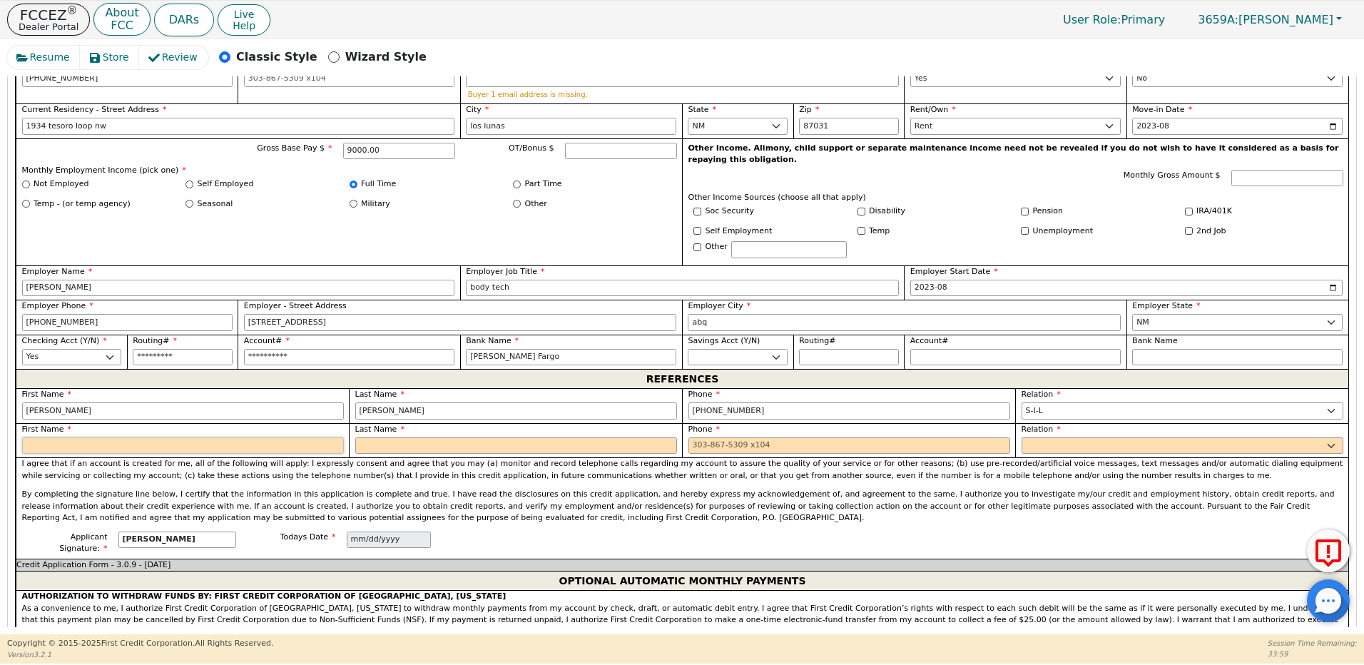
click at [212, 437] on input "text" at bounding box center [183, 445] width 322 height 17
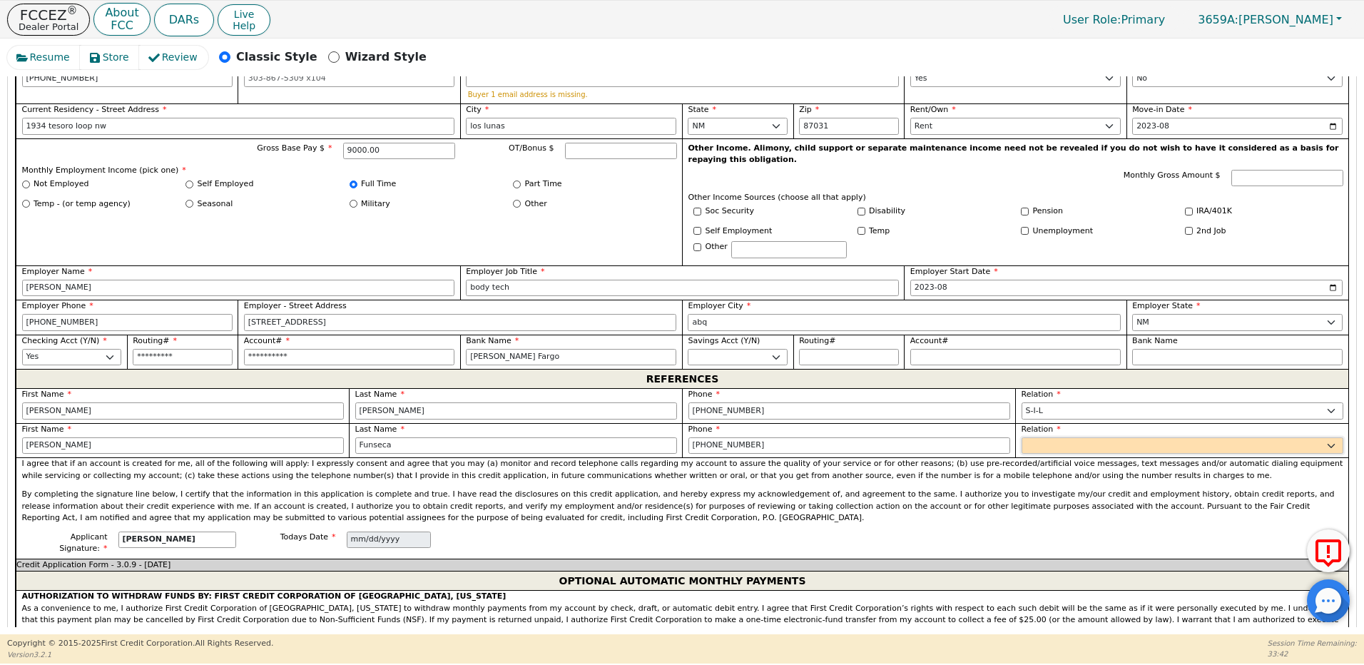
click at [1033, 437] on select "FATHER MOTHER SISTER BROTHER DAUGHTER SON CO-WORKER NEIGHBOR FRIEND COUSIN G-MO…" at bounding box center [1183, 445] width 322 height 17
click at [1022, 437] on select "FATHER MOTHER SISTER BROTHER DAUGHTER SON CO-WORKER NEIGHBOR FRIEND COUSIN G-MO…" at bounding box center [1183, 445] width 322 height 17
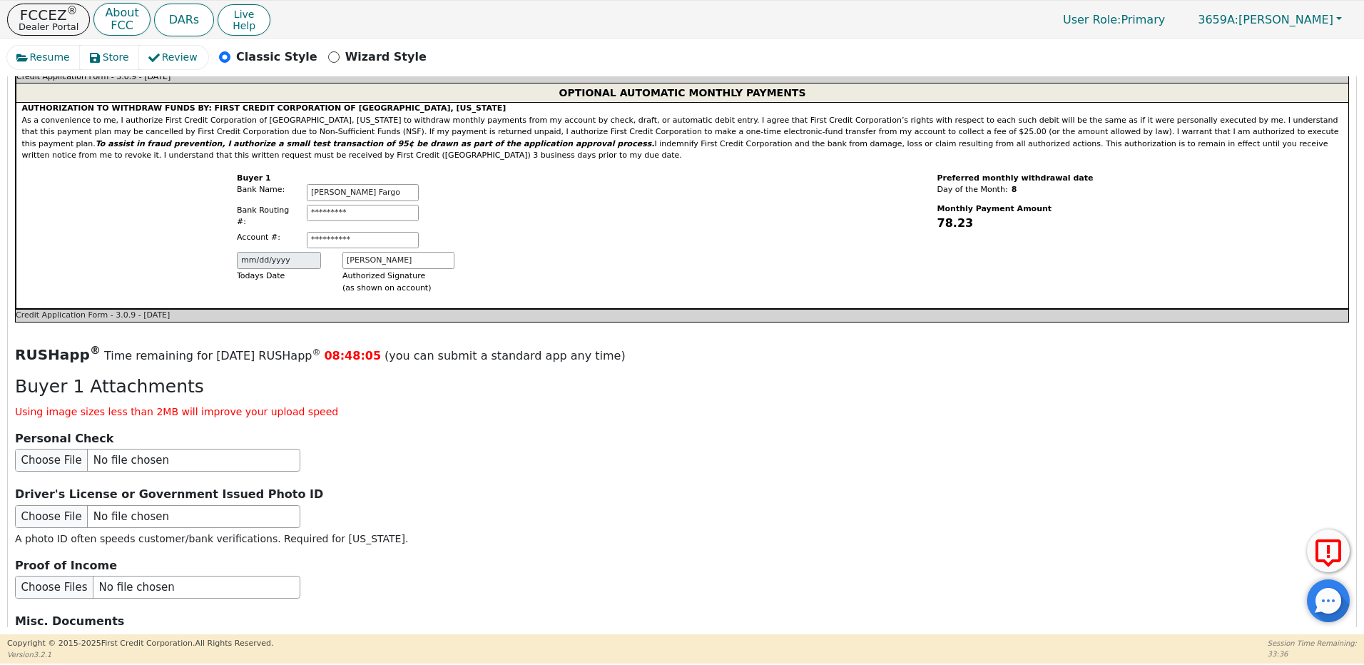
scroll to position [1607, 0]
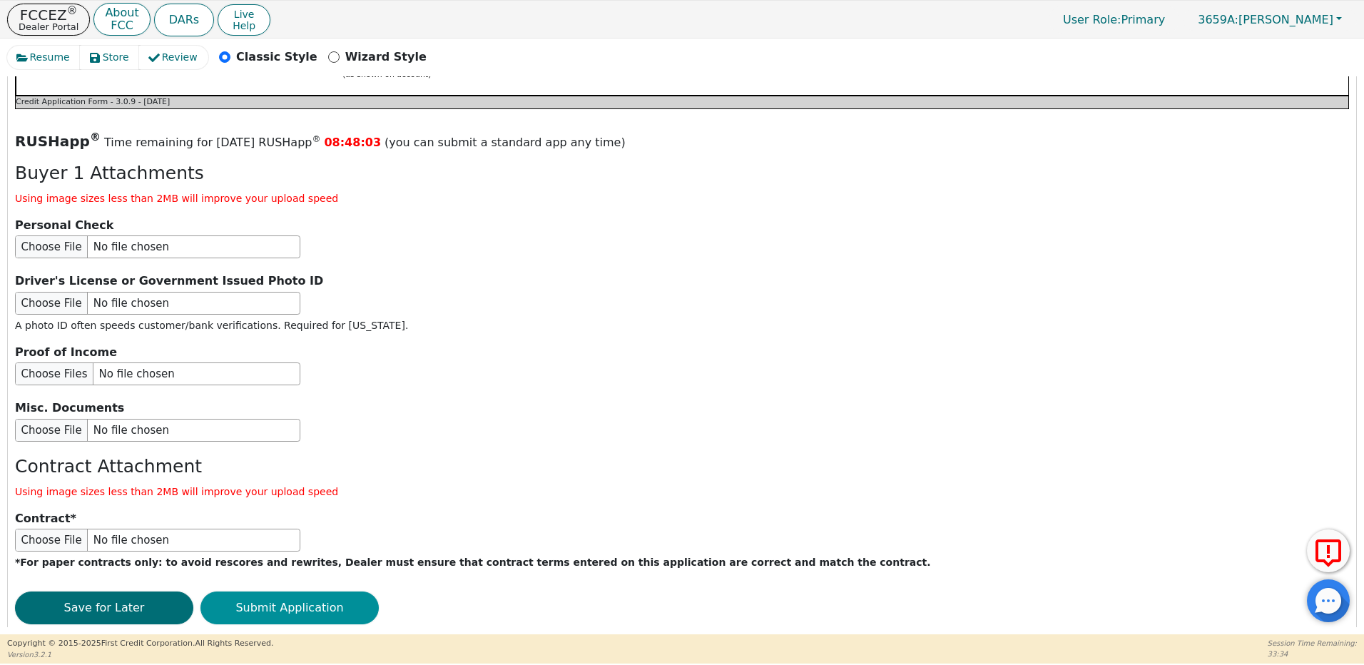
click at [276, 591] on button "Submit Application" at bounding box center [289, 607] width 178 height 33
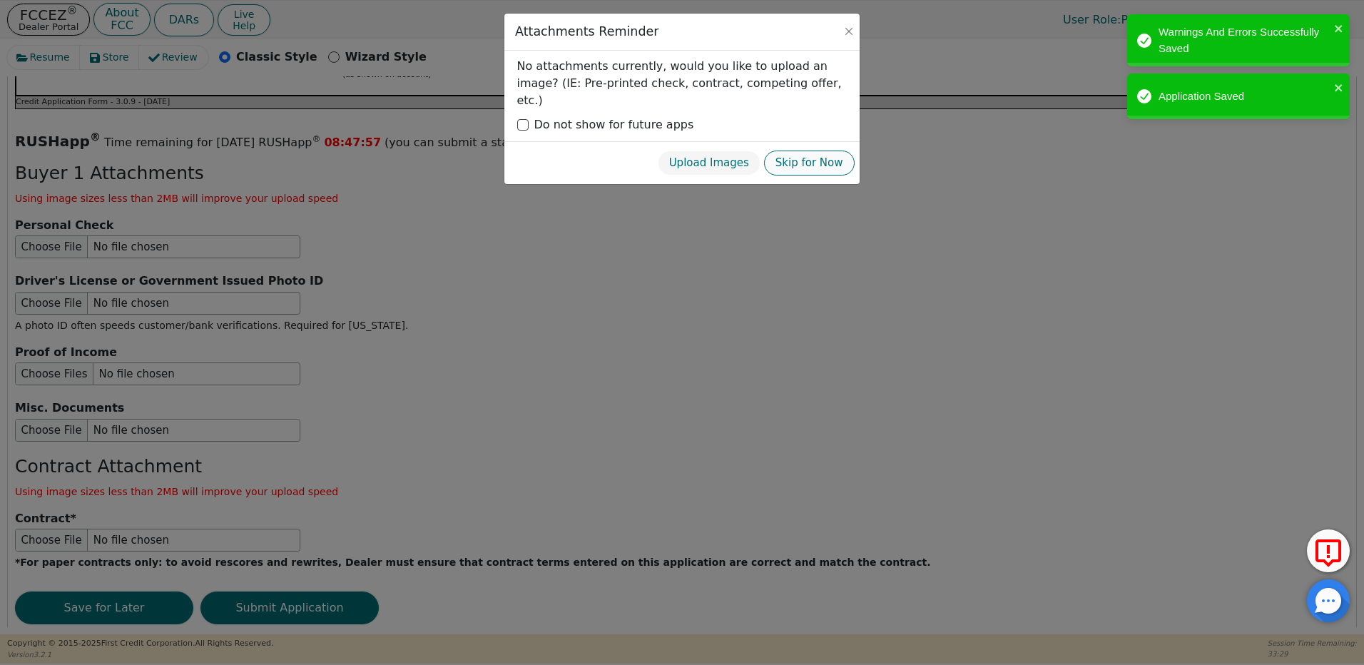
click at [814, 151] on button "Skip for Now" at bounding box center [809, 163] width 91 height 25
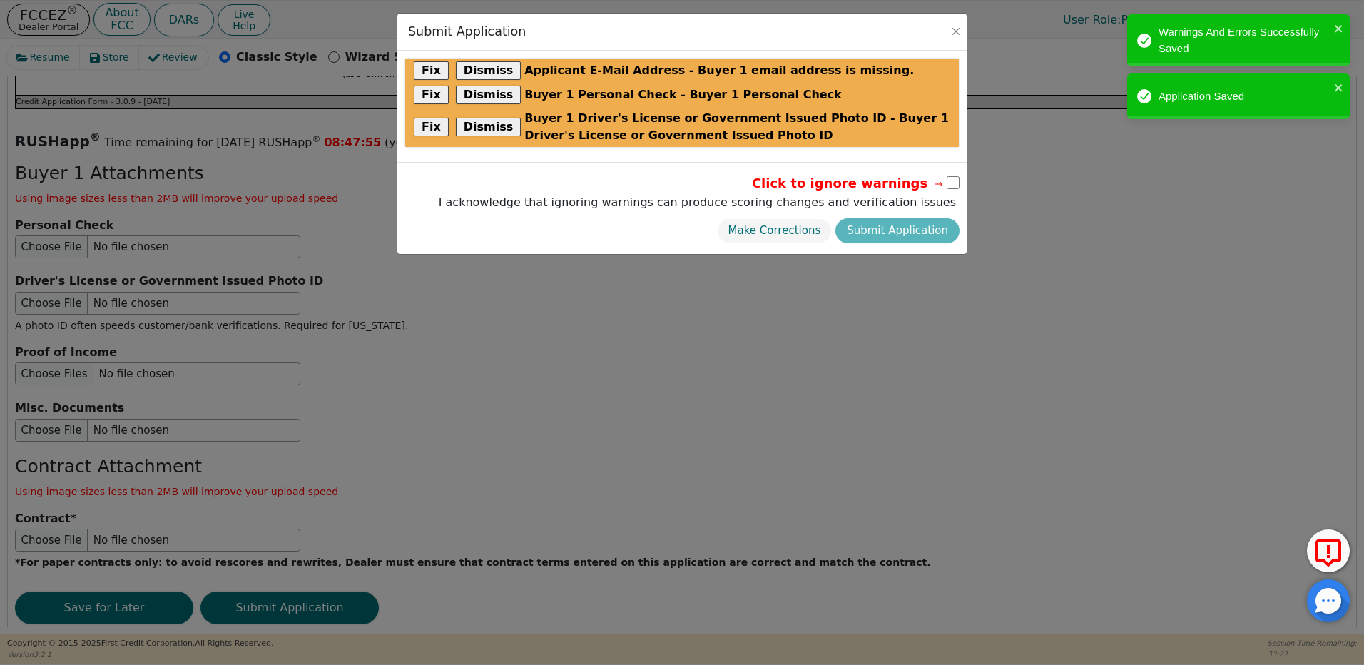
click at [915, 233] on div "Make Corrections Submit Application" at bounding box center [697, 231] width 524 height 32
click at [952, 183] on input "checkbox" at bounding box center [953, 182] width 13 height 13
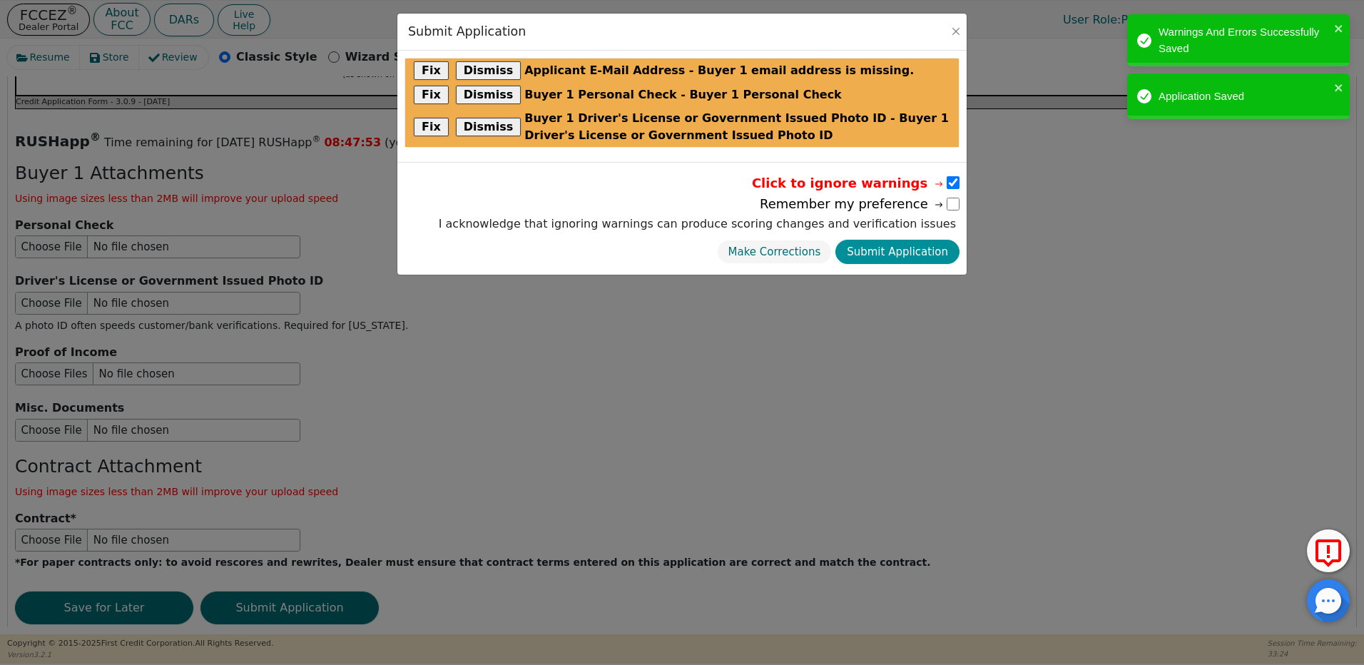
click at [904, 249] on button "Submit Application" at bounding box center [897, 252] width 124 height 25
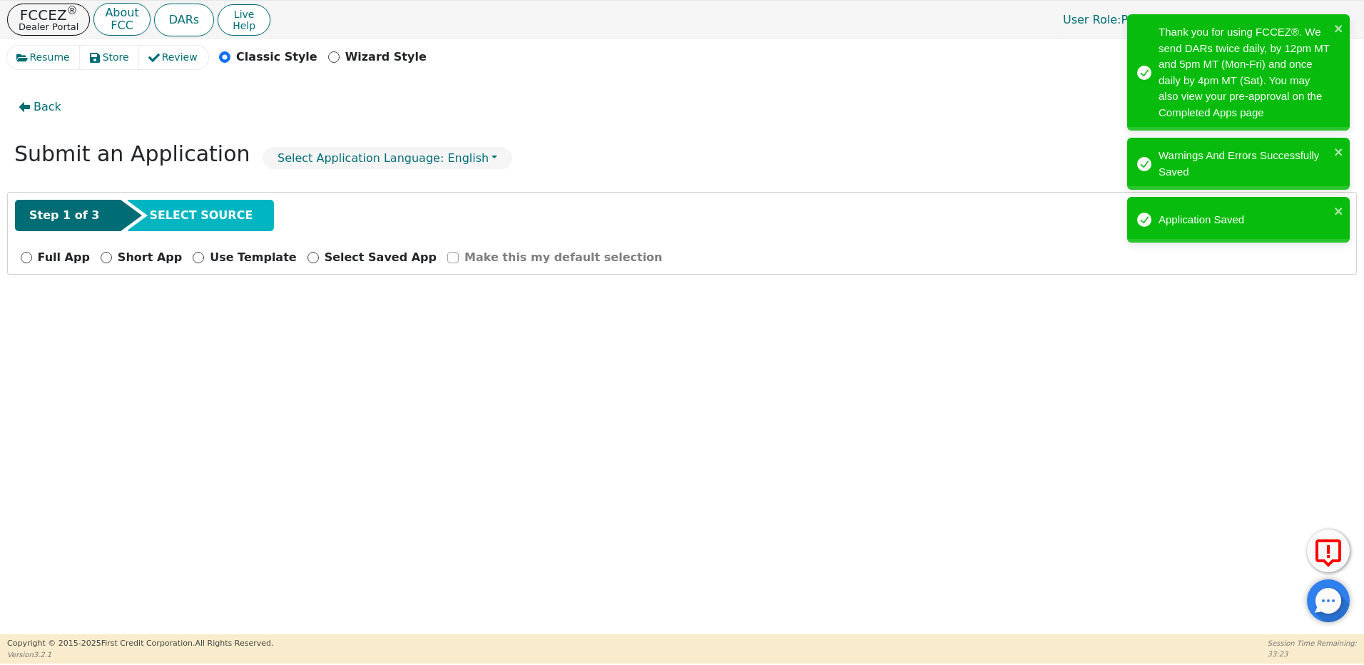
scroll to position [0, 0]
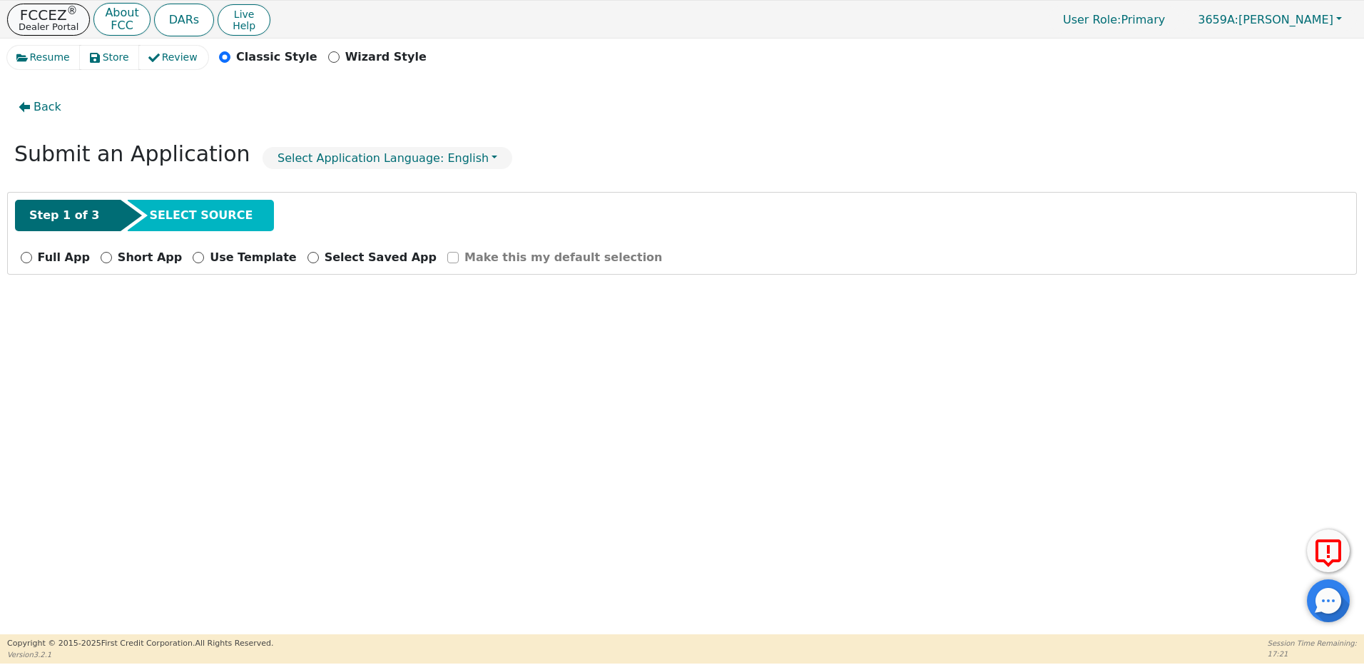
click at [48, 15] on p "FCCEZ ®" at bounding box center [49, 15] width 60 height 14
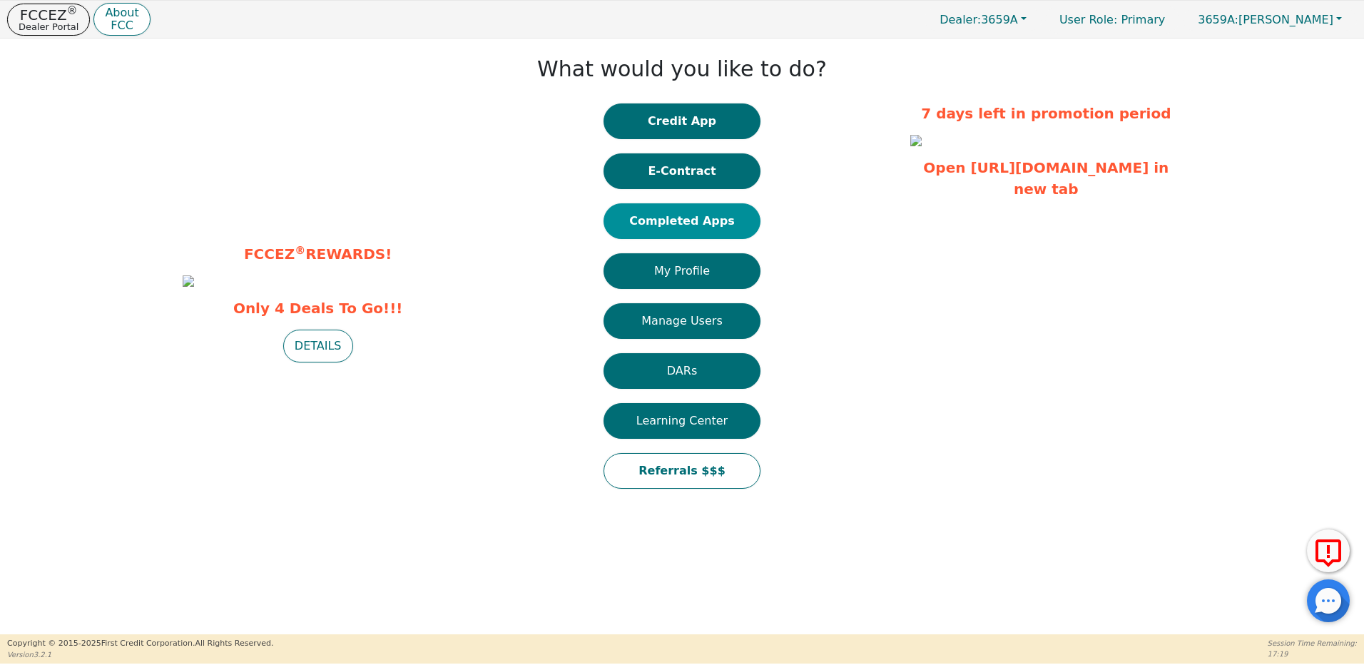
click at [657, 225] on button "Completed Apps" at bounding box center [682, 221] width 157 height 36
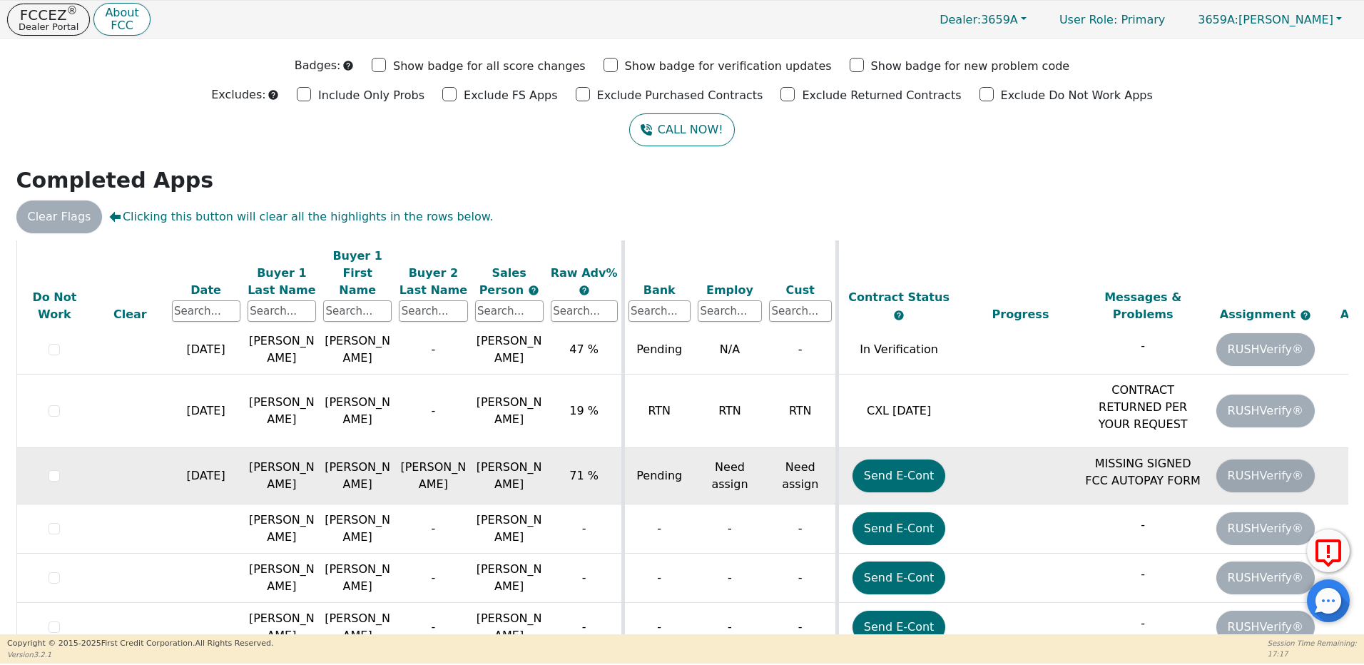
scroll to position [40, 0]
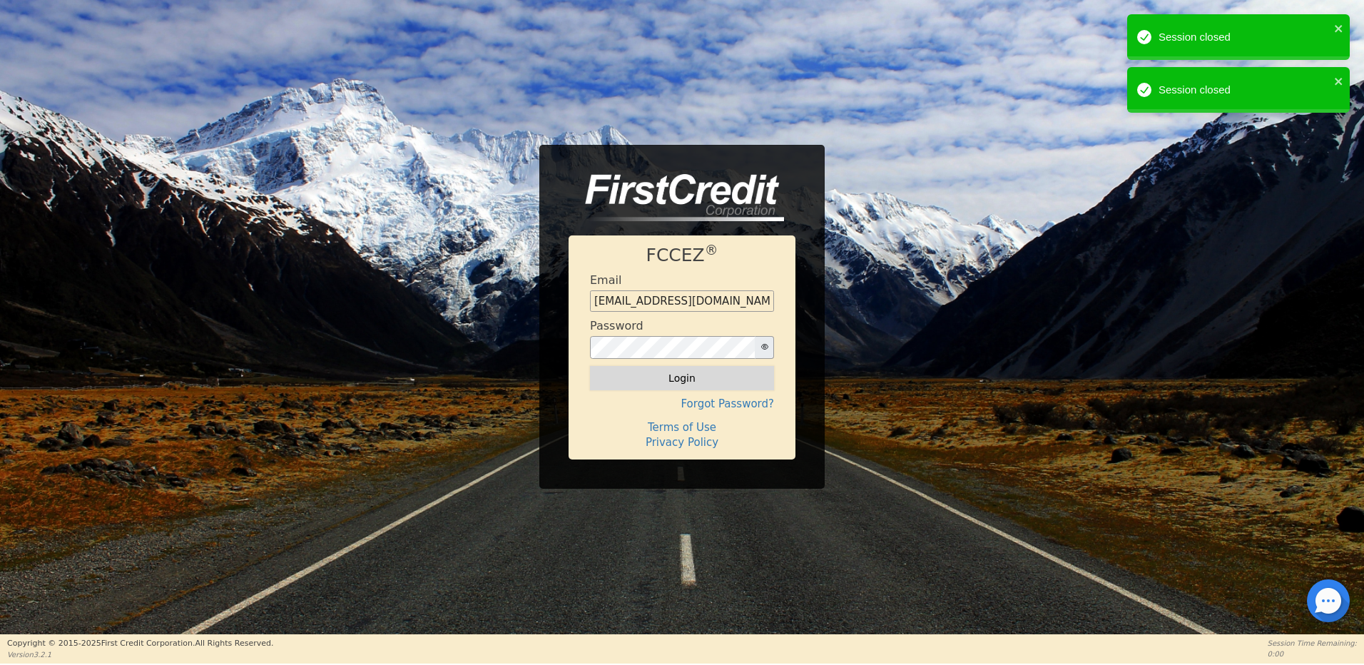
click at [669, 378] on button "Login" at bounding box center [682, 378] width 184 height 24
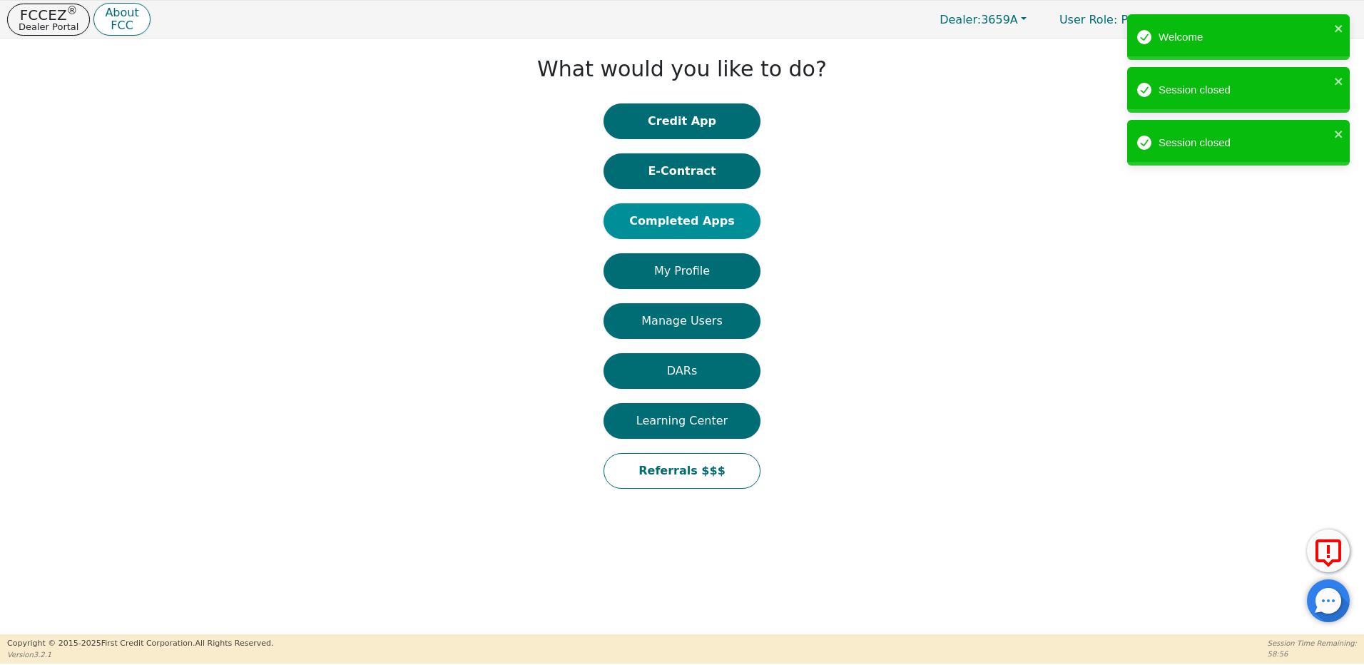
click at [666, 218] on button "Completed Apps" at bounding box center [682, 221] width 157 height 36
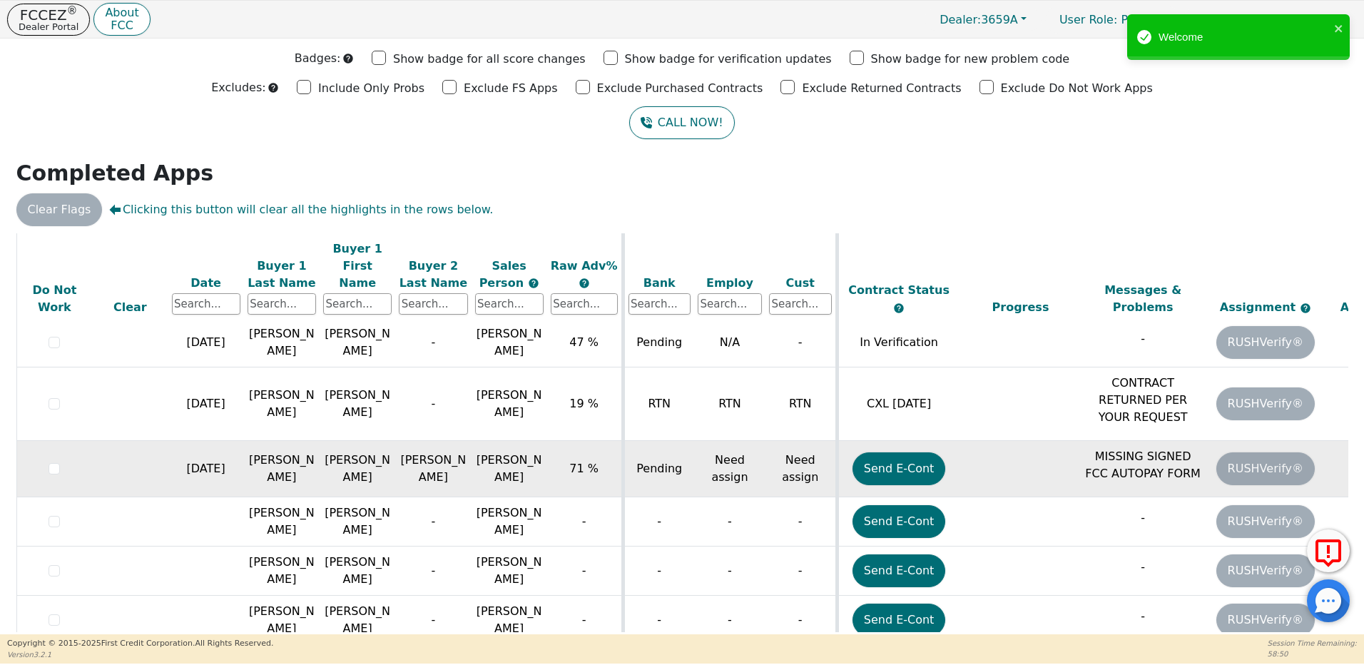
scroll to position [40, 0]
